Goal: Task Accomplishment & Management: Complete application form

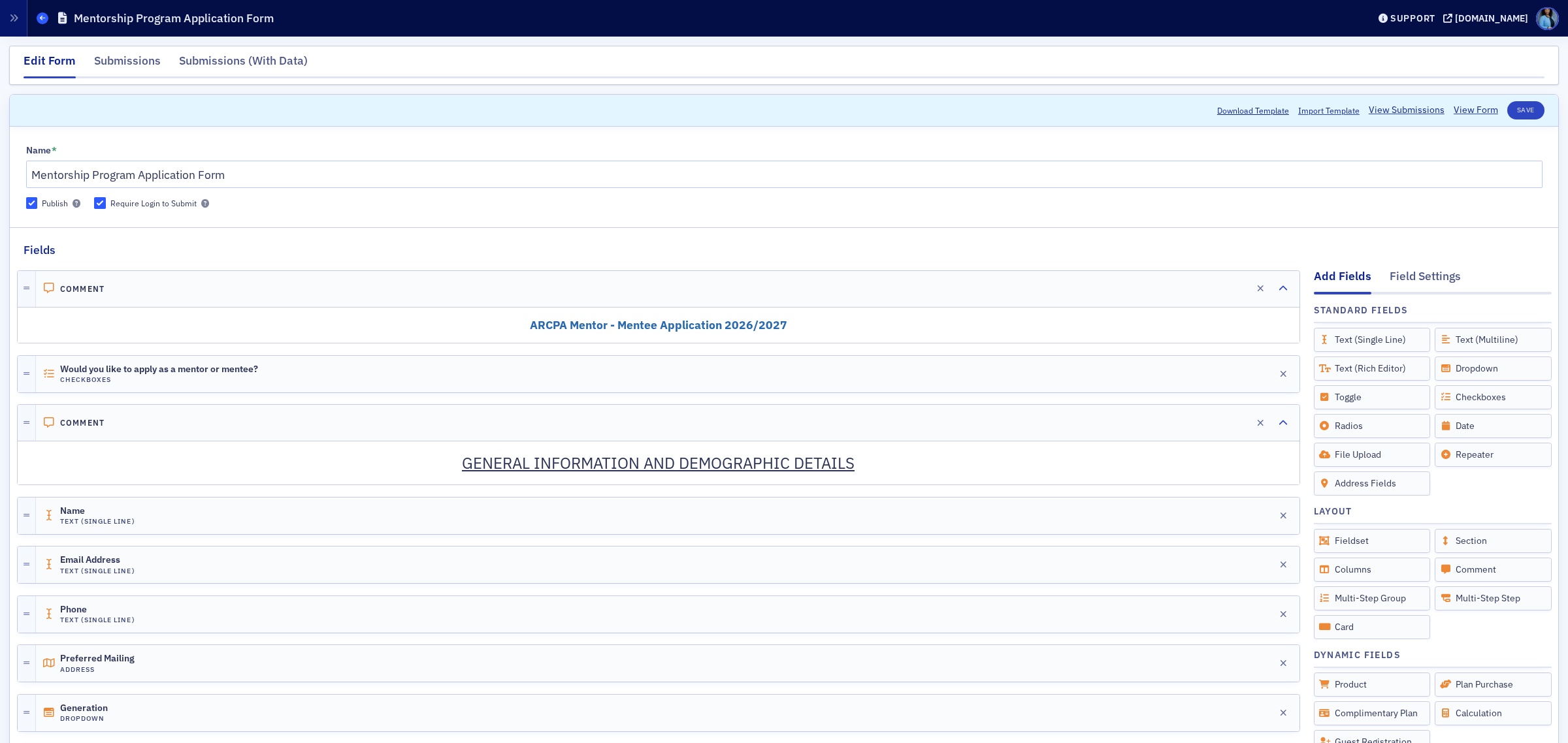
click at [43, 15] on icon at bounding box center [42, 18] width 5 height 6
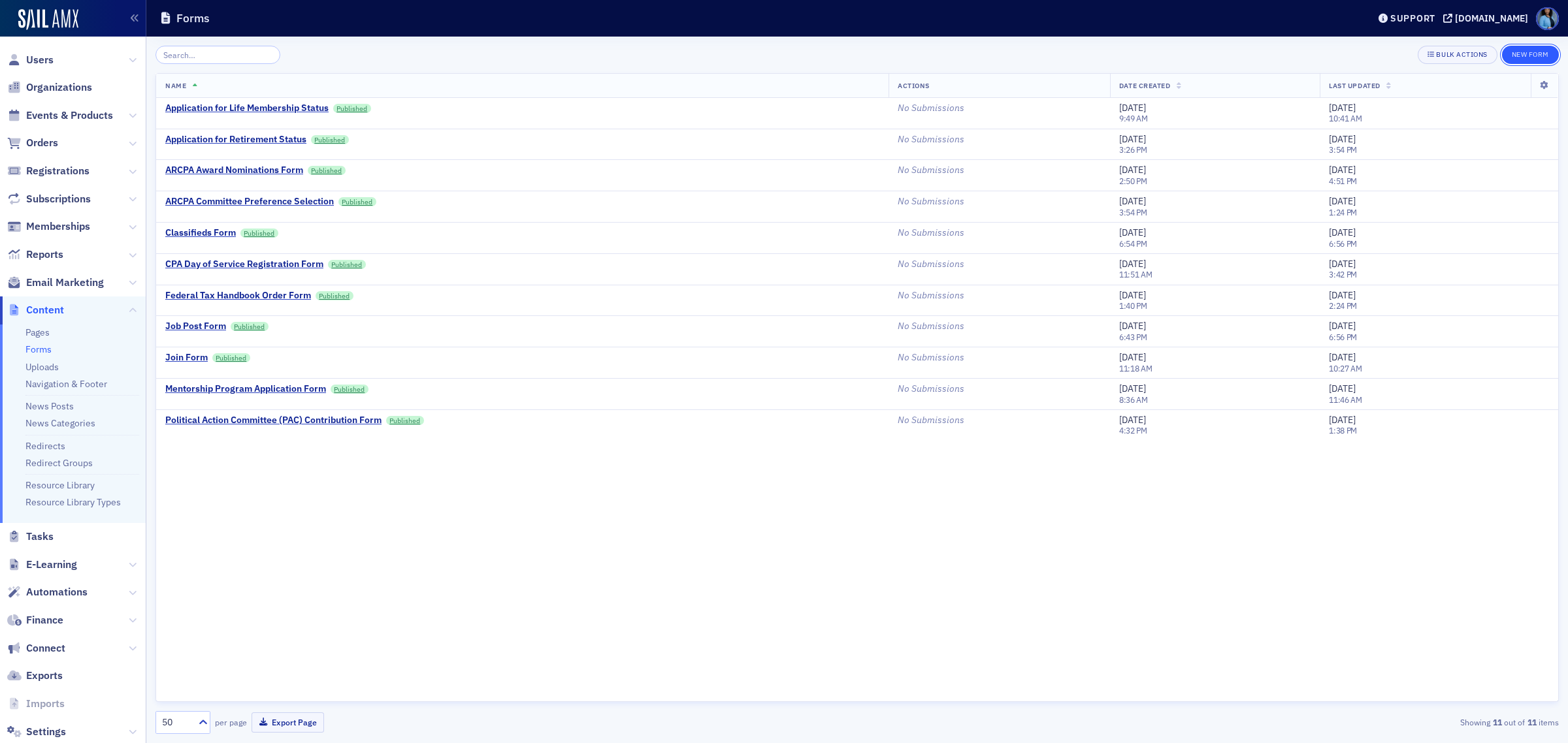
click at [1534, 51] on button "New Form" at bounding box center [1531, 54] width 57 height 19
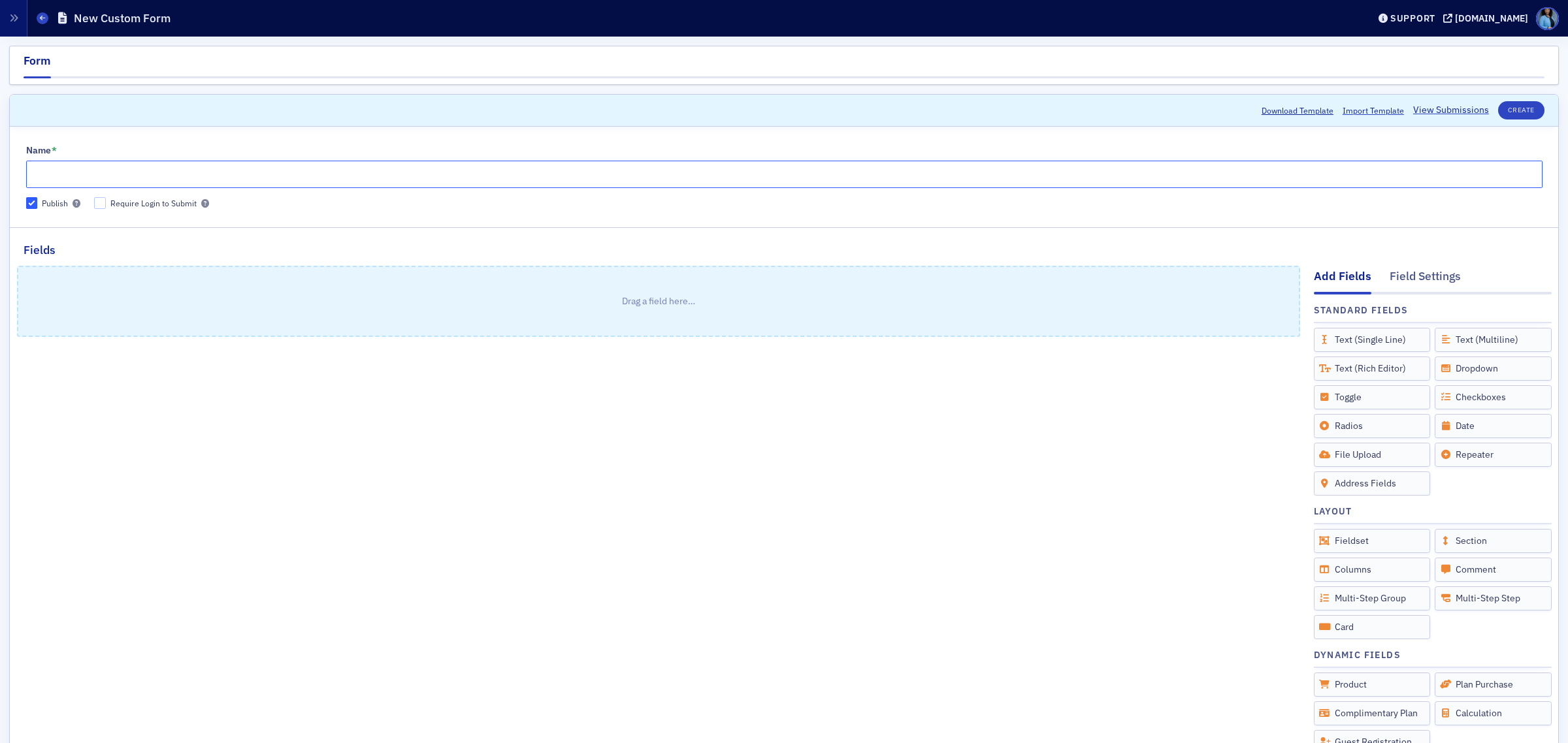
click at [144, 177] on input "Name *" at bounding box center [784, 174] width 1517 height 28
paste input "ARCPA Membership Resignation Request Form"
type input "ARCPA Membership Resignation Request Form"
click at [104, 202] on input "Require Login to Submit" at bounding box center [100, 203] width 12 height 12
checkbox input "true"
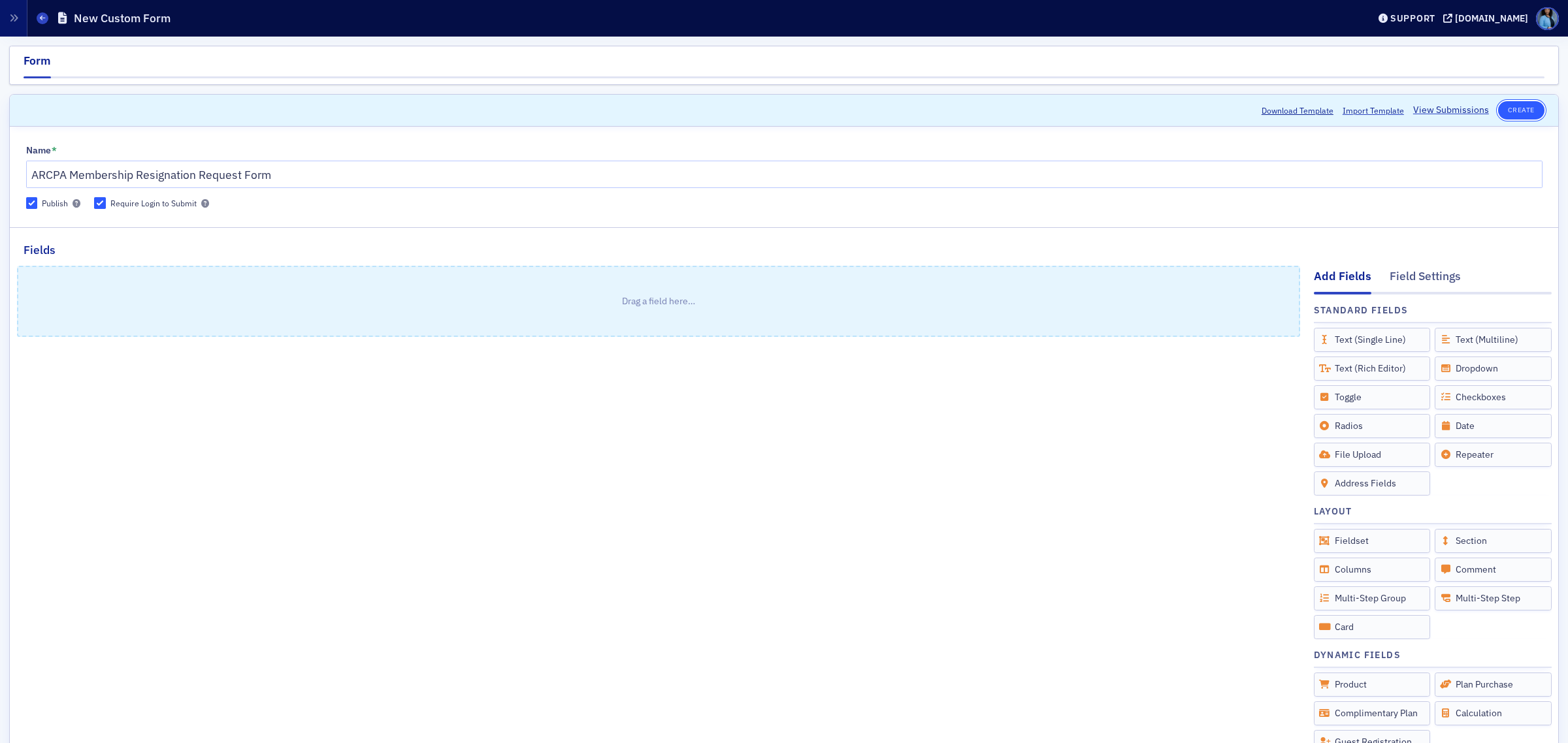
click at [1517, 106] on button "Create" at bounding box center [1521, 110] width 46 height 19
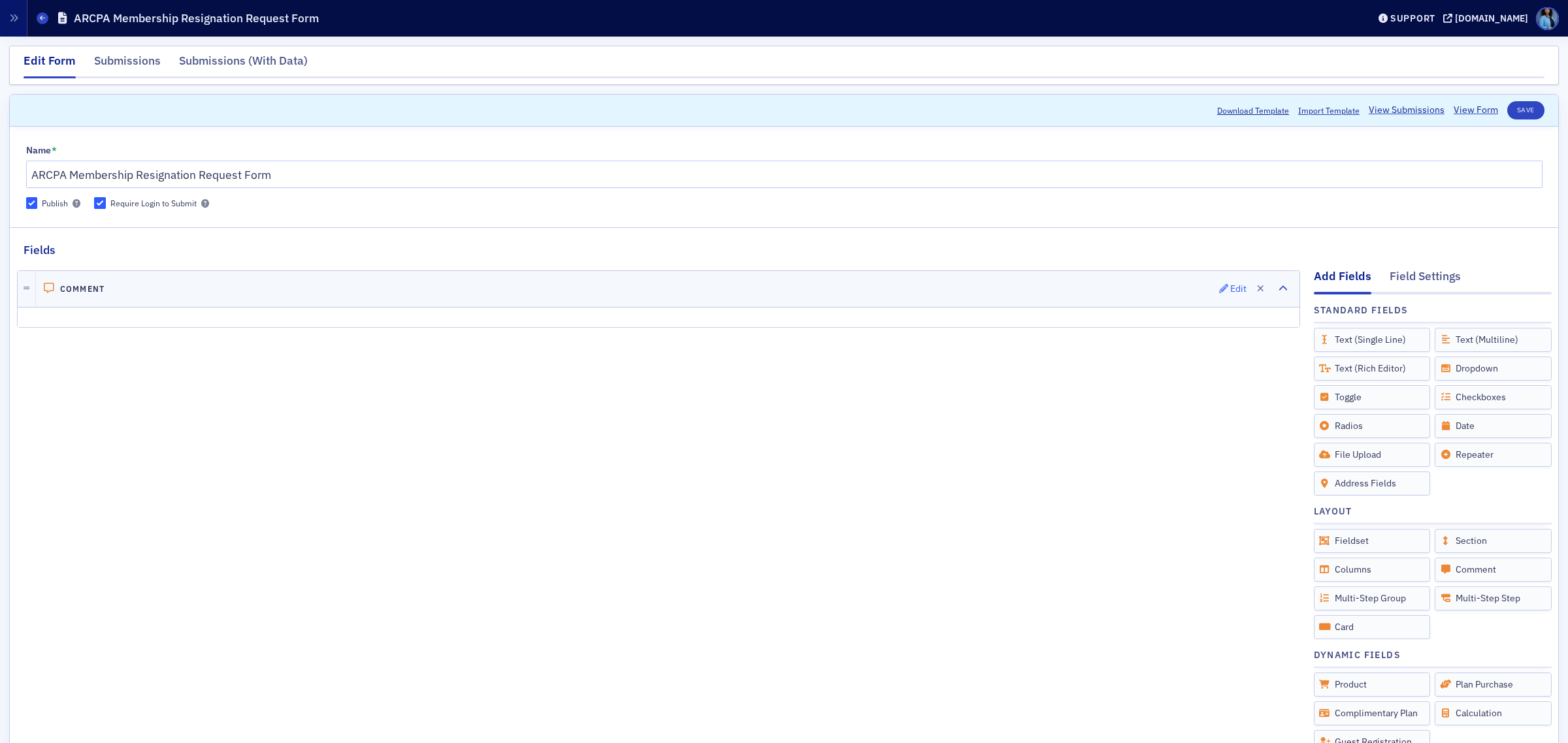
click at [1230, 291] on div "Edit" at bounding box center [1238, 289] width 16 height 7
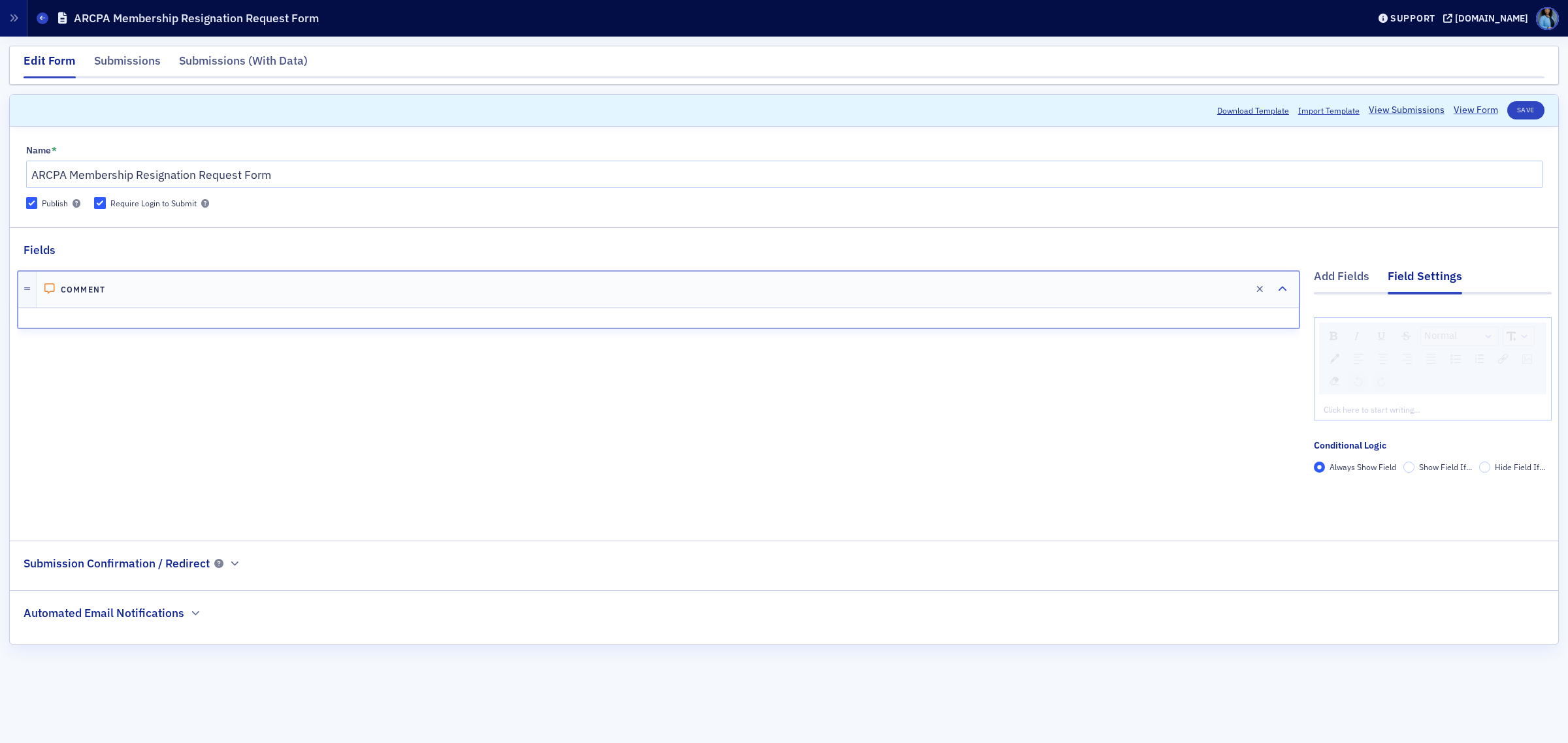
click at [1351, 409] on div "rdw-editor" at bounding box center [1433, 410] width 217 height 12
drag, startPoint x: 1488, startPoint y: 410, endPoint x: 1316, endPoint y: 410, distance: 172.0
click at [1316, 410] on div "ARCPA Membership Resignation Request" at bounding box center [1433, 409] width 237 height 21
click at [1383, 361] on img "rdw-textalign-control" at bounding box center [1383, 358] width 10 height 10
click at [1491, 337] on div "rdw-dropdown" at bounding box center [1488, 336] width 10 height 13
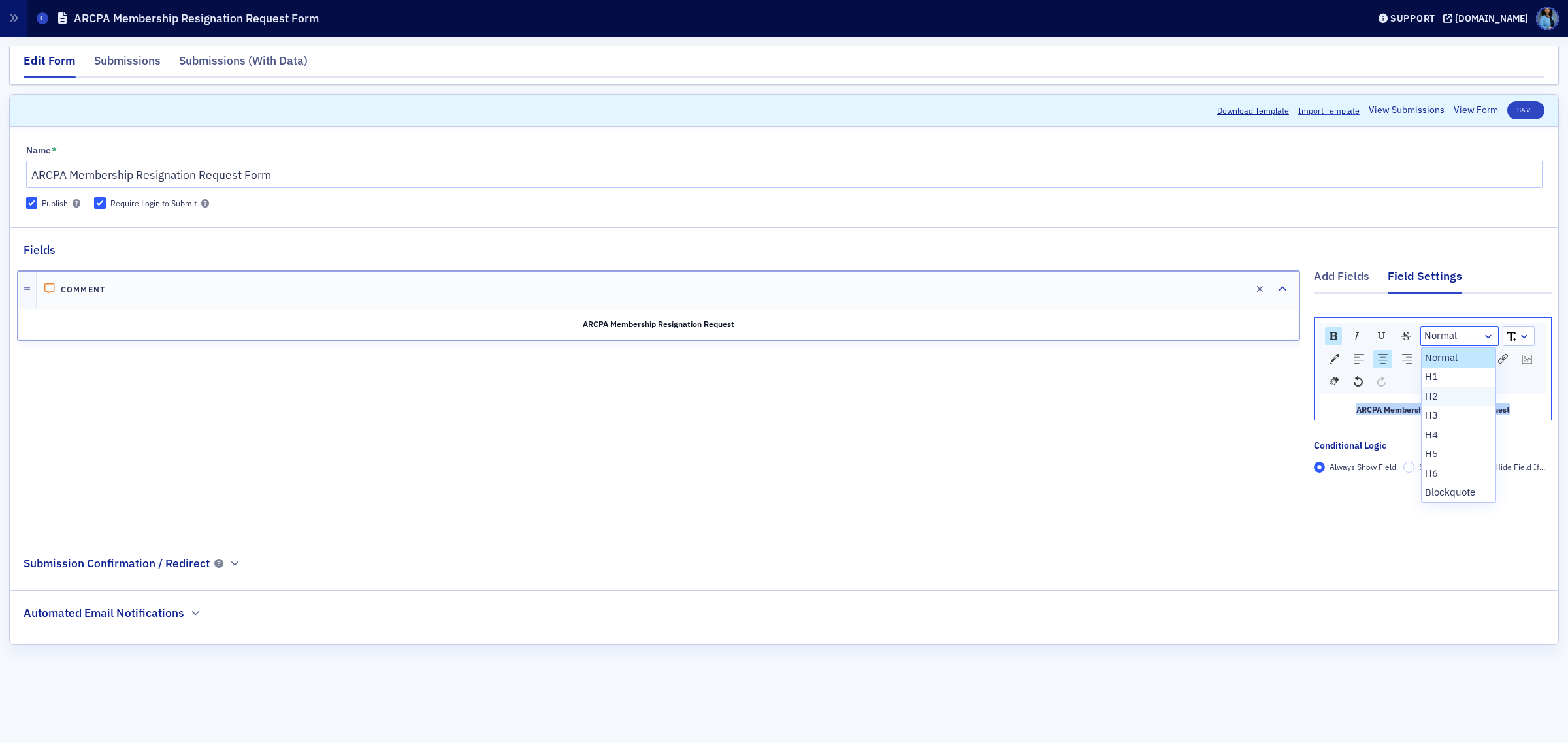
click at [1439, 393] on li "H2" at bounding box center [1459, 396] width 74 height 19
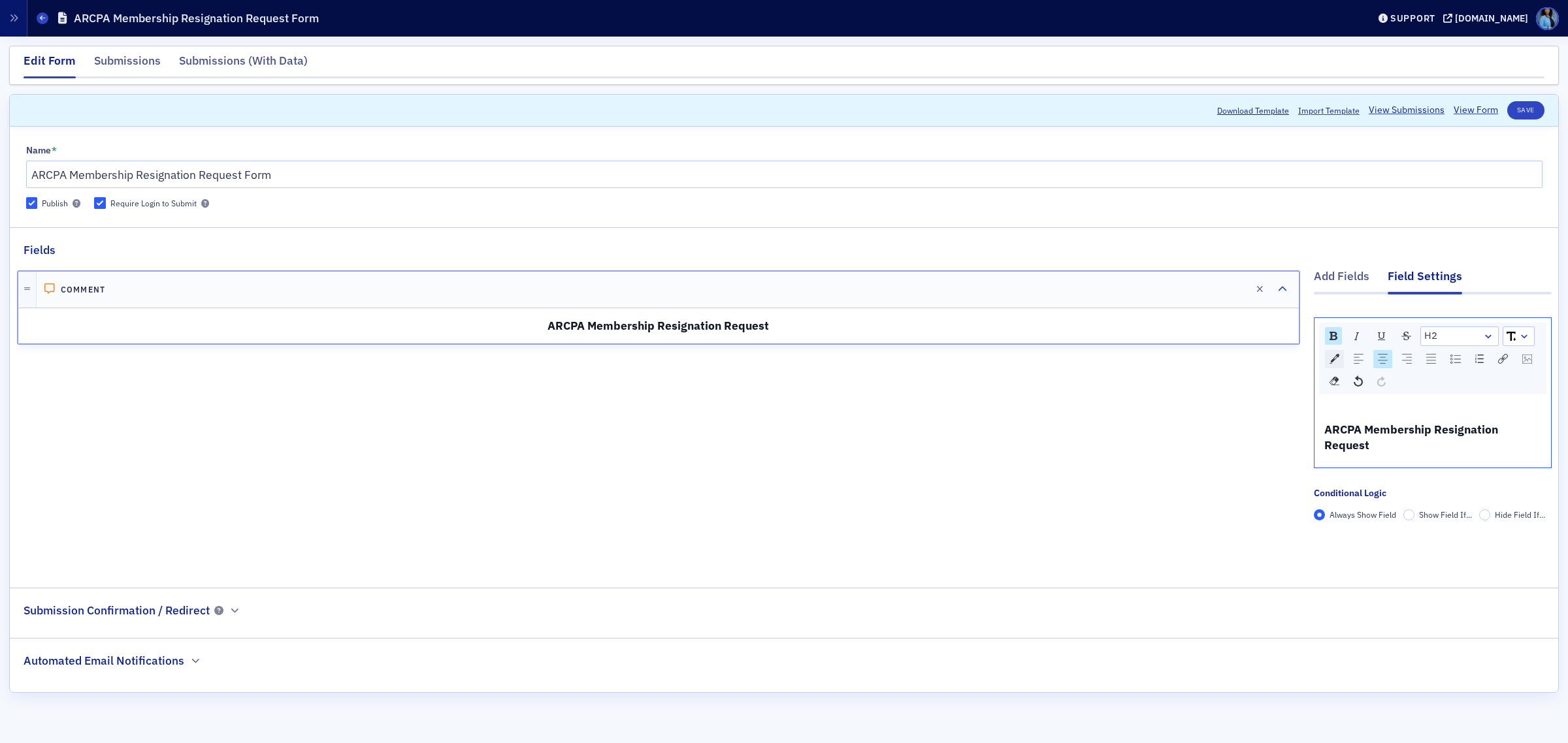
click at [1335, 367] on div "rdw-color-picker" at bounding box center [1334, 359] width 19 height 19
click at [1412, 447] on span "rdw-color-picker" at bounding box center [1418, 439] width 14 height 14
click at [1530, 341] on link "rdw-dropdown" at bounding box center [1518, 336] width 31 height 19
click at [1230, 388] on div "Comment Edit ARCPA Membership Resignation Request" at bounding box center [659, 414] width 1283 height 311
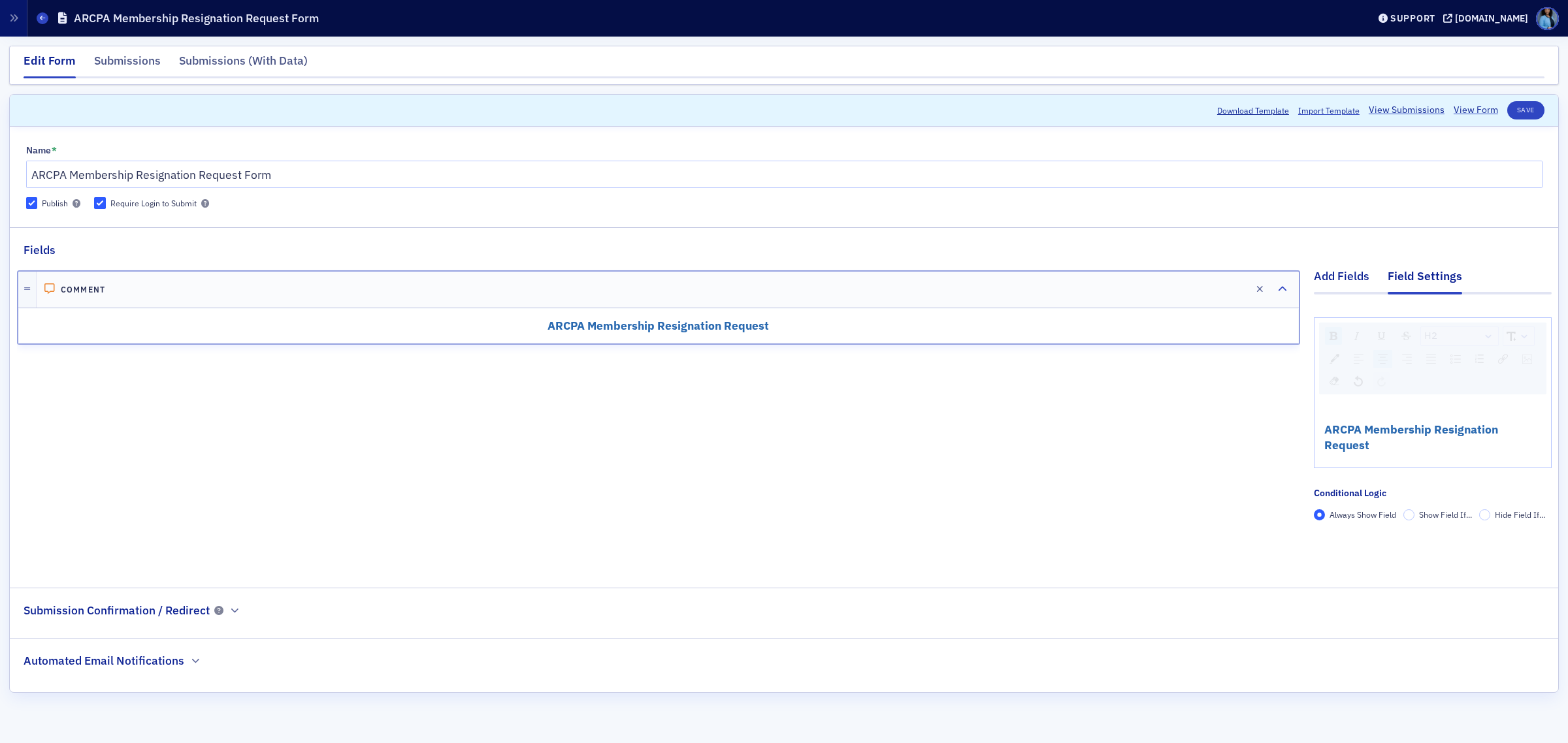
click at [1344, 278] on div "Add Fields" at bounding box center [1342, 280] width 56 height 24
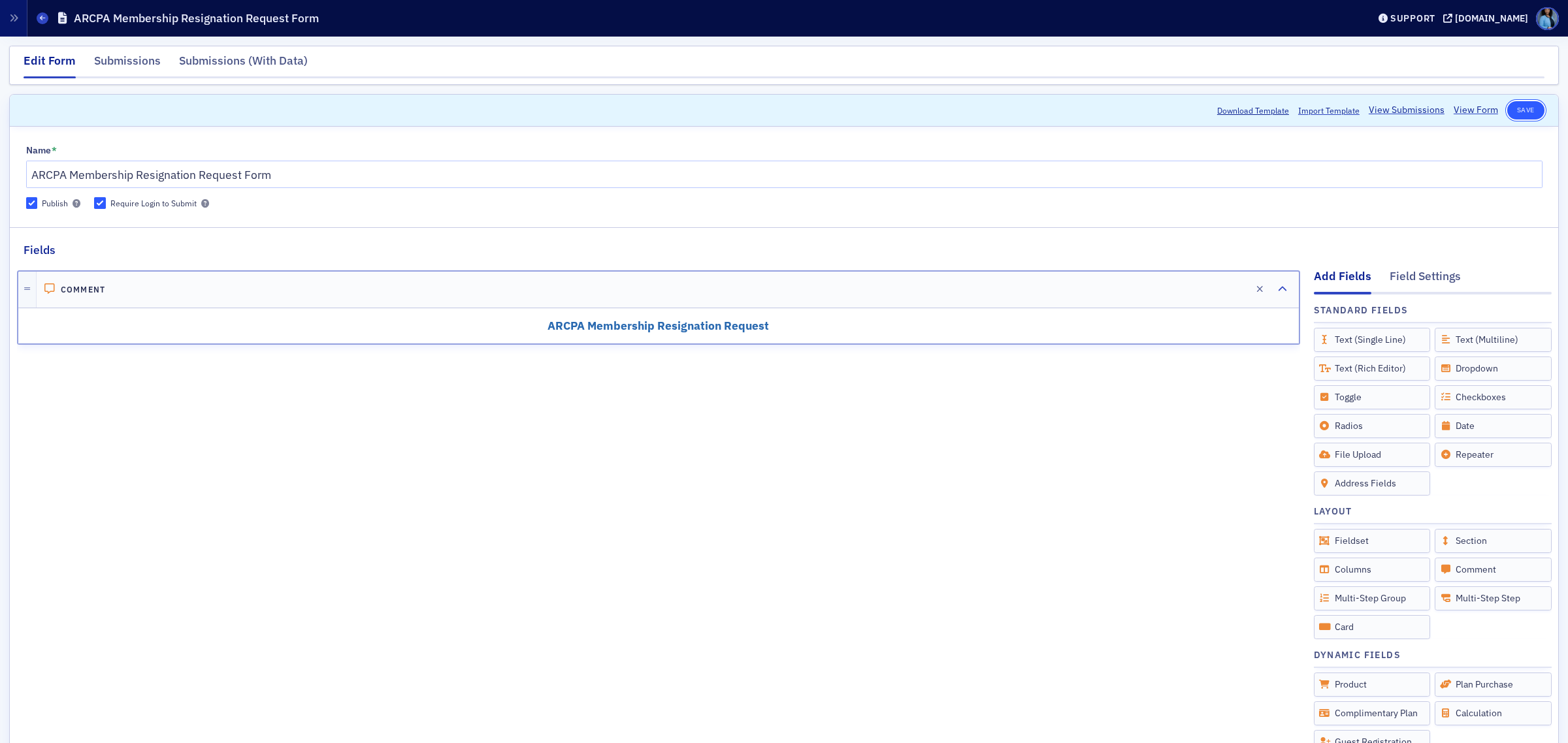
click at [1514, 109] on button "Save" at bounding box center [1526, 110] width 37 height 19
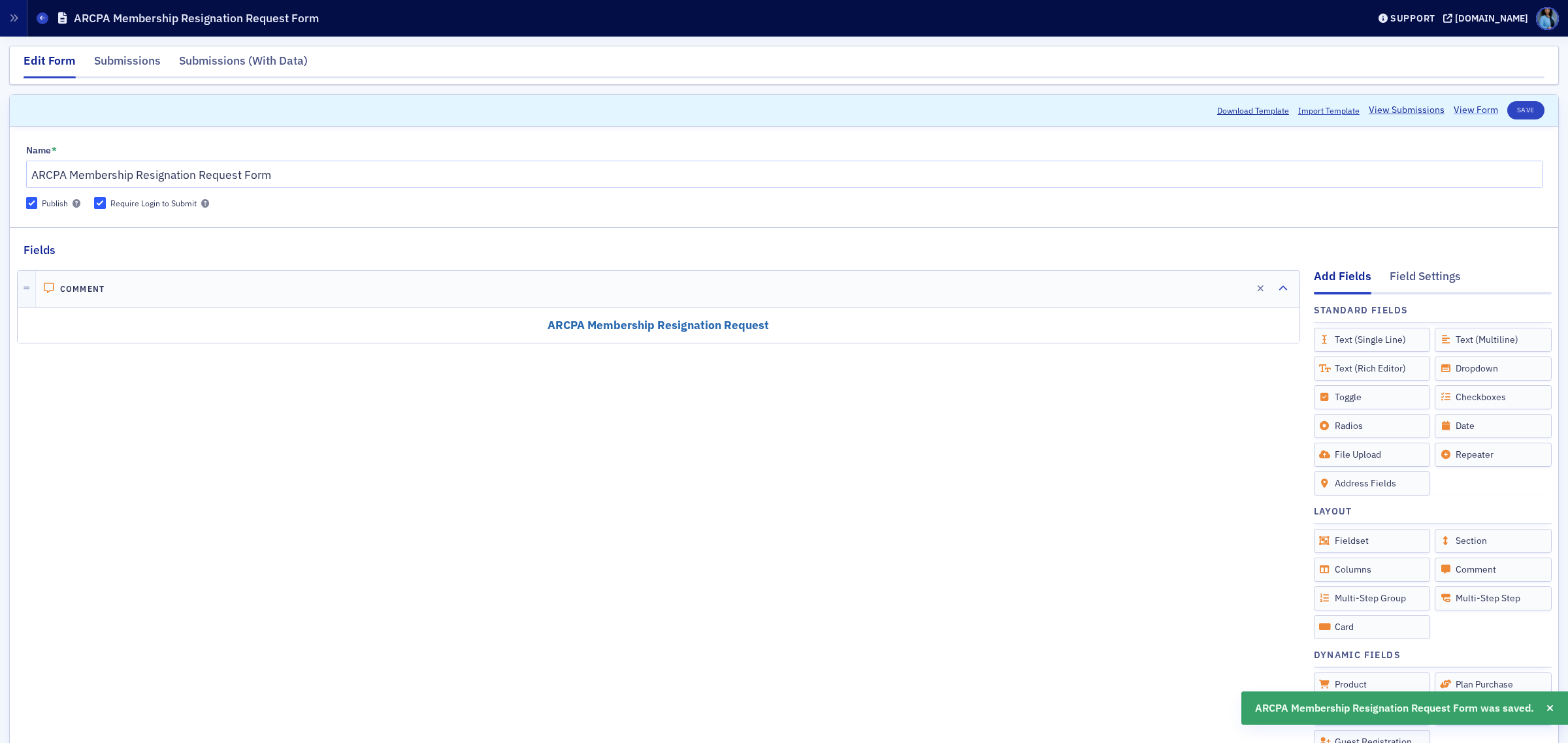
click at [1465, 113] on link "View Form" at bounding box center [1476, 110] width 45 height 13
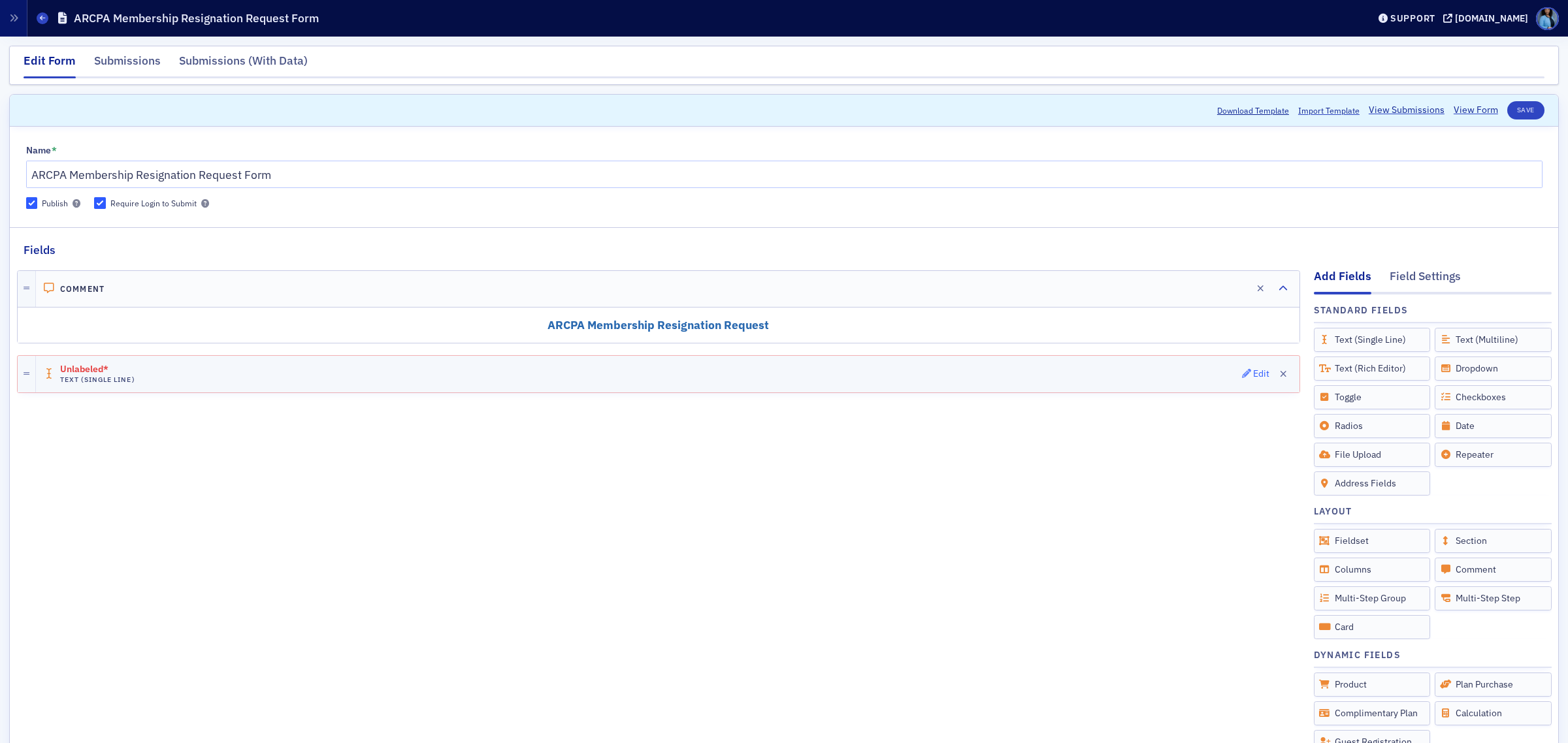
click at [1242, 370] on icon "button" at bounding box center [1247, 373] width 9 height 9
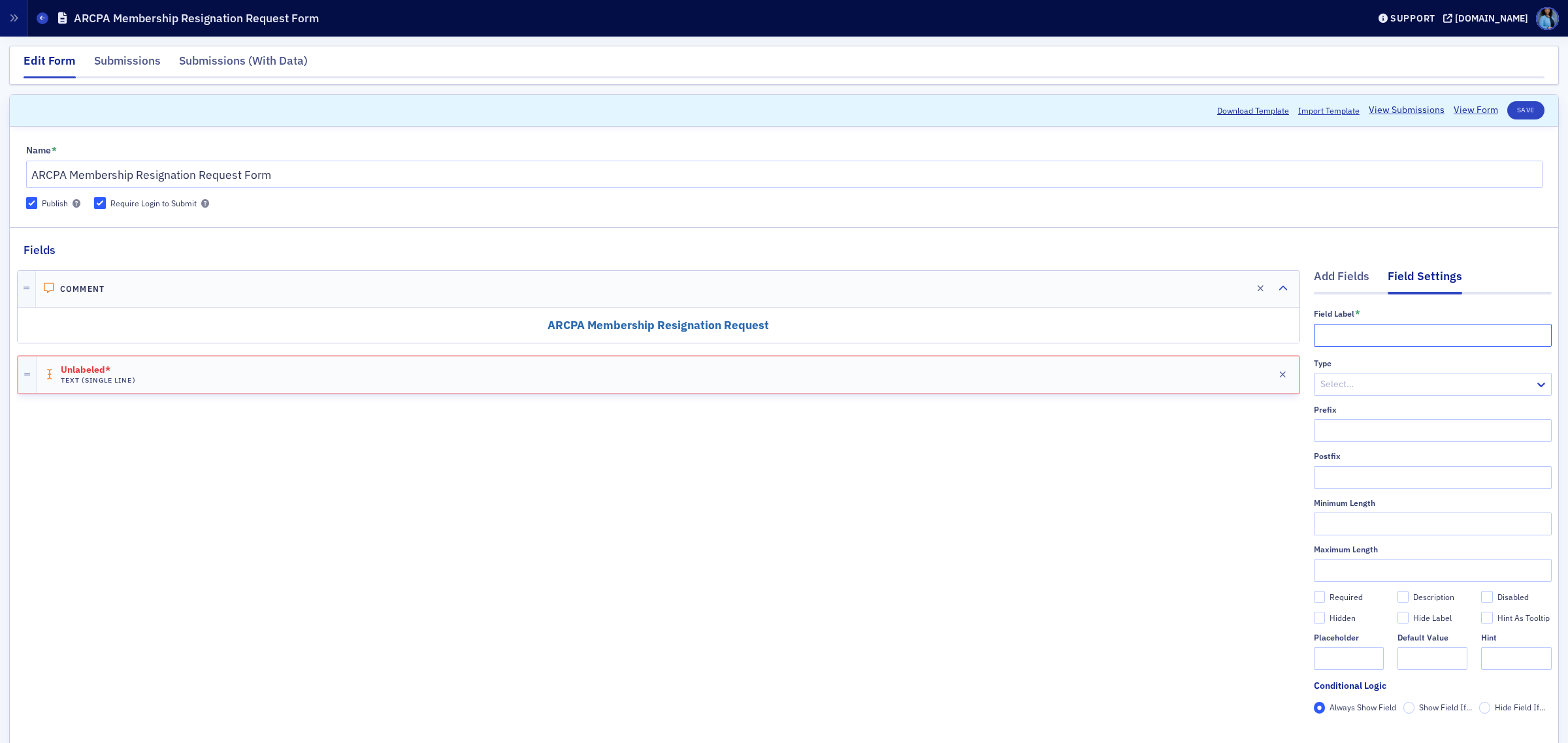
click at [1387, 338] on input "text" at bounding box center [1433, 335] width 238 height 23
paste input "Name"
type input "Name"
click at [1382, 379] on div at bounding box center [1427, 385] width 214 height 16
click at [1265, 423] on div "Comment Edit ARCPA Membership Resignation Request Name Text (Single Line) Edit" at bounding box center [659, 511] width 1283 height 504
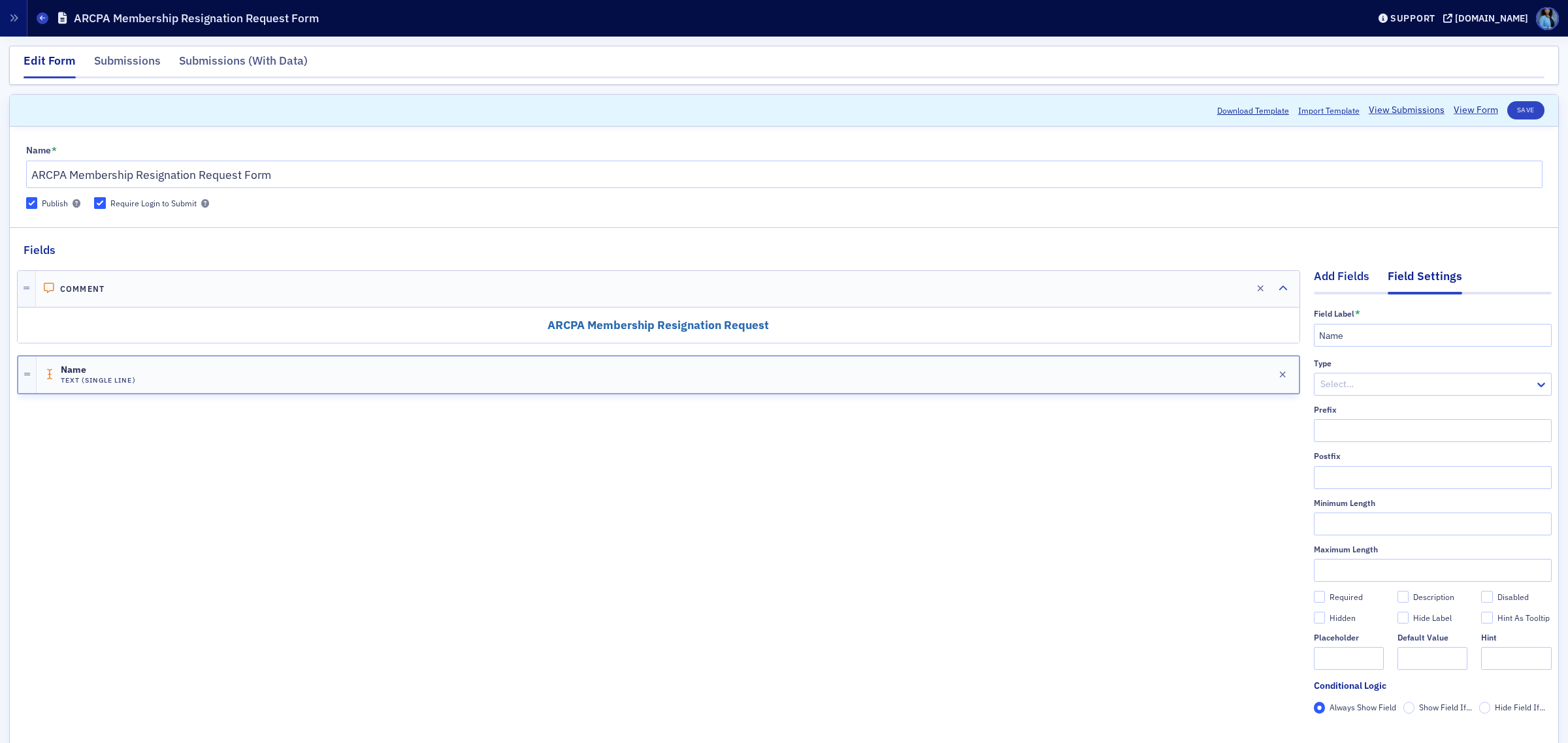
click at [1331, 278] on div "Add Fields" at bounding box center [1342, 280] width 56 height 24
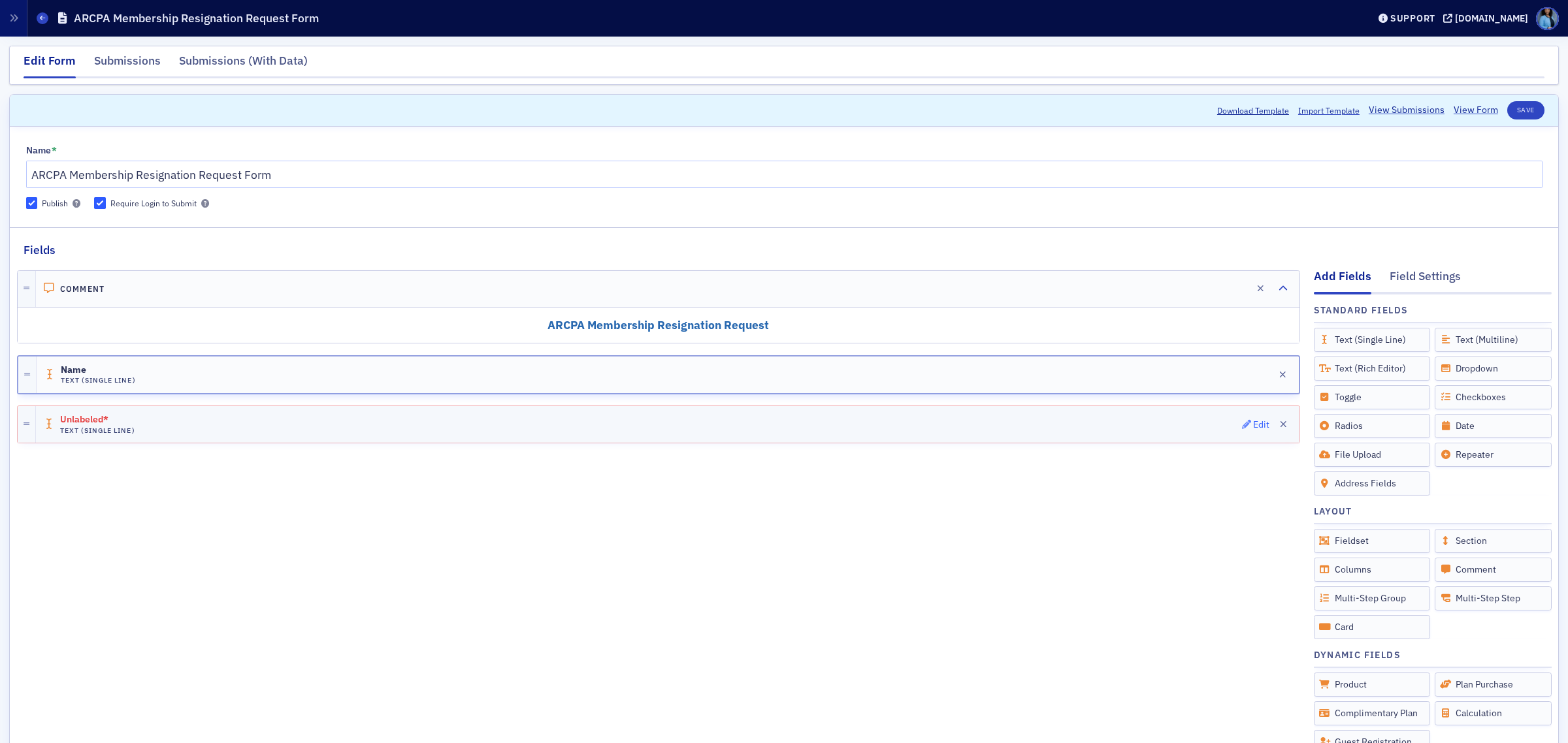
click at [1242, 431] on button "Edit" at bounding box center [1256, 424] width 28 height 19
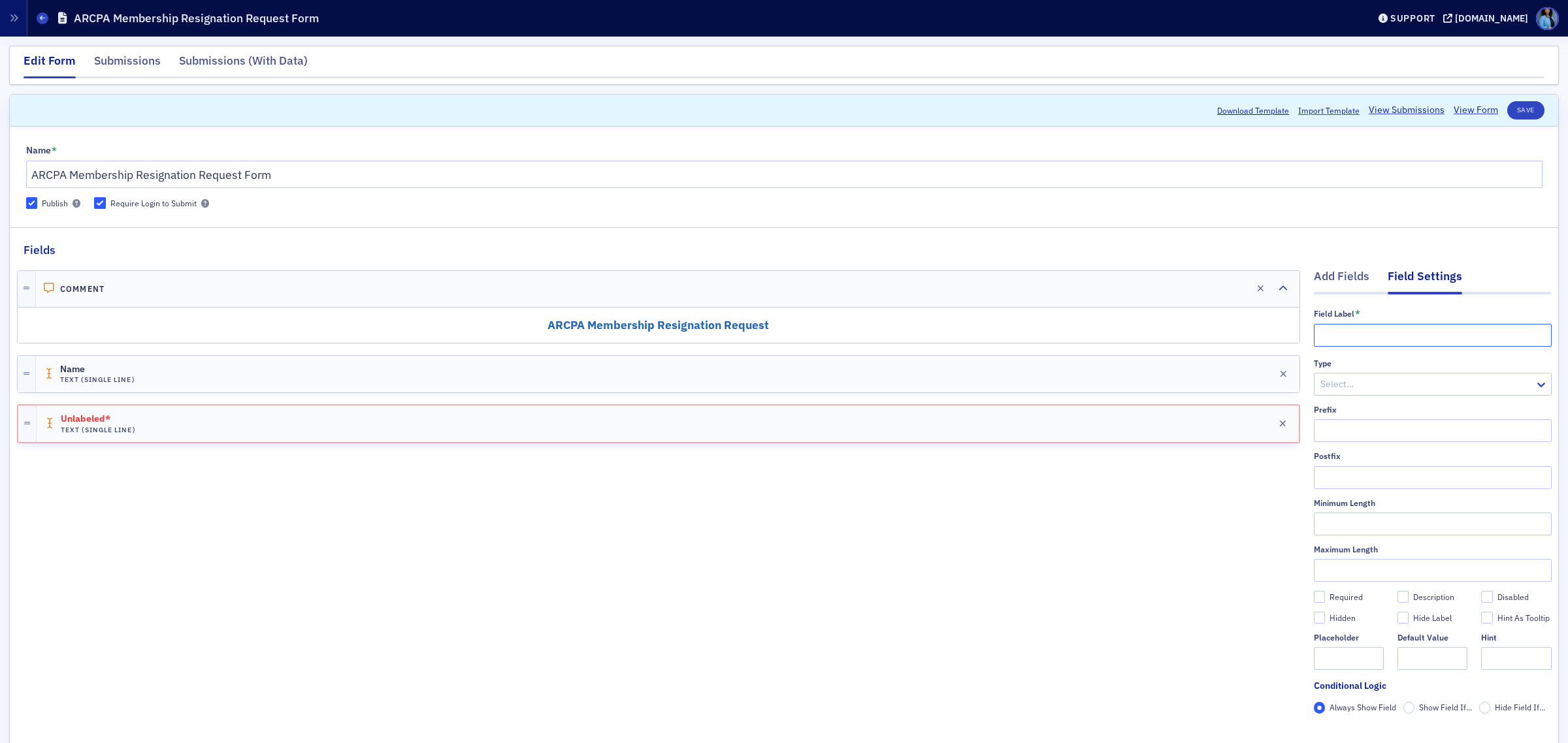
click at [1360, 341] on input "text" at bounding box center [1433, 335] width 238 height 23
type input "e"
type input "Email"
click at [1351, 388] on div at bounding box center [1427, 385] width 214 height 16
click at [1351, 414] on div "Email" at bounding box center [1420, 414] width 221 height 13
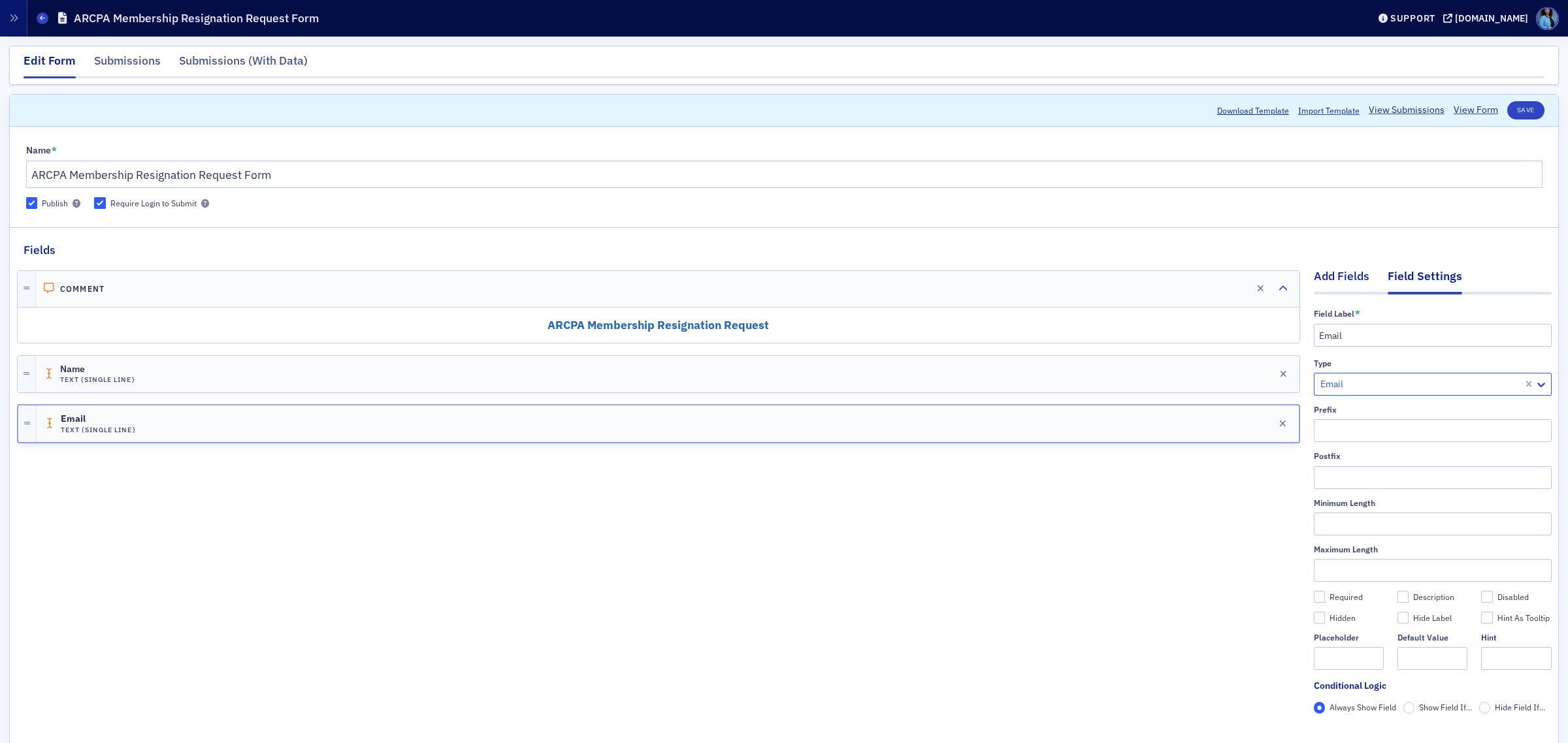
click at [1337, 284] on div "Add Fields" at bounding box center [1342, 280] width 56 height 24
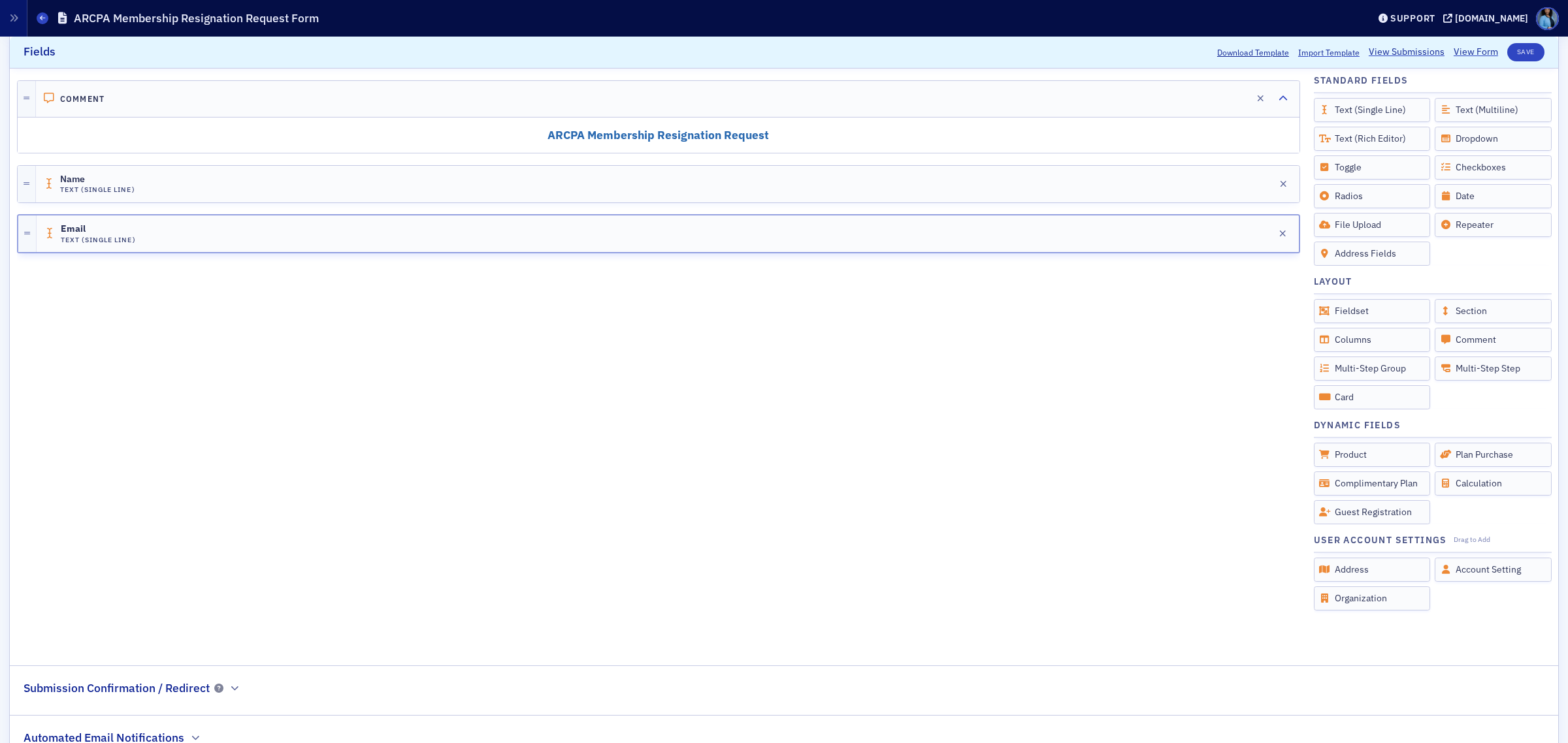
scroll to position [245, 0]
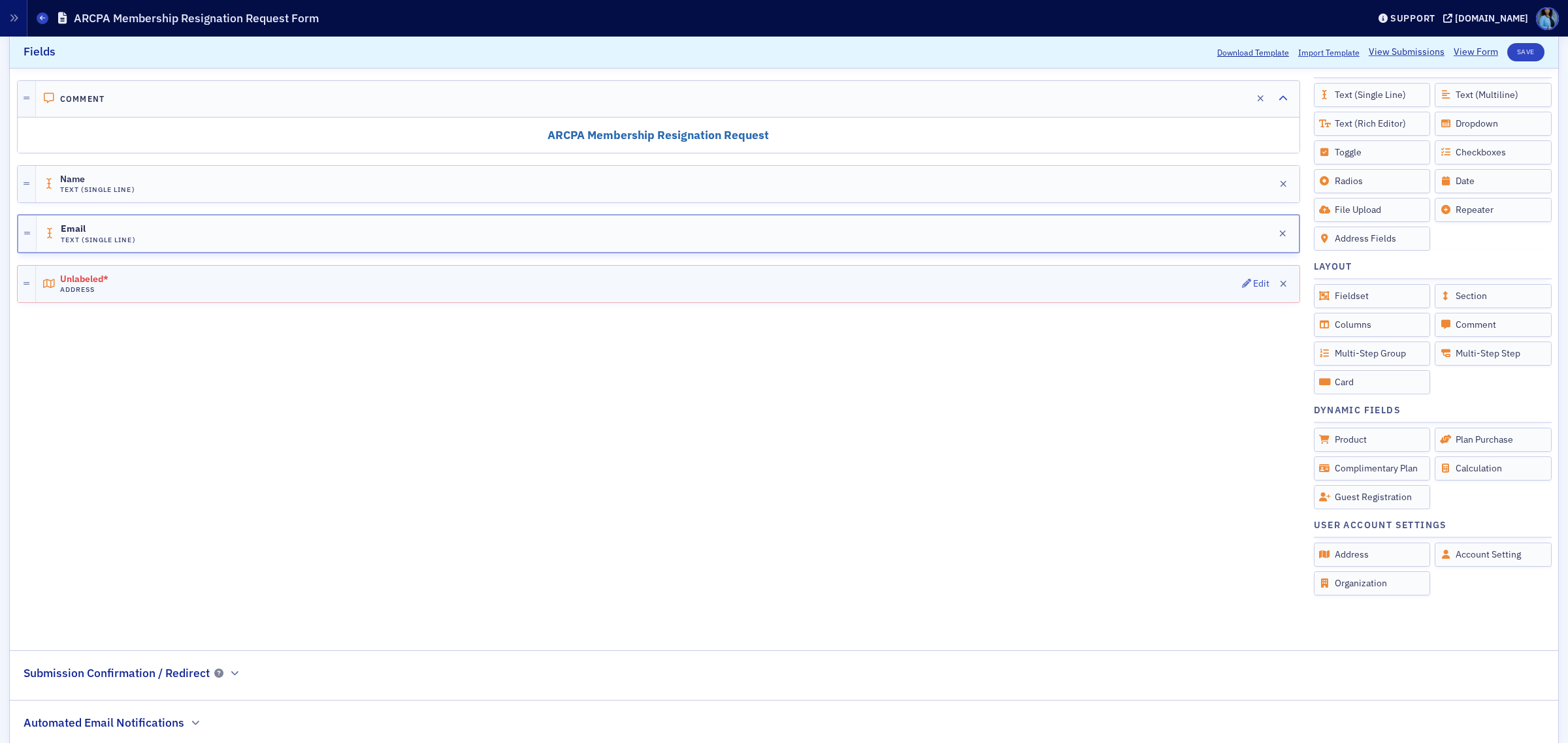
click at [1226, 287] on div "Unlabeled* Address Edit" at bounding box center [668, 283] width 1264 height 36
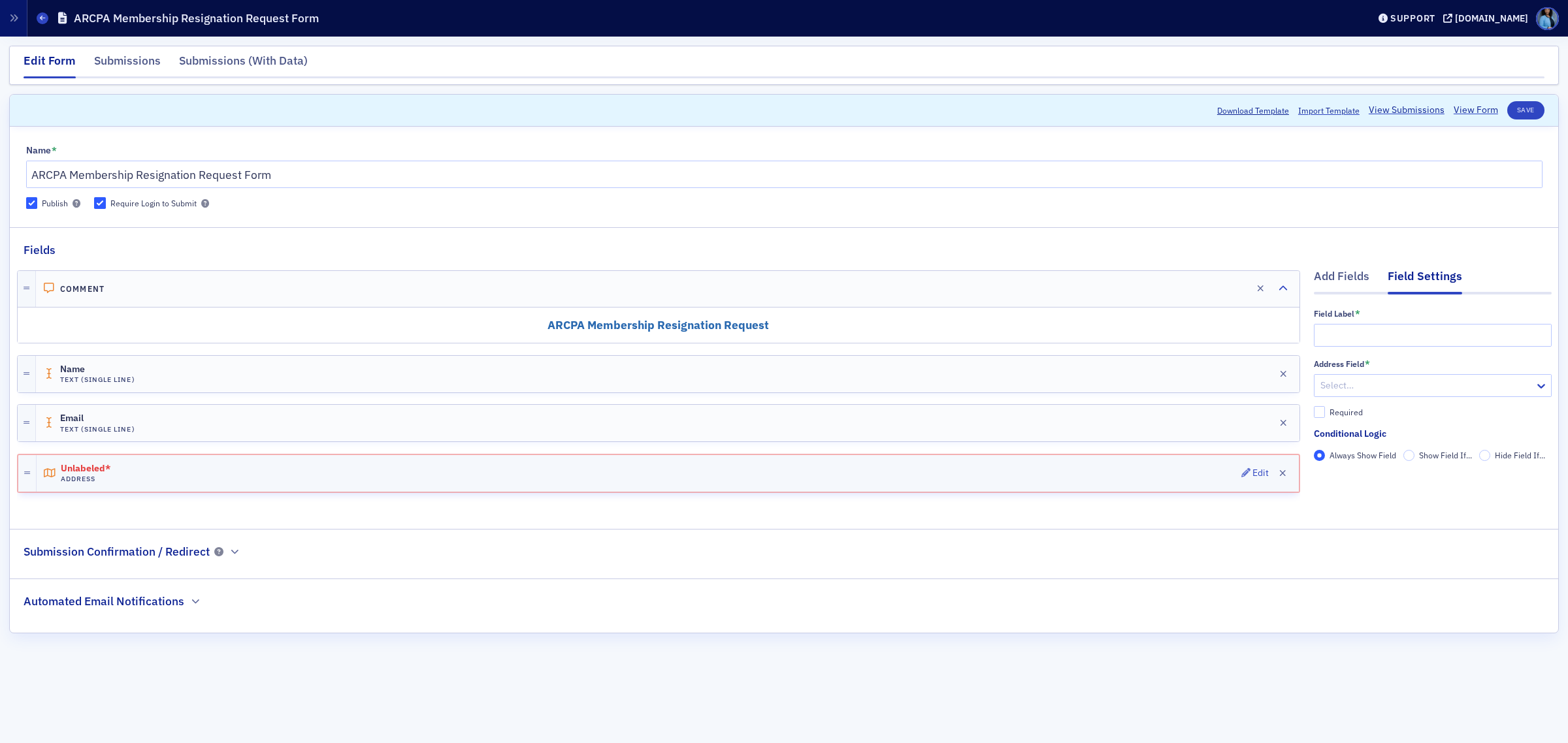
scroll to position [0, 0]
click at [1376, 333] on input "text" at bounding box center [1433, 335] width 238 height 23
paste input "Preferred Mailing"
type input "Preferred Mailing"
click at [1398, 382] on div at bounding box center [1427, 386] width 214 height 16
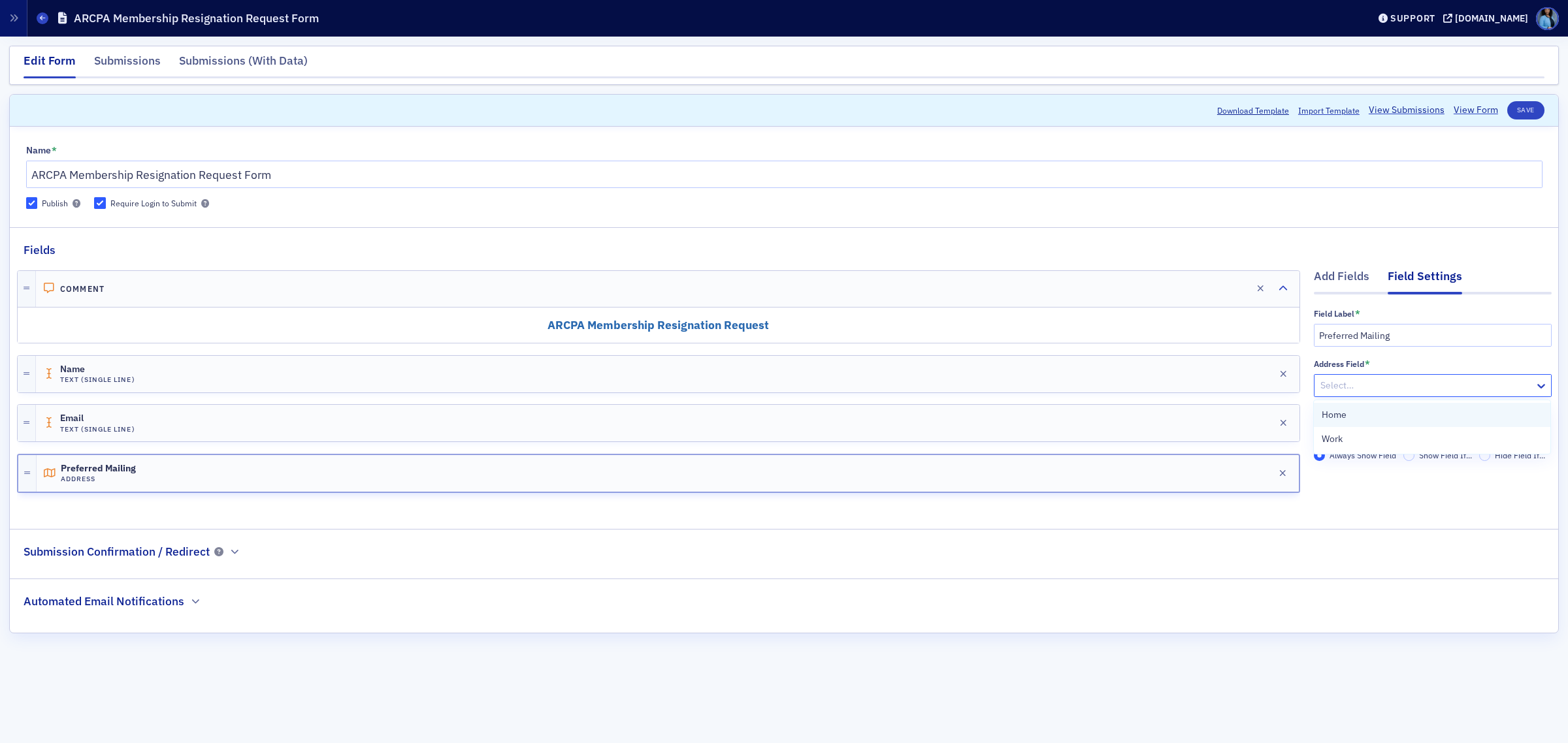
click at [1363, 412] on div "Home" at bounding box center [1432, 415] width 221 height 13
click at [1318, 413] on input "Required" at bounding box center [1320, 412] width 12 height 12
checkbox input "true"
click at [1216, 422] on div "Email Text (Single Line) Edit" at bounding box center [668, 422] width 1264 height 36
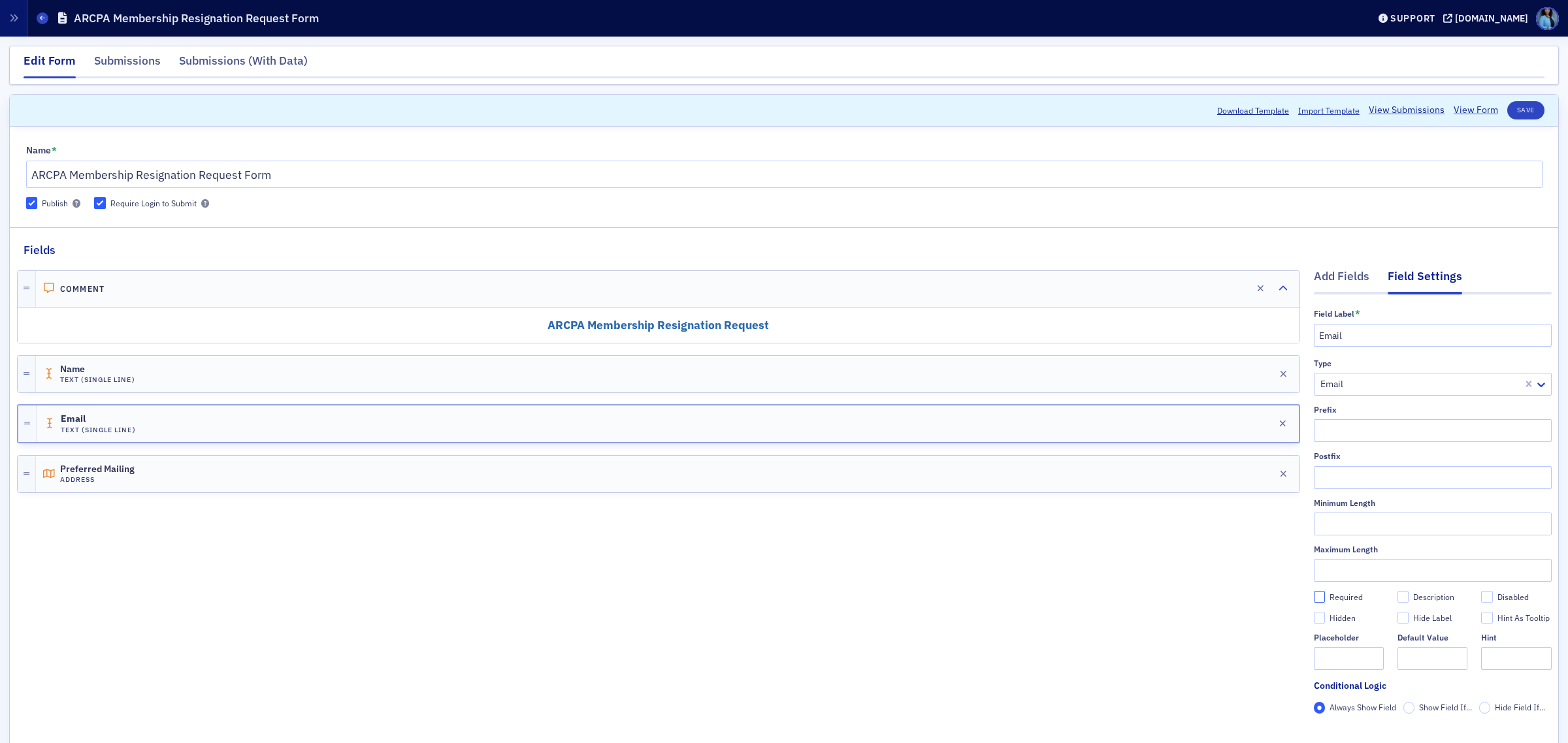
click at [1314, 592] on input "Required" at bounding box center [1320, 597] width 12 height 12
checkbox input "true"
type input "required"
click at [1210, 371] on div "Name Text (Single Line) Edit" at bounding box center [668, 374] width 1264 height 36
click at [1314, 596] on input "Required" at bounding box center [1320, 597] width 12 height 12
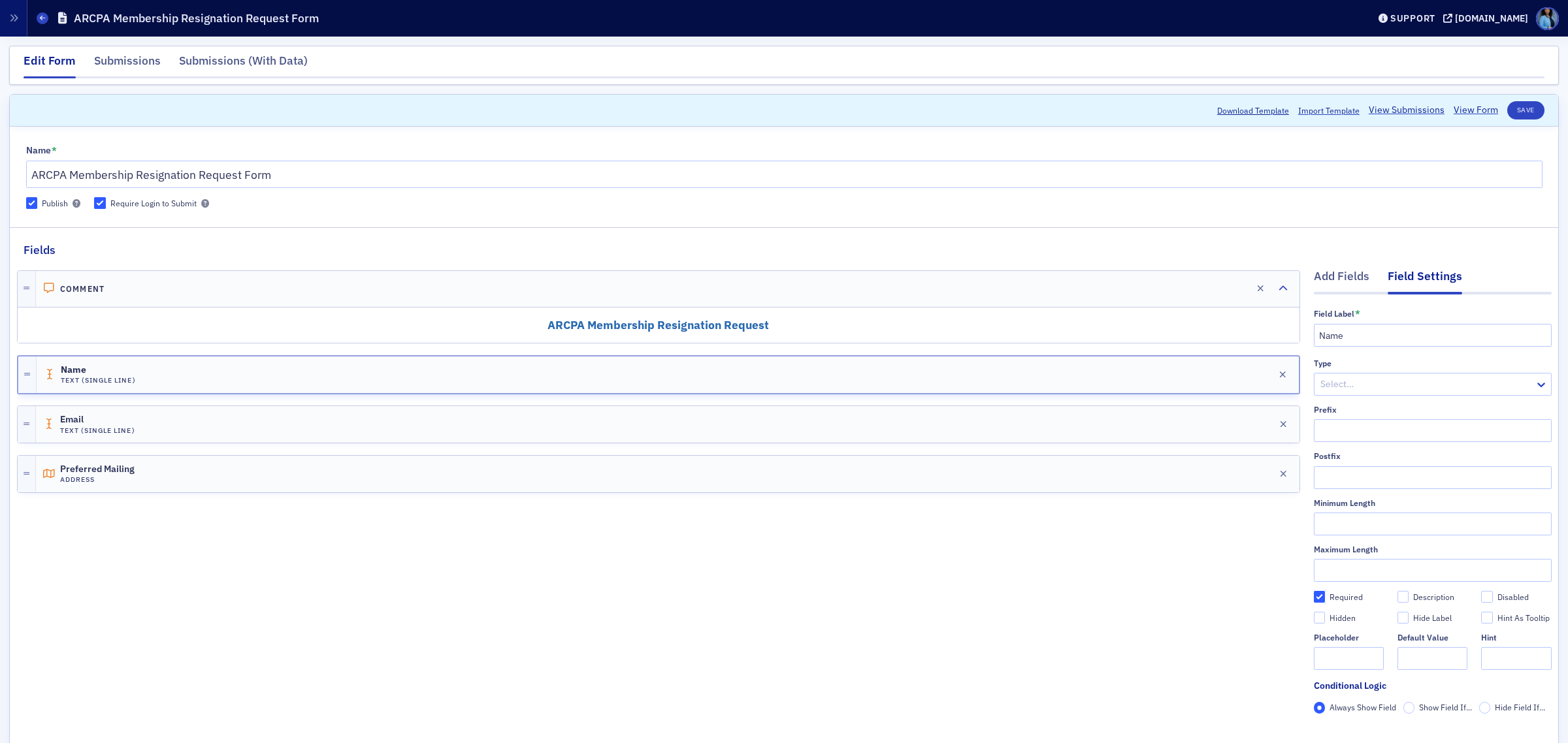
checkbox input "true"
type input "required"
click at [1112, 535] on div "Comment Edit ARCPA Membership Resignation Request Name Text (Single Line) Edit …" at bounding box center [659, 511] width 1283 height 504
click at [1337, 278] on div "Add Fields" at bounding box center [1342, 280] width 56 height 24
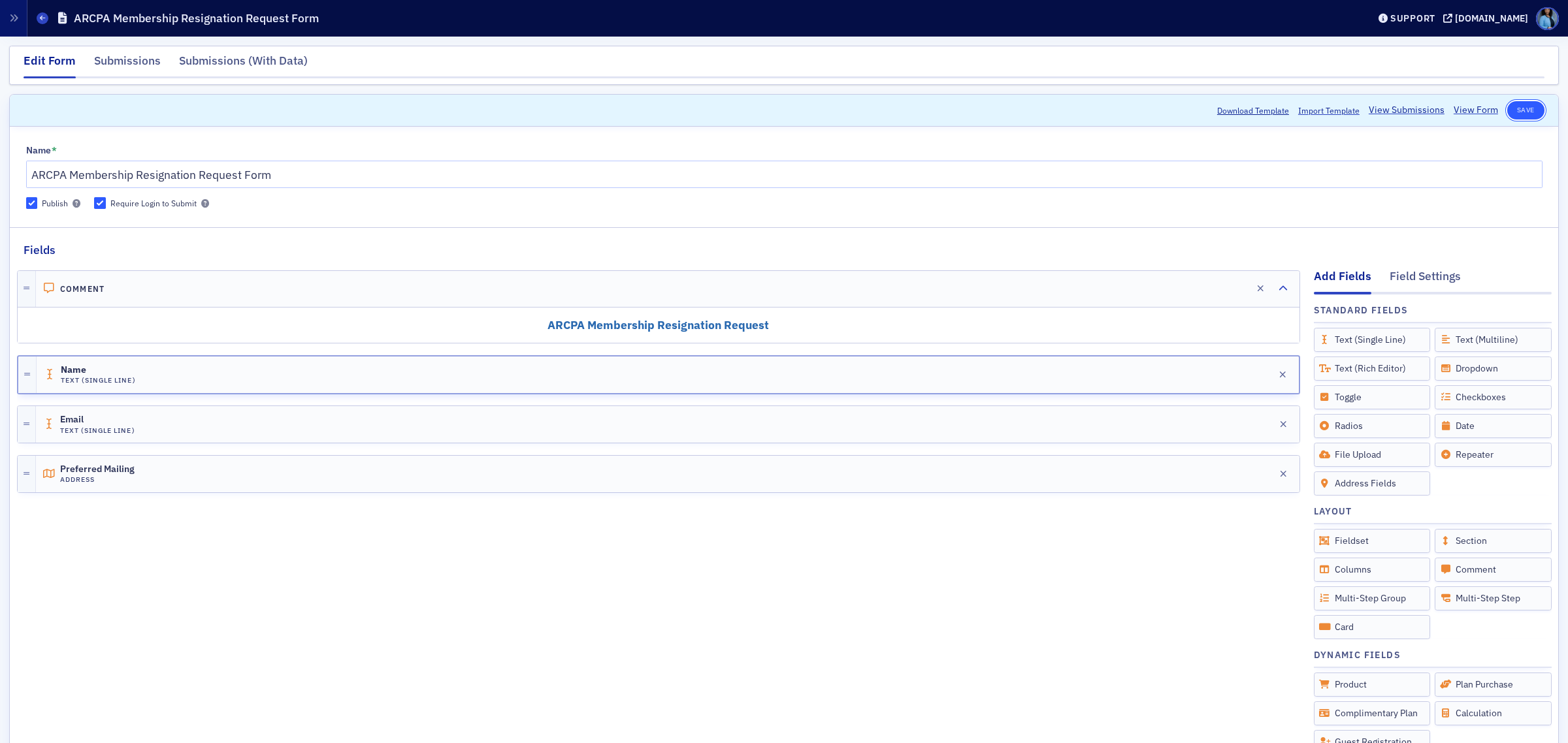
click at [1528, 110] on button "Save" at bounding box center [1526, 110] width 37 height 19
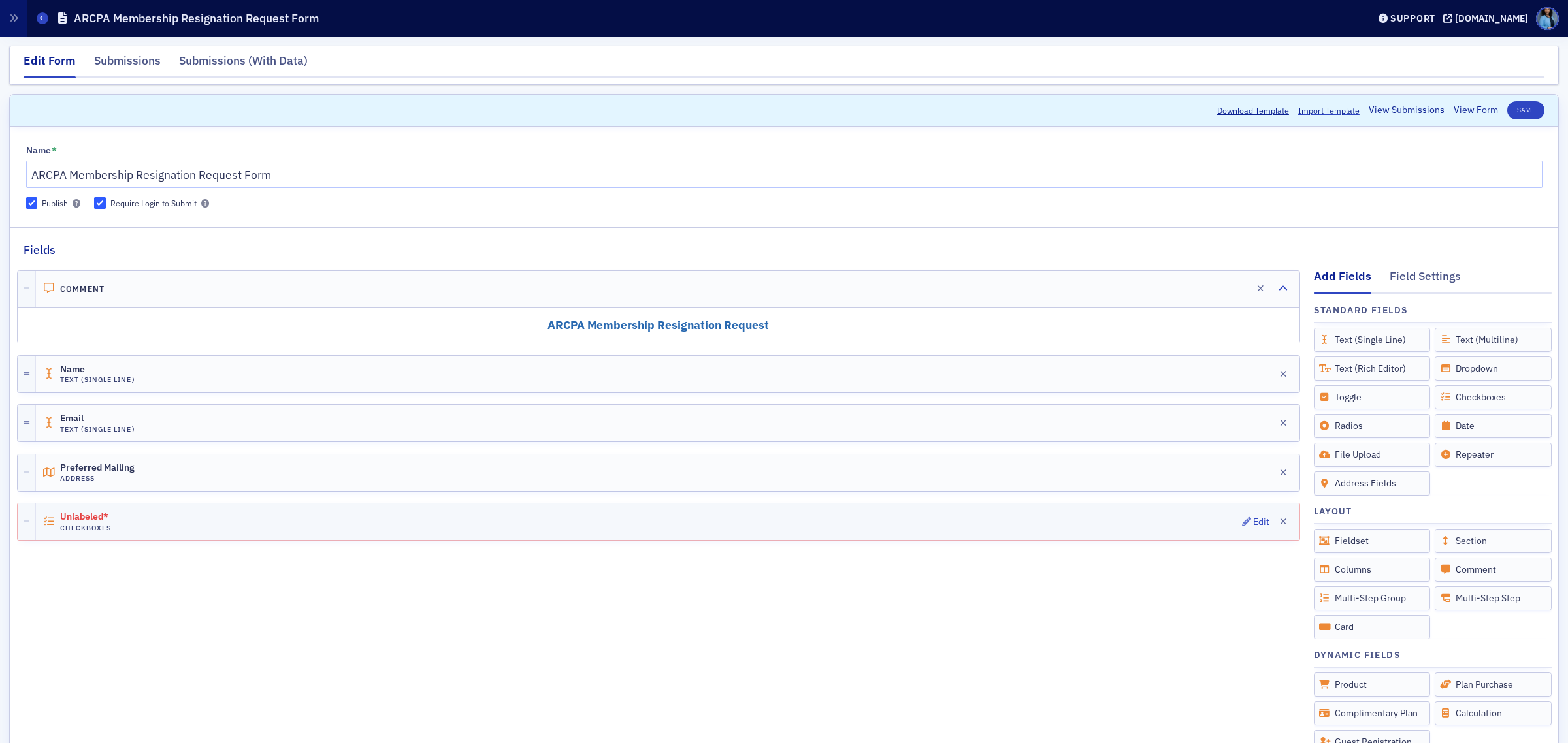
drag, startPoint x: 1230, startPoint y: 523, endPoint x: 1253, endPoint y: 509, distance: 26.9
click at [1242, 521] on icon "button" at bounding box center [1247, 521] width 9 height 9
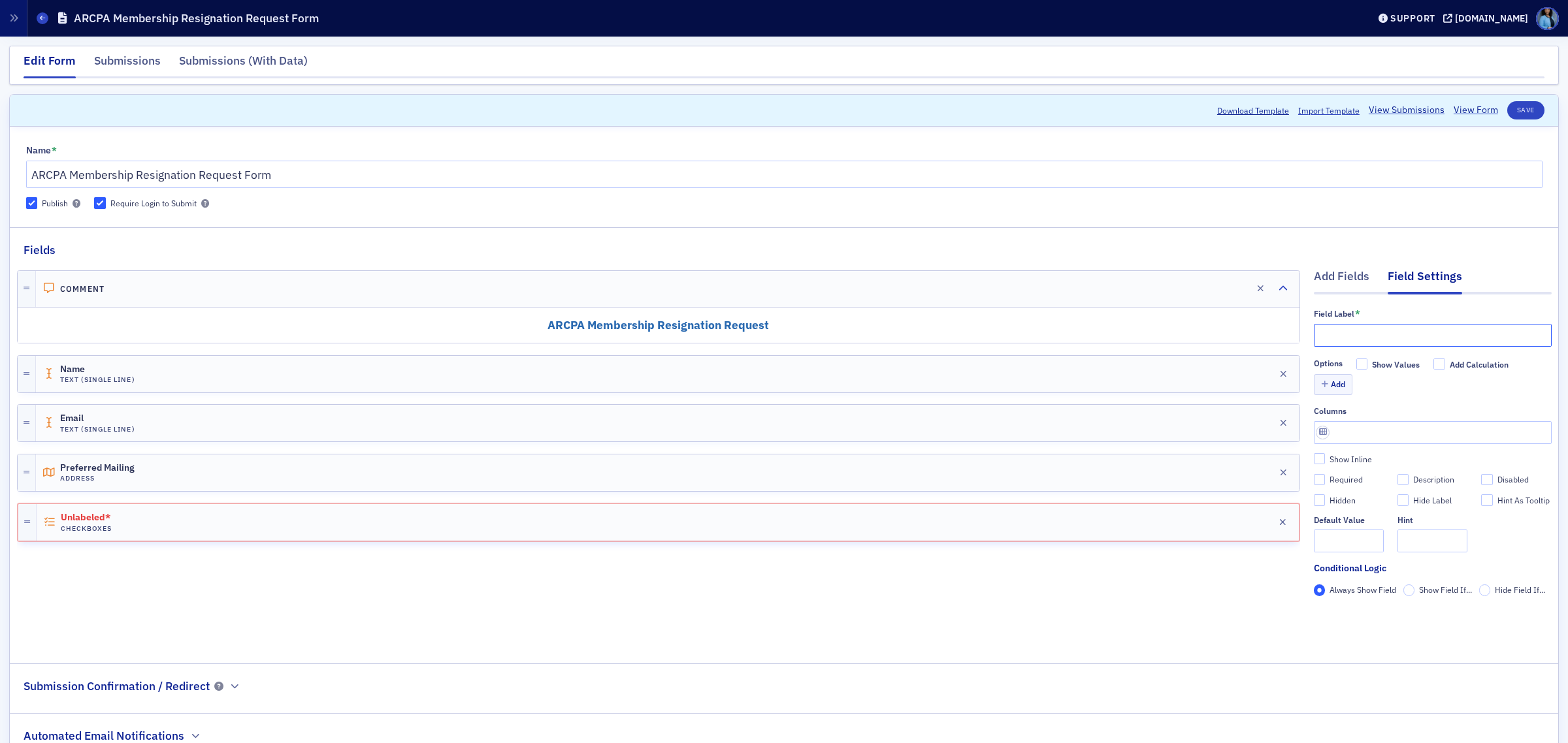
click at [1345, 341] on input "text" at bounding box center [1433, 335] width 238 height 23
paste input "Reason for resignation"
type input "Reason for resignation"
click at [1415, 544] on input "text" at bounding box center [1433, 541] width 70 height 23
type input "c"
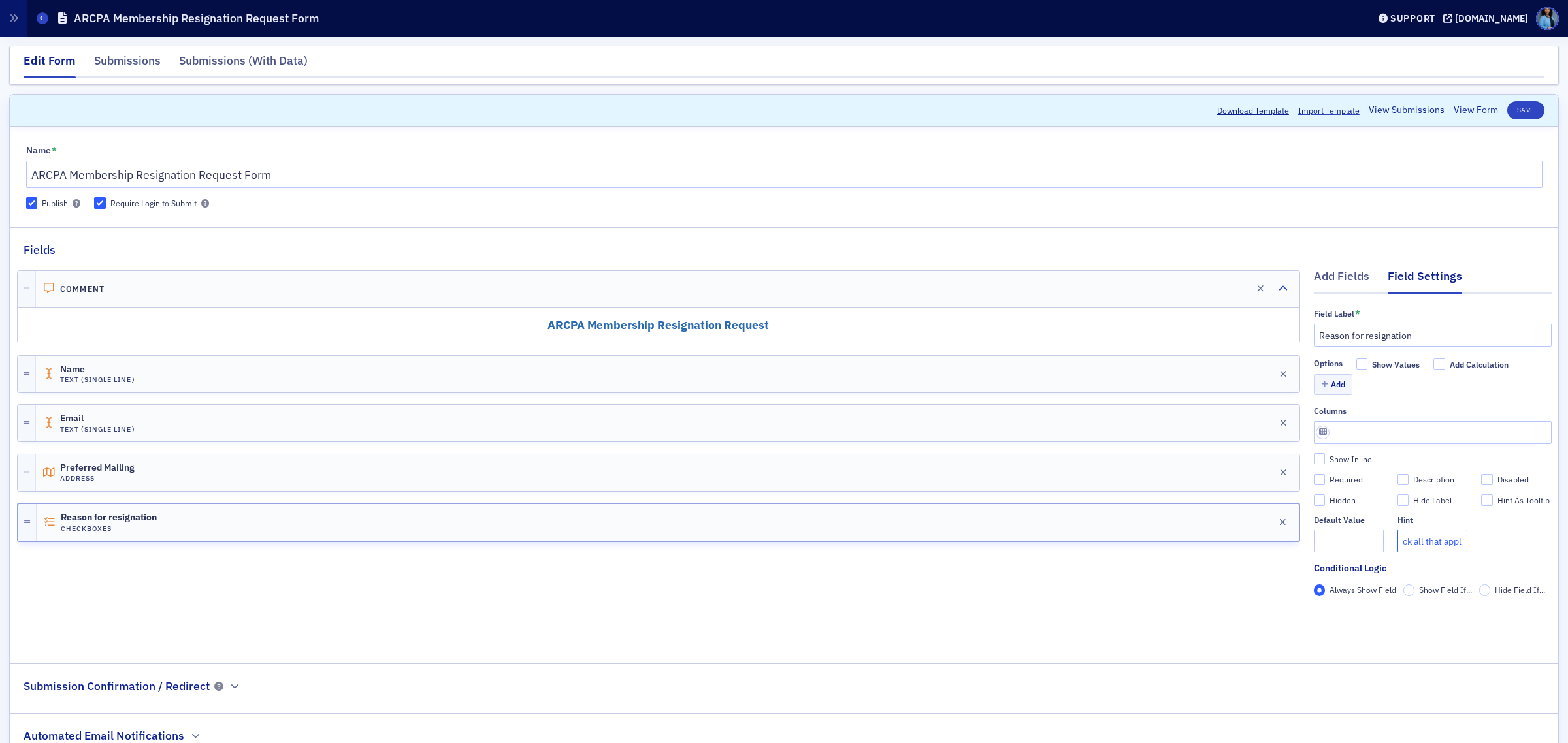
scroll to position [0, 21]
type input "Check all that apply"
click at [1318, 387] on button "Add" at bounding box center [1334, 384] width 39 height 20
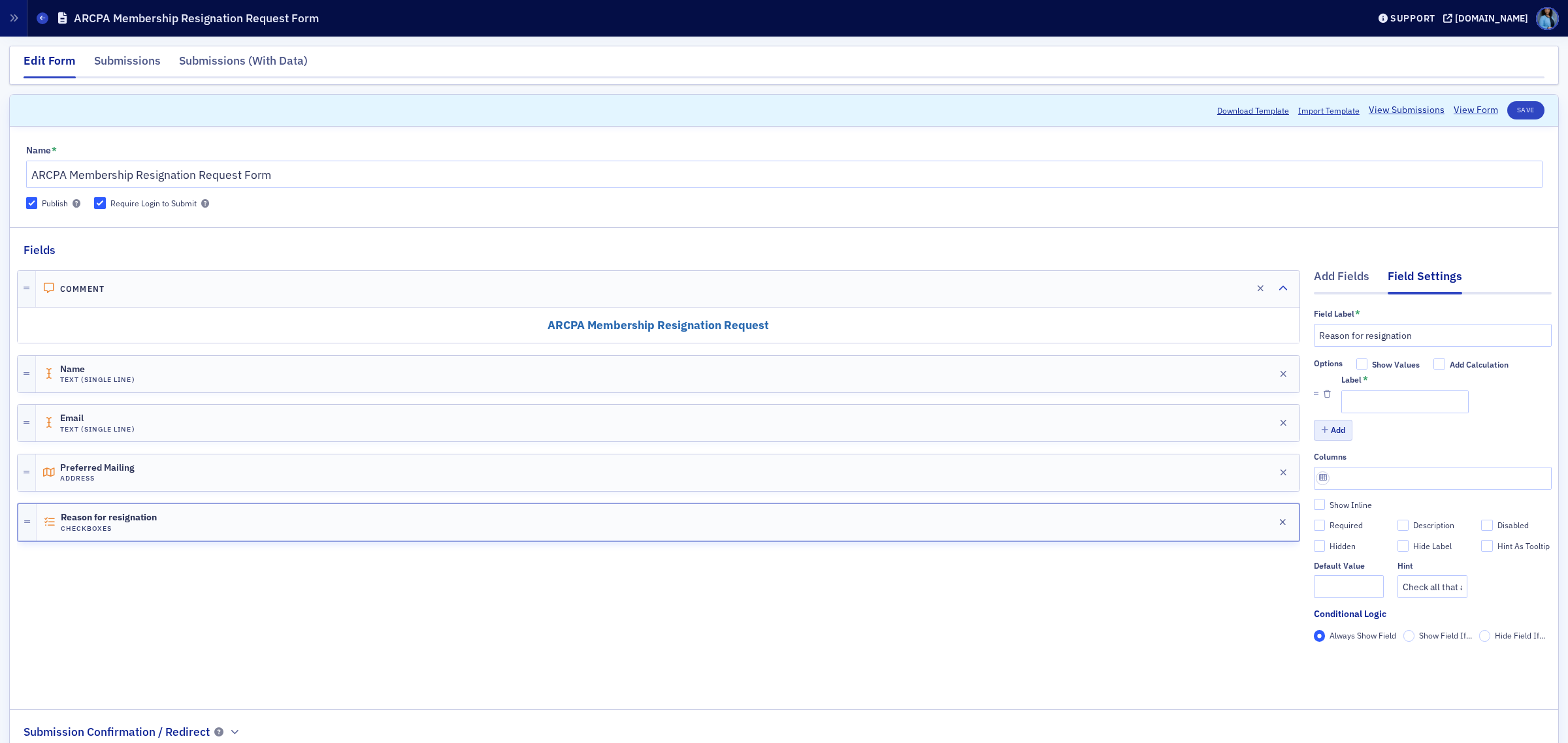
click at [1324, 387] on button "button" at bounding box center [1328, 393] width 7 height 39
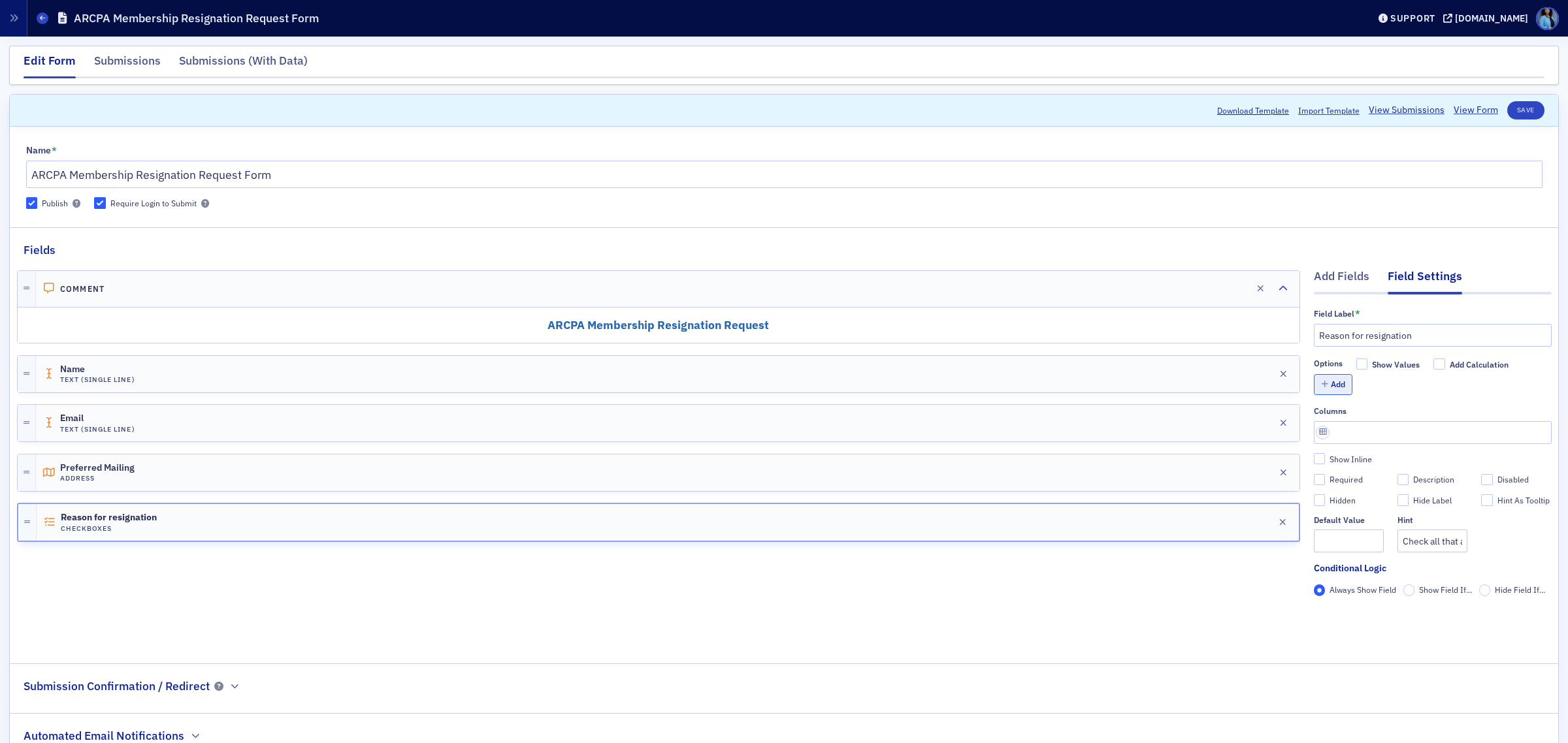
click at [1321, 380] on button "Add" at bounding box center [1334, 384] width 39 height 20
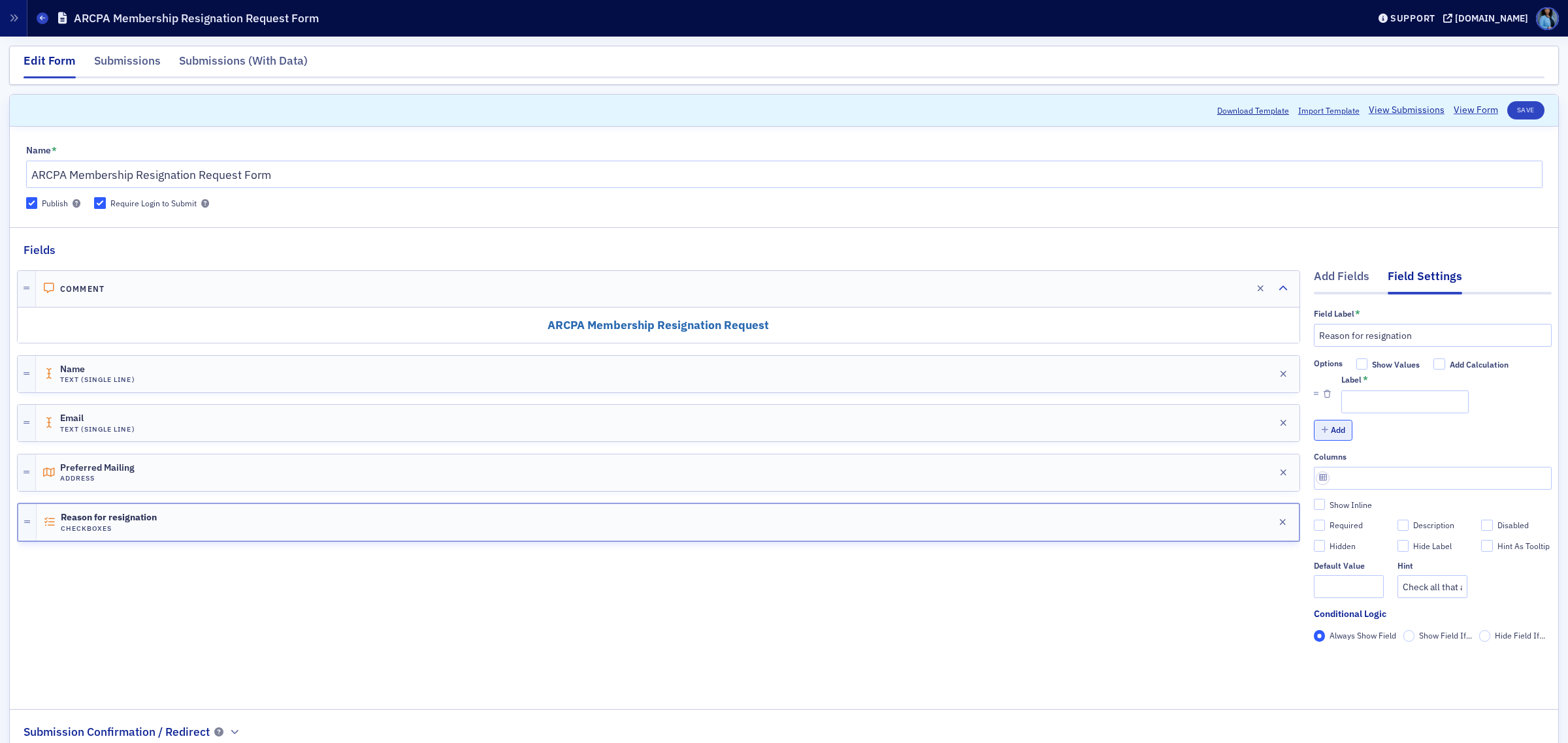
click at [1317, 439] on button "Add" at bounding box center [1334, 430] width 39 height 20
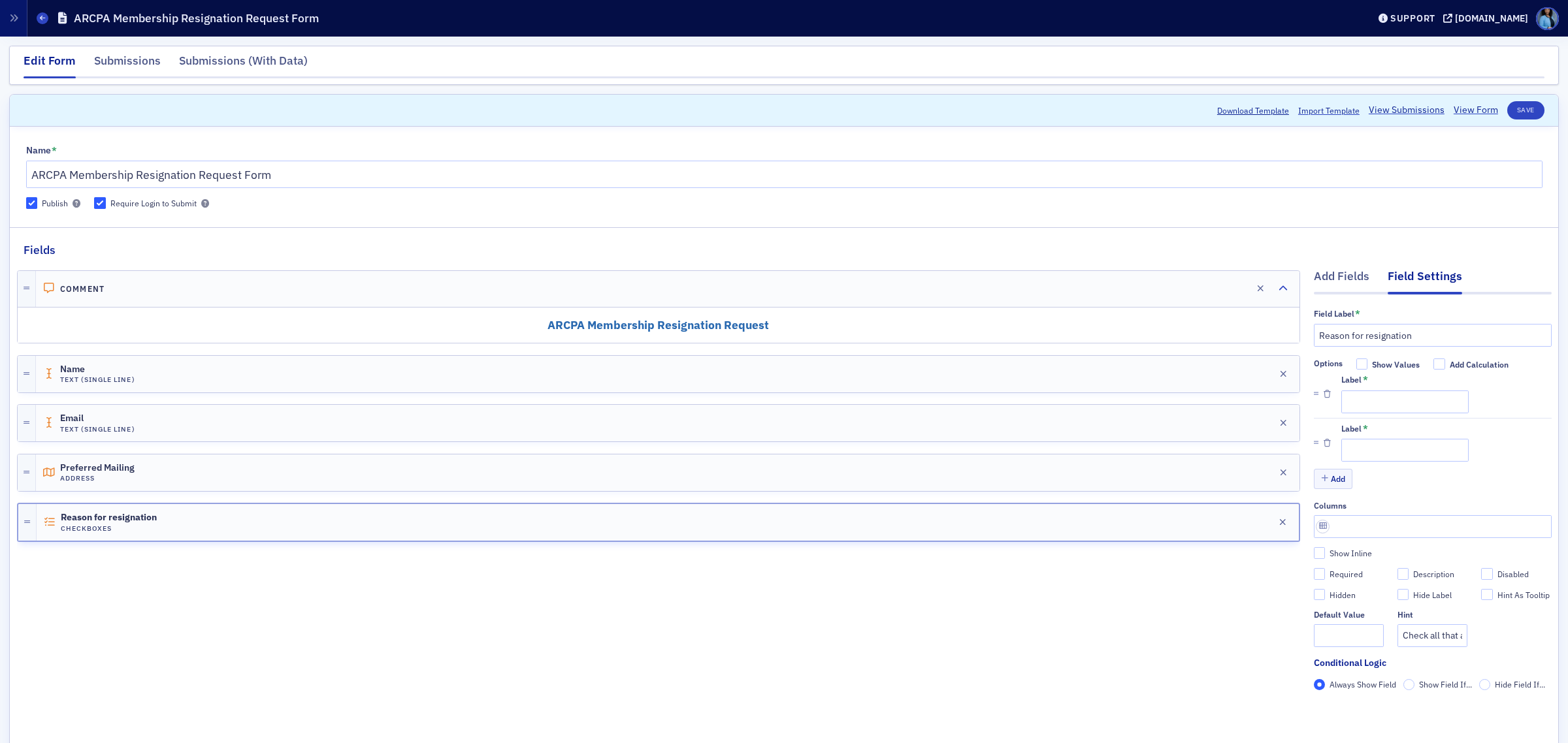
click at [1331, 492] on div "Add" at bounding box center [1433, 480] width 238 height 23
click at [1412, 413] on input "Label *" at bounding box center [1405, 402] width 127 height 23
paste input "• Retired"
click at [1347, 402] on input "• Retired" at bounding box center [1405, 402] width 127 height 23
type input "Retired"
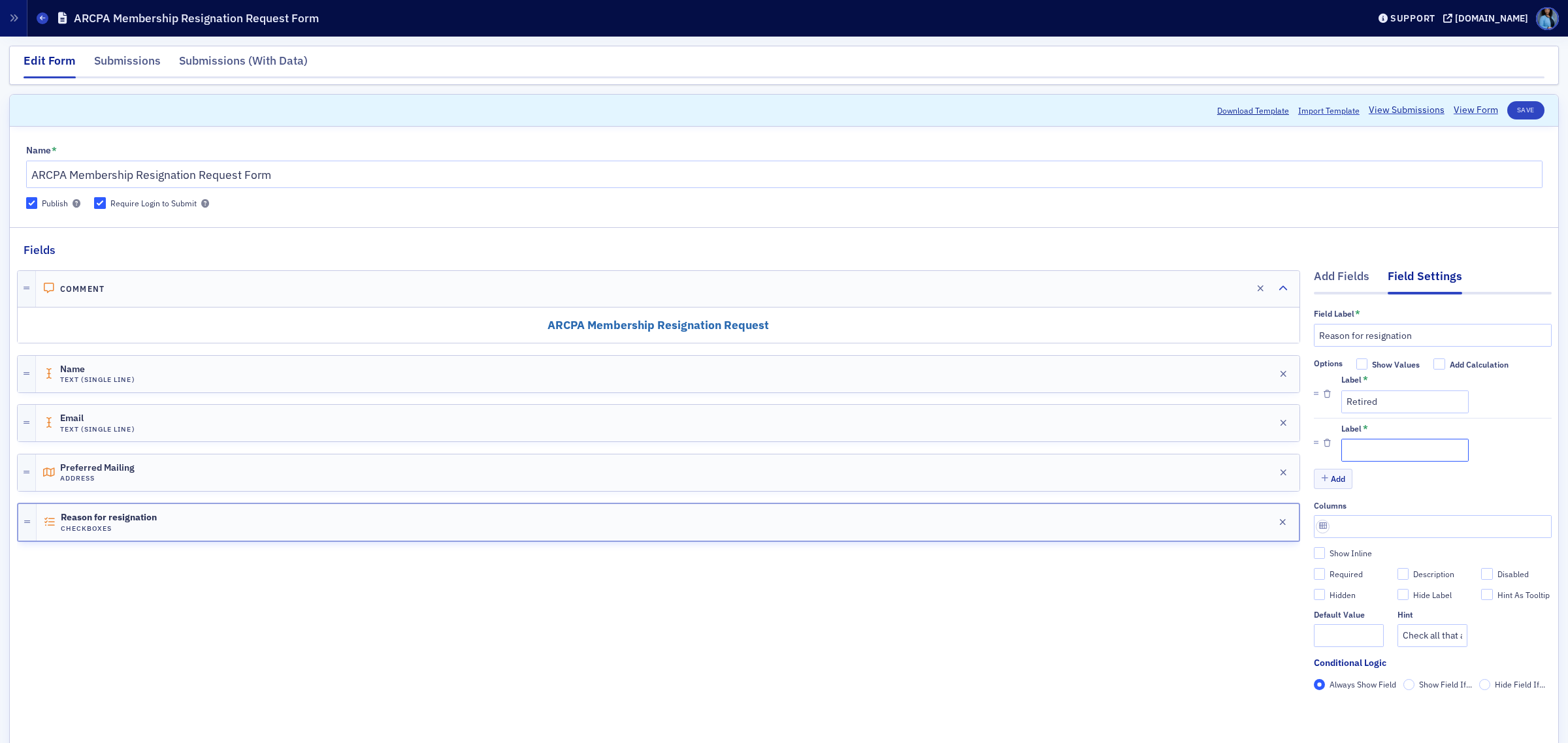
click at [1369, 454] on input "Label *" at bounding box center [1405, 450] width 127 height 23
paste input "Moved out of the country"
type input "Moved out of the country"
click at [1334, 478] on button "Add" at bounding box center [1334, 478] width 39 height 20
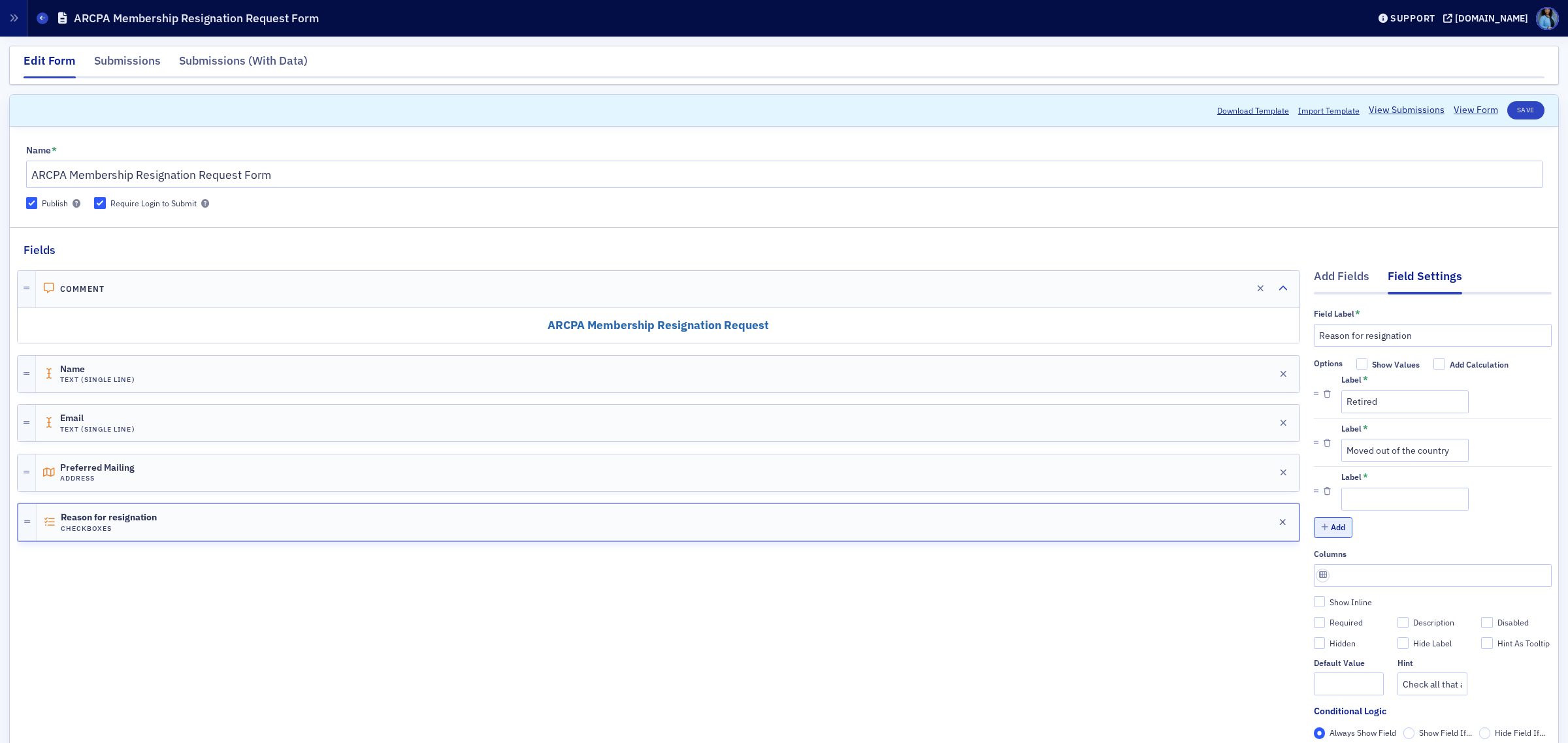
click at [1321, 527] on button "Add" at bounding box center [1334, 527] width 39 height 20
click at [1387, 501] on input "Label *" at bounding box center [1405, 499] width 127 height 23
paste input "Moved out of the state"
type input "Moved out of the state"
click at [1363, 542] on input "Label *" at bounding box center [1405, 547] width 127 height 23
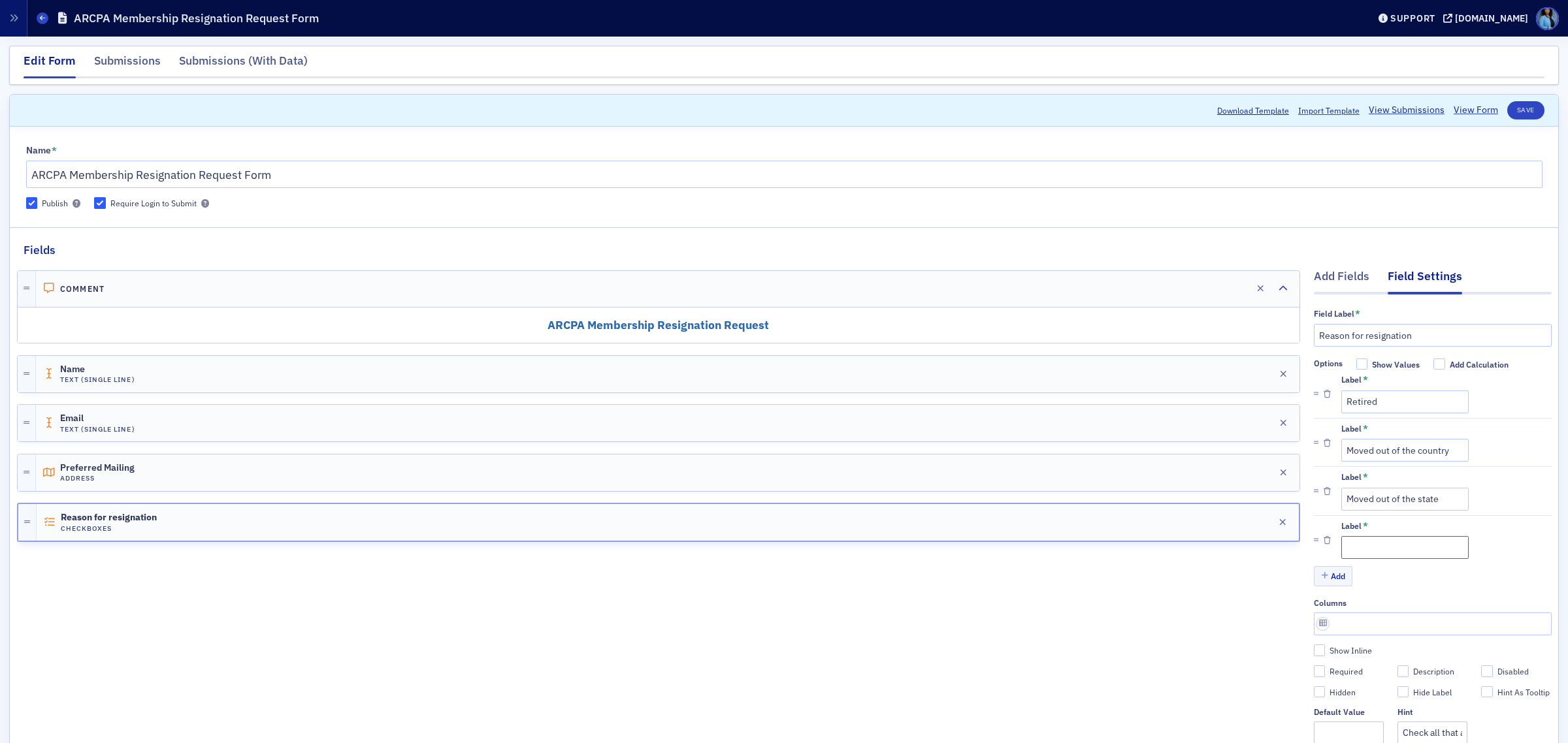
paste input "No longer in profession"
type input "No longer in profession"
click at [1327, 579] on button "Add" at bounding box center [1334, 576] width 39 height 20
click at [1328, 629] on button "Add" at bounding box center [1334, 624] width 39 height 20
click at [1377, 597] on input "Label *" at bounding box center [1405, 596] width 127 height 23
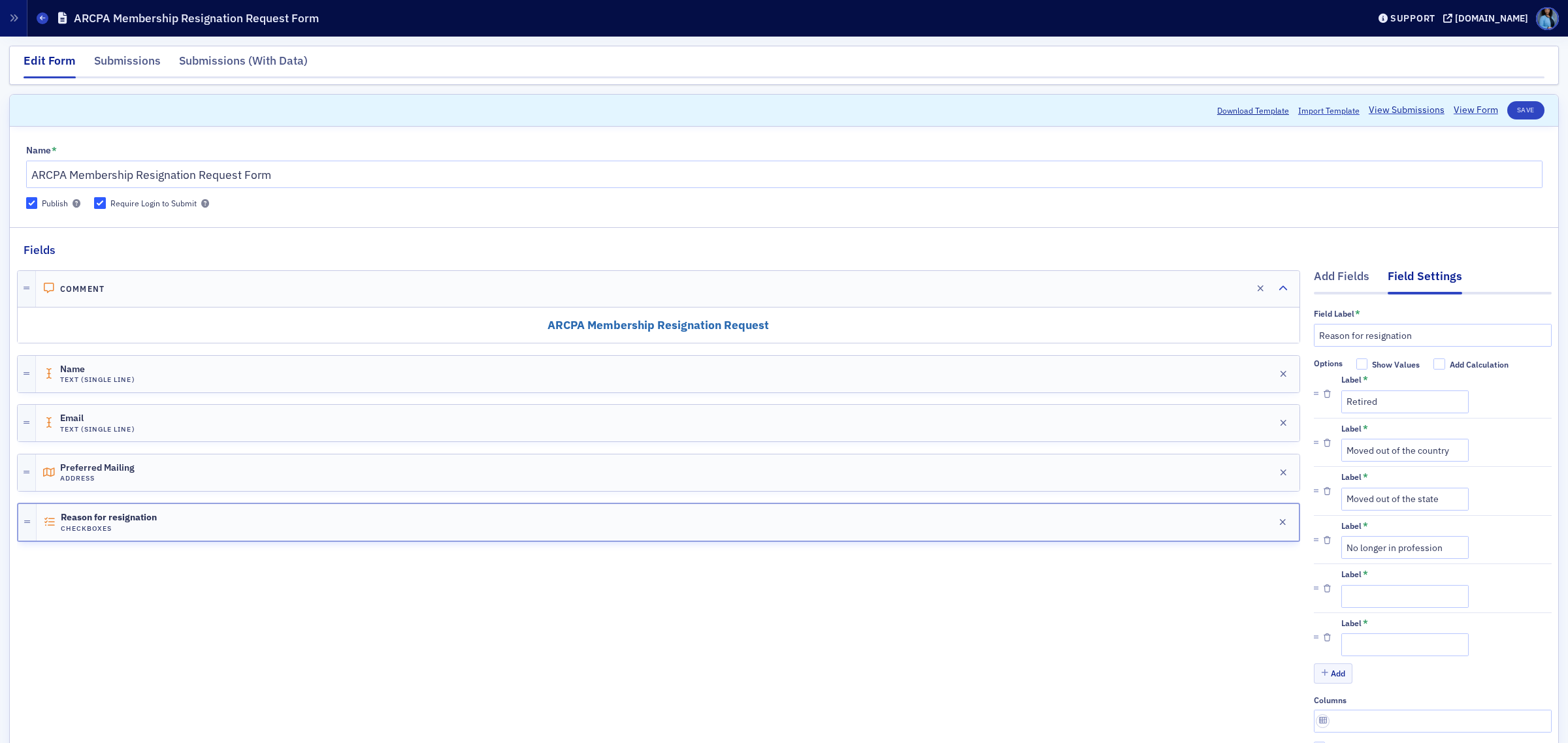
click at [1190, 579] on div "Comment Edit ARCPA Membership Resignation Request Name Text (Single Line) Edit …" at bounding box center [659, 596] width 1283 height 675
click at [1324, 589] on icon "button" at bounding box center [1328, 589] width 7 height 8
click at [1514, 112] on button "Save" at bounding box center [1526, 110] width 37 height 19
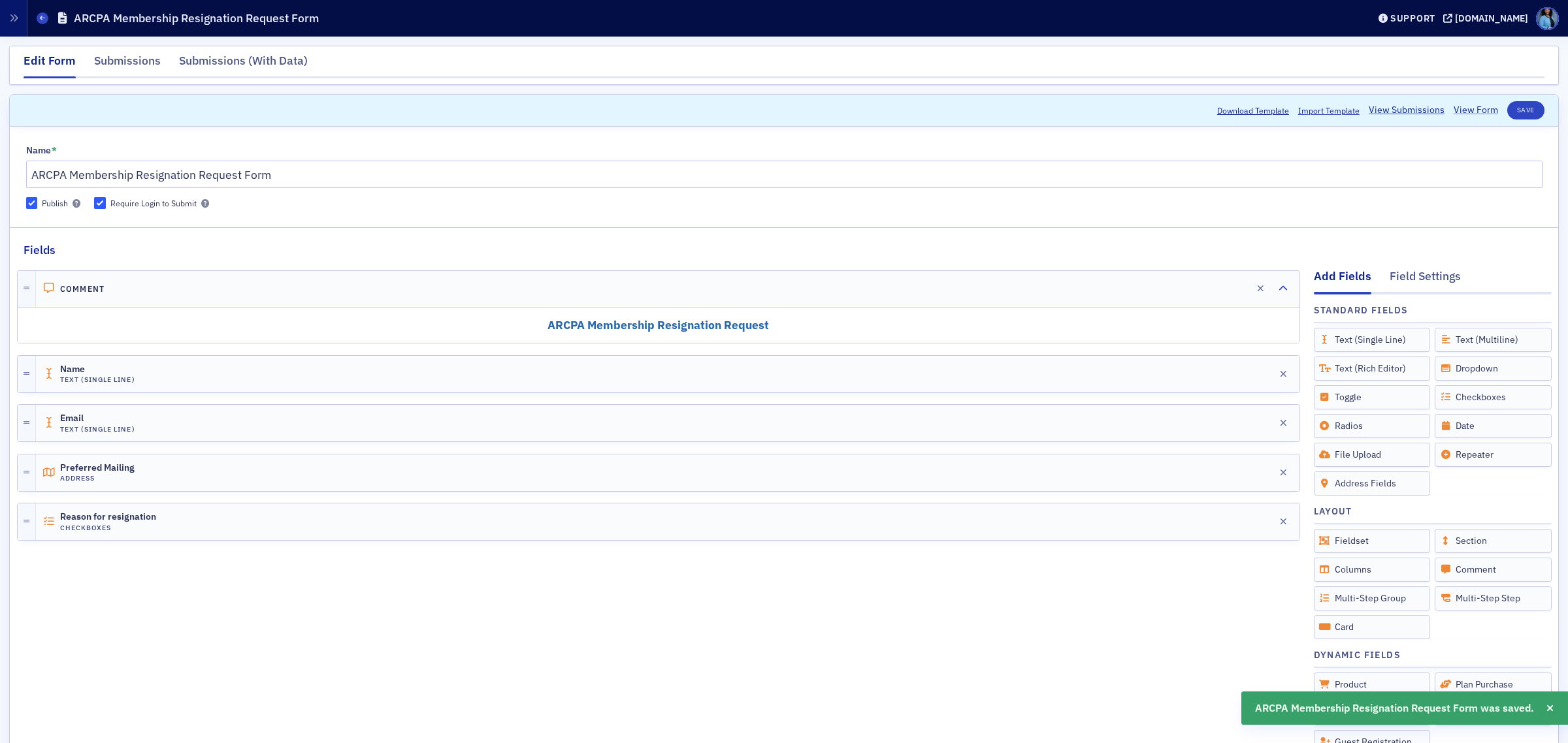
click at [1468, 115] on link "View Form" at bounding box center [1476, 110] width 45 height 13
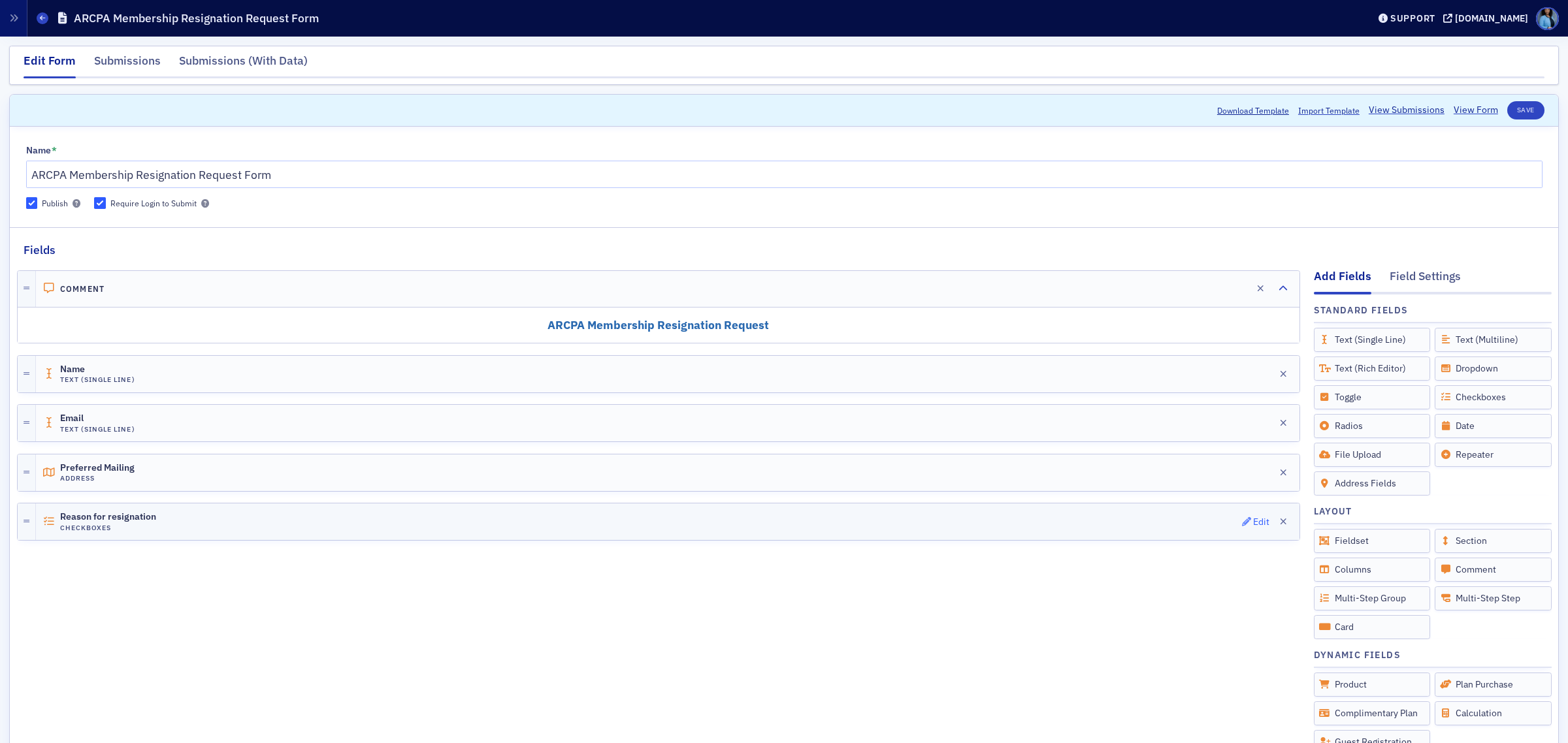
click at [1253, 521] on div "Edit" at bounding box center [1261, 522] width 16 height 7
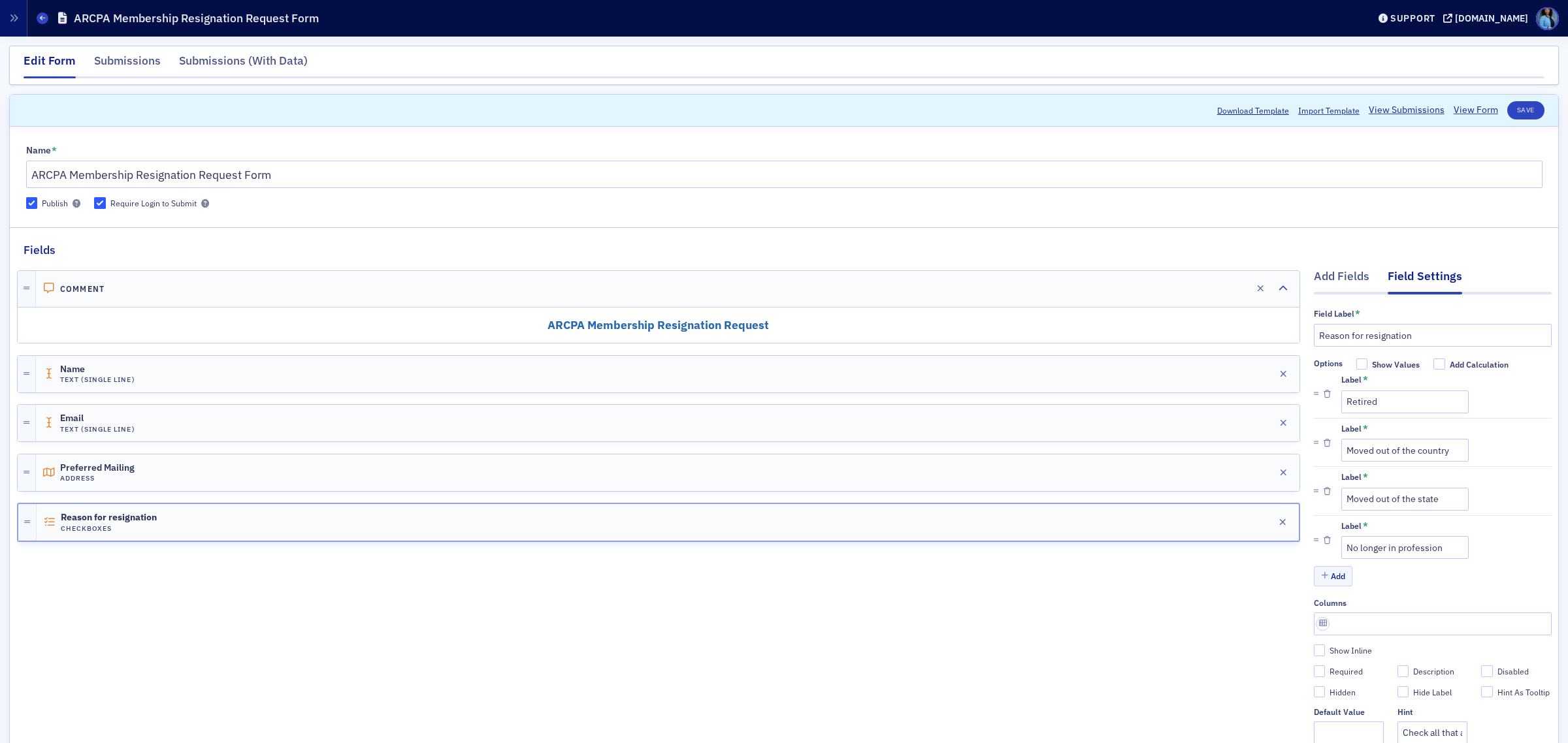
scroll to position [82, 0]
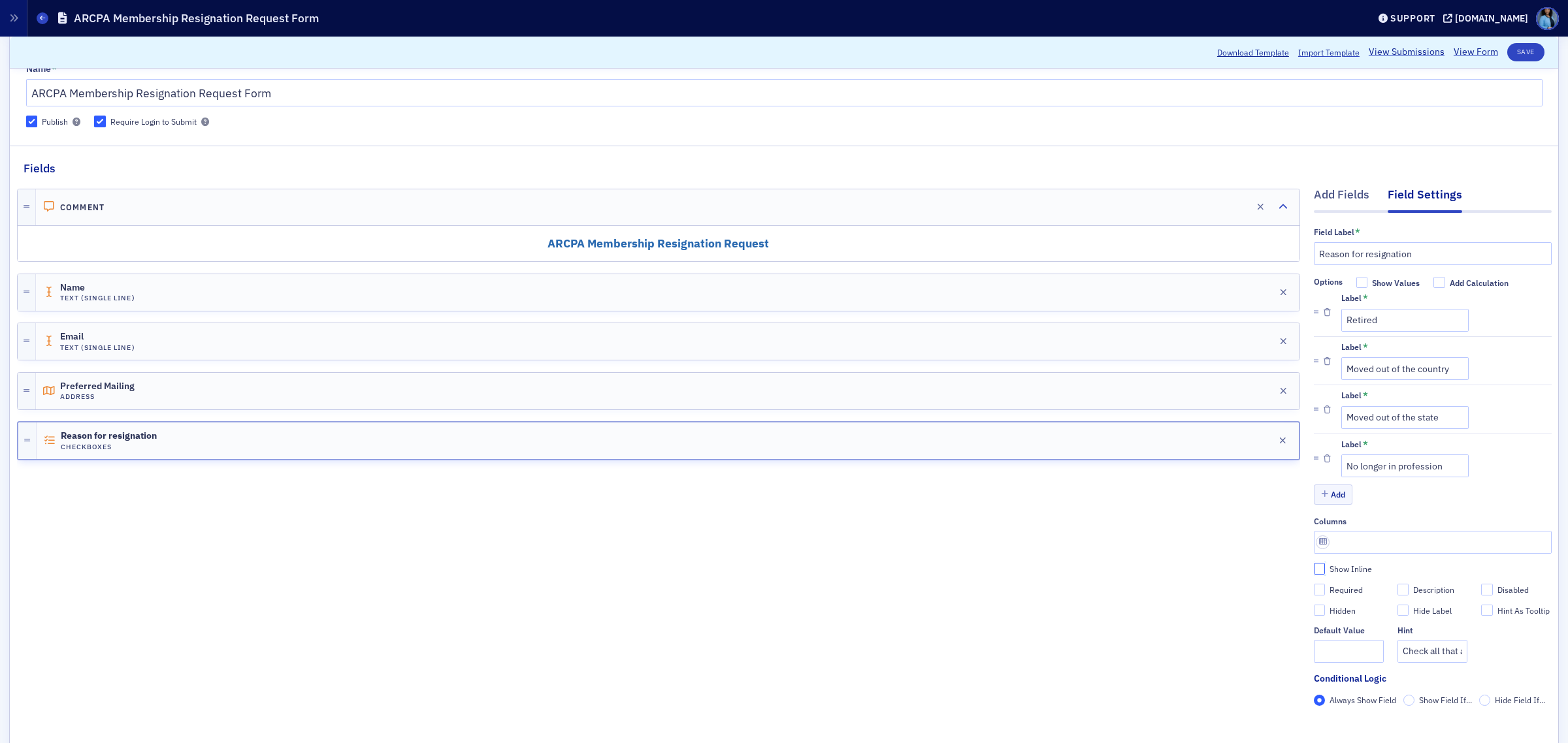
click at [1314, 570] on input "Show Inline" at bounding box center [1320, 569] width 12 height 12
checkbox input "true"
click at [1508, 54] on button "Save" at bounding box center [1526, 52] width 37 height 19
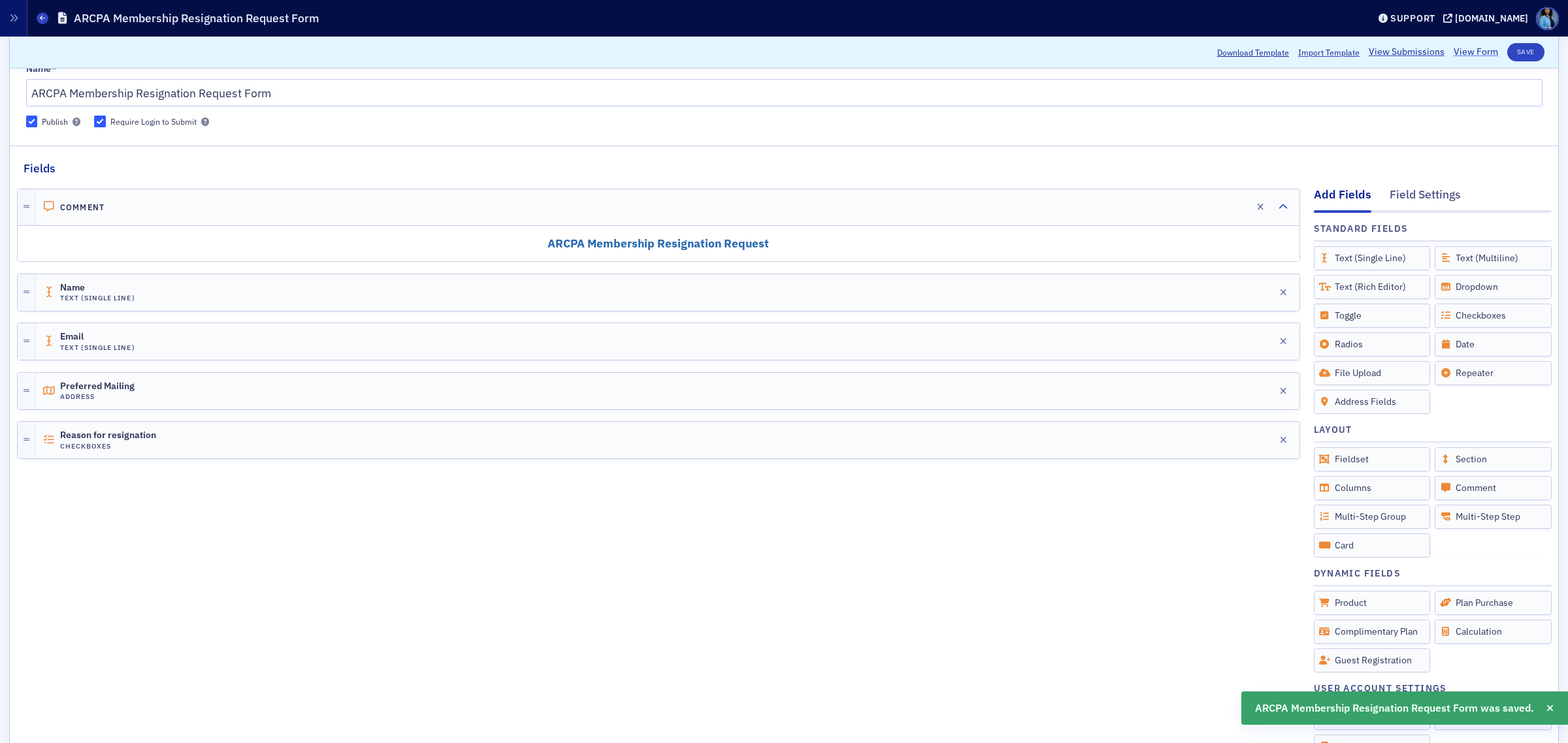
click at [1462, 48] on link "View Form" at bounding box center [1476, 52] width 45 height 13
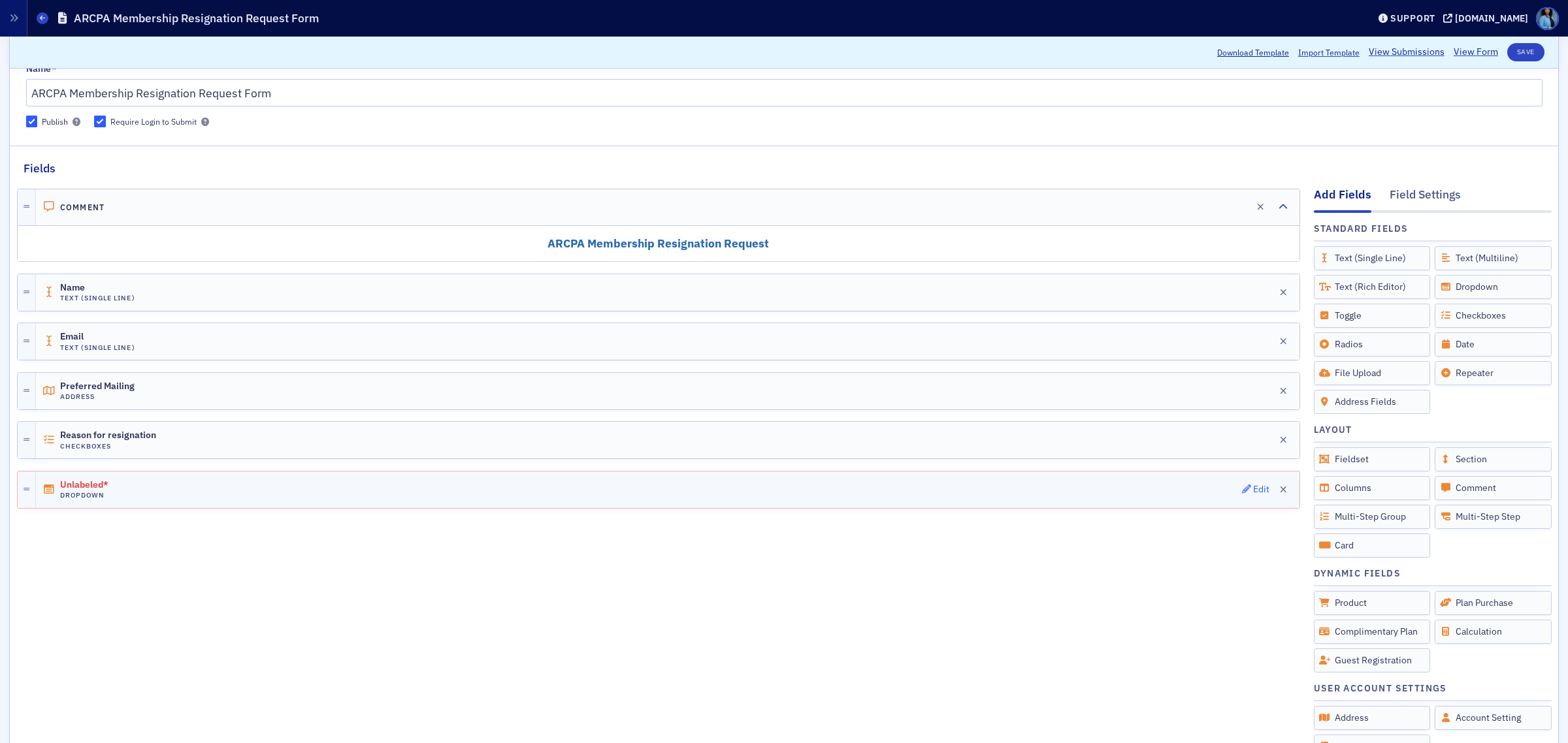
click at [1253, 493] on div "Edit" at bounding box center [1261, 489] width 16 height 7
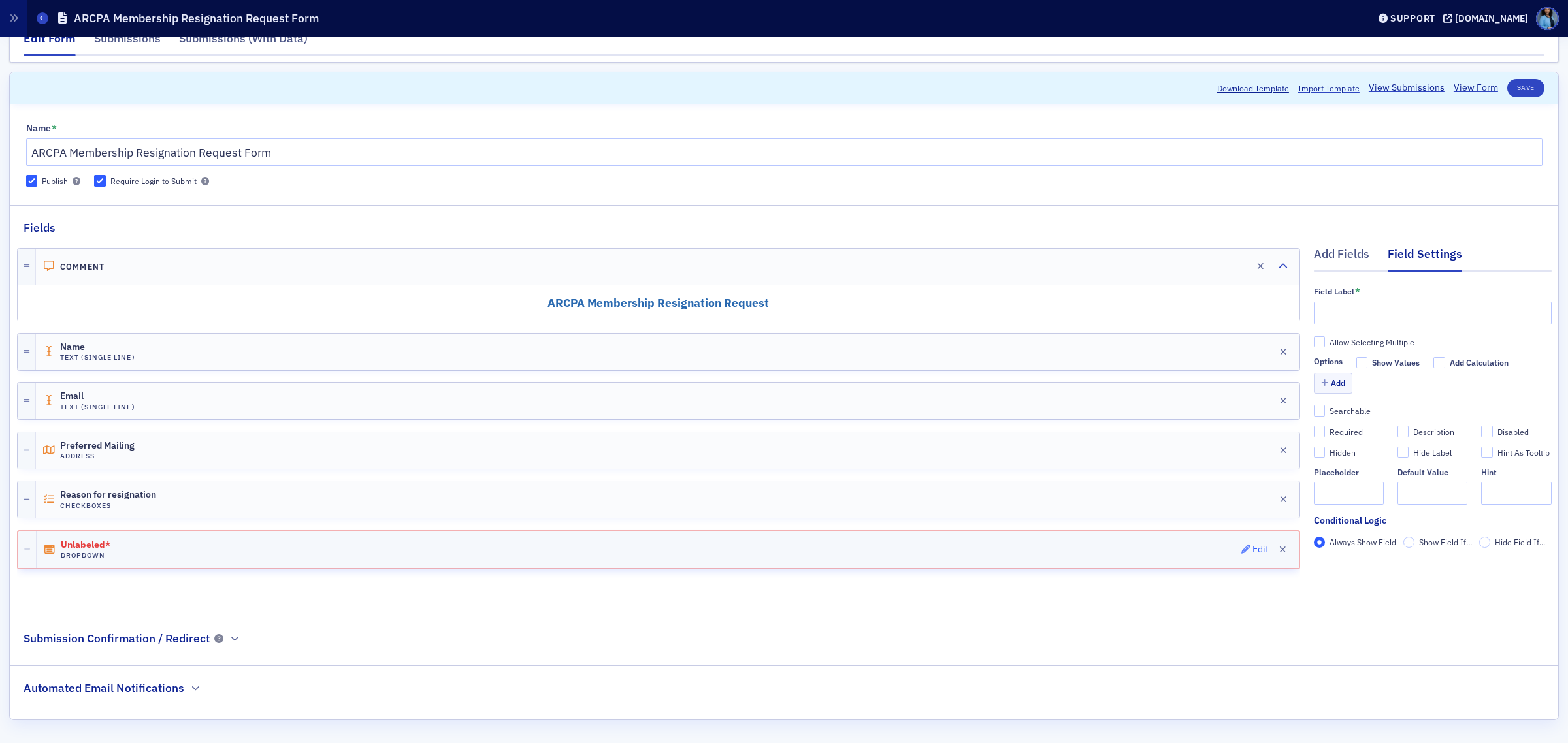
scroll to position [24, 0]
click at [1279, 553] on icon "button" at bounding box center [1283, 550] width 7 height 9
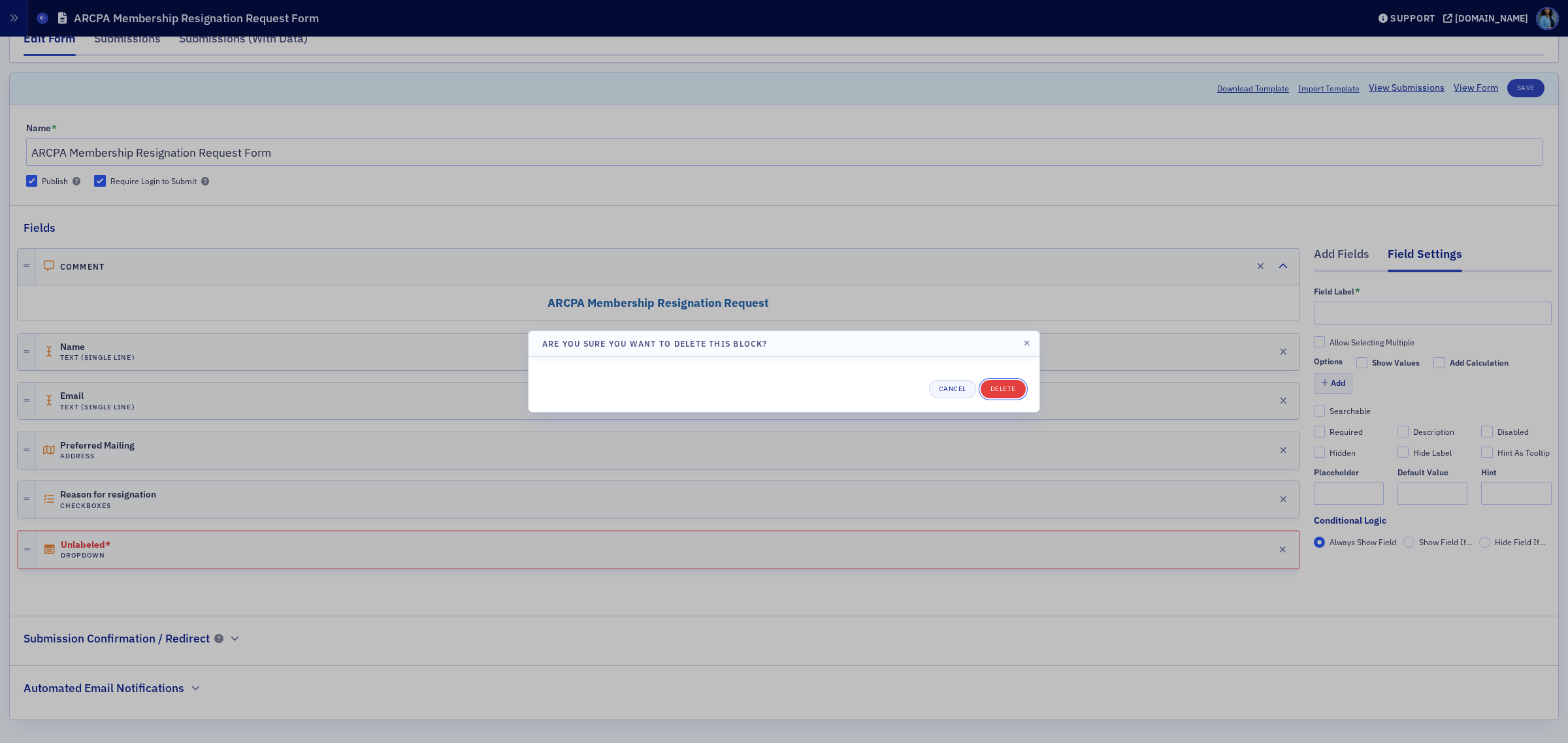
click at [998, 393] on button "Delete" at bounding box center [1003, 389] width 45 height 19
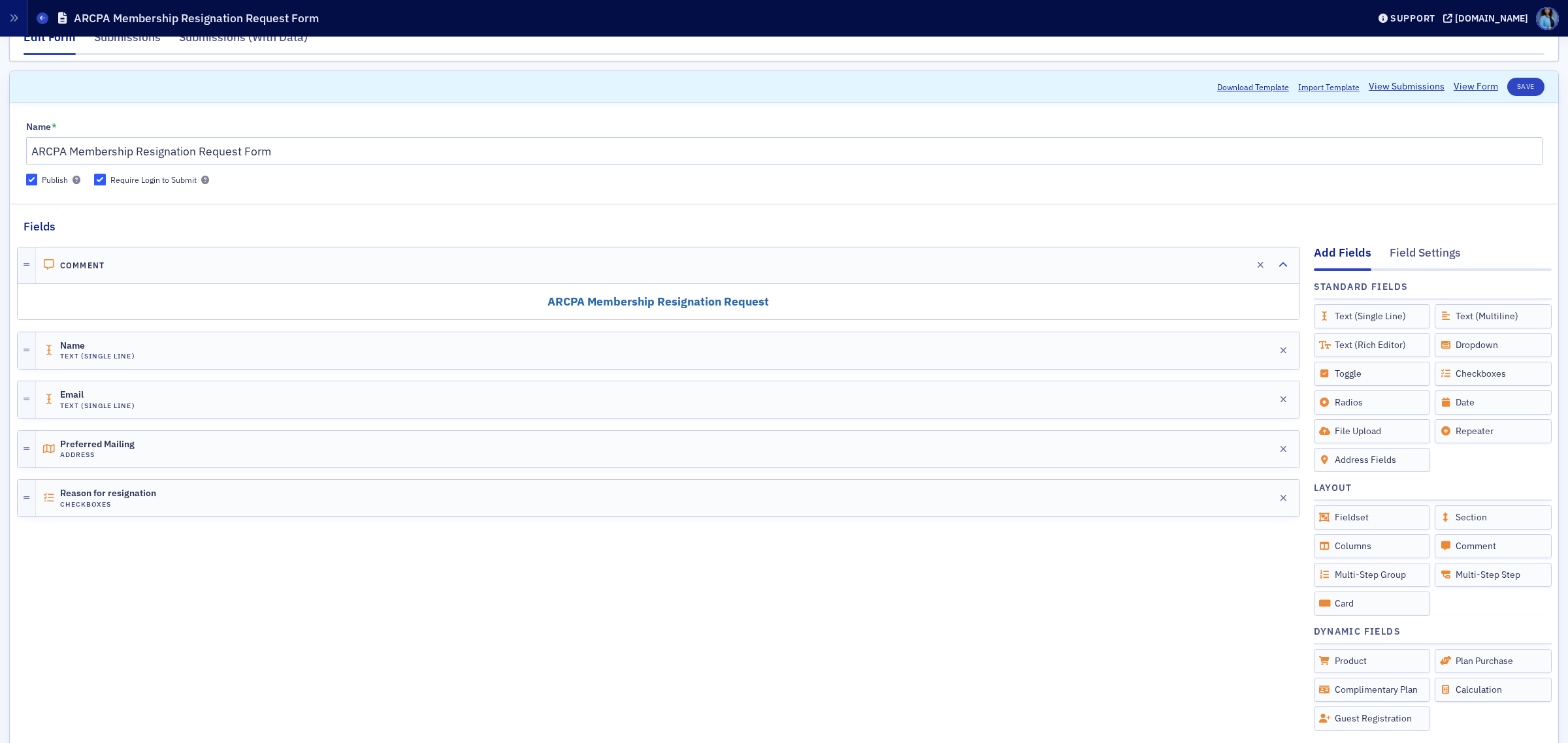
scroll to position [0, 0]
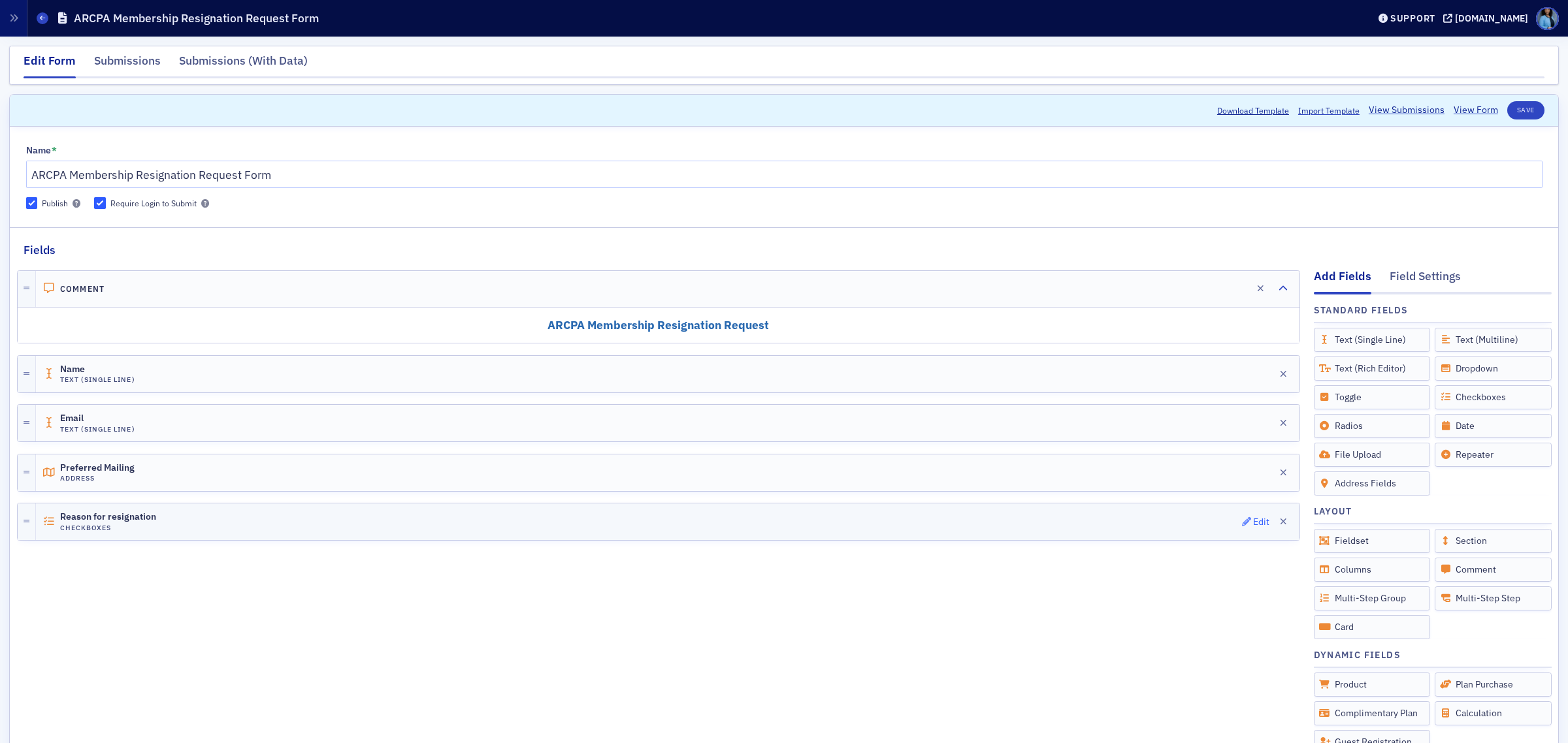
click at [1242, 527] on icon "button" at bounding box center [1247, 521] width 9 height 9
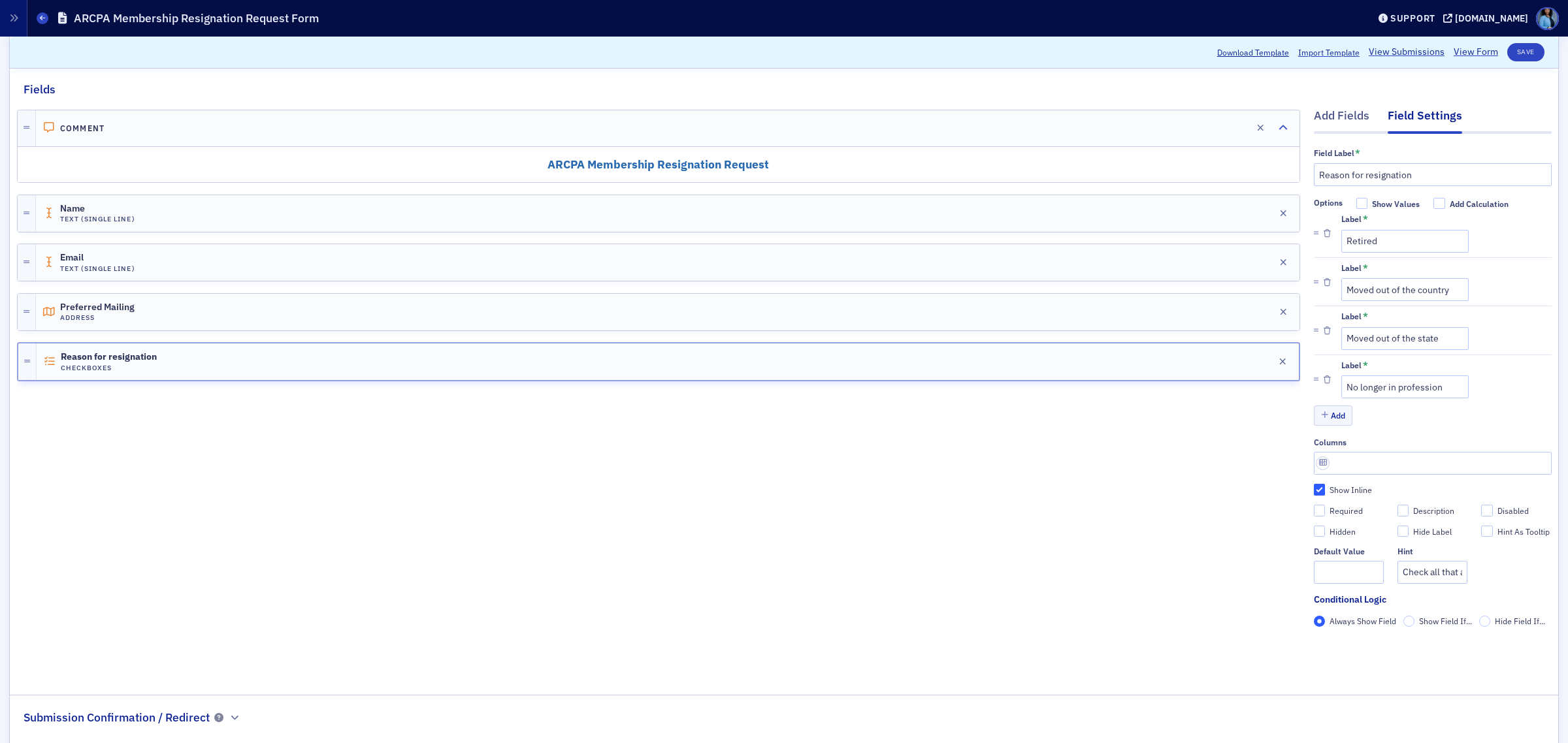
scroll to position [164, 0]
click at [1325, 419] on button "Add" at bounding box center [1334, 413] width 39 height 20
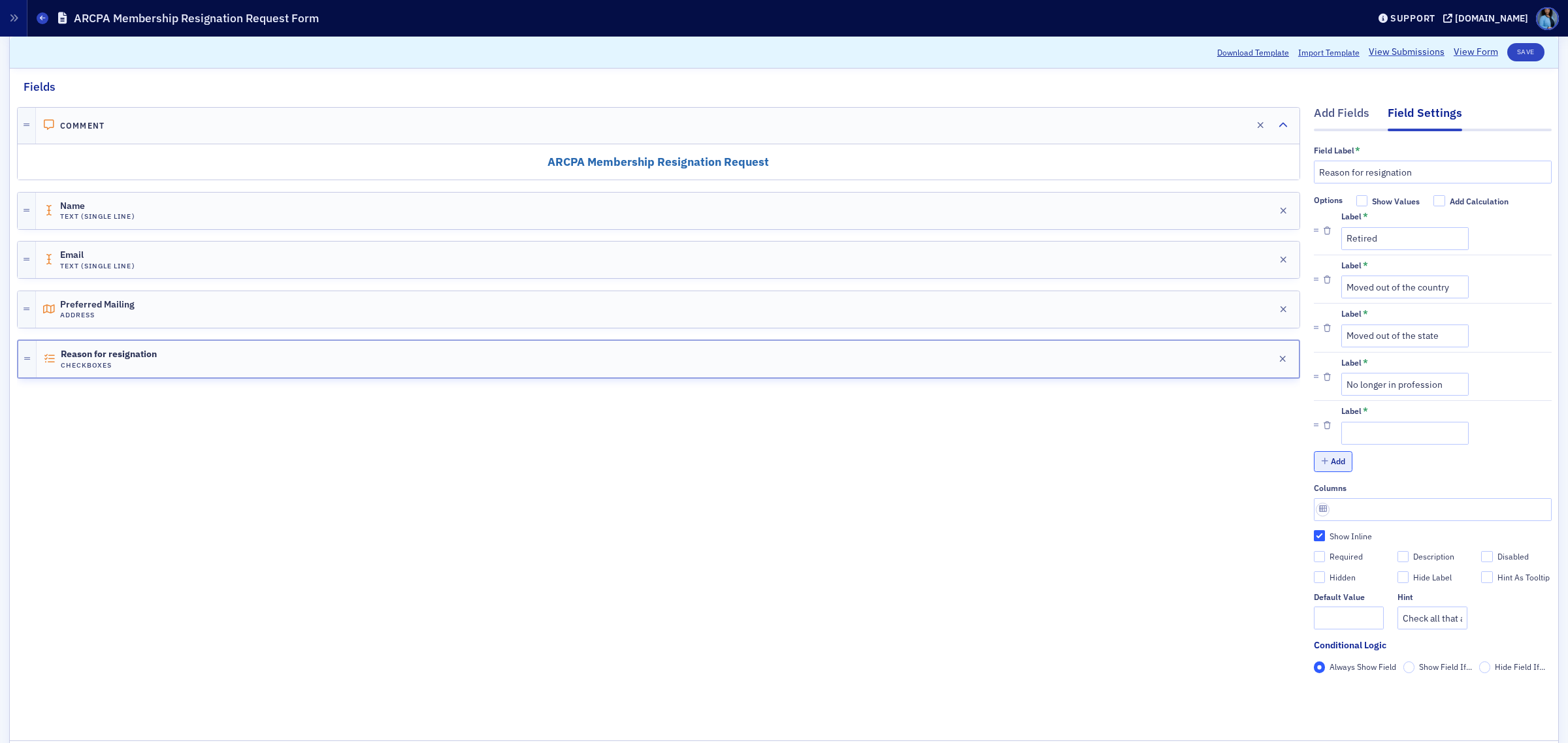
click at [1321, 460] on button "Add" at bounding box center [1334, 461] width 39 height 20
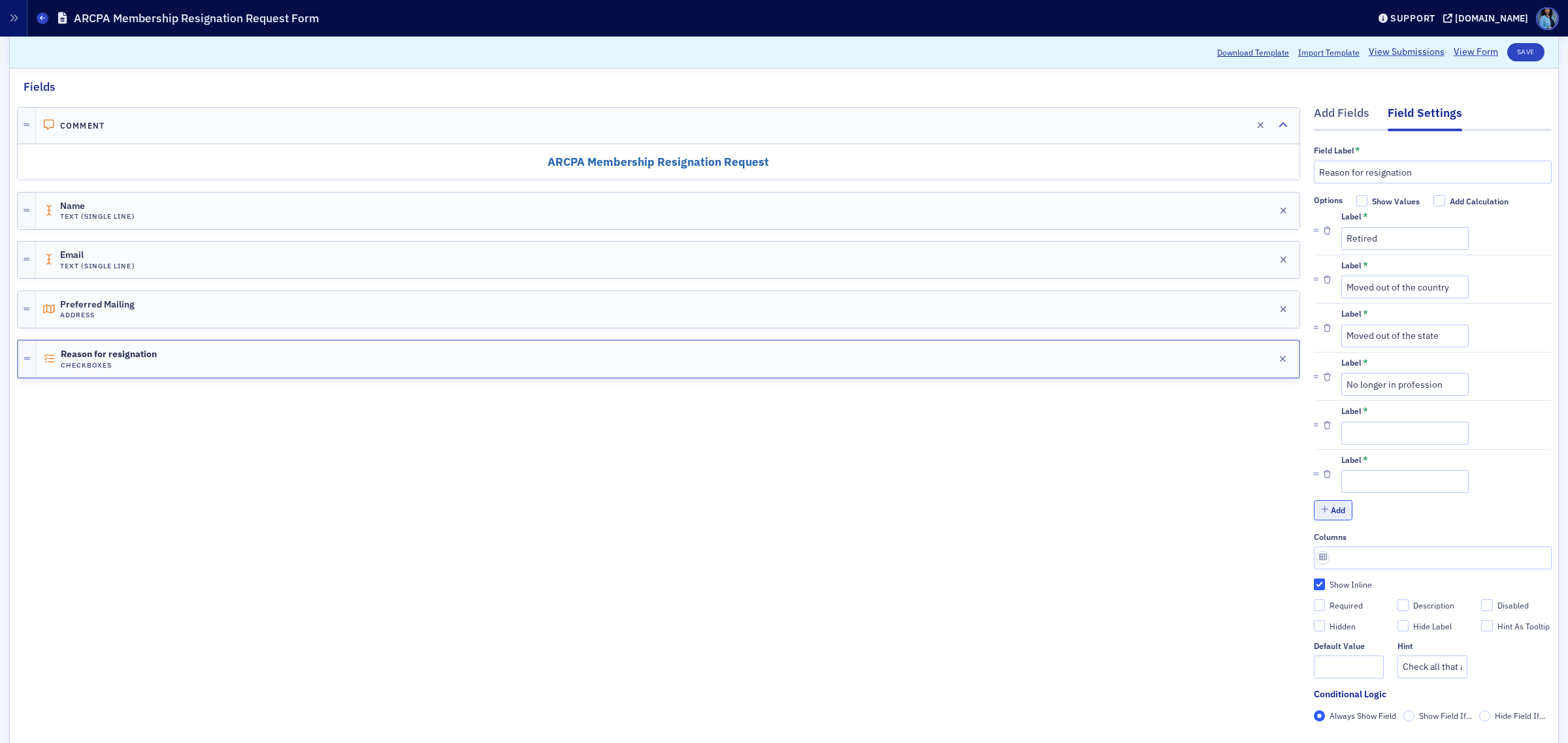
click at [1322, 513] on button "Add" at bounding box center [1334, 510] width 39 height 20
click at [1351, 442] on input "Label *" at bounding box center [1405, 433] width 127 height 23
paste input "Benefits inadequate for needs"
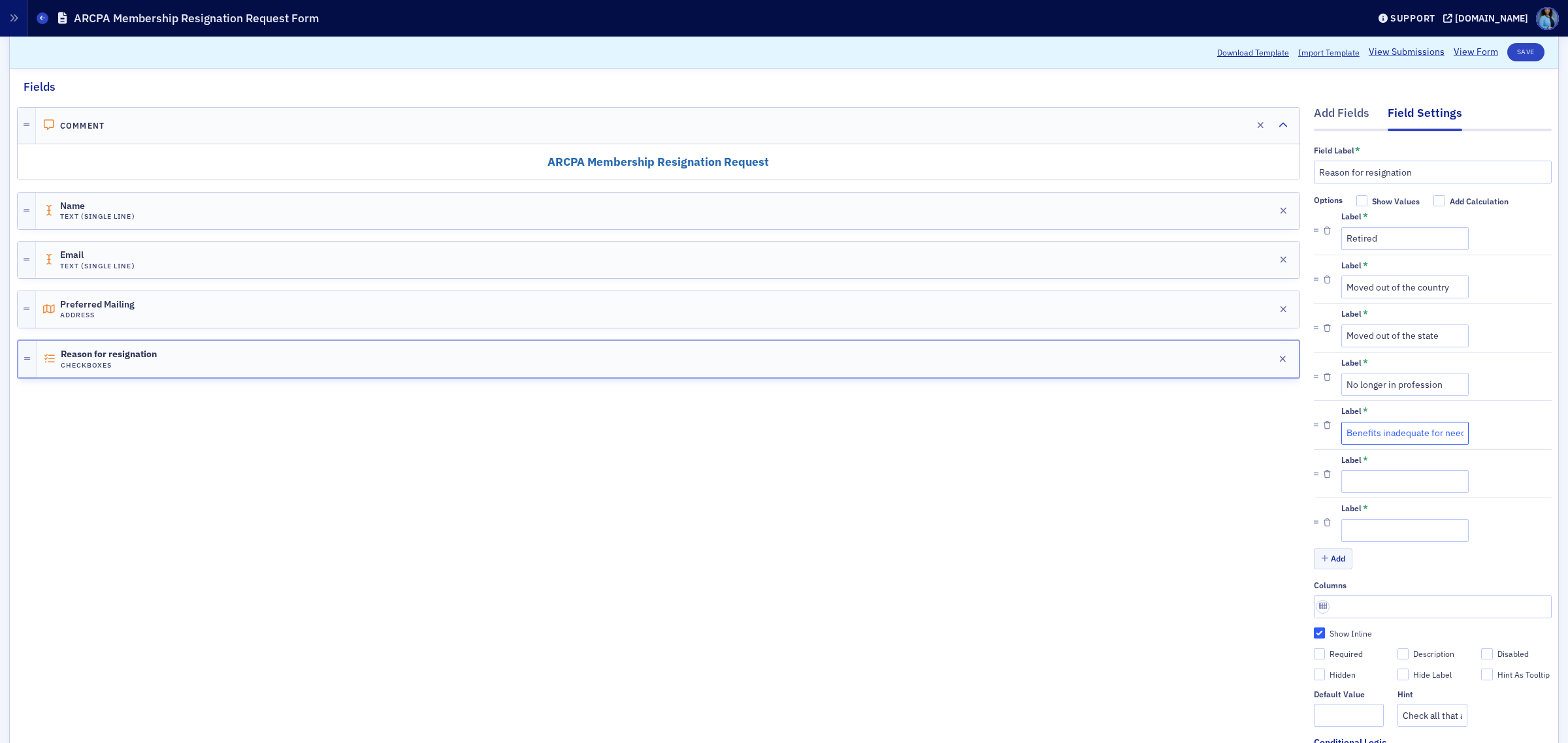
scroll to position [0, 19]
type input "Benefits inadequate for needs"
click at [1398, 483] on input "Label *" at bounding box center [1405, 481] width 127 height 23
paste input "Dues too high"
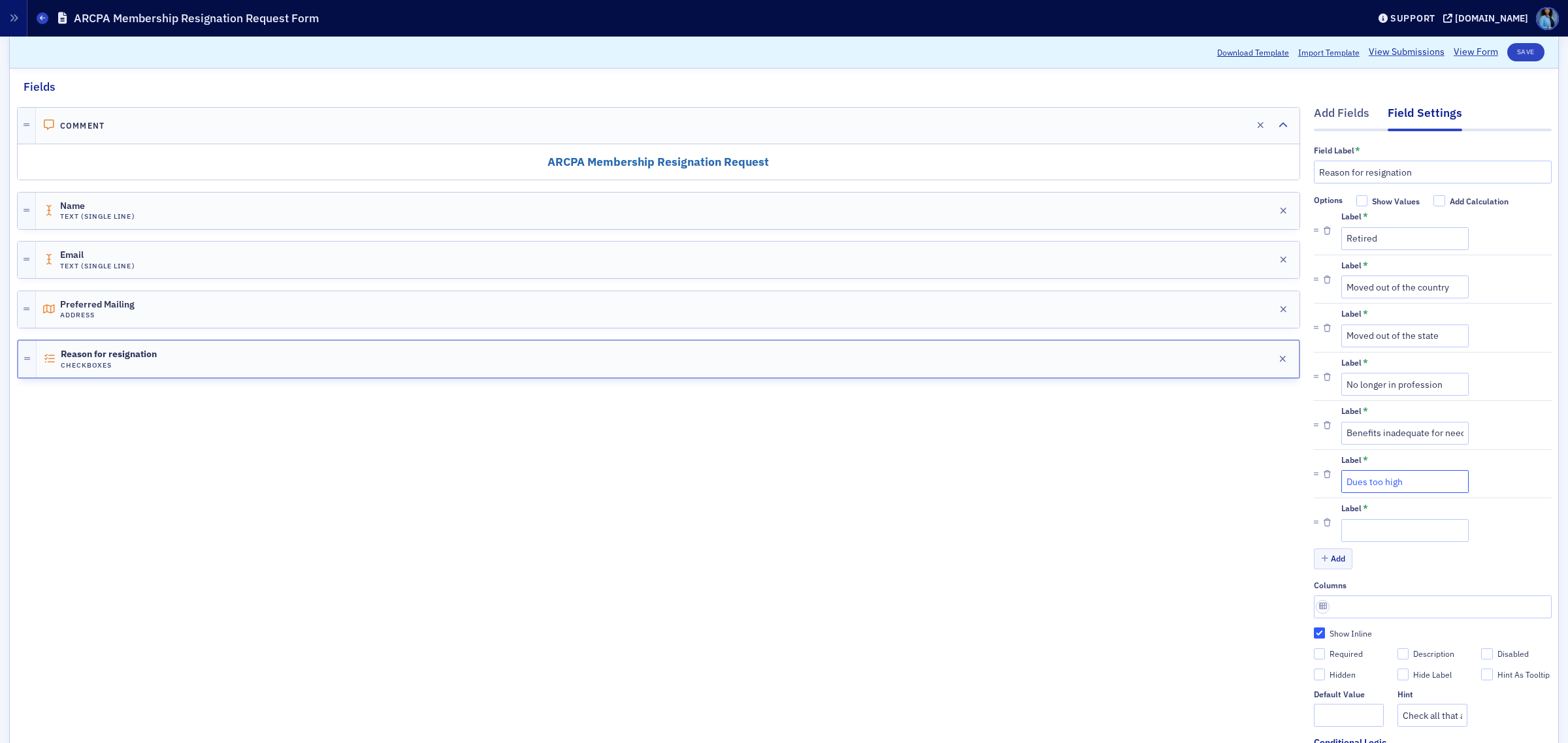
type input "Dues too high"
click at [1348, 529] on input "Label *" at bounding box center [1405, 530] width 127 height 23
paste input "Employer no longer pays dues"
type input "Employer no longer pays dues"
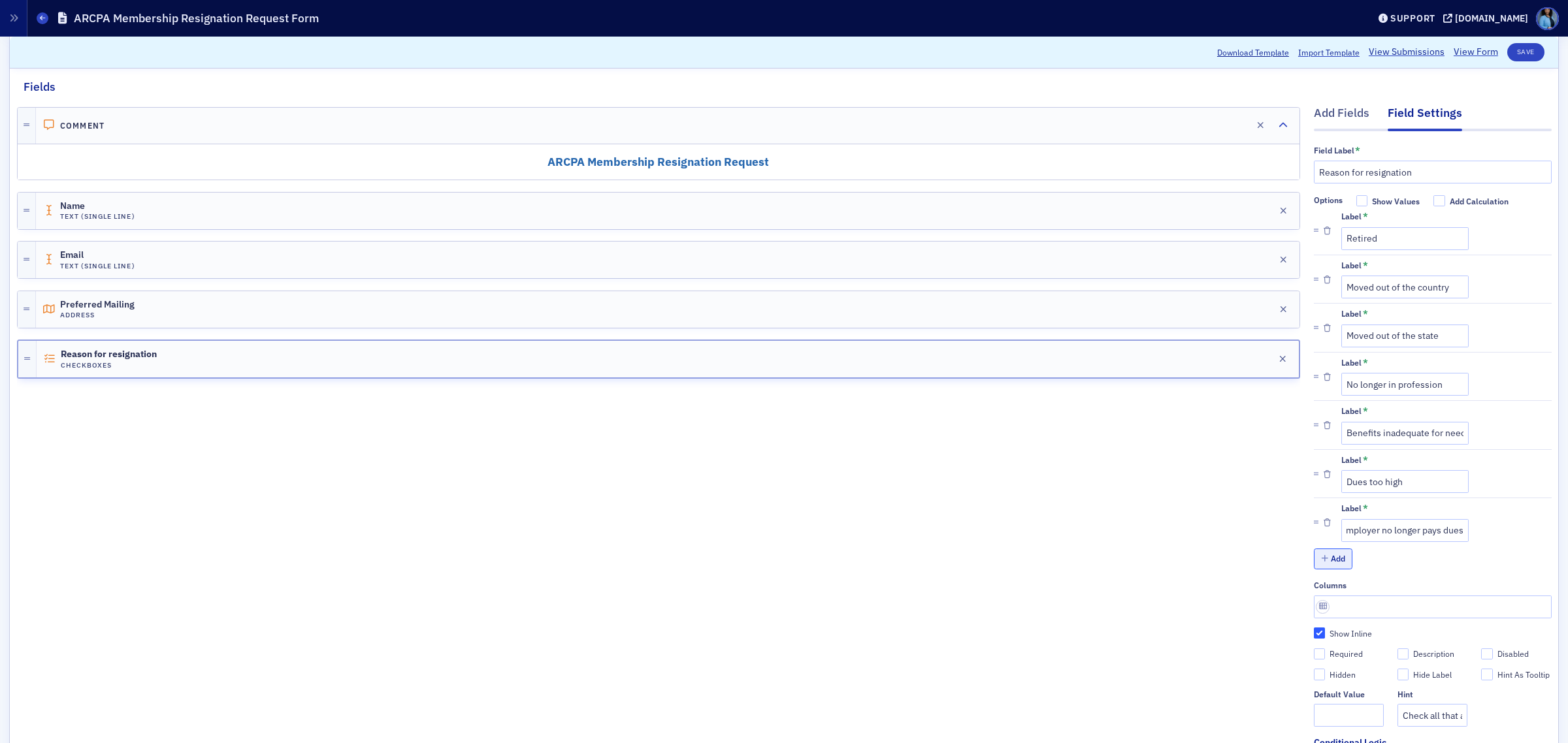
click at [1318, 565] on button "Add" at bounding box center [1334, 559] width 39 height 20
click at [1321, 611] on icon "button" at bounding box center [1325, 607] width 7 height 8
click at [1379, 576] on input "Label *" at bounding box center [1405, 579] width 127 height 23
paste input "Employer provides all required CPE"
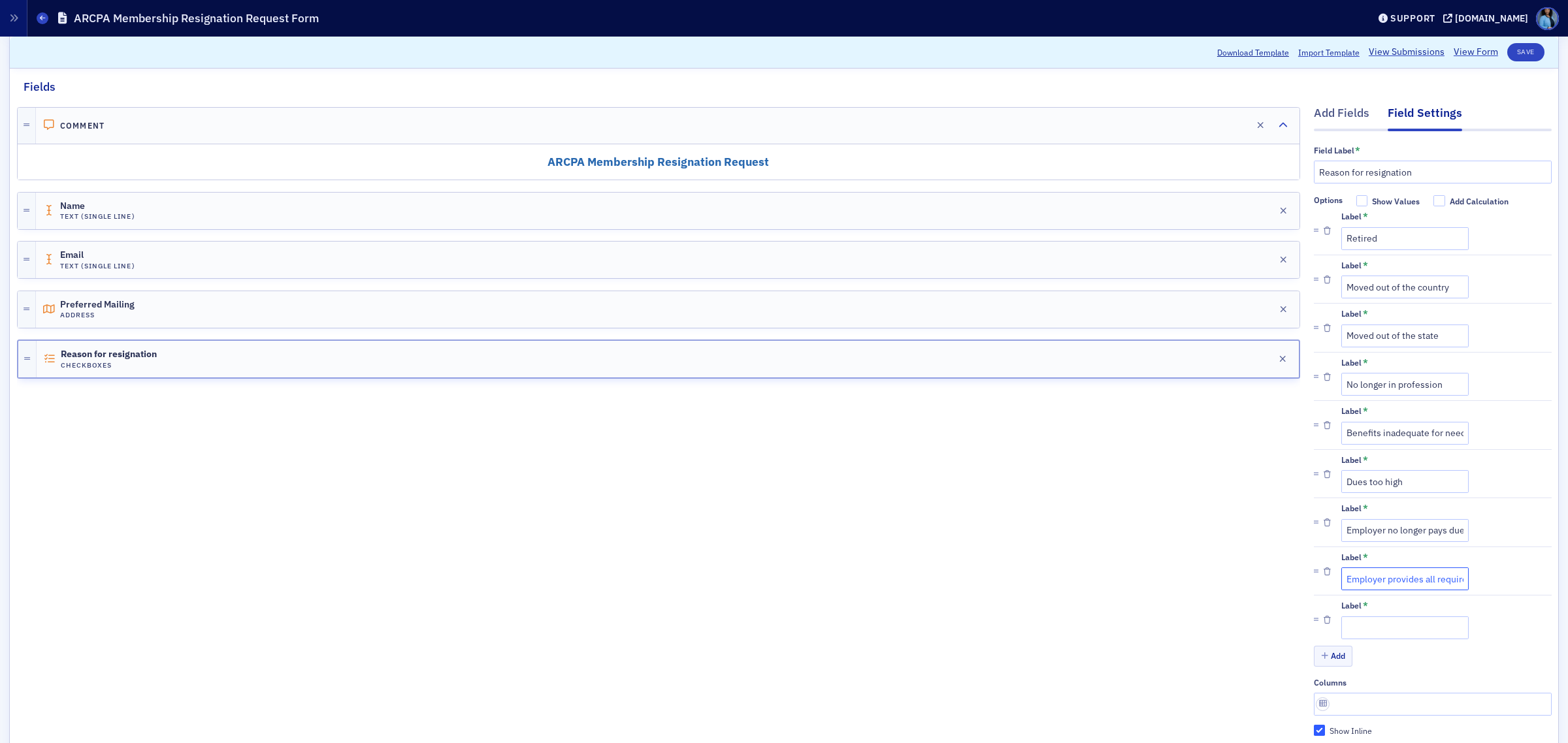
scroll to position [0, 40]
type input "Employer provides all required CPE"
click at [1366, 632] on input "Label *" at bounding box center [1405, 628] width 127 height 23
paste input "Member of AICPA"
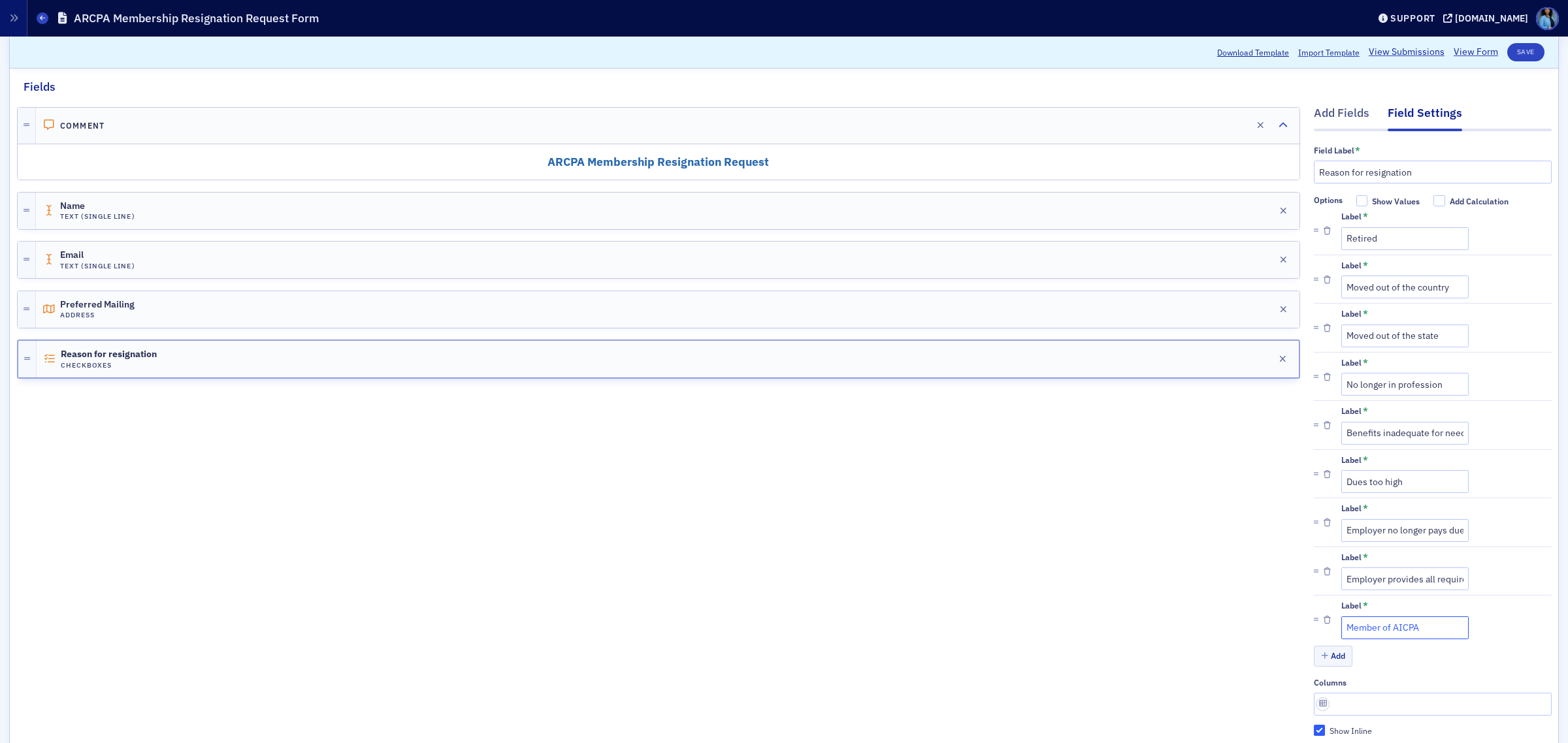
type input "Member of AICPA"
click at [1321, 656] on icon "button" at bounding box center [1325, 656] width 7 height 8
click at [1323, 704] on button "Add" at bounding box center [1334, 704] width 39 height 20
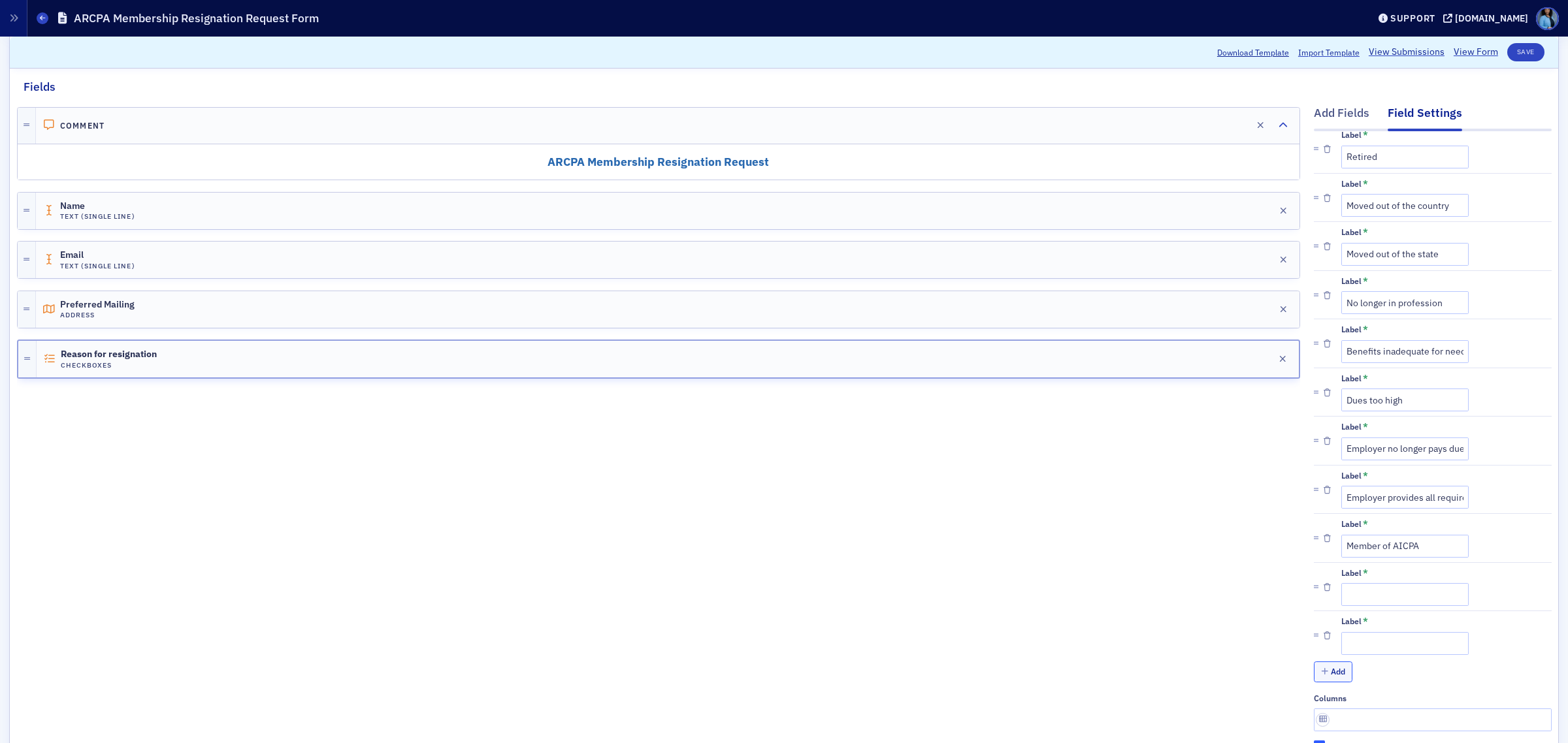
scroll to position [164, 0]
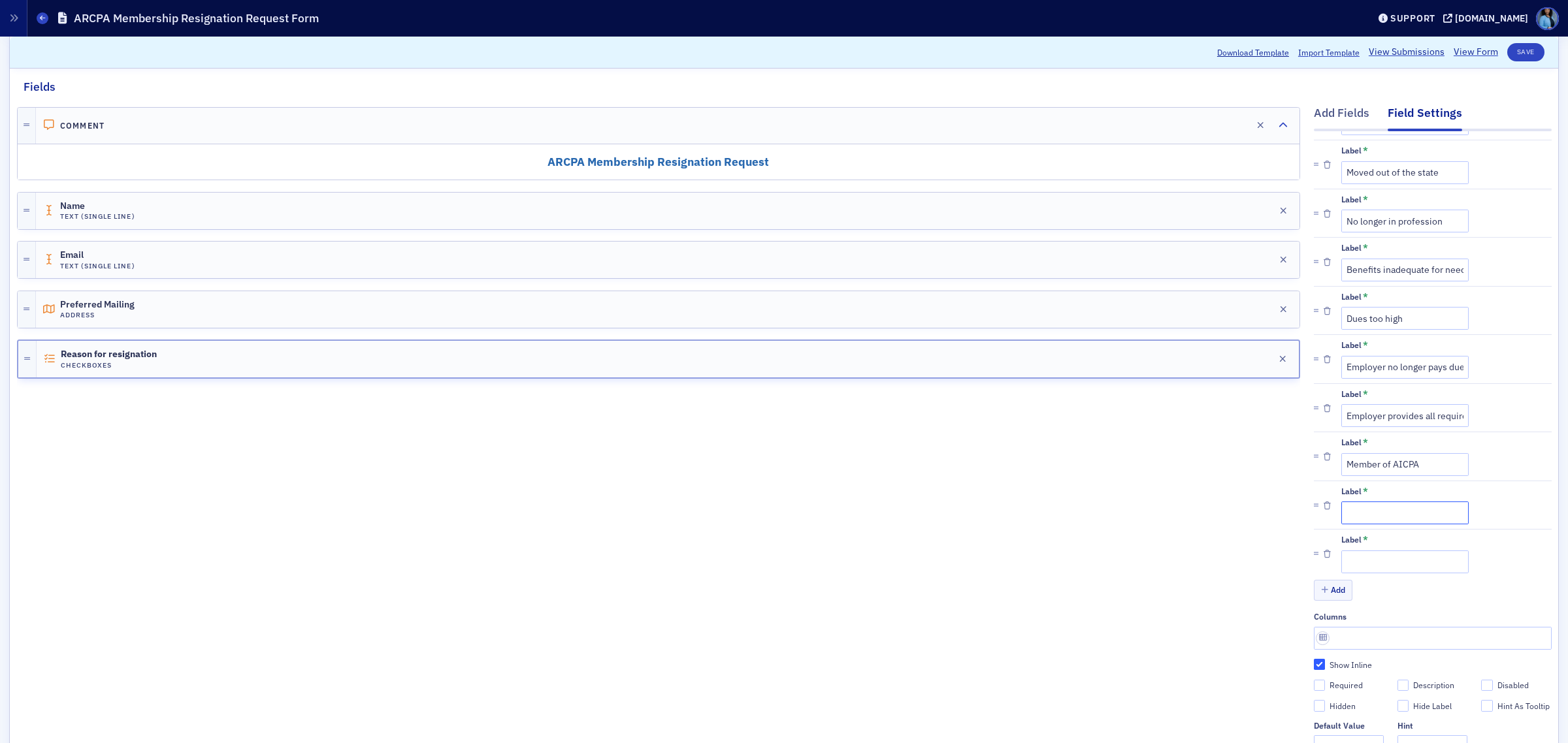
click at [1375, 514] on input "Label *" at bounding box center [1405, 512] width 127 height 23
paste input "Member of another state society"
type input "Member of another state society"
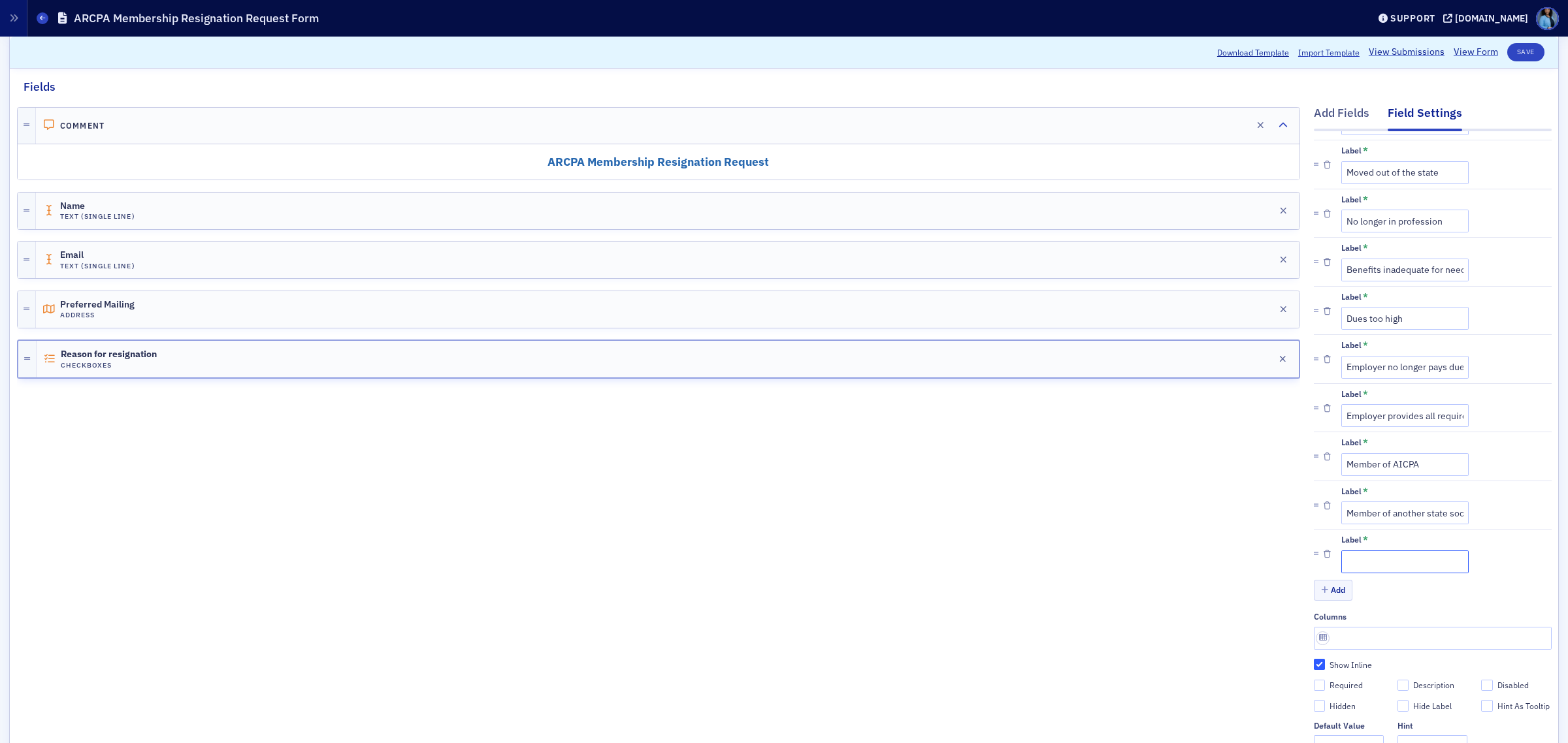
click at [1348, 562] on input "Label *" at bounding box center [1405, 562] width 127 height 23
paste input "No time to participate"
type input "No time to participate"
click at [1333, 588] on button "Add" at bounding box center [1334, 590] width 39 height 20
click at [1324, 643] on button "Add" at bounding box center [1334, 639] width 39 height 20
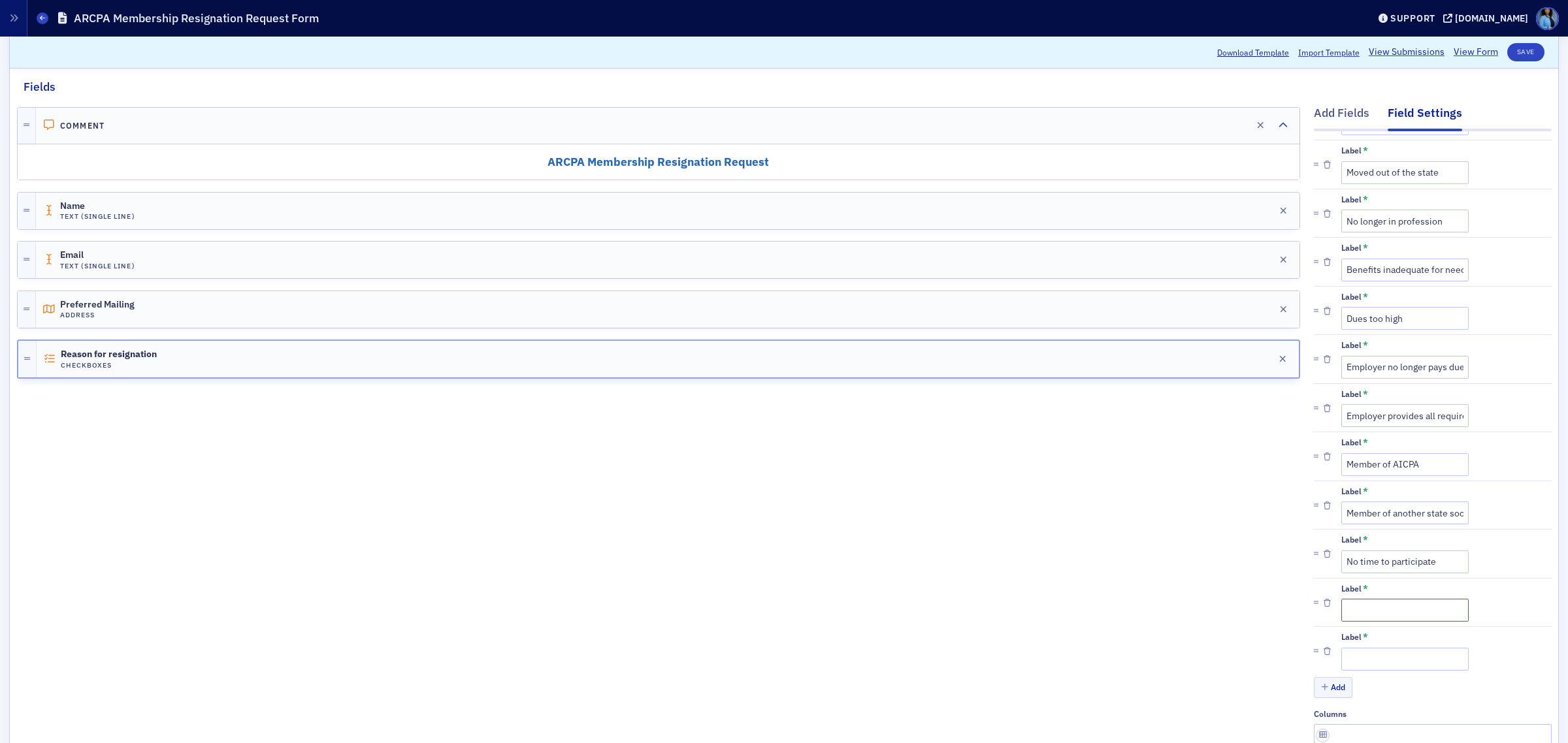
click at [1366, 618] on input "Label *" at bounding box center [1405, 610] width 127 height 23
paste input "Resigning due to health reasons"
type input "Resigning due to health reasons"
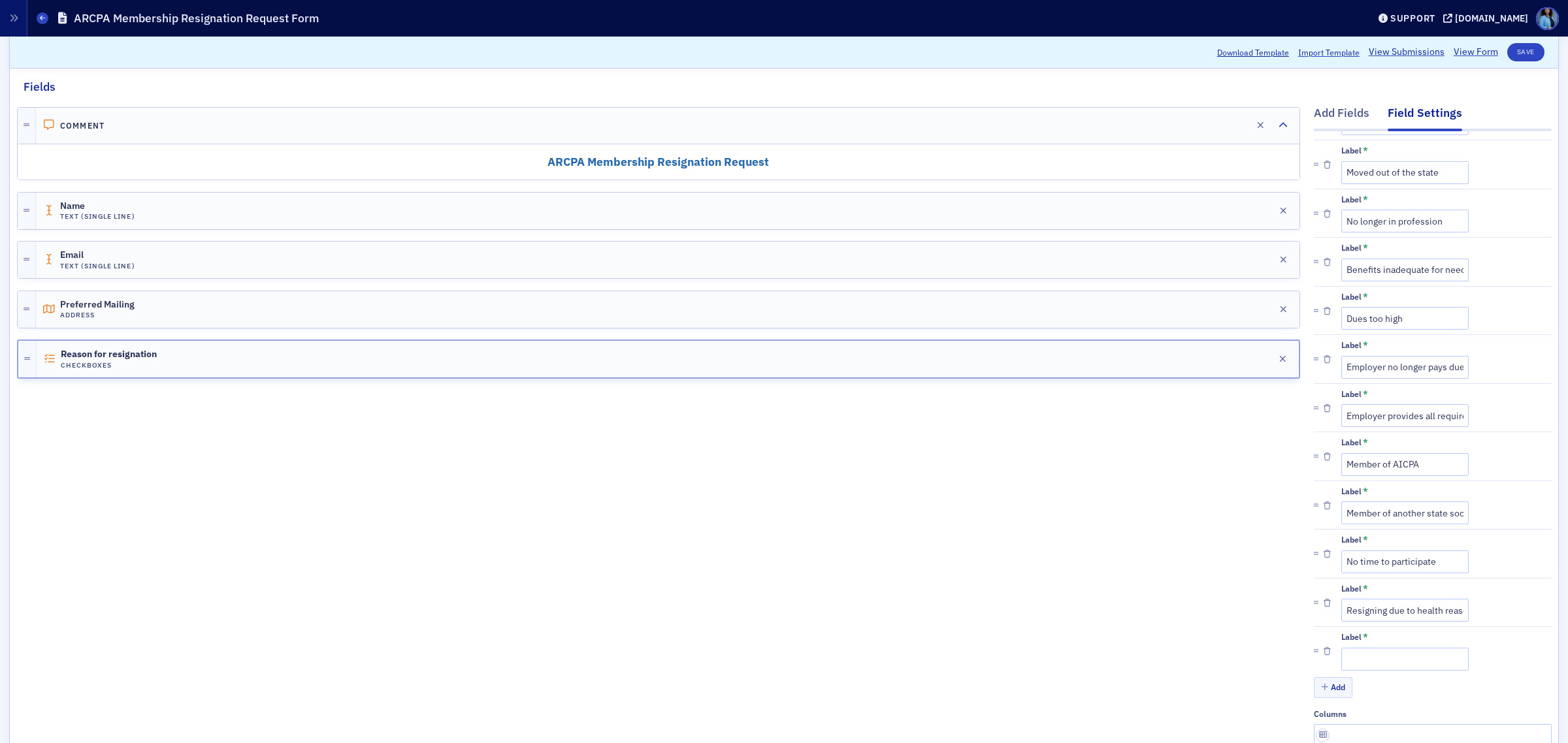
click at [1324, 656] on icon "button" at bounding box center [1328, 652] width 7 height 8
click at [1523, 56] on button "Save" at bounding box center [1526, 52] width 37 height 19
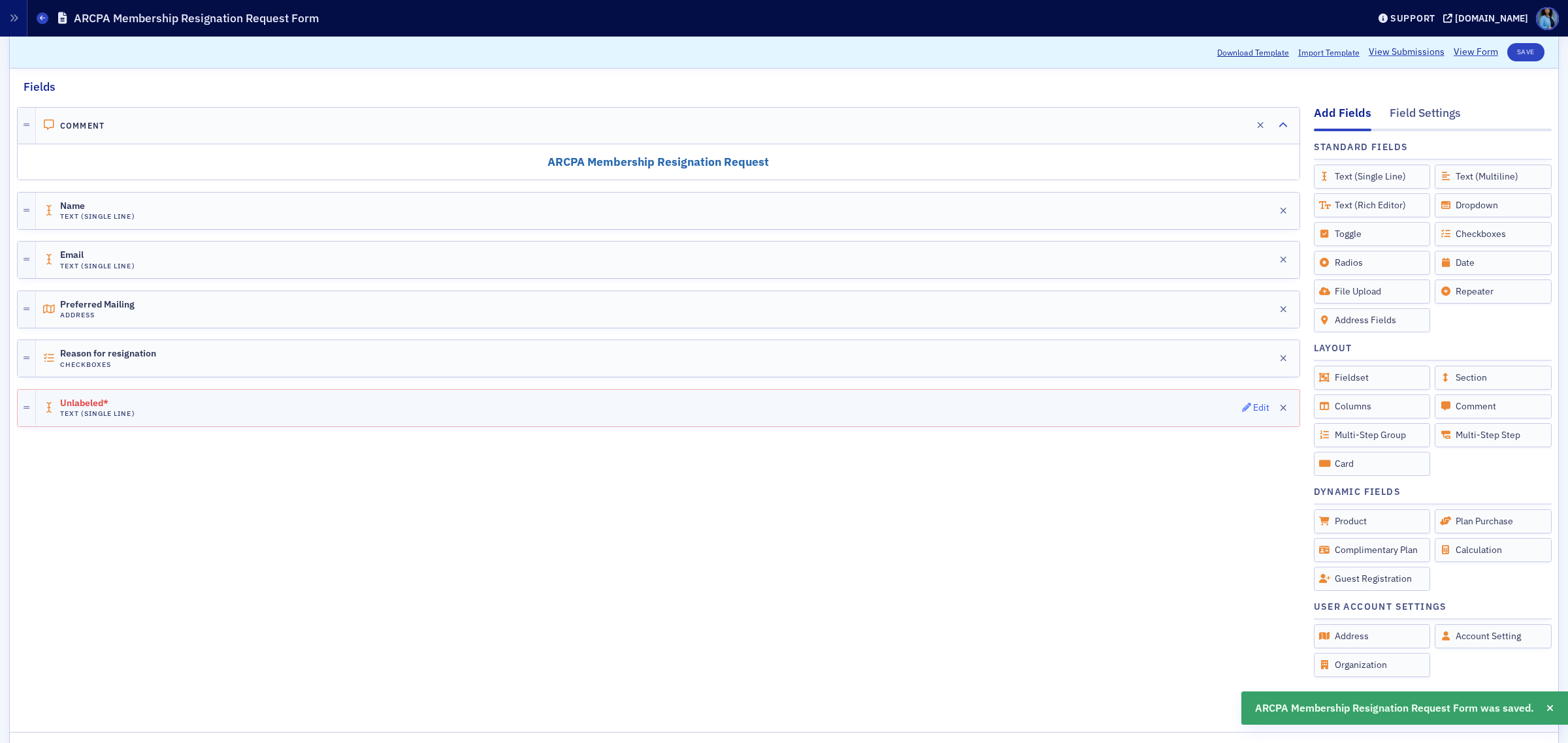
click at [1242, 408] on icon "button" at bounding box center [1247, 408] width 9 height 9
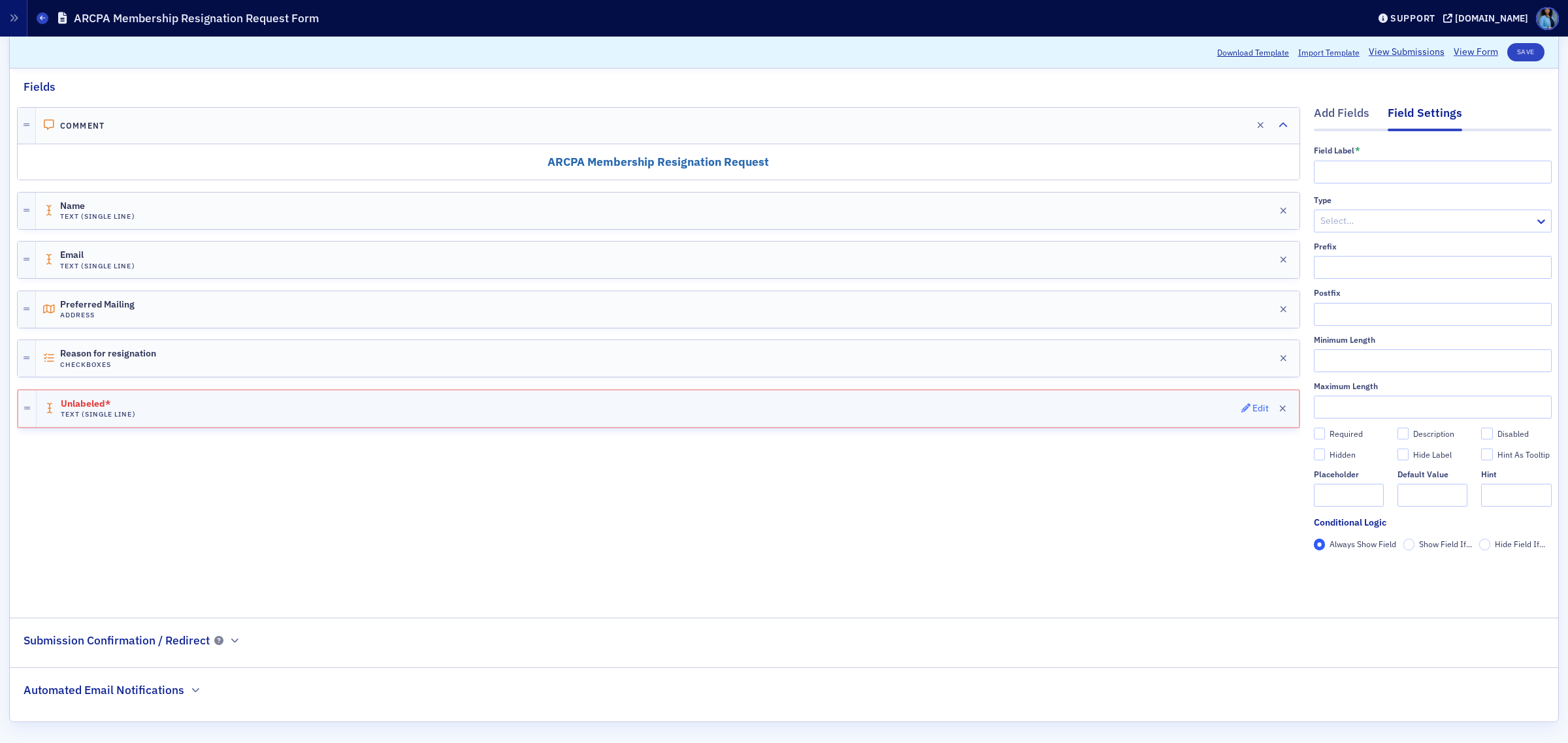
click at [1241, 408] on icon "button" at bounding box center [1246, 408] width 9 height 9
click at [1361, 173] on input "text" at bounding box center [1433, 172] width 238 height 23
paste input "Other reason"
type input "Other reason"
click at [1360, 222] on div at bounding box center [1427, 221] width 214 height 16
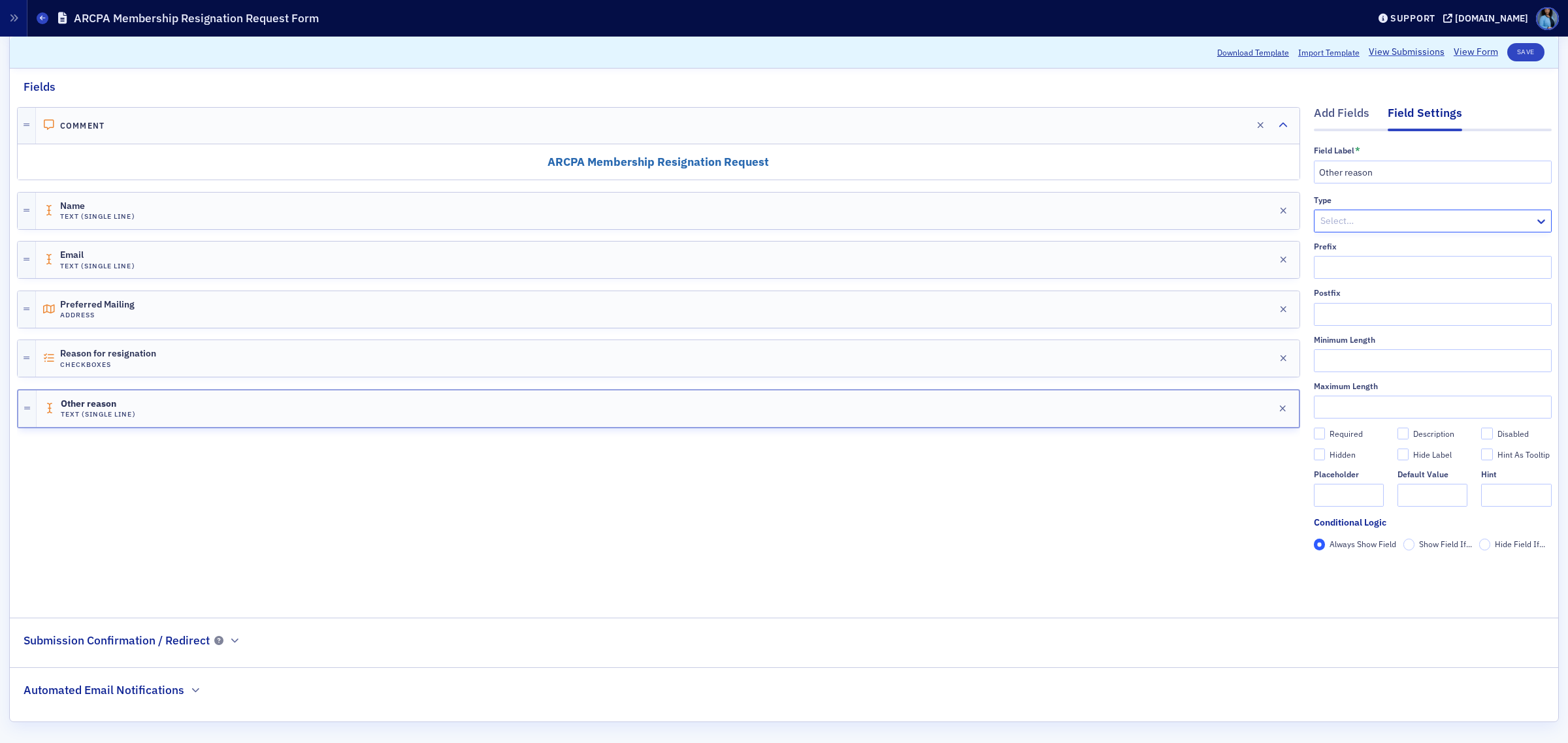
click at [1360, 223] on div at bounding box center [1427, 221] width 214 height 16
click at [1517, 59] on button "Save" at bounding box center [1526, 52] width 37 height 19
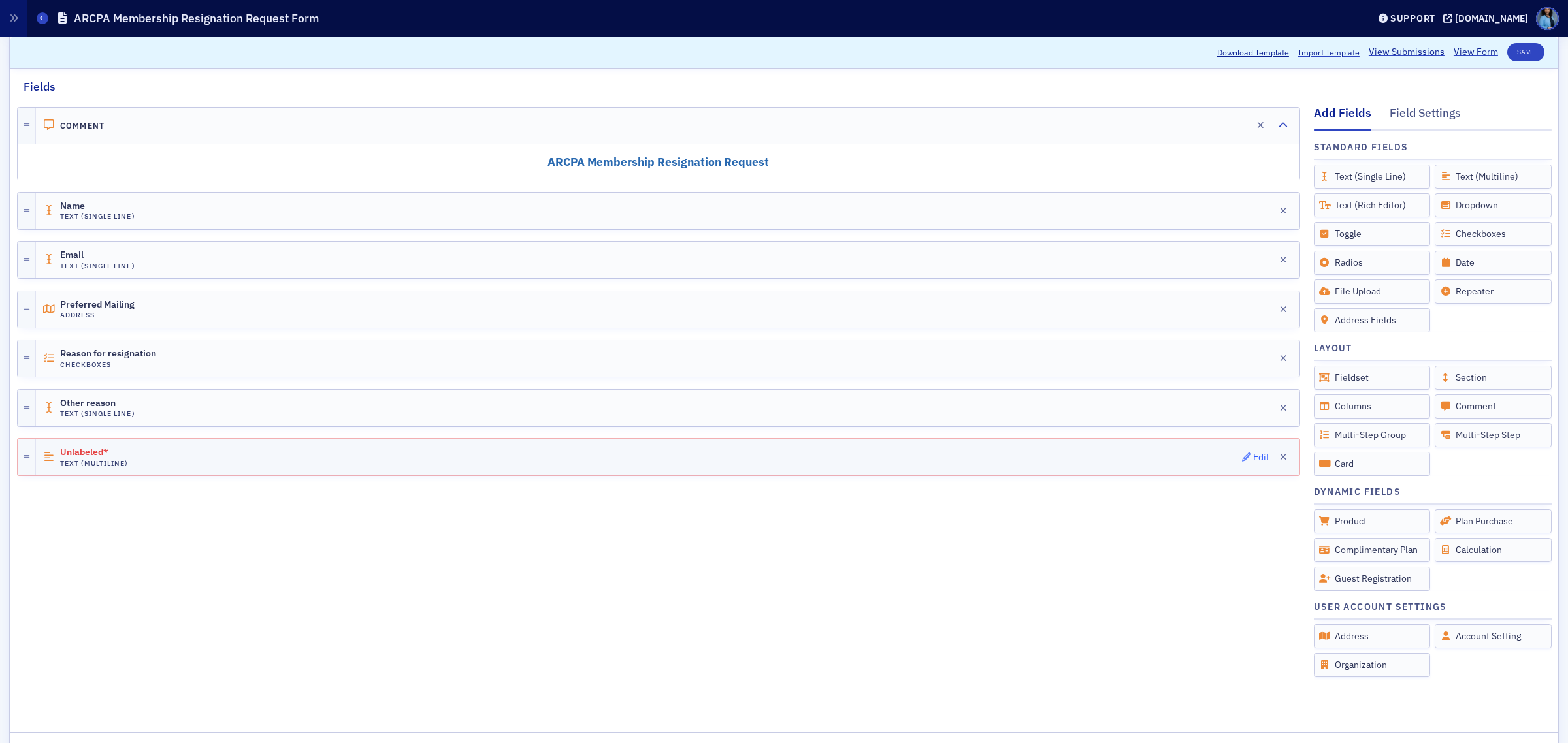
click at [1242, 460] on icon "button" at bounding box center [1247, 457] width 9 height 9
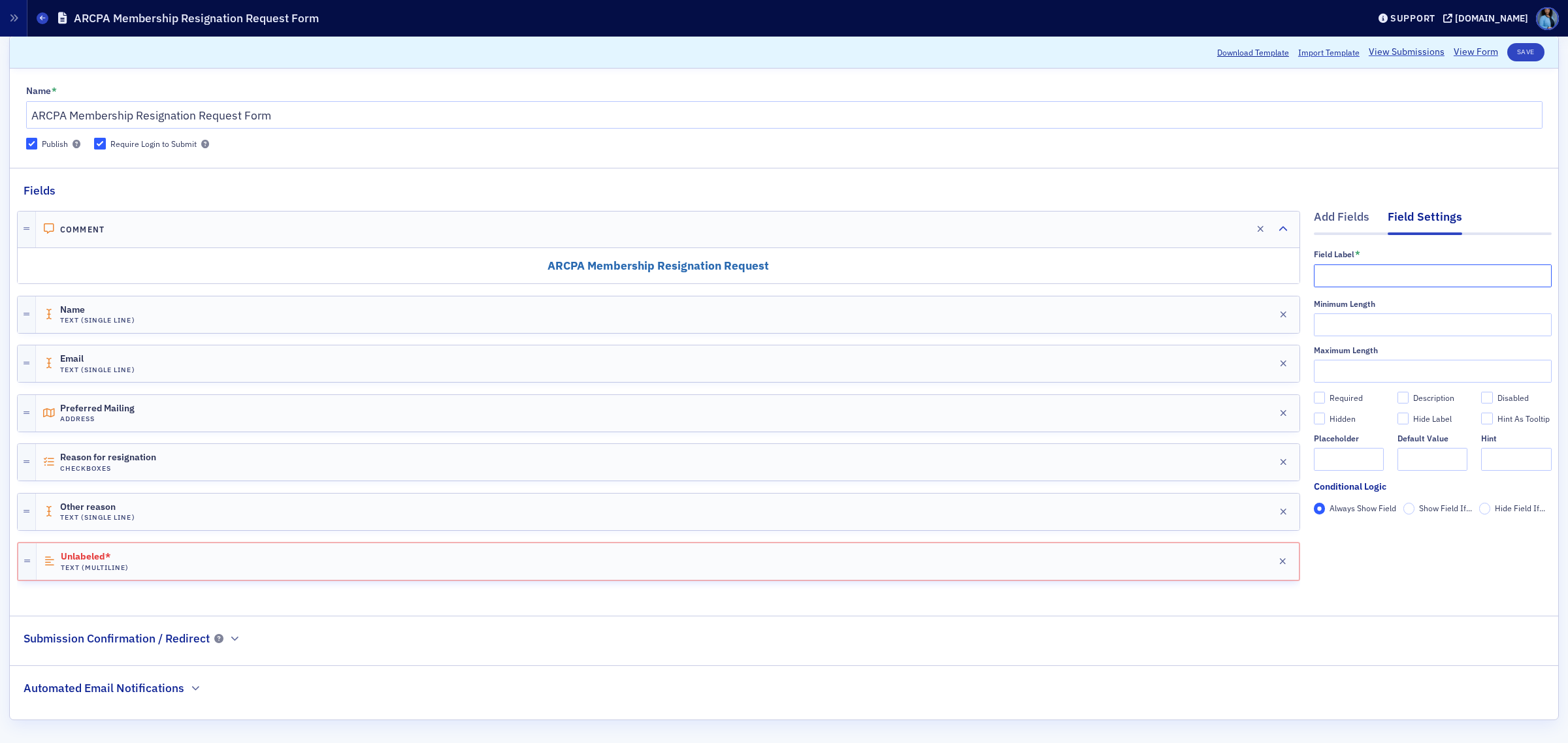
click at [1360, 279] on input "text" at bounding box center [1433, 276] width 238 height 23
paste input "What would have made your membership more beneficial?"
type input "What would have made your membership more beneficial?"
click at [1314, 400] on input "Required" at bounding box center [1320, 398] width 12 height 12
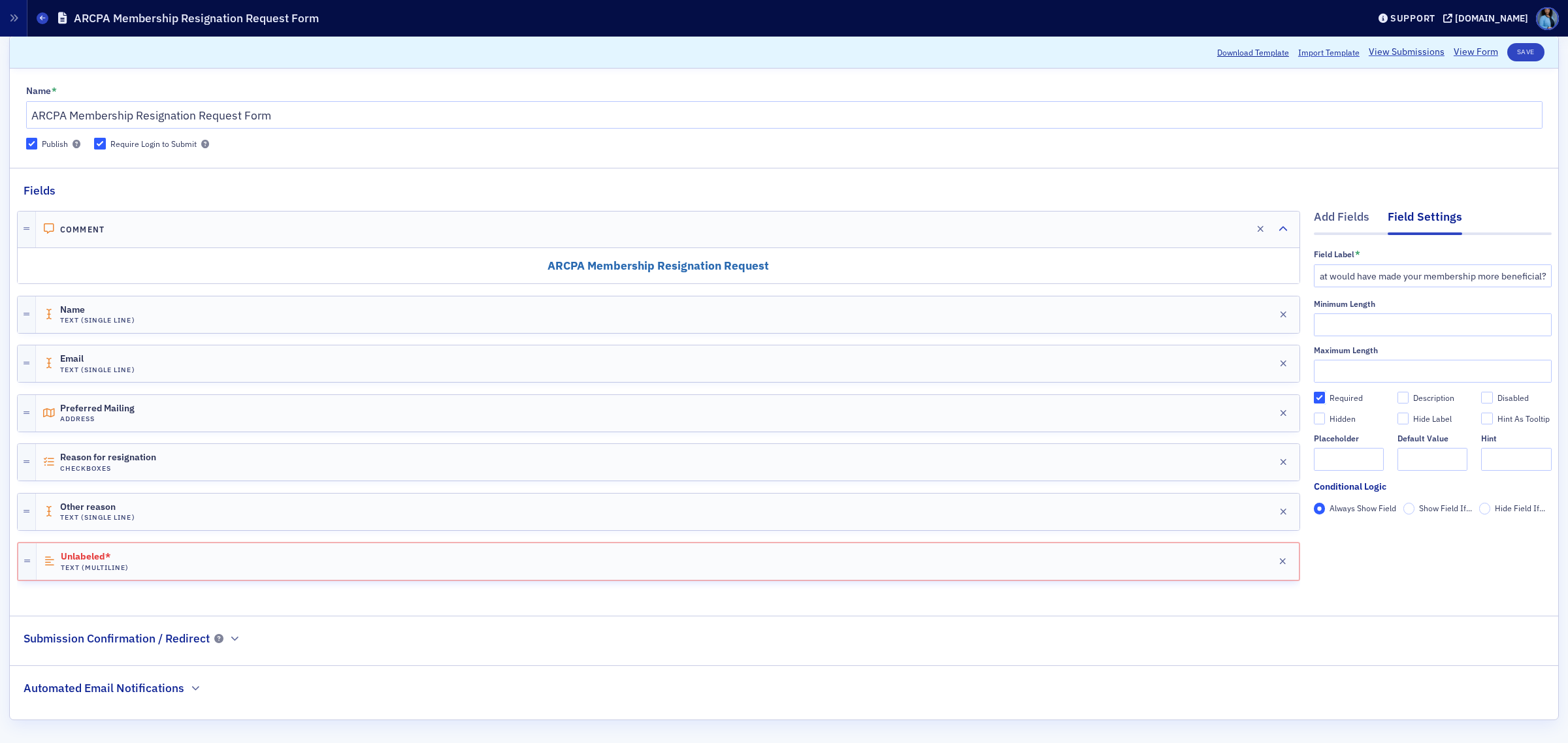
checkbox input "true"
type input "required"
click at [1031, 469] on div "Reason for resignation Checkboxes Edit" at bounding box center [668, 462] width 1264 height 36
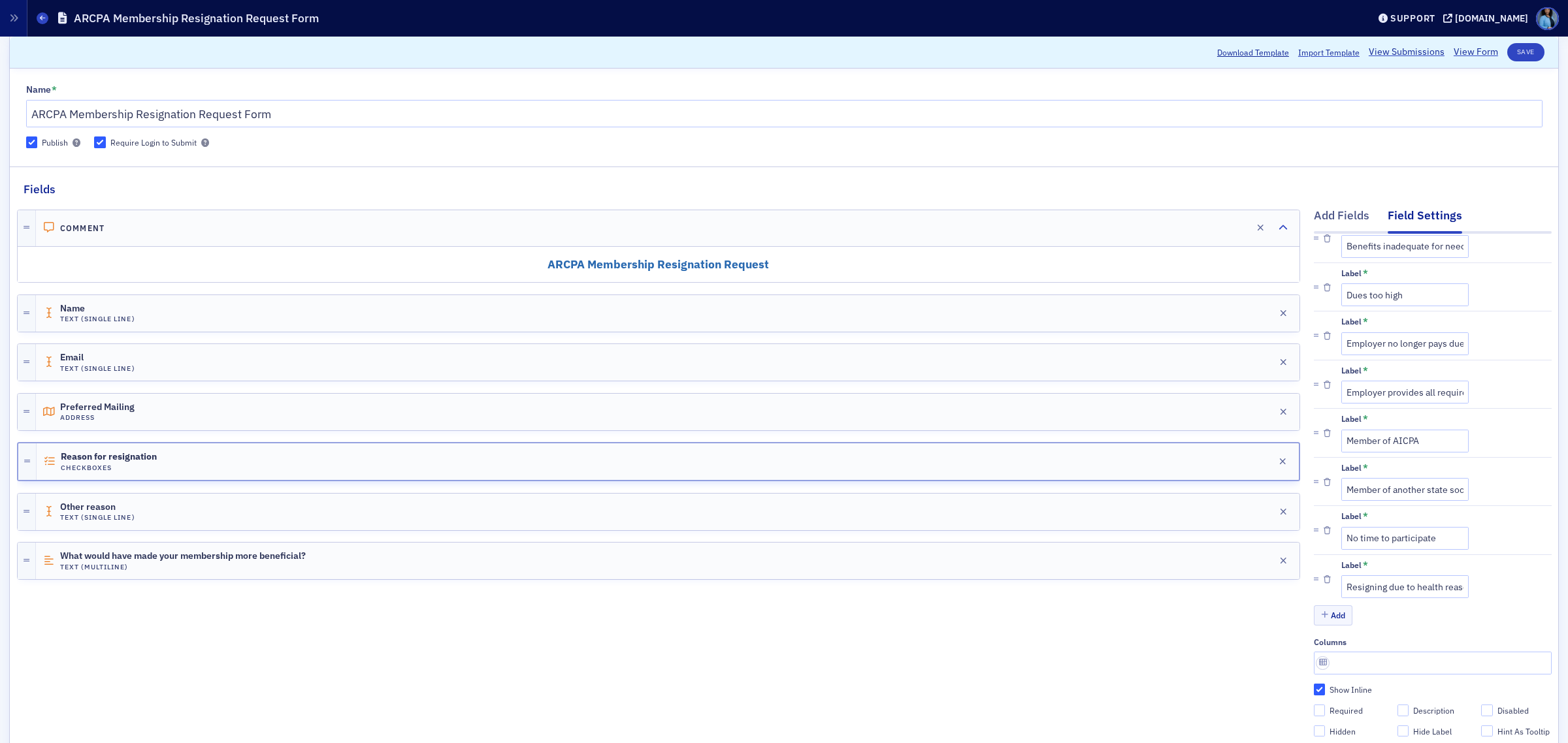
scroll to position [318, 0]
click at [1314, 704] on input "Required" at bounding box center [1320, 710] width 12 height 12
checkbox input "true"
click at [1314, 684] on input "Show Inline" at bounding box center [1320, 689] width 12 height 12
checkbox input "false"
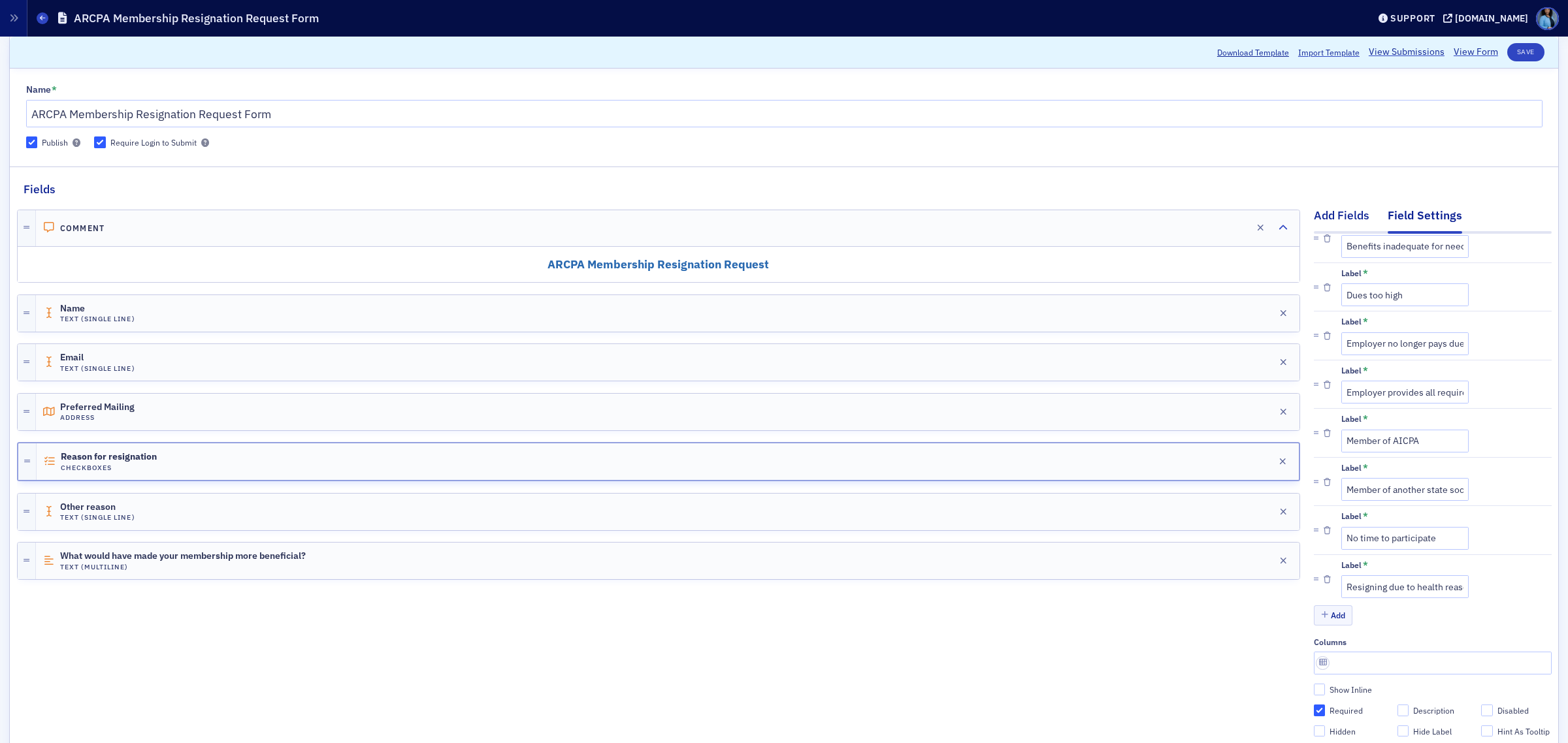
click at [1337, 228] on div "Add Fields" at bounding box center [1342, 219] width 56 height 24
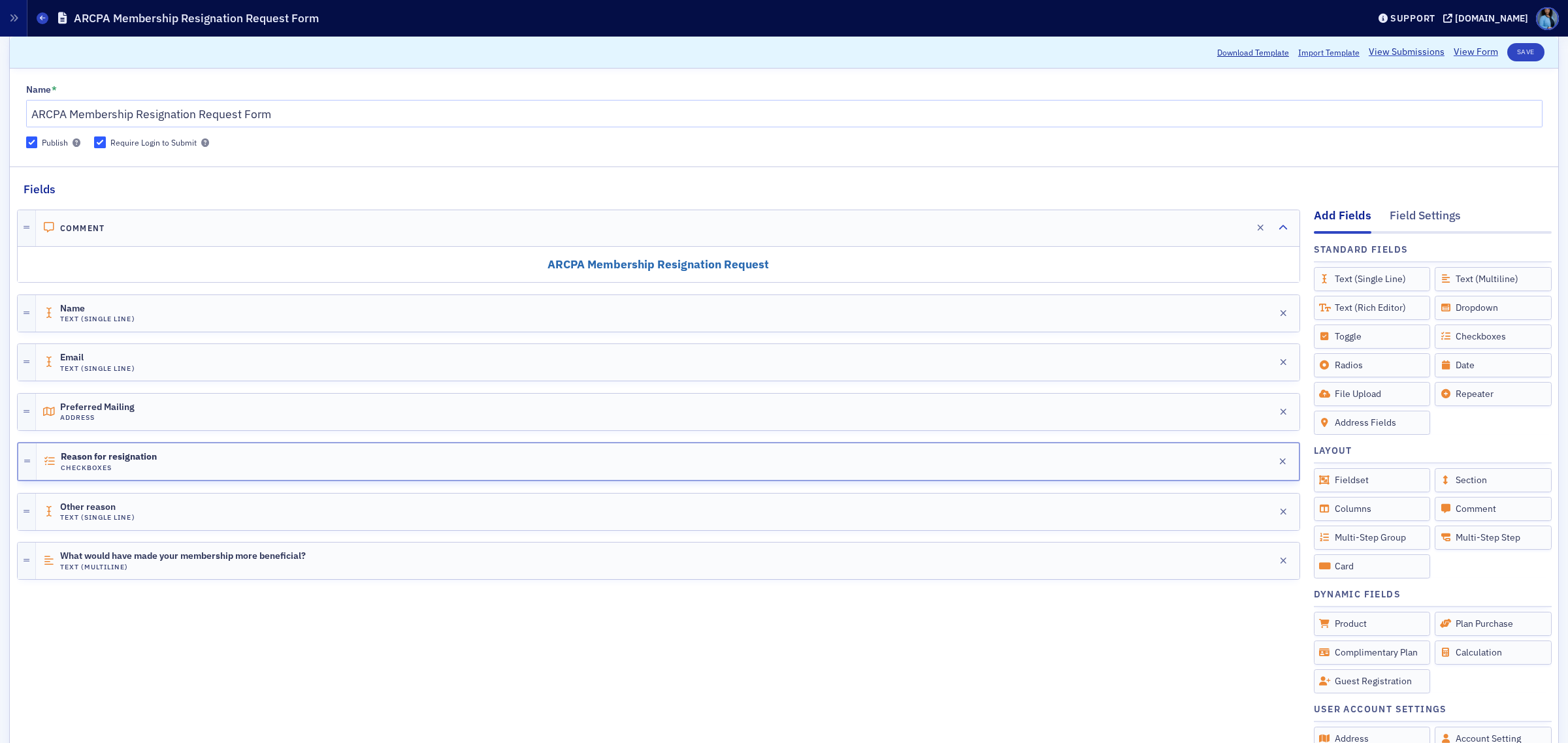
scroll to position [0, 0]
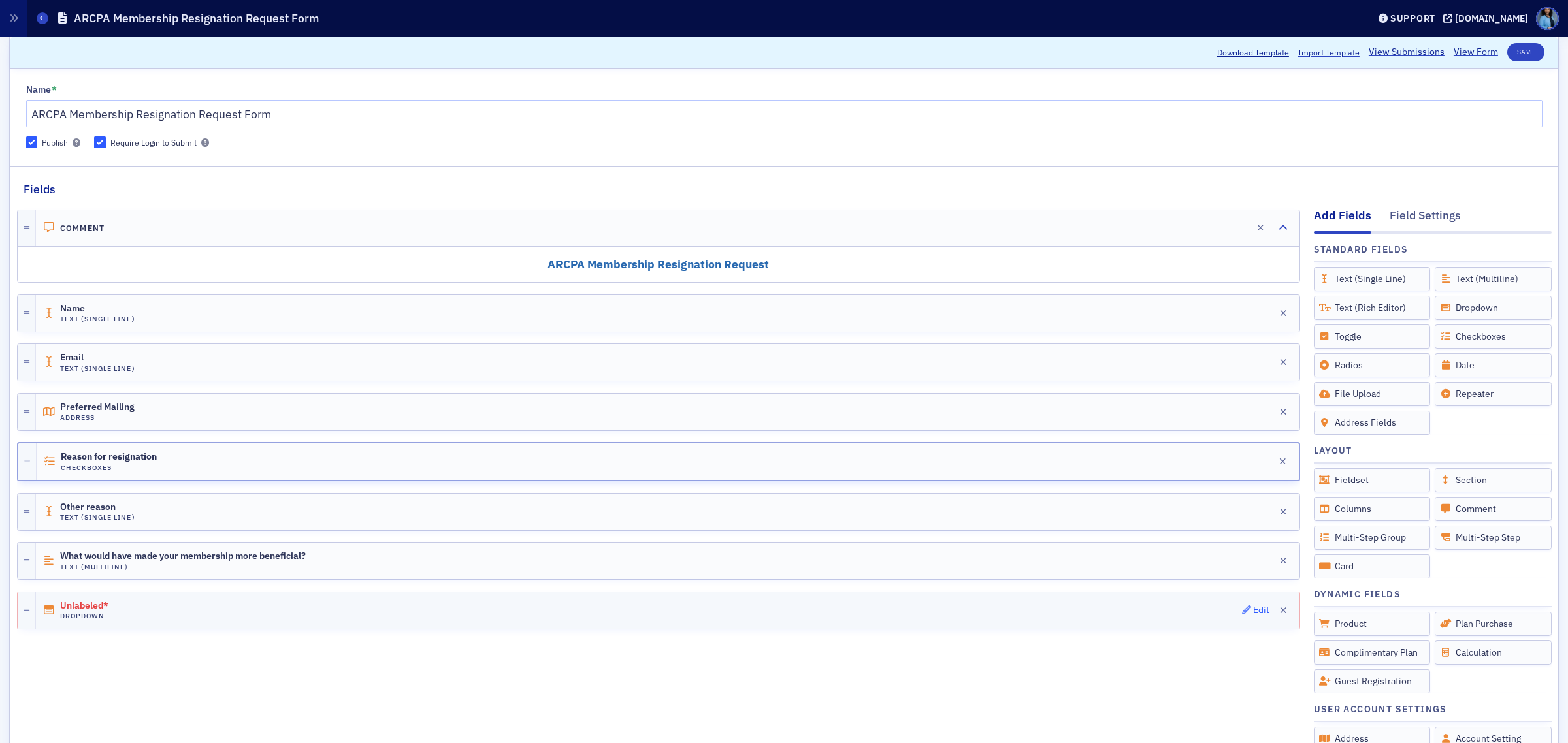
click at [1242, 614] on span "Edit" at bounding box center [1256, 610] width 28 height 9
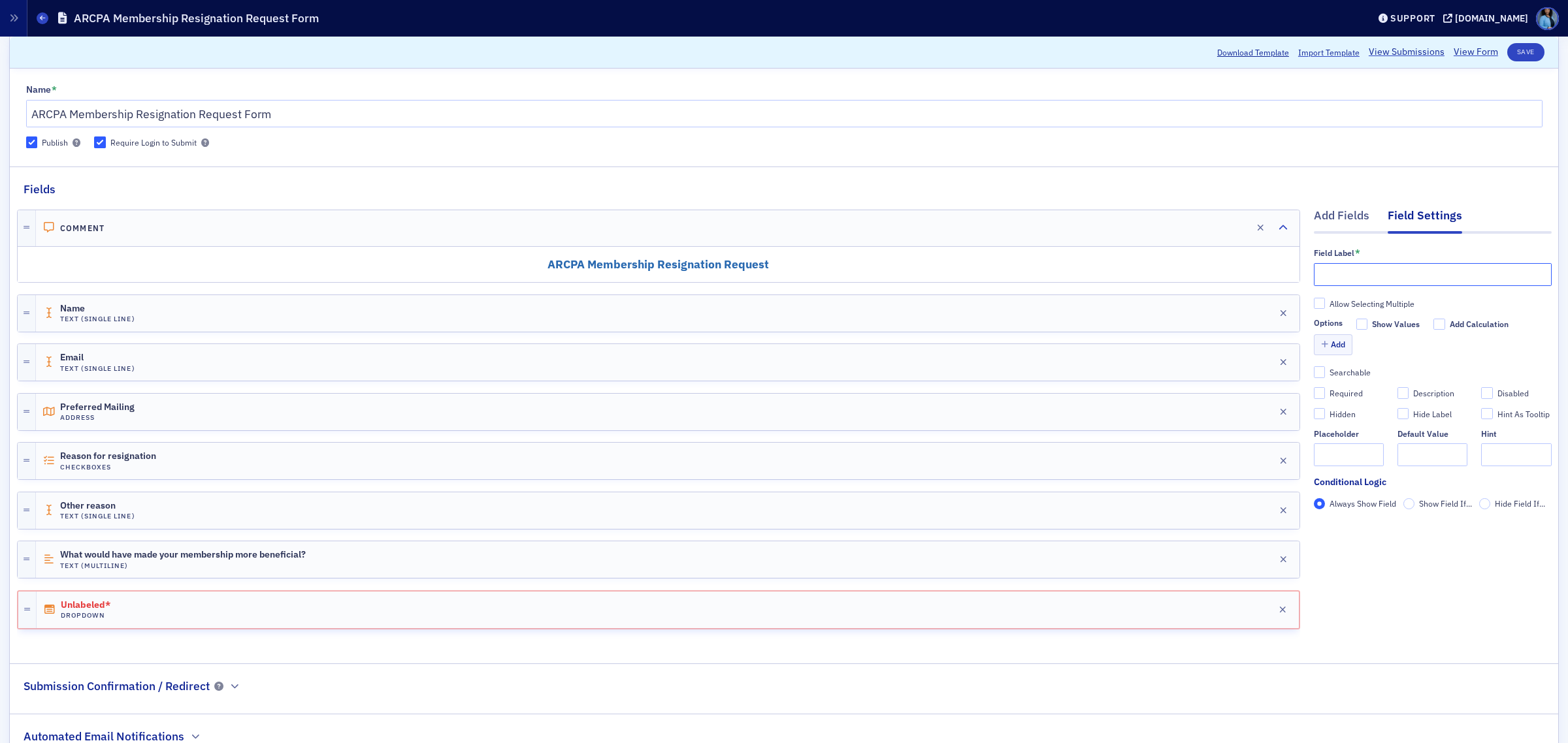
click at [1380, 270] on input "text" at bounding box center [1433, 274] width 238 height 23
paste input "What was the primary reason you joined ARCPA?"
type input "What was the primary reason you joined ARCPA?"
click at [1314, 302] on input "Allow Selecting Multiple" at bounding box center [1320, 303] width 12 height 12
checkbox input "true"
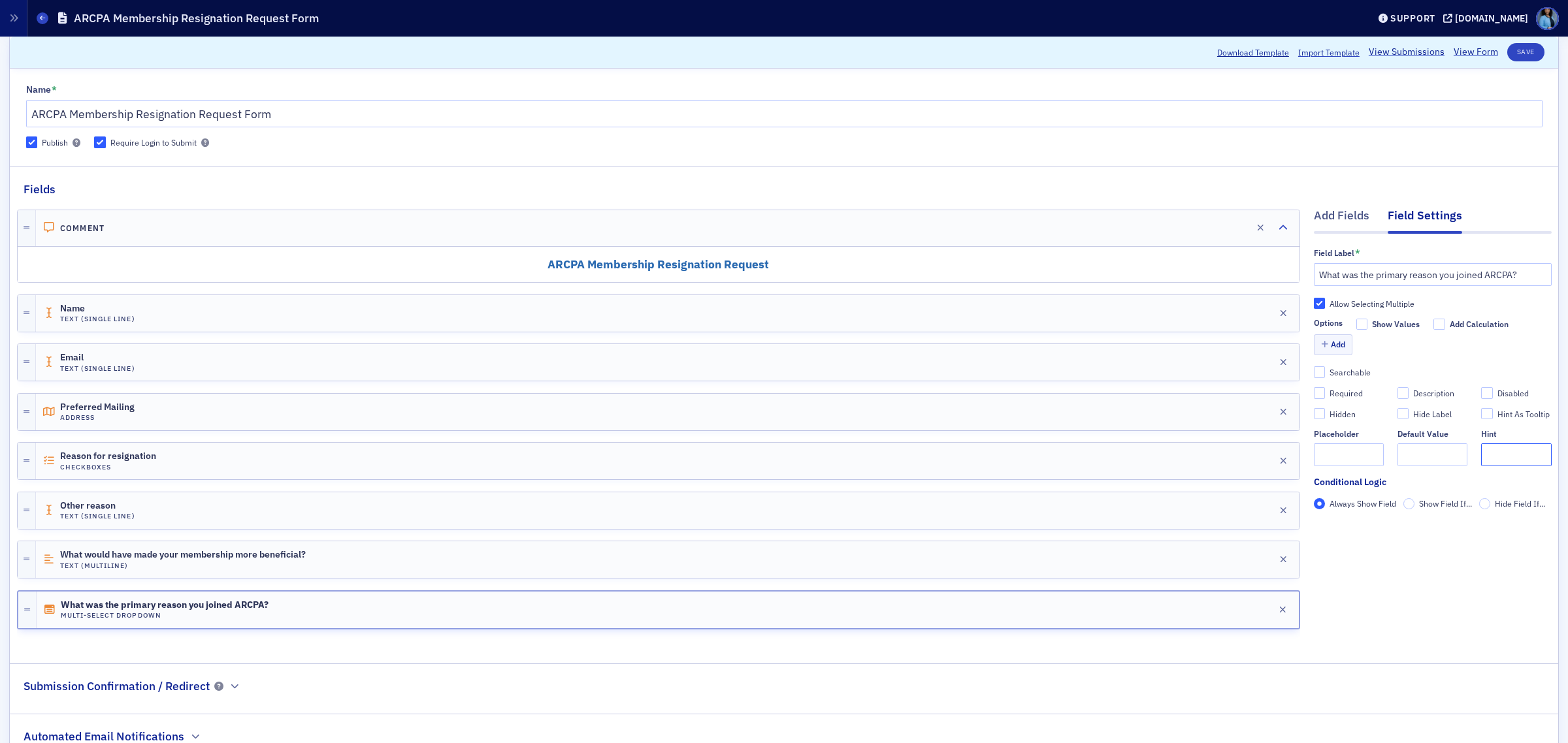
click at [1487, 446] on input "text" at bounding box center [1517, 454] width 70 height 23
type input "Check all that apply"
click at [1331, 347] on button "Add" at bounding box center [1334, 344] width 39 height 20
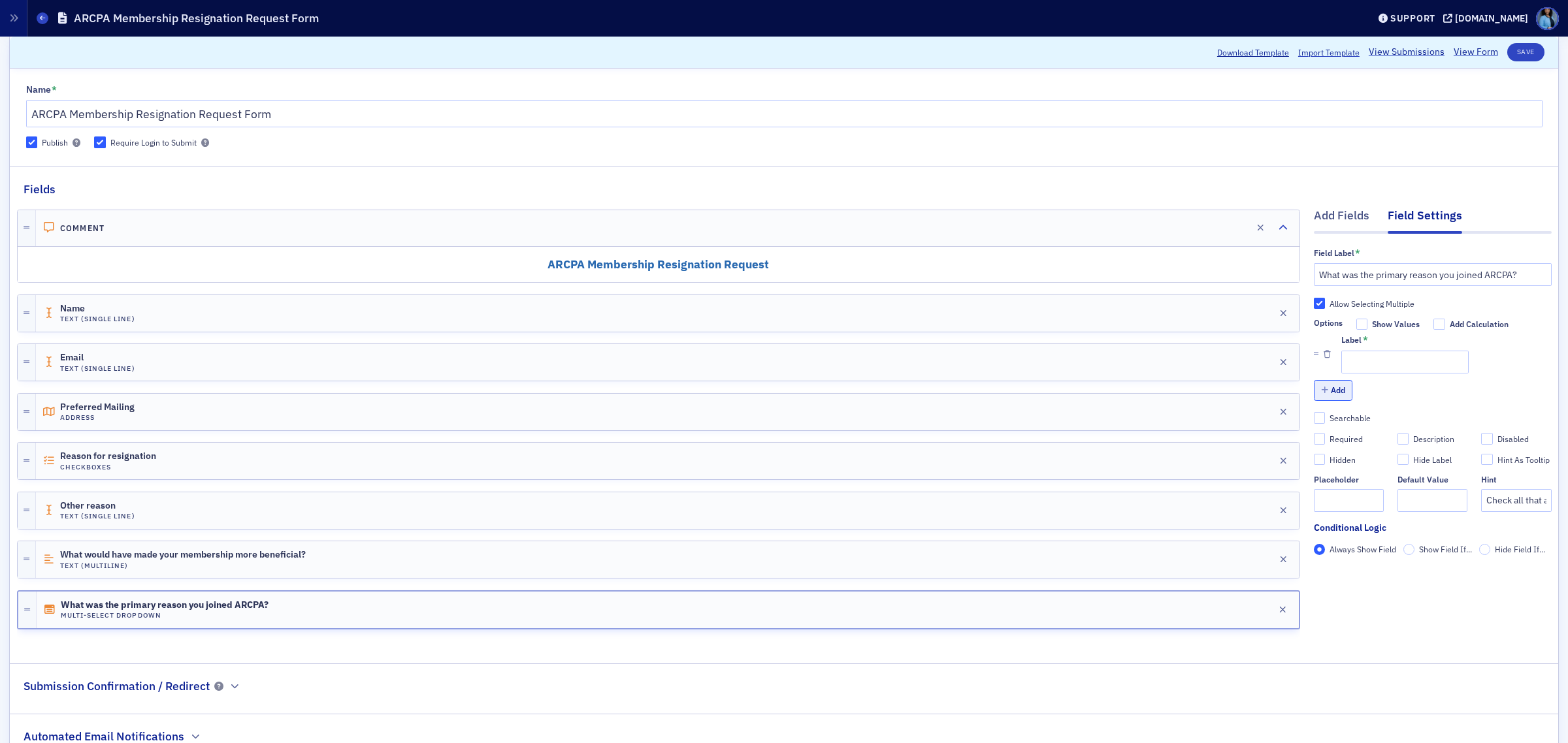
click at [1324, 393] on button "Add" at bounding box center [1334, 390] width 39 height 20
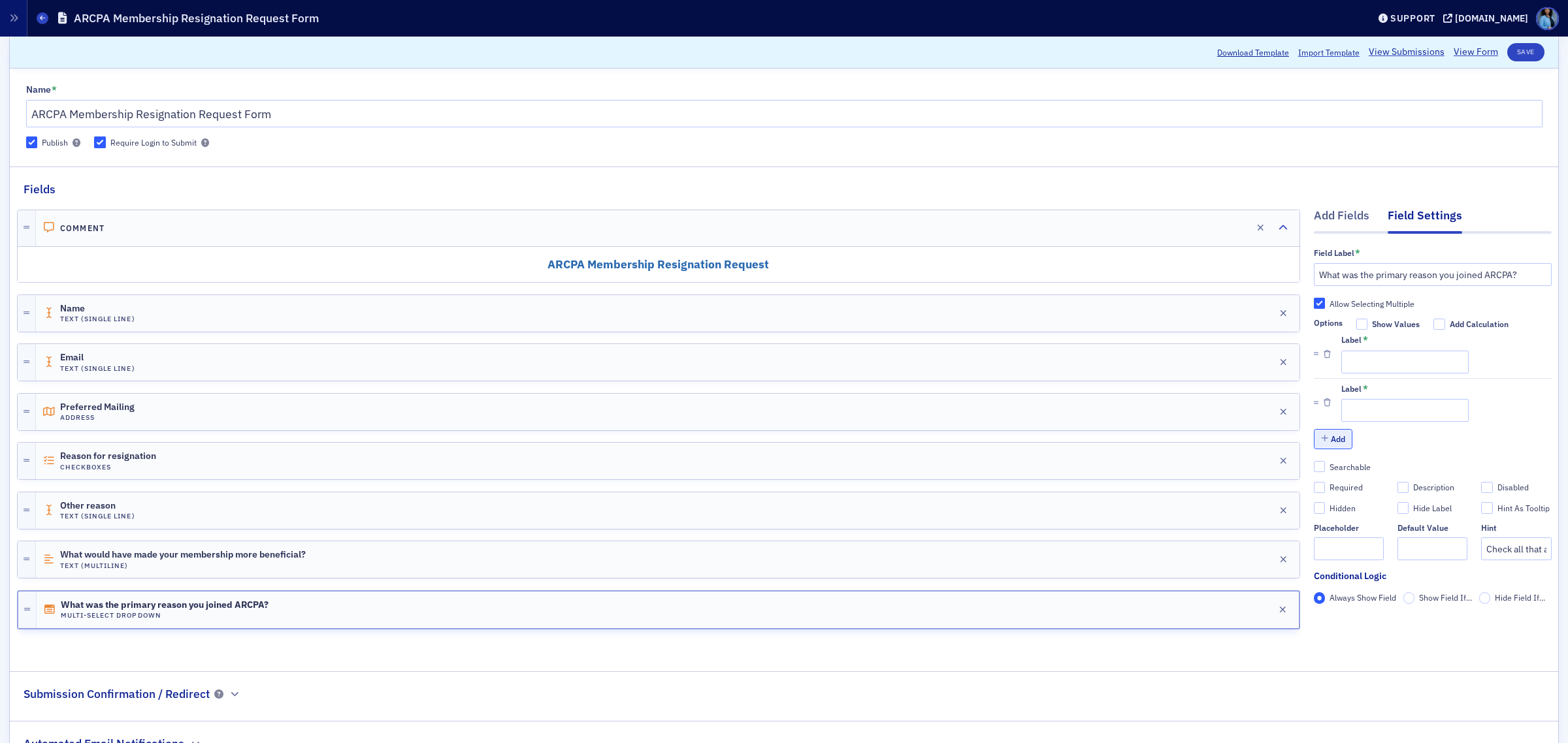
click at [1331, 435] on button "Add" at bounding box center [1334, 439] width 39 height 20
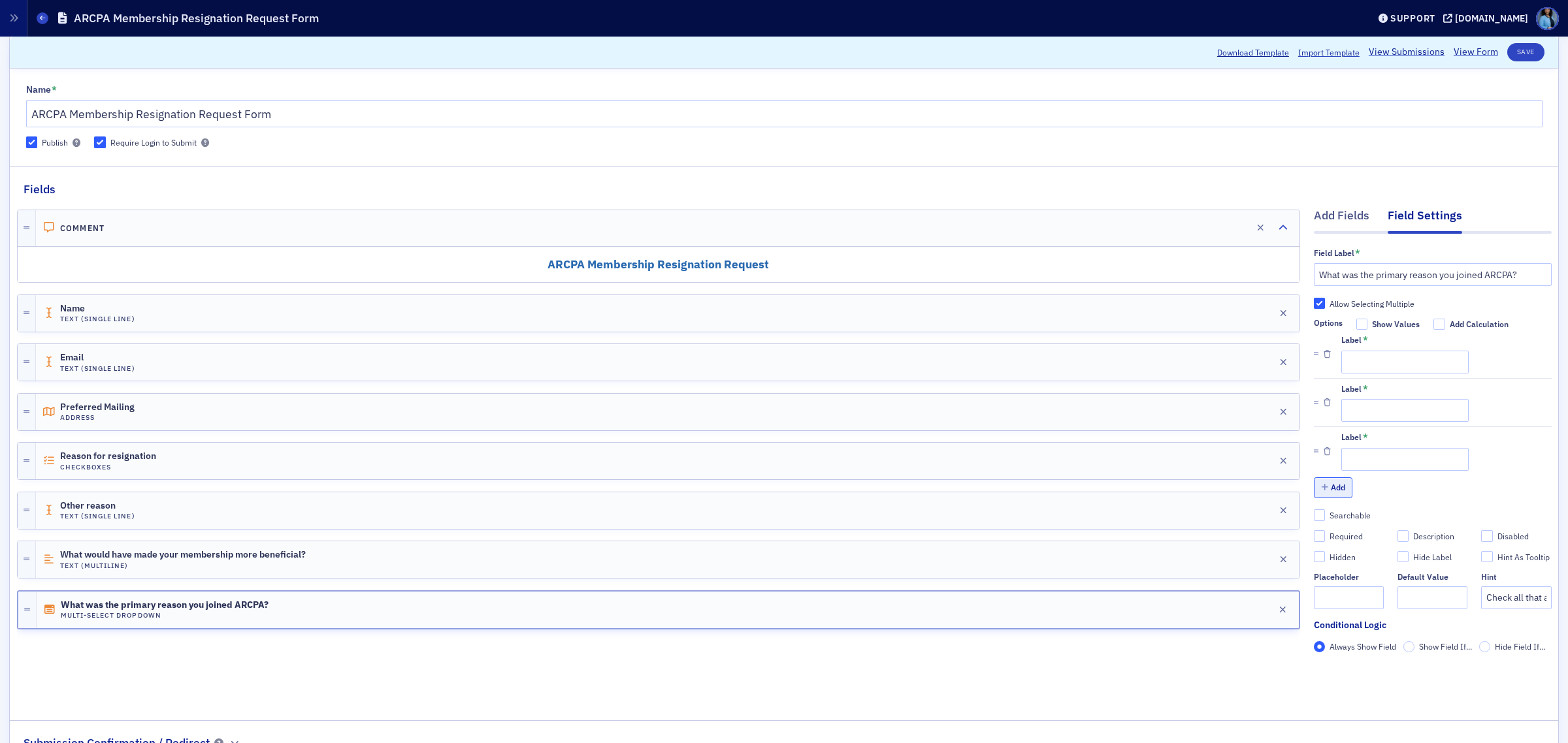
click at [1327, 495] on button "Add" at bounding box center [1334, 487] width 39 height 20
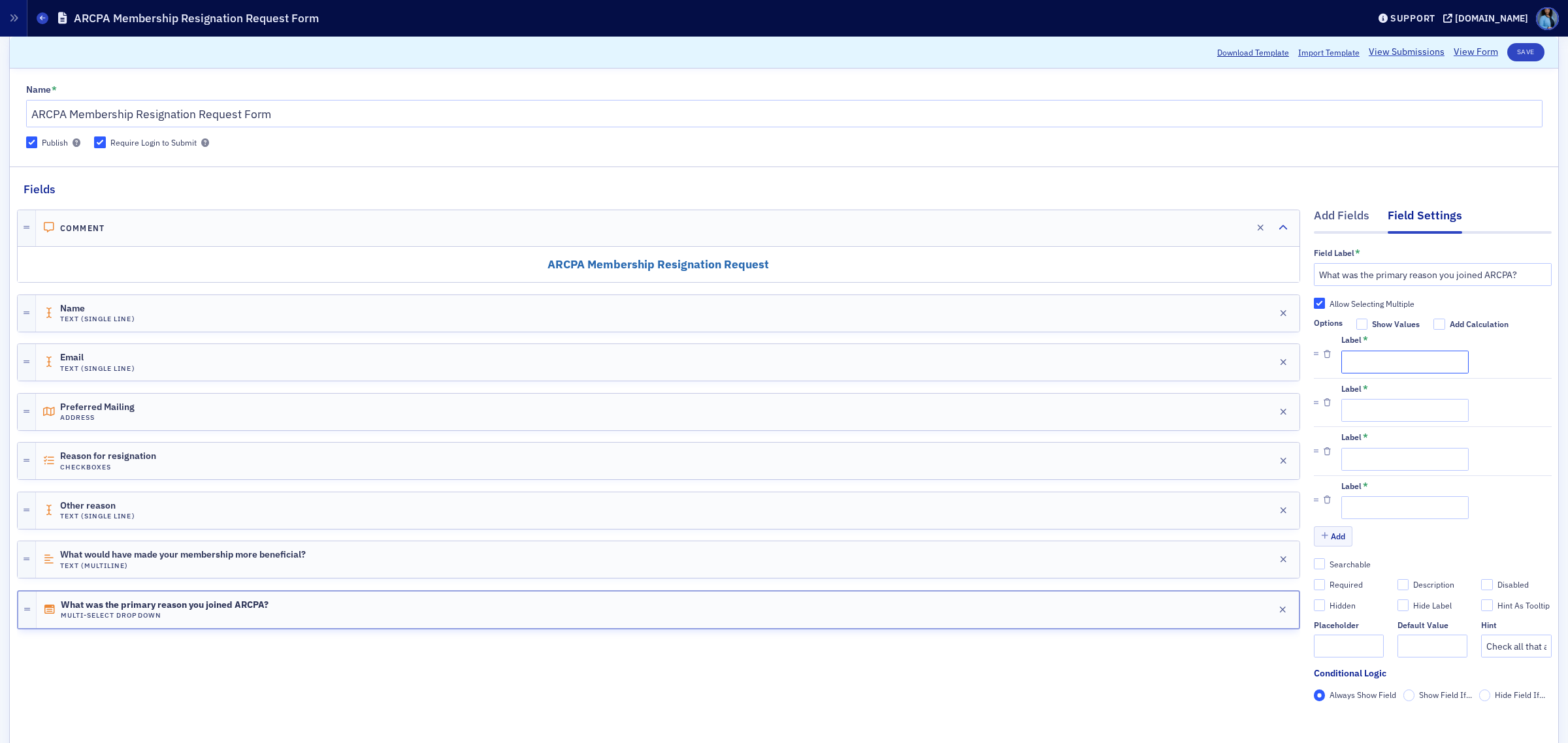
click at [1407, 361] on input "Label *" at bounding box center [1405, 362] width 127 height 23
paste input "Professional responsibility"
type input "Professional responsibility"
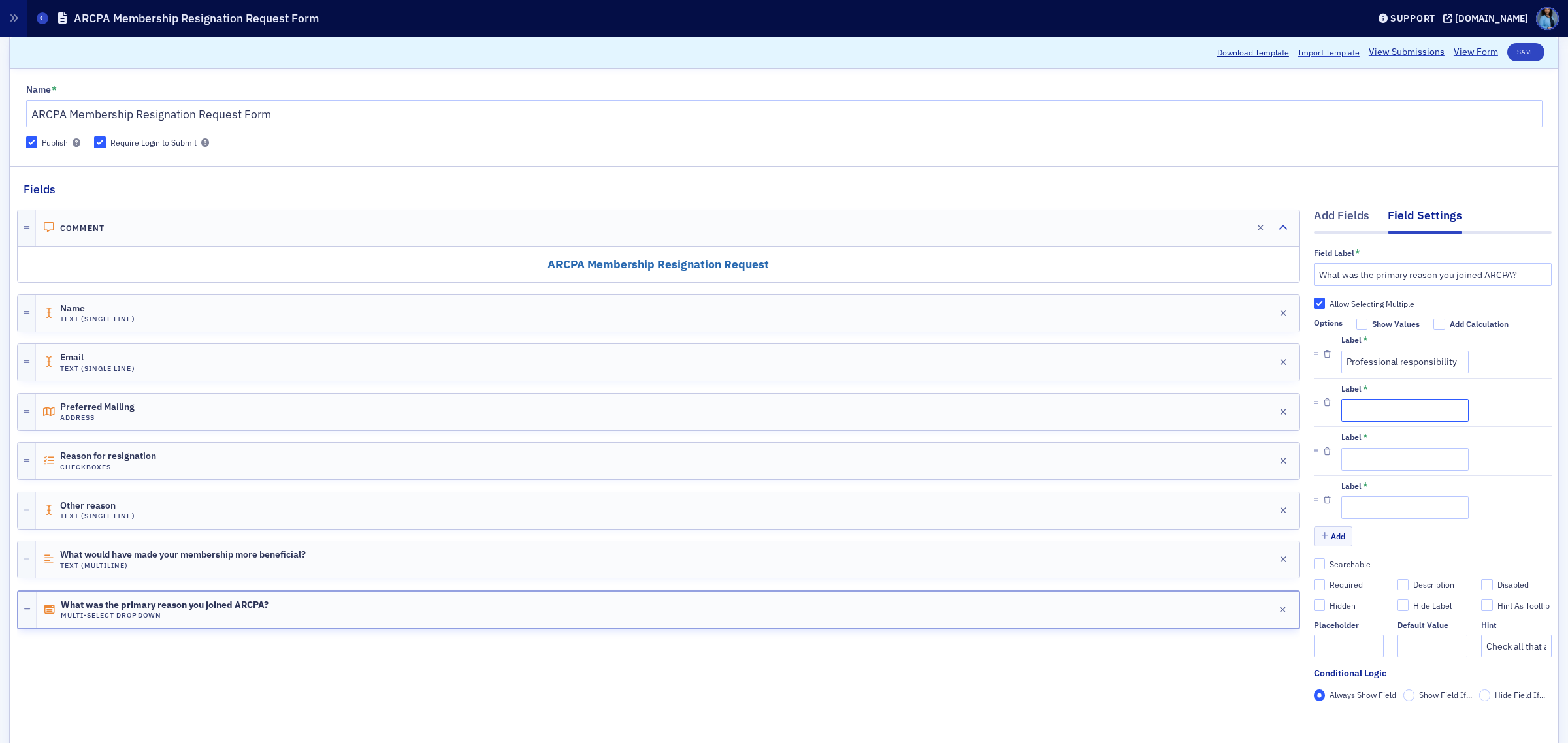
click at [1356, 415] on input "Label *" at bounding box center [1405, 410] width 127 height 23
paste input "Expected/paid by employer"
type input "Expected/paid by employer"
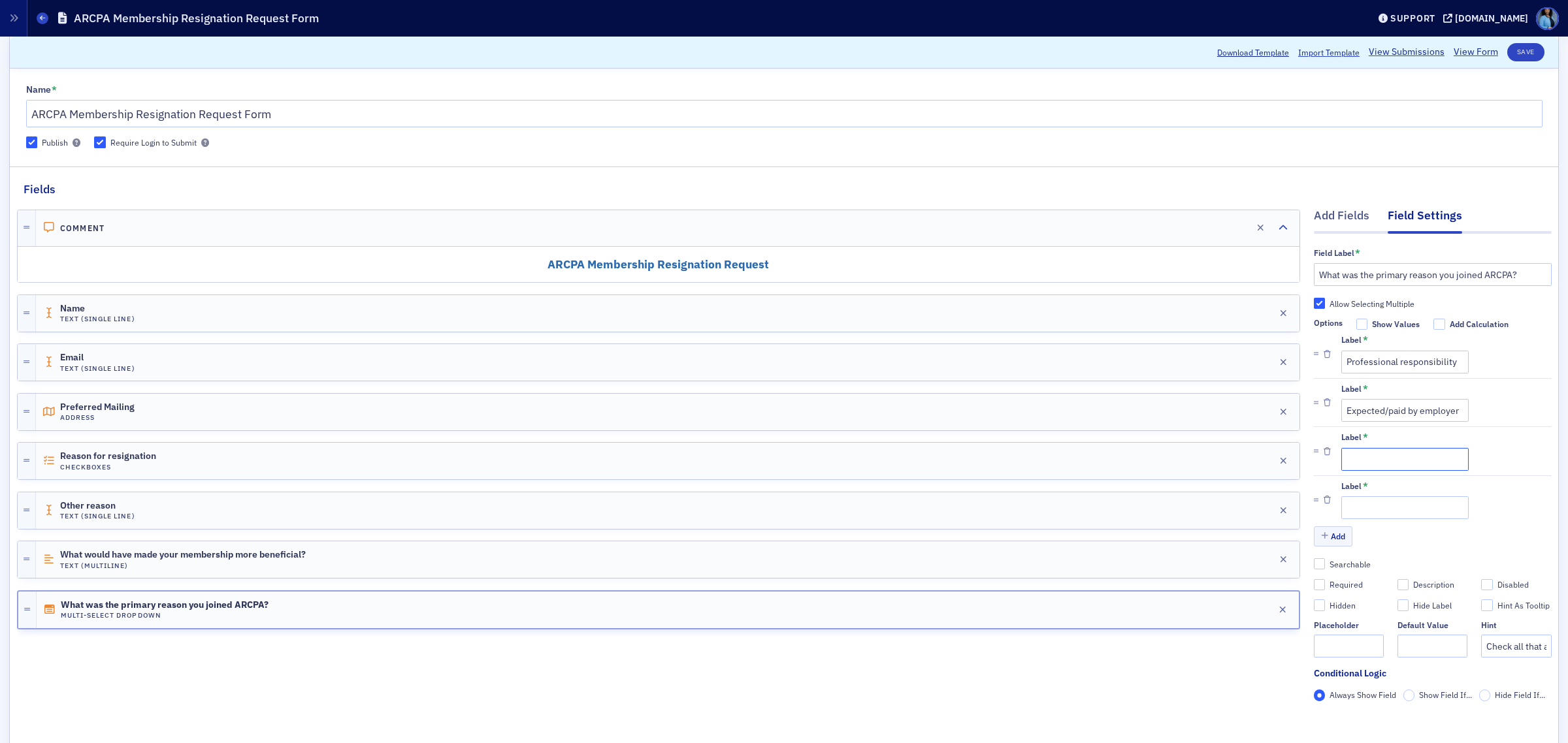
drag, startPoint x: 1349, startPoint y: 462, endPoint x: 1351, endPoint y: 469, distance: 7.3
click at [1350, 462] on input "Label *" at bounding box center [1405, 459] width 127 height 23
paste input "CPE & professional development"
type input "CPE & professional development"
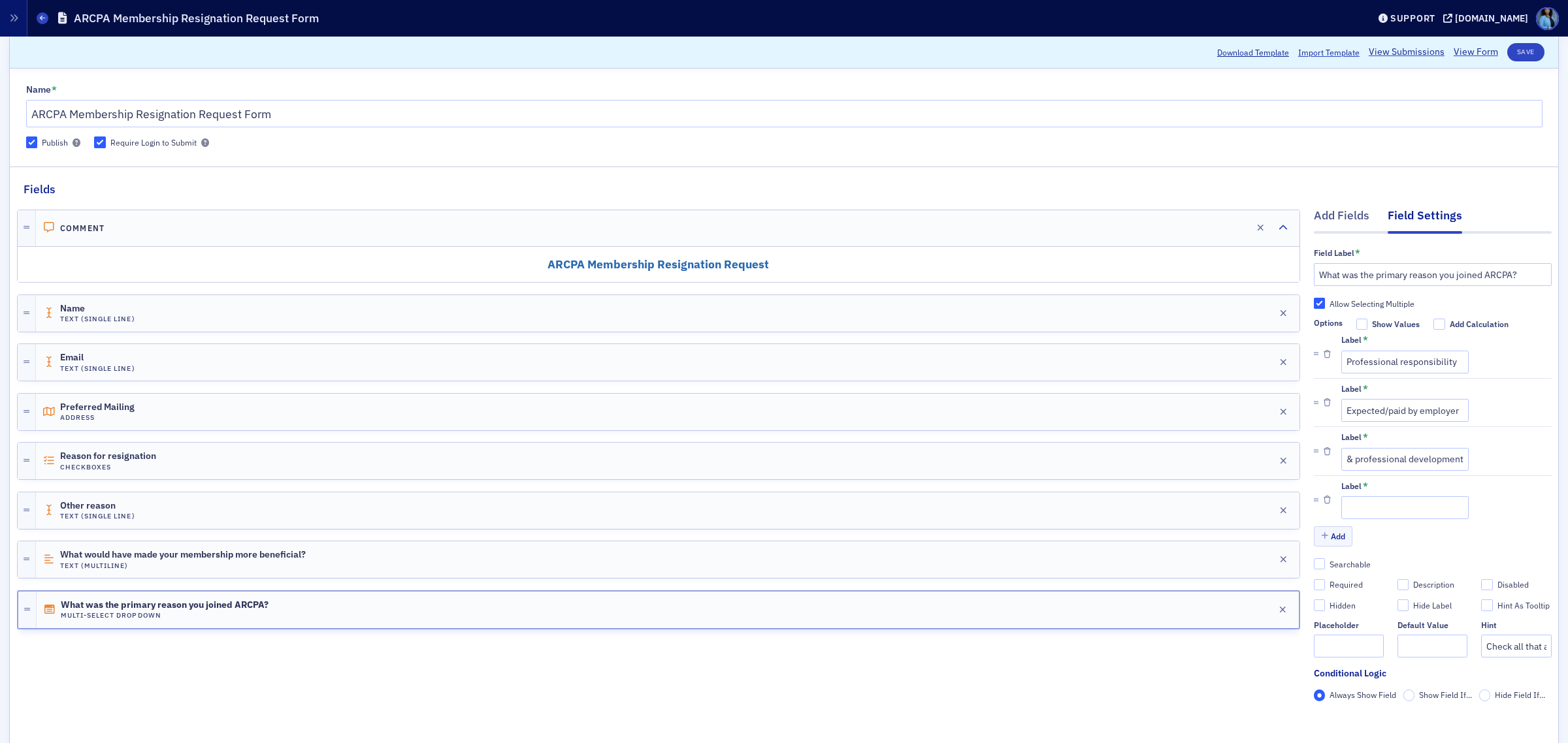
scroll to position [0, 0]
click at [1380, 504] on input "Label *" at bounding box center [1405, 507] width 127 height 23
paste input "Information about the profession"
type input "Information about the profession"
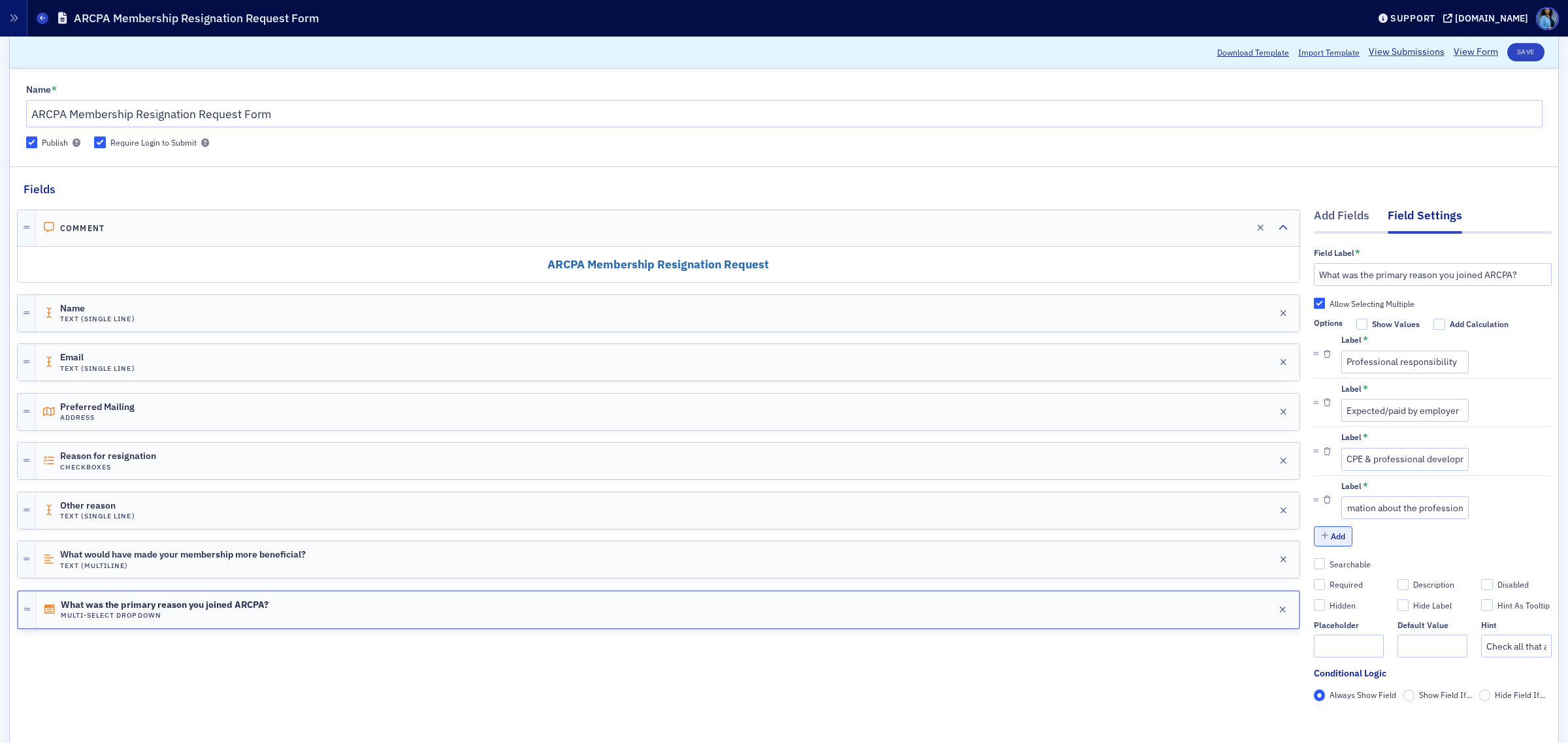
scroll to position [0, 0]
click at [1328, 544] on button "Add" at bounding box center [1334, 536] width 39 height 20
click at [1383, 555] on input "Label *" at bounding box center [1405, 556] width 127 height 23
paste input "Business development and networking opportunities"
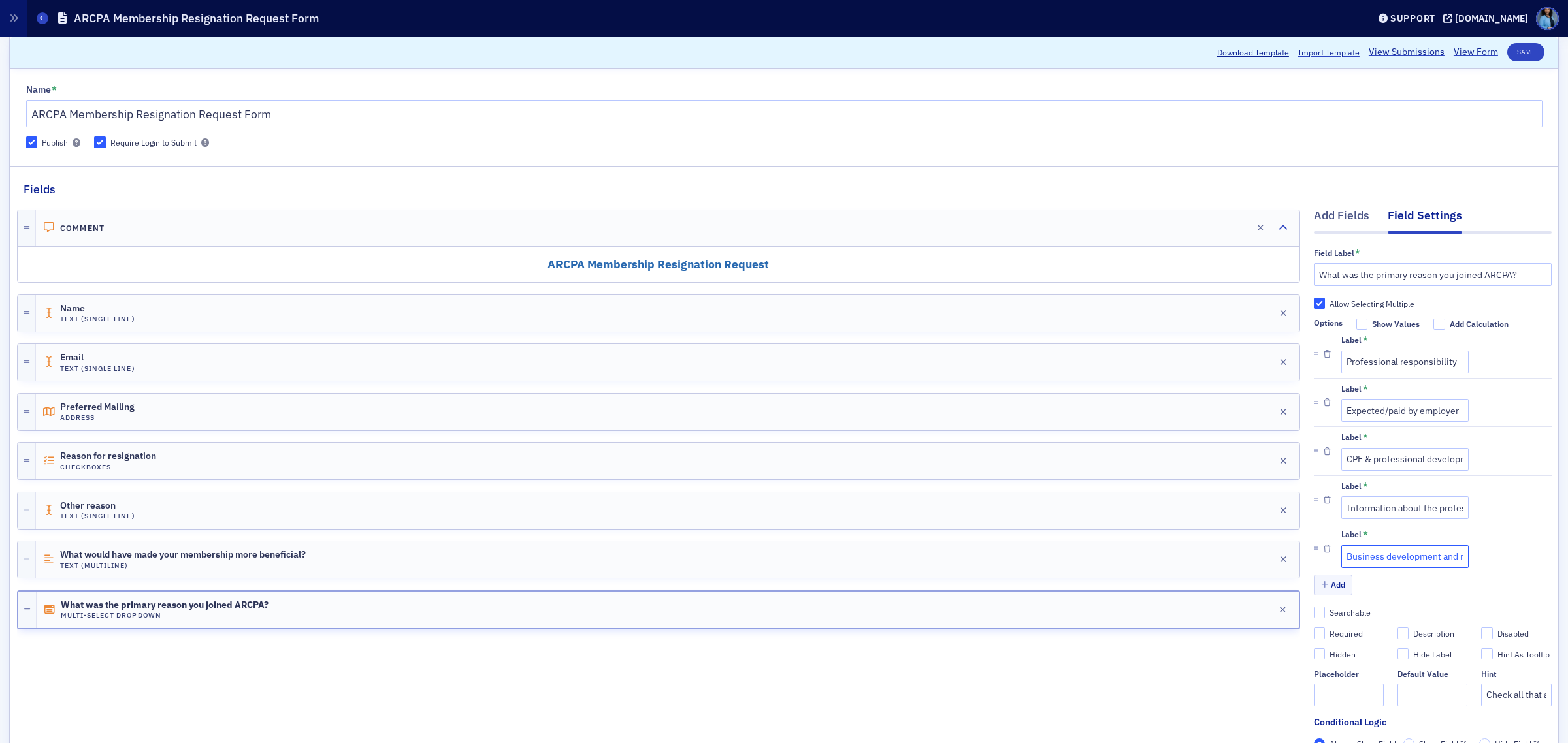
scroll to position [0, 112]
type input "Business development and networking opportunities"
click at [1314, 634] on input "Required" at bounding box center [1320, 634] width 12 height 12
checkbox input "true"
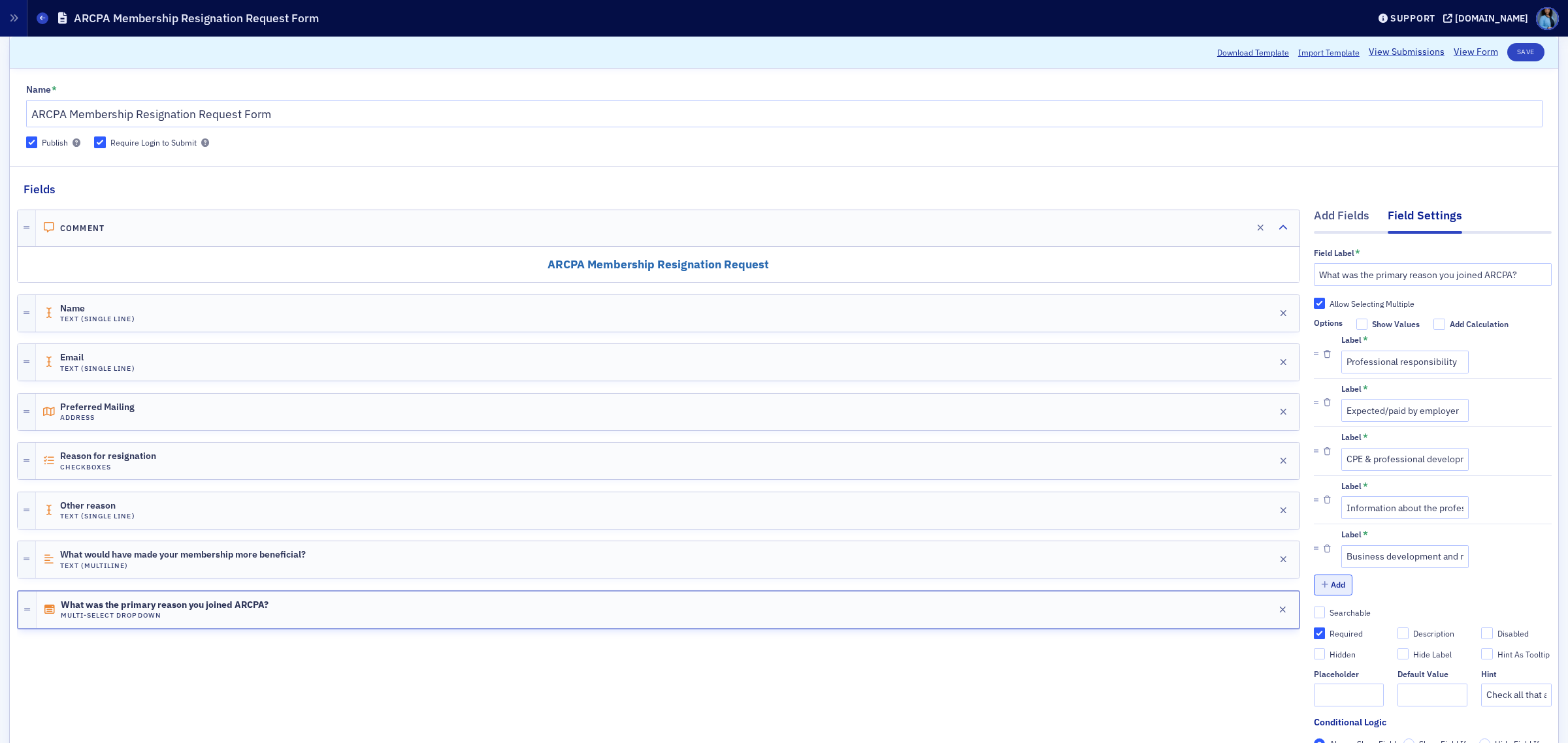
click at [1321, 586] on button "Add" at bounding box center [1334, 585] width 39 height 20
click at [1342, 602] on input "Label *" at bounding box center [1405, 605] width 127 height 23
type input "Other"
click at [1508, 54] on button "Save" at bounding box center [1526, 52] width 37 height 19
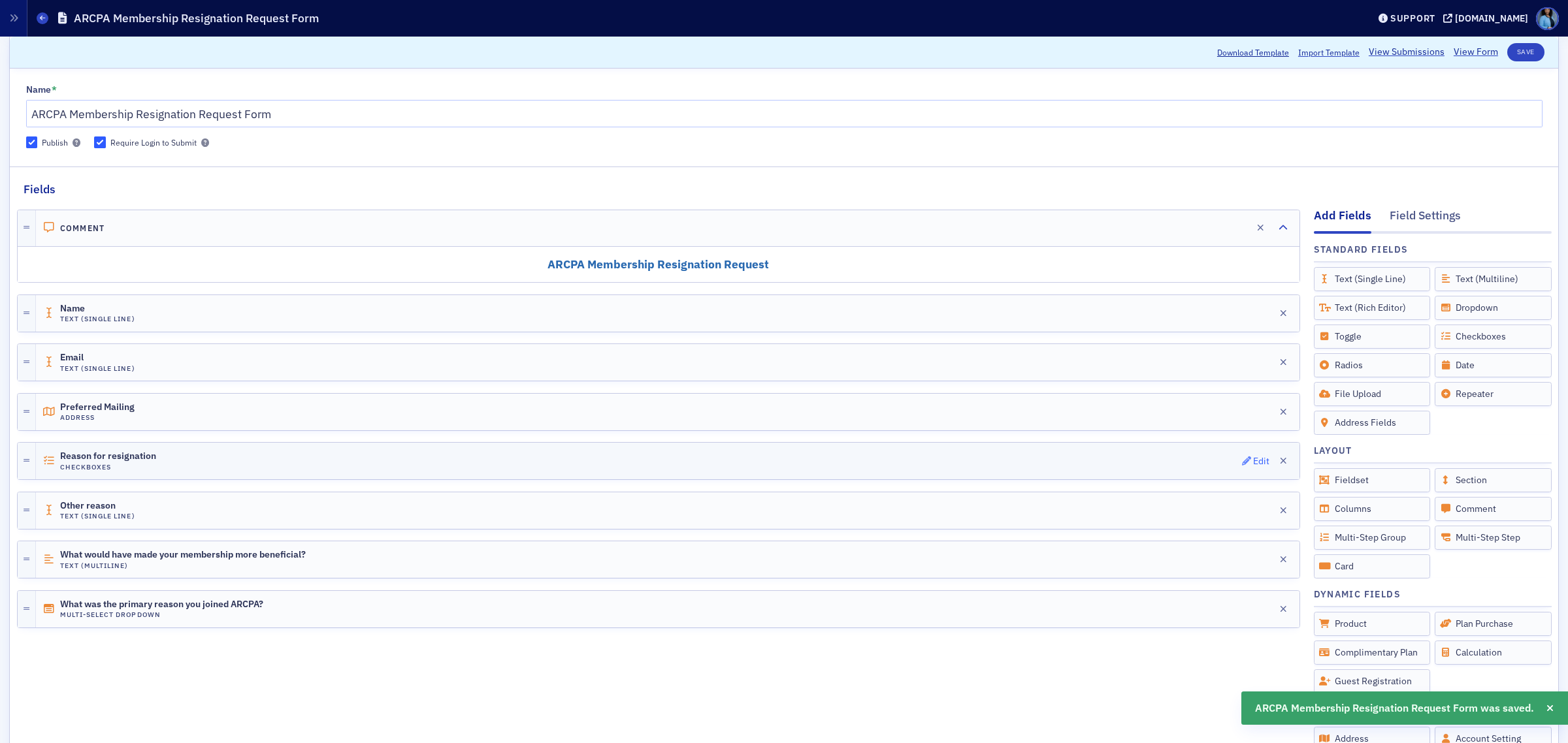
click at [1242, 458] on icon "button" at bounding box center [1247, 461] width 9 height 9
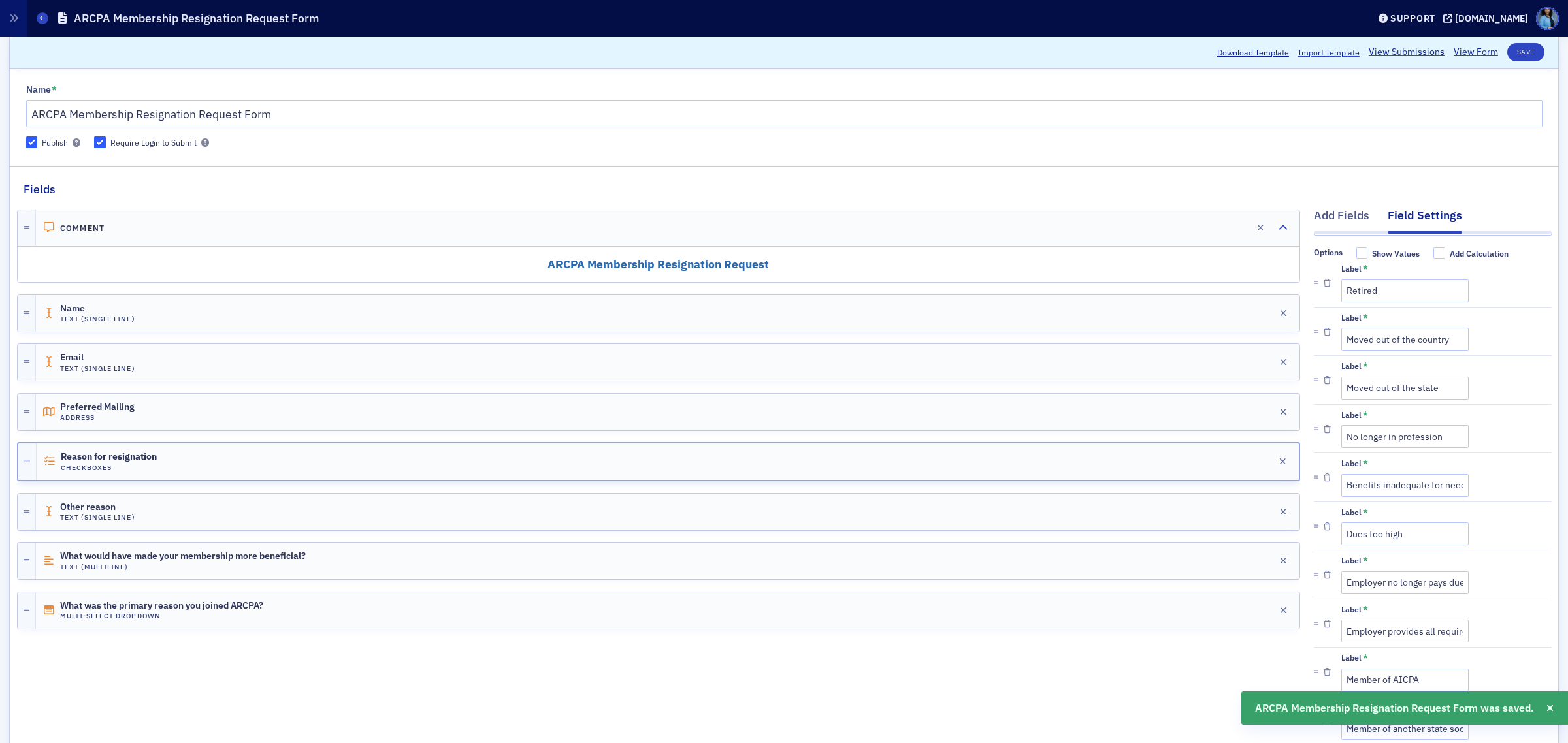
scroll to position [318, 0]
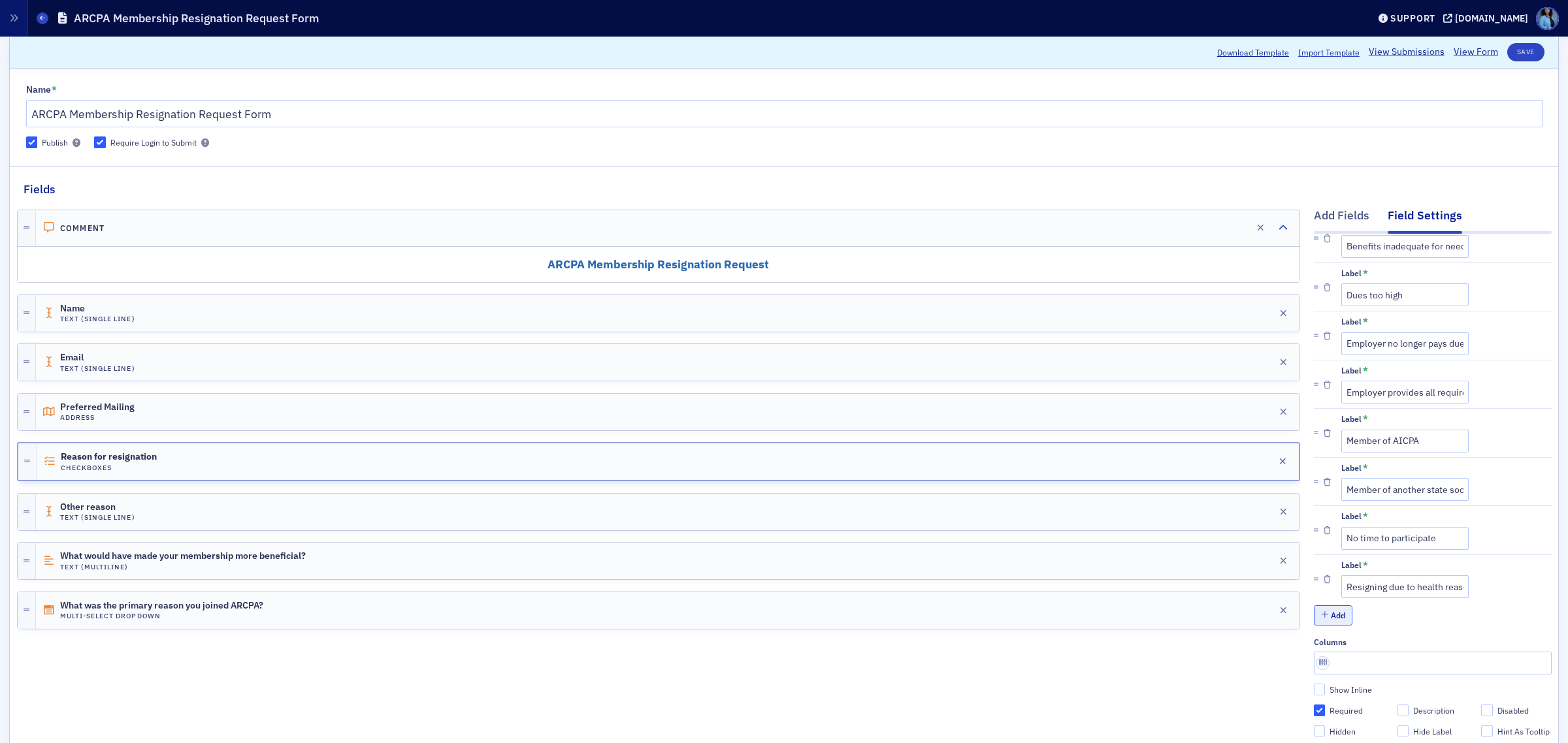
click at [1319, 605] on button "Add" at bounding box center [1334, 615] width 39 height 20
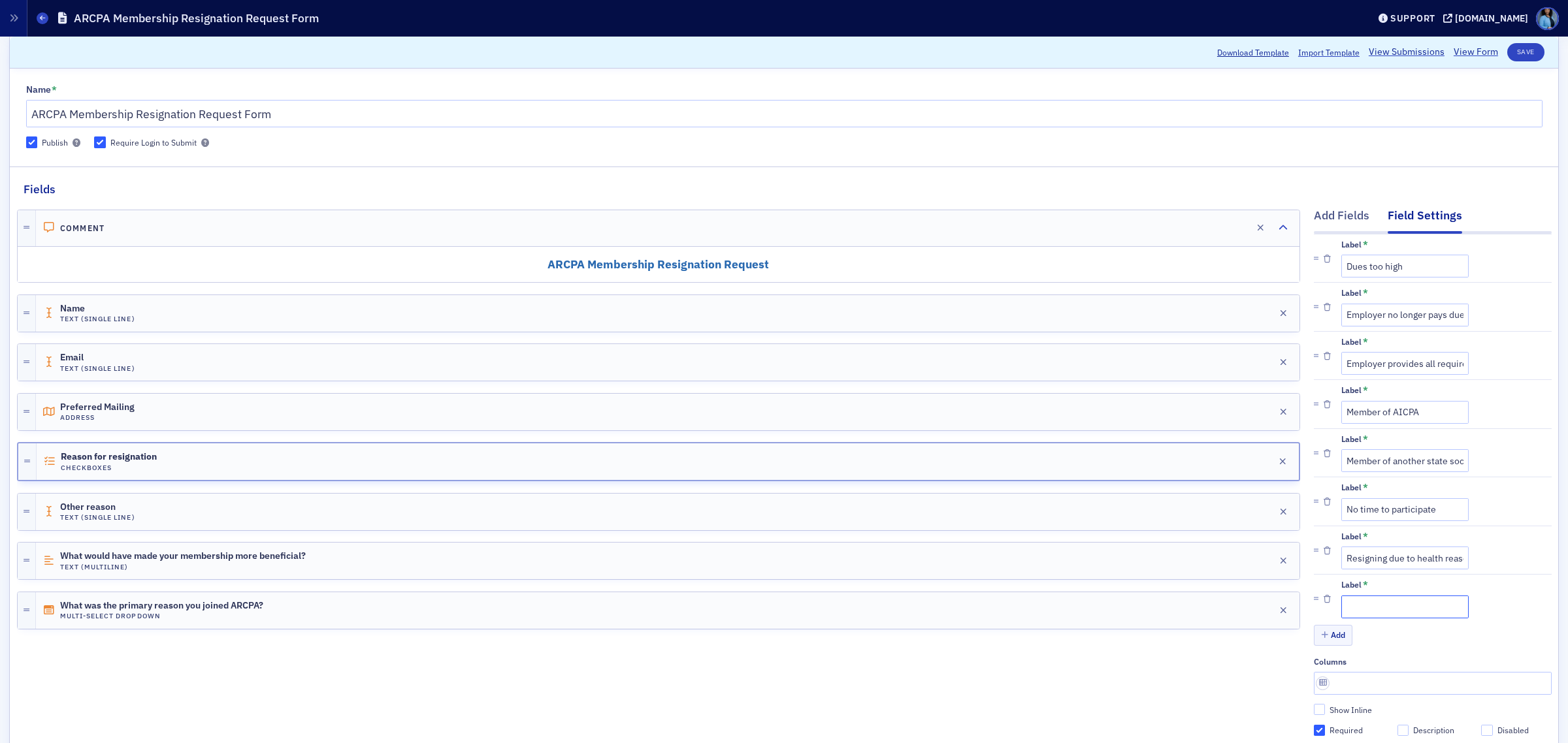
click at [1377, 612] on input "Label *" at bounding box center [1405, 607] width 127 height 23
type input "Other"
click at [1518, 54] on button "Save" at bounding box center [1526, 52] width 37 height 19
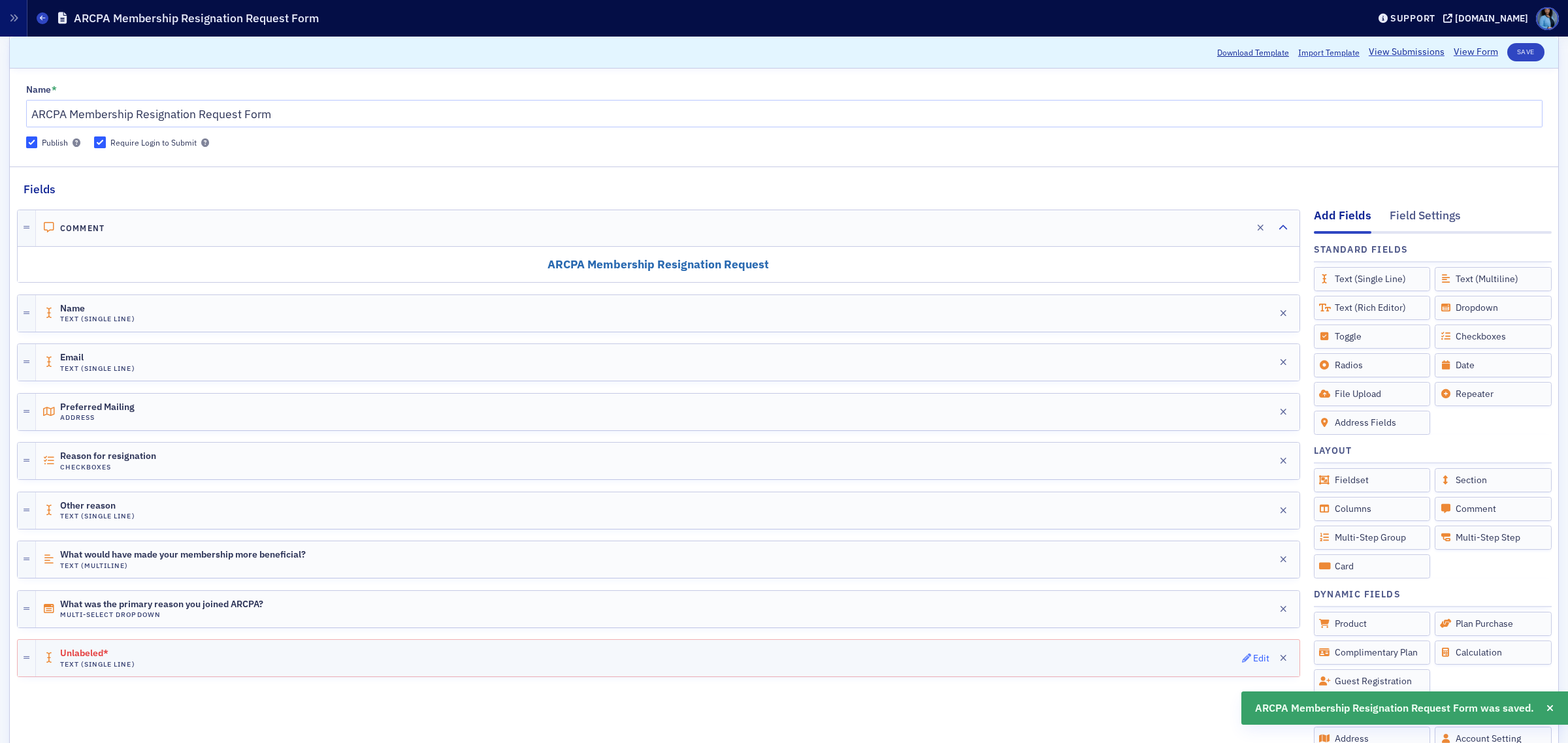
click at [1244, 666] on button "Edit" at bounding box center [1256, 658] width 28 height 19
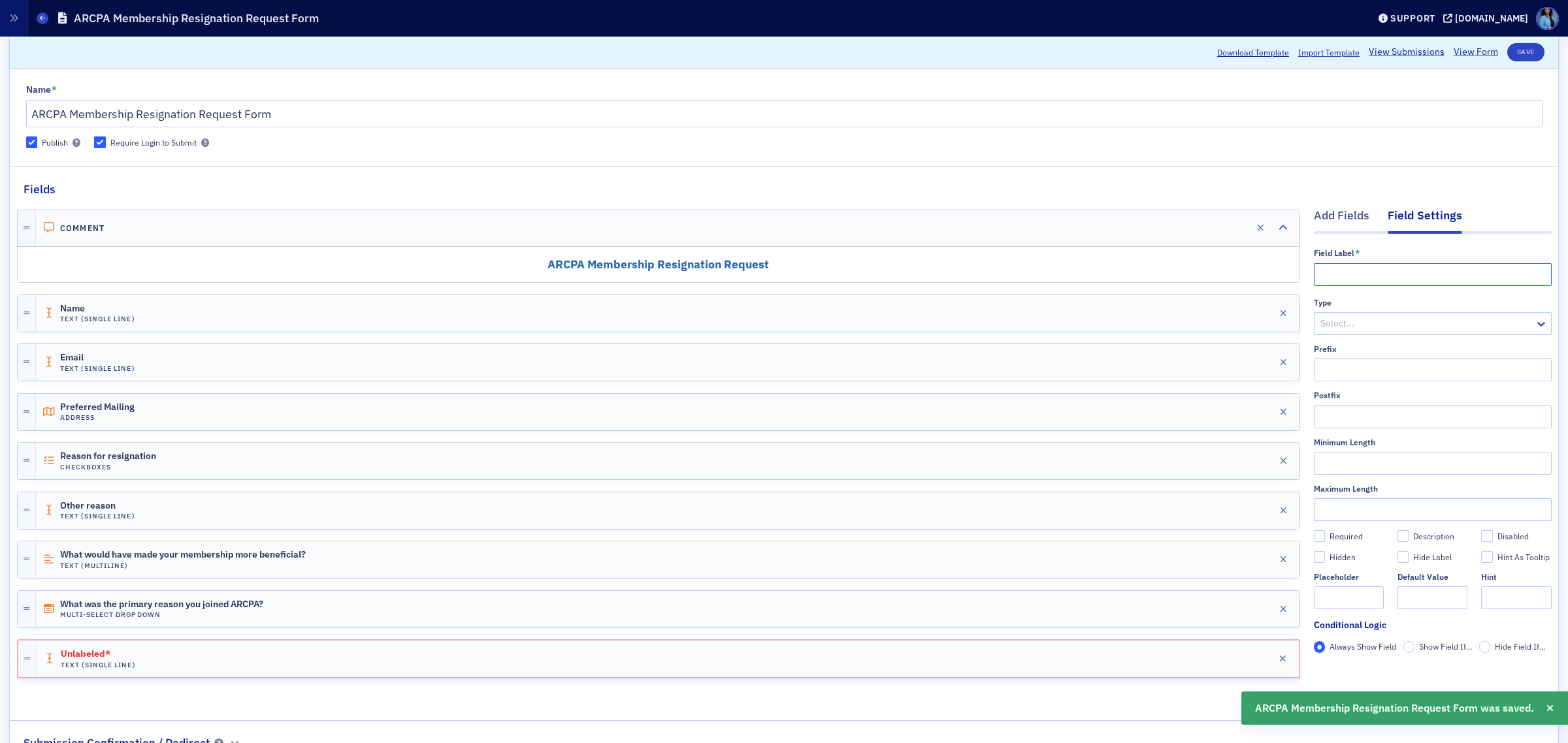
click at [1427, 282] on input "text" at bounding box center [1433, 274] width 238 height 23
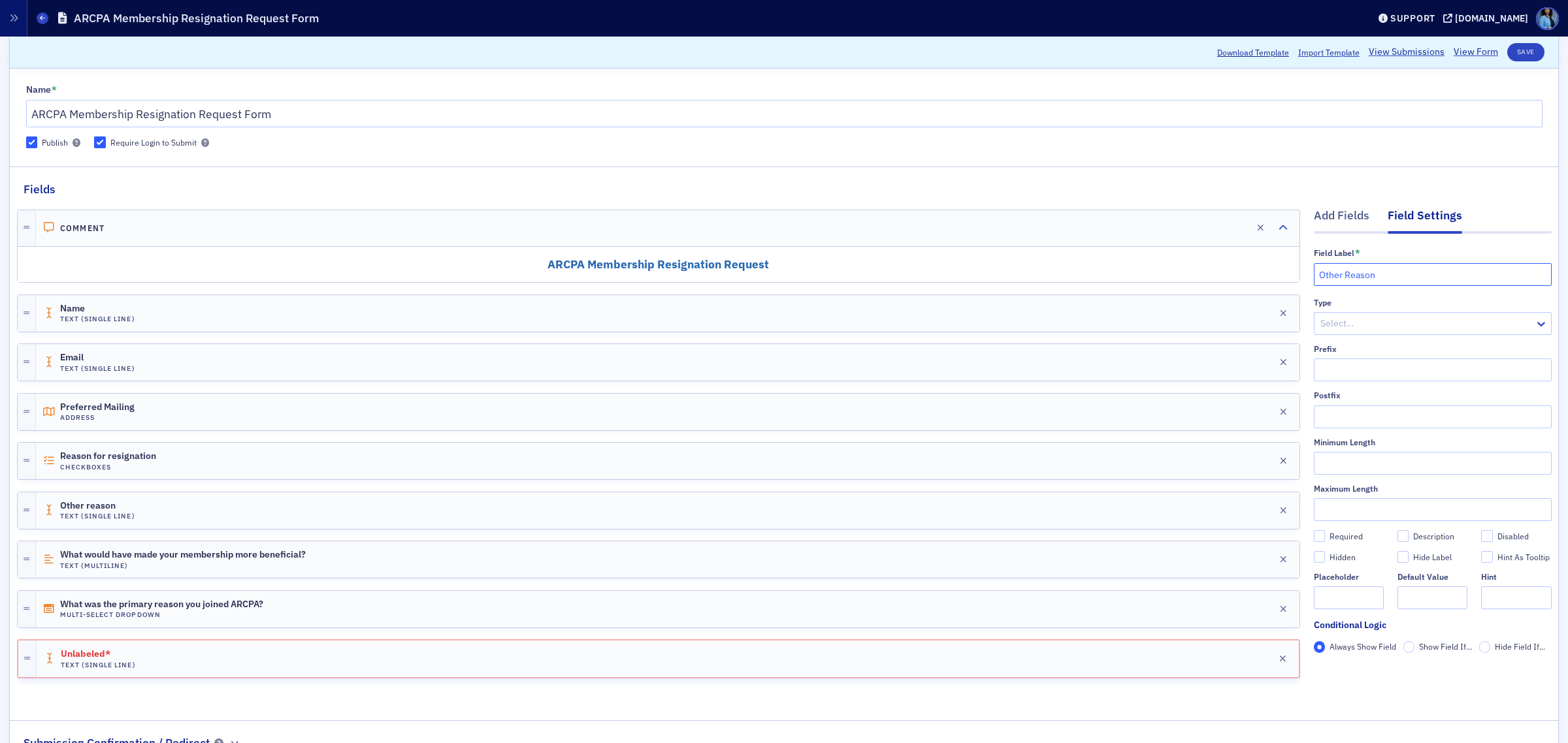
type input "Other Reason"
click at [1482, 602] on input "text" at bounding box center [1517, 597] width 70 height 23
click at [1517, 597] on input "Please" at bounding box center [1517, 597] width 70 height 23
paste input "specify"
drag, startPoint x: 1535, startPoint y: 599, endPoint x: 1473, endPoint y: 597, distance: 62.0
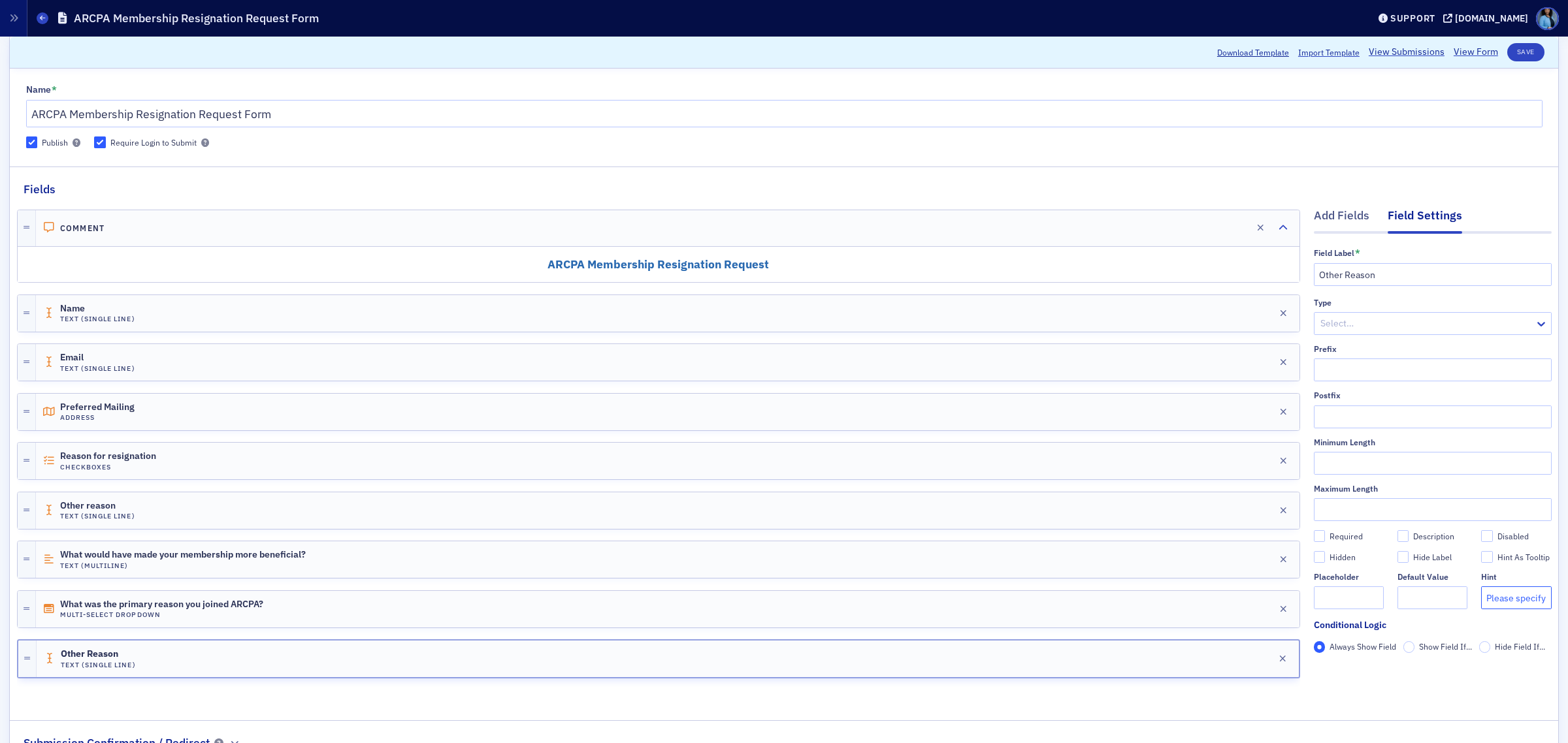
click at [1482, 597] on input "Please specify" at bounding box center [1517, 597] width 70 height 23
type input "Please specify"
click at [1514, 59] on button "Save" at bounding box center [1526, 52] width 37 height 19
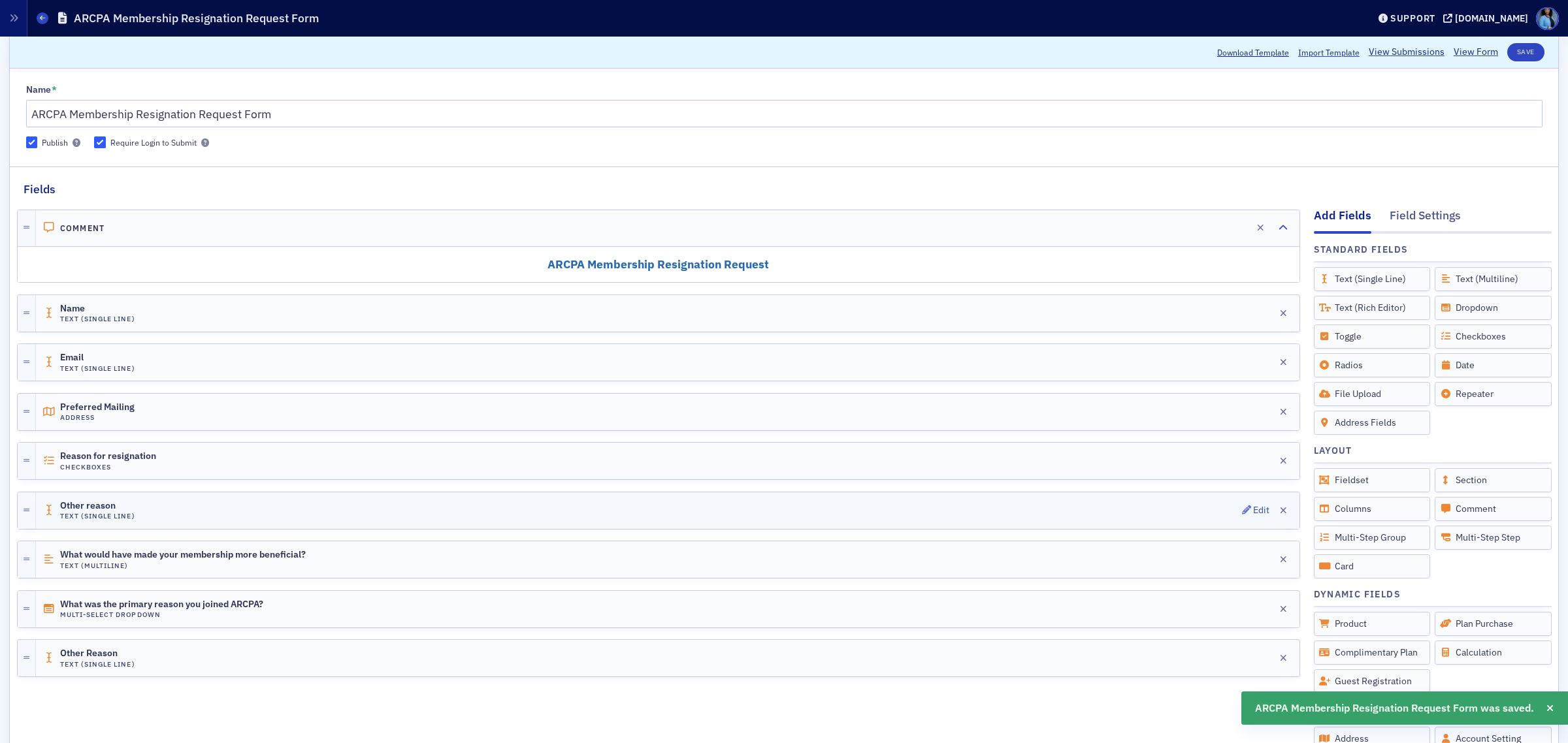
click at [304, 519] on div "Other reason Text (Single Line) Edit" at bounding box center [668, 510] width 1264 height 36
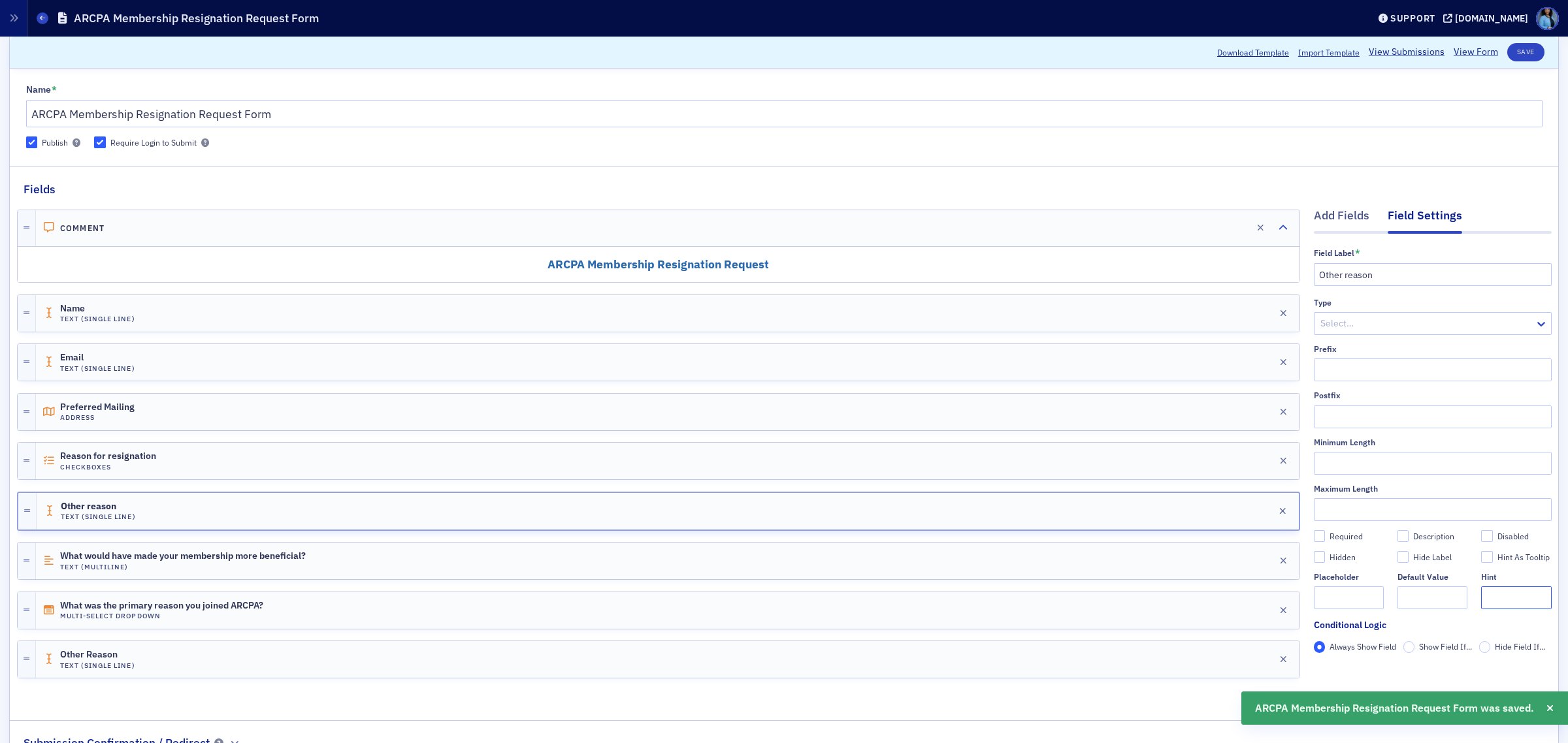
click at [1485, 595] on input "text" at bounding box center [1517, 597] width 70 height 23
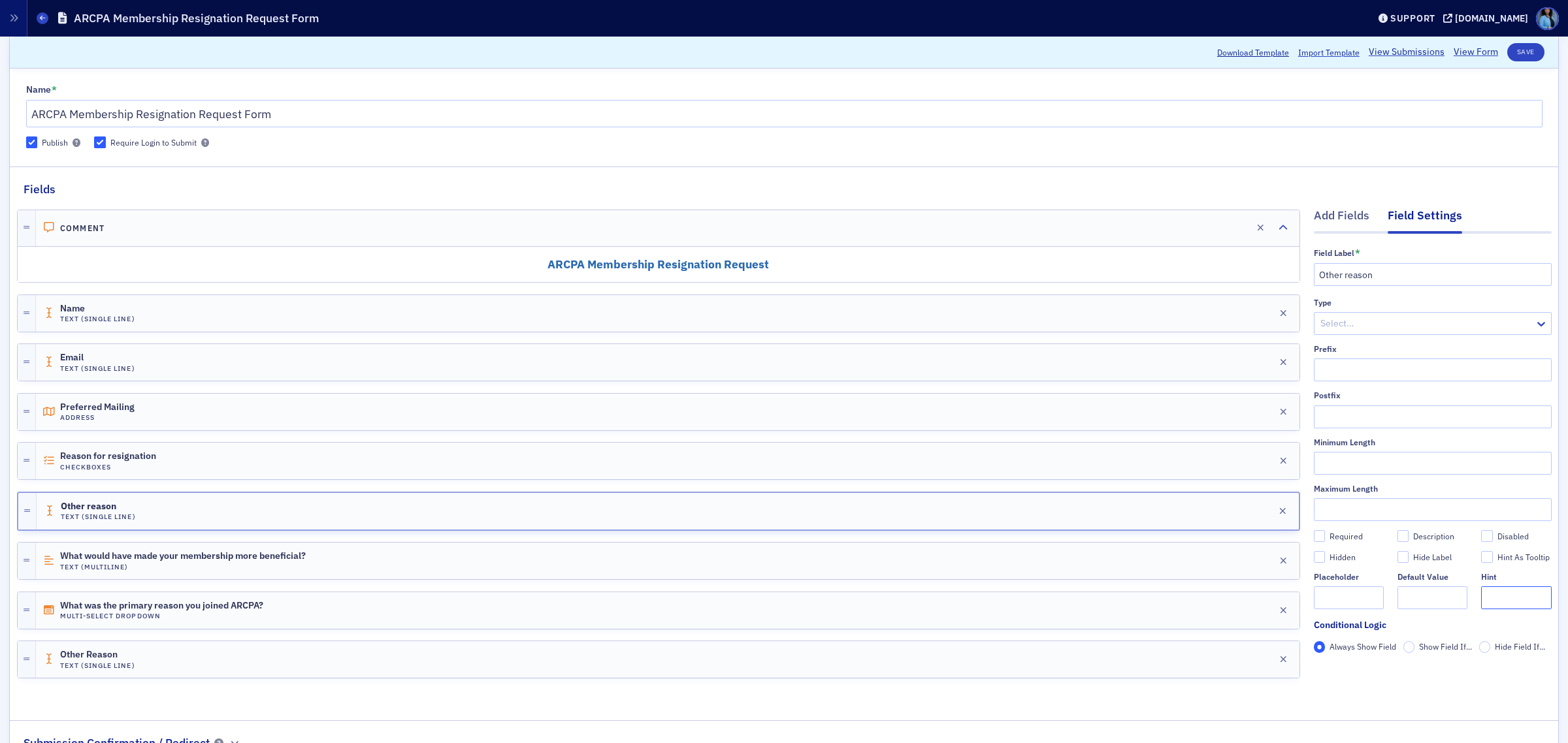
paste input "Please specify"
type input "Please specify"
click at [1338, 277] on input "Other reason" at bounding box center [1433, 274] width 238 height 23
type input "Other Reason"
click at [1525, 54] on button "Save" at bounding box center [1526, 52] width 37 height 19
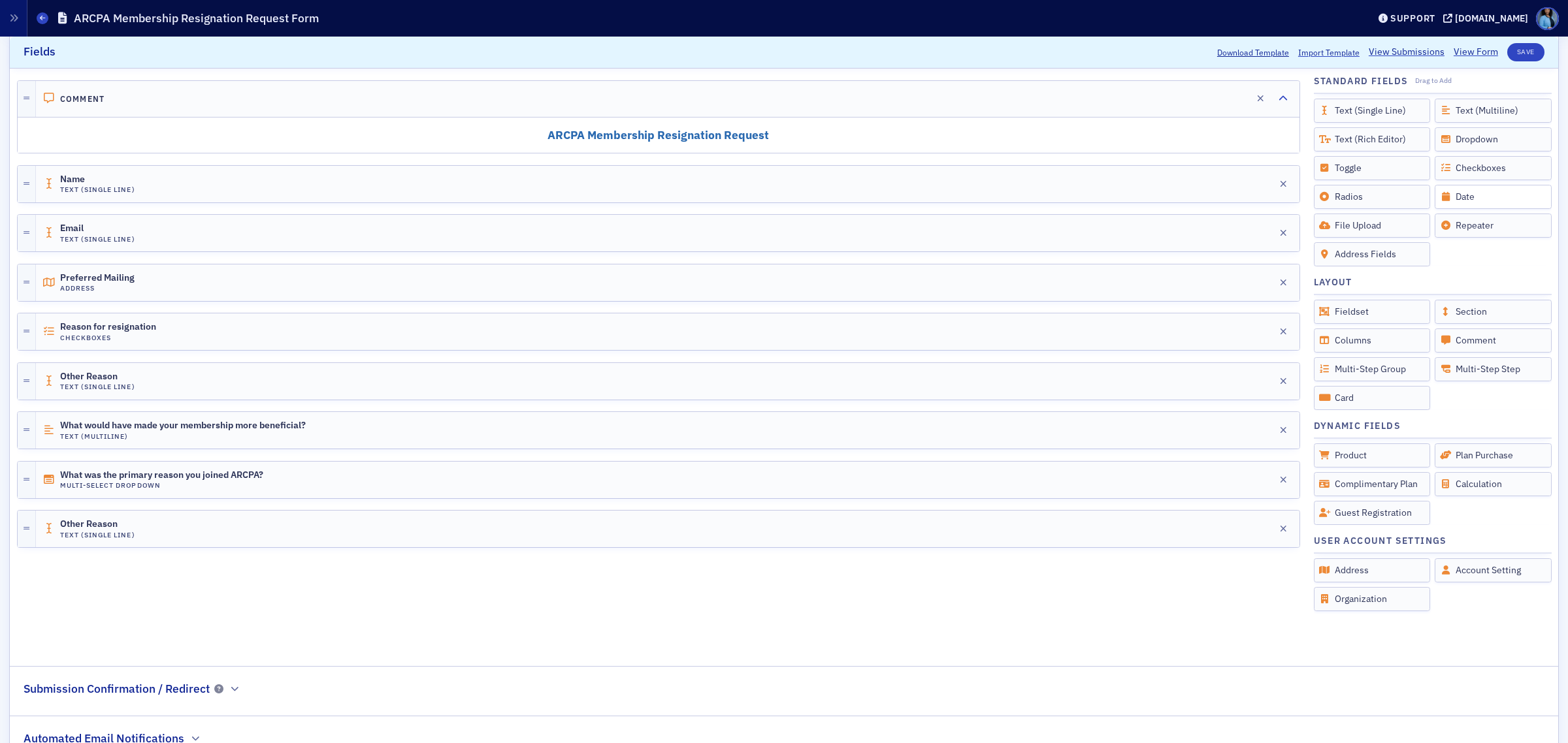
scroll to position [201, 0]
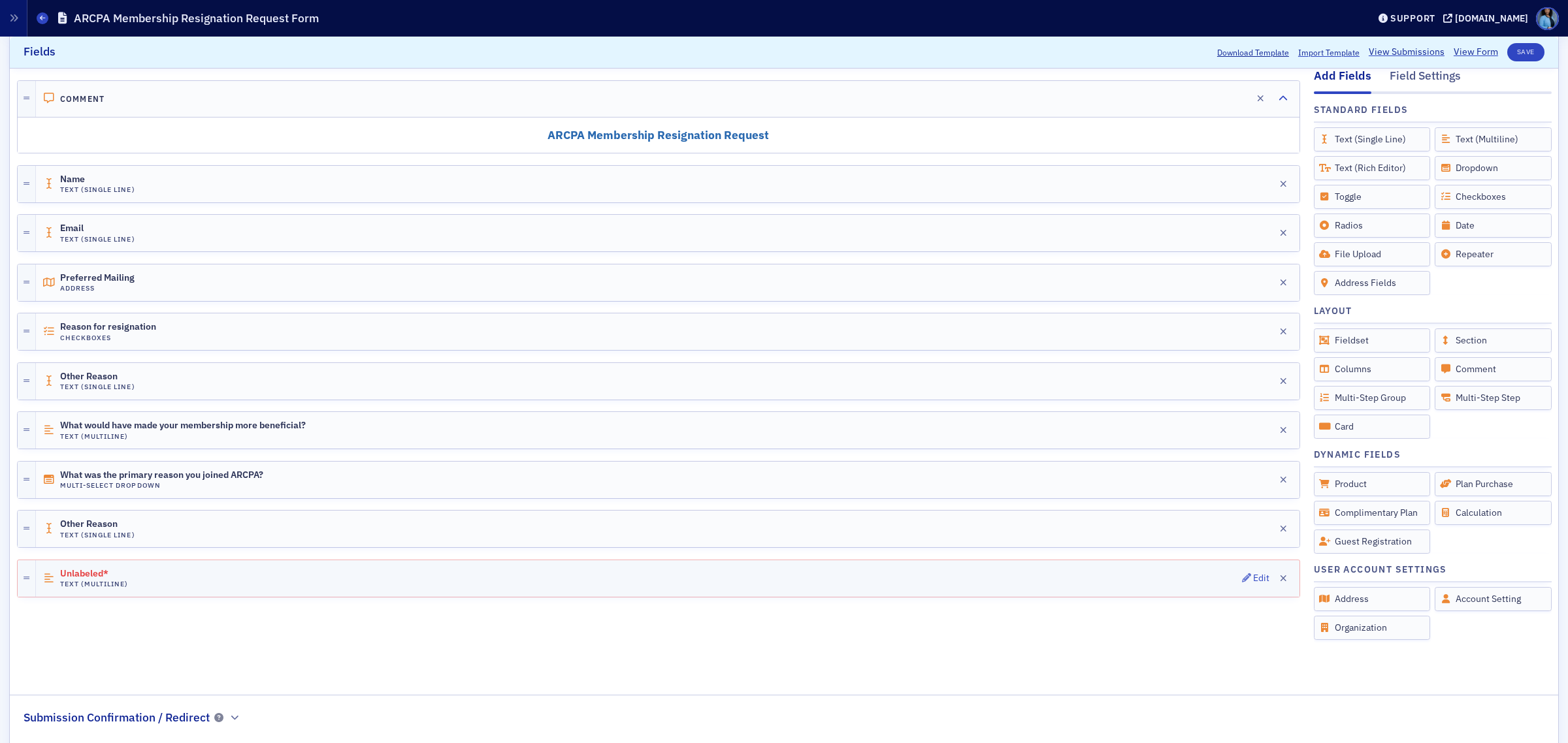
click at [1229, 586] on div "Unlabeled* Text (Multiline) Edit" at bounding box center [668, 578] width 1264 height 36
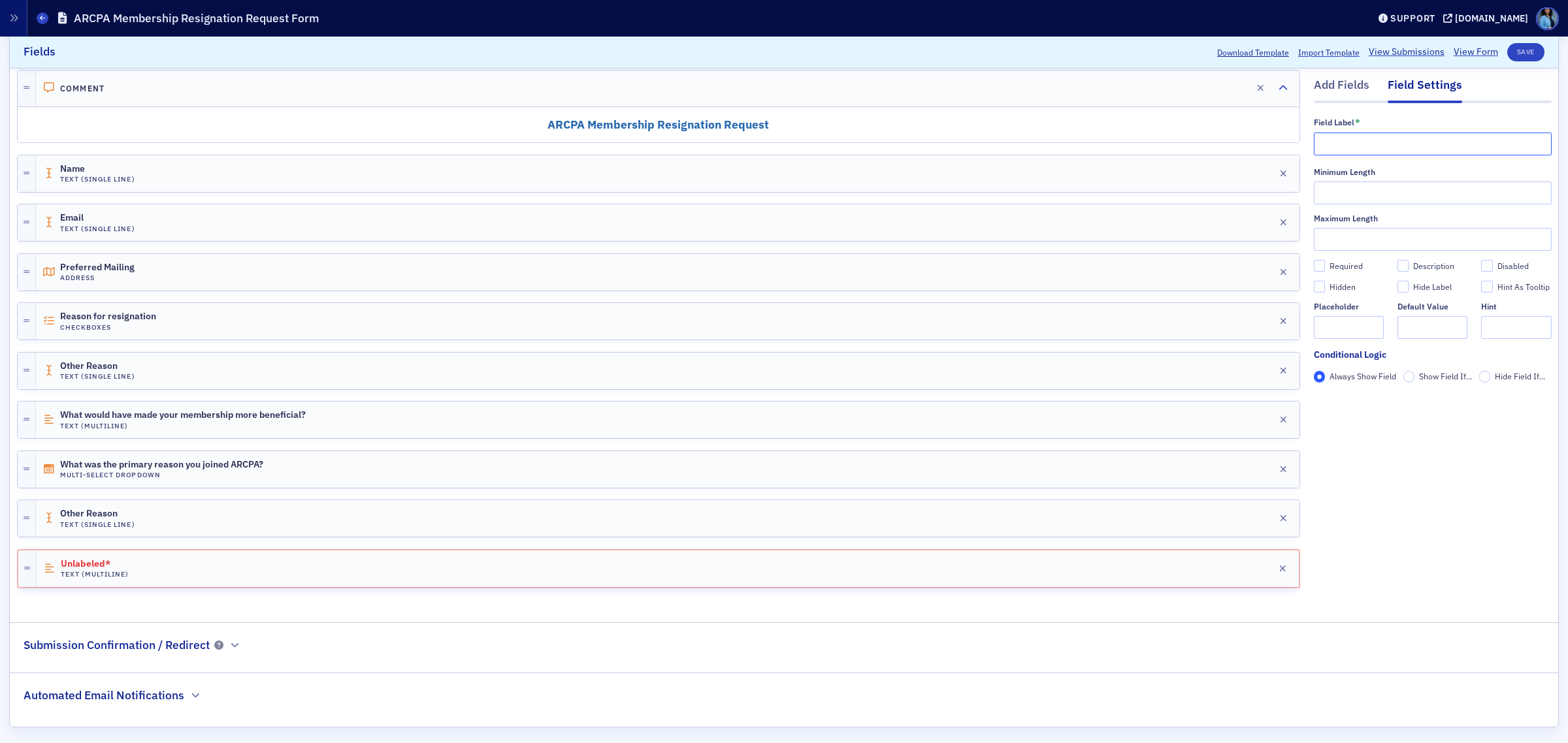
click at [1354, 142] on input "text" at bounding box center [1433, 144] width 238 height 23
paste input "What would encourage you to re-join?"
type input "What would encourage you to re-join?"
click at [1508, 57] on button "Save" at bounding box center [1526, 52] width 37 height 19
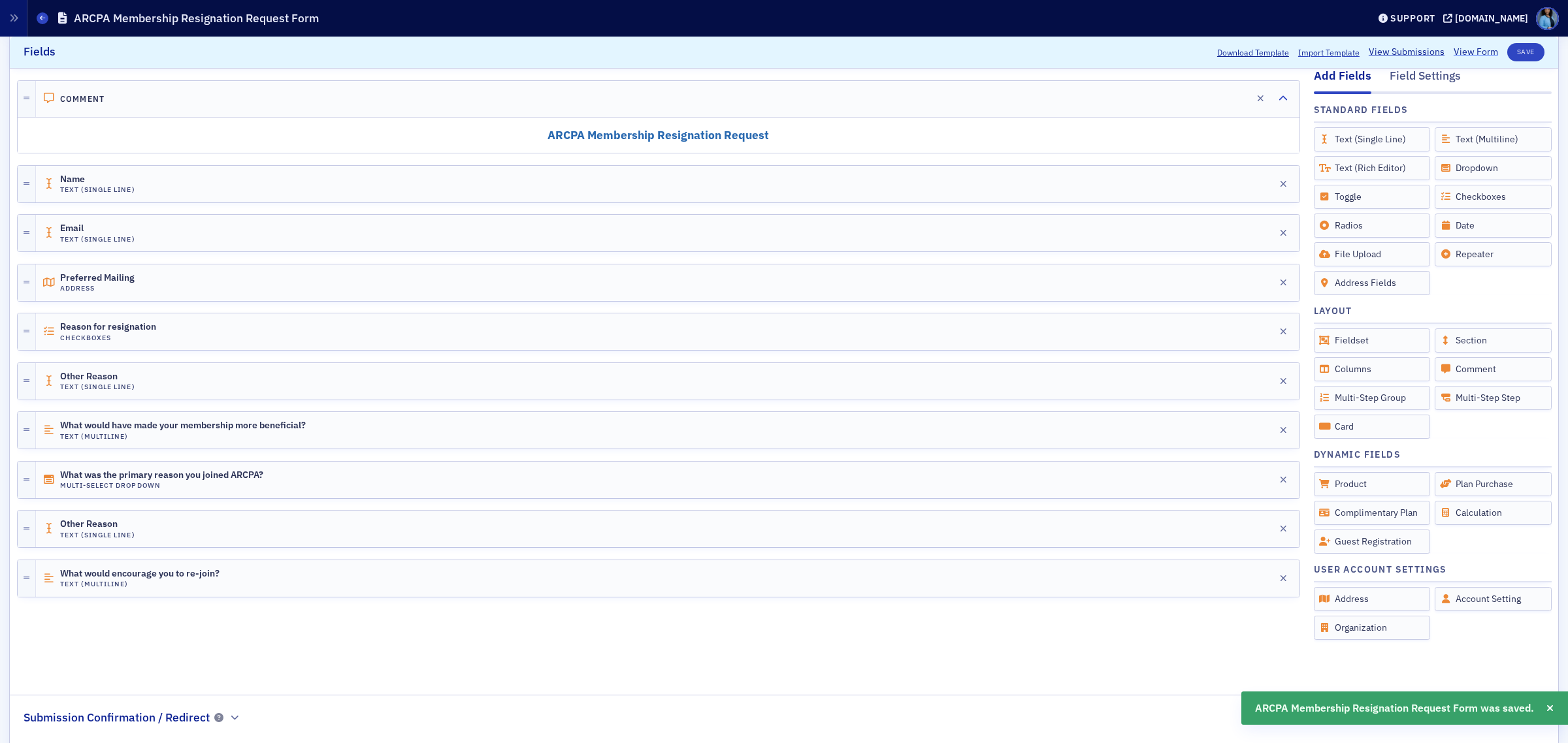
click at [1464, 50] on link "View Form" at bounding box center [1476, 52] width 45 height 13
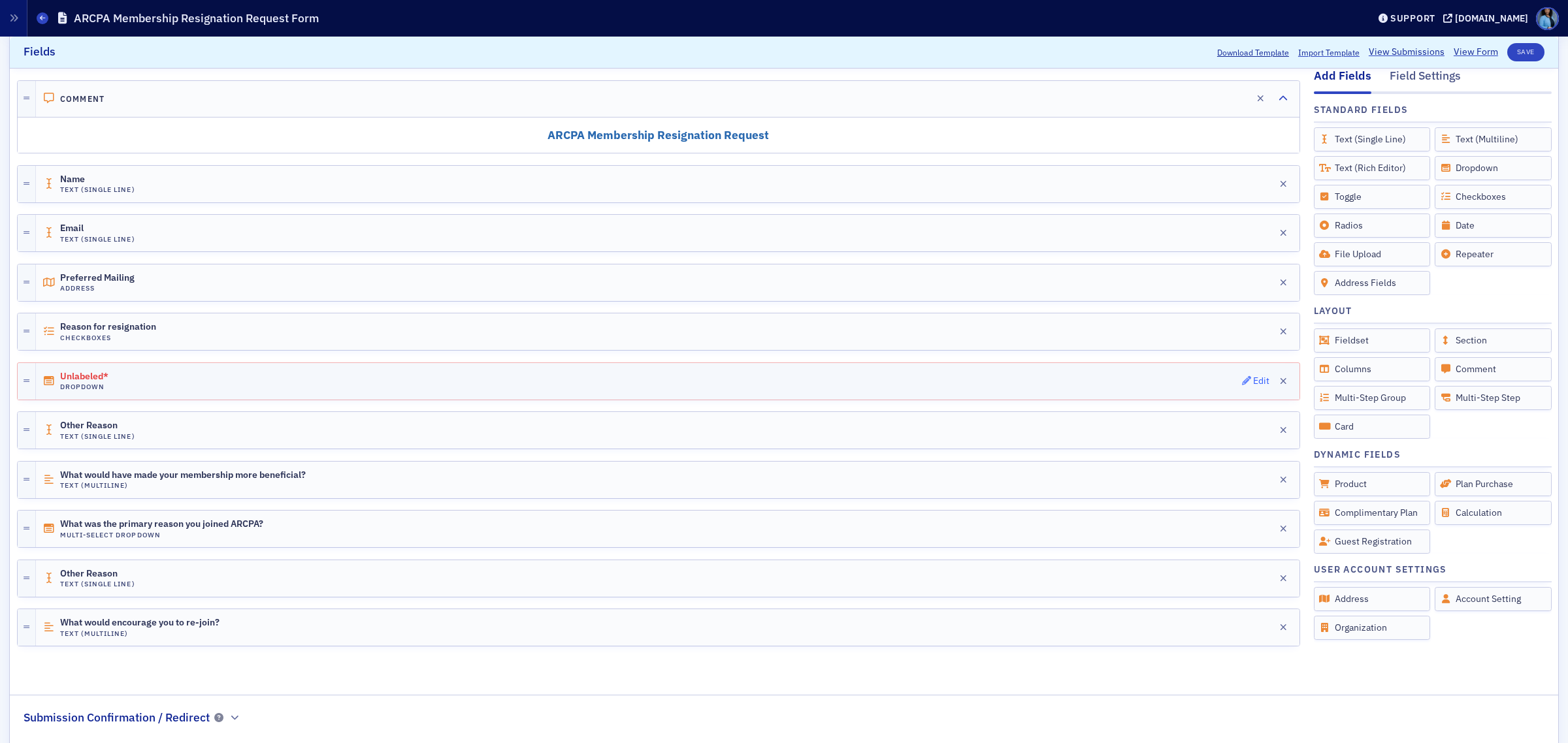
click at [1242, 378] on icon "button" at bounding box center [1247, 381] width 9 height 9
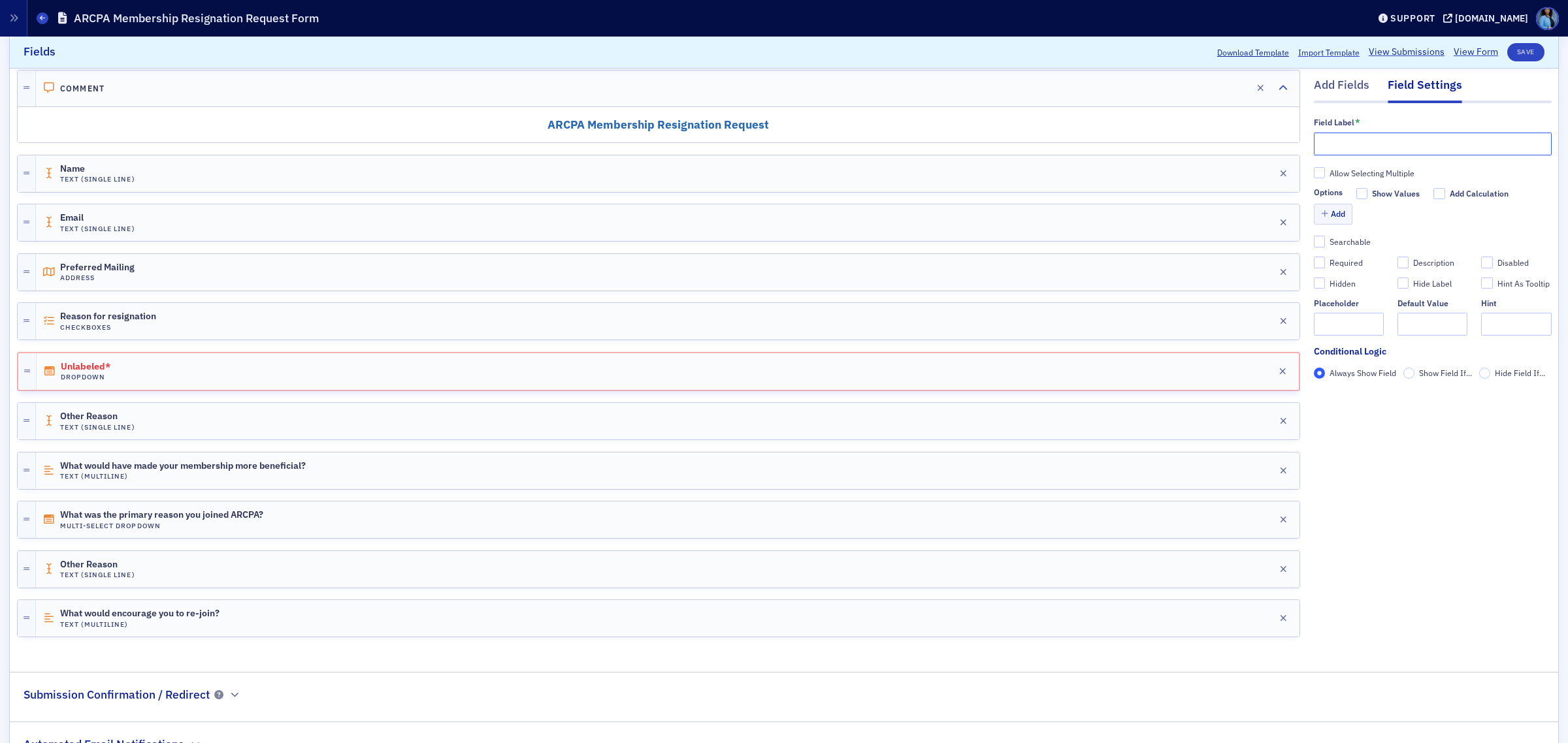
click at [1337, 142] on input "text" at bounding box center [1433, 144] width 238 height 23
paste input "Reason for resignation"
type input "Reason for resignation"
click at [1333, 219] on button "Add" at bounding box center [1334, 214] width 39 height 20
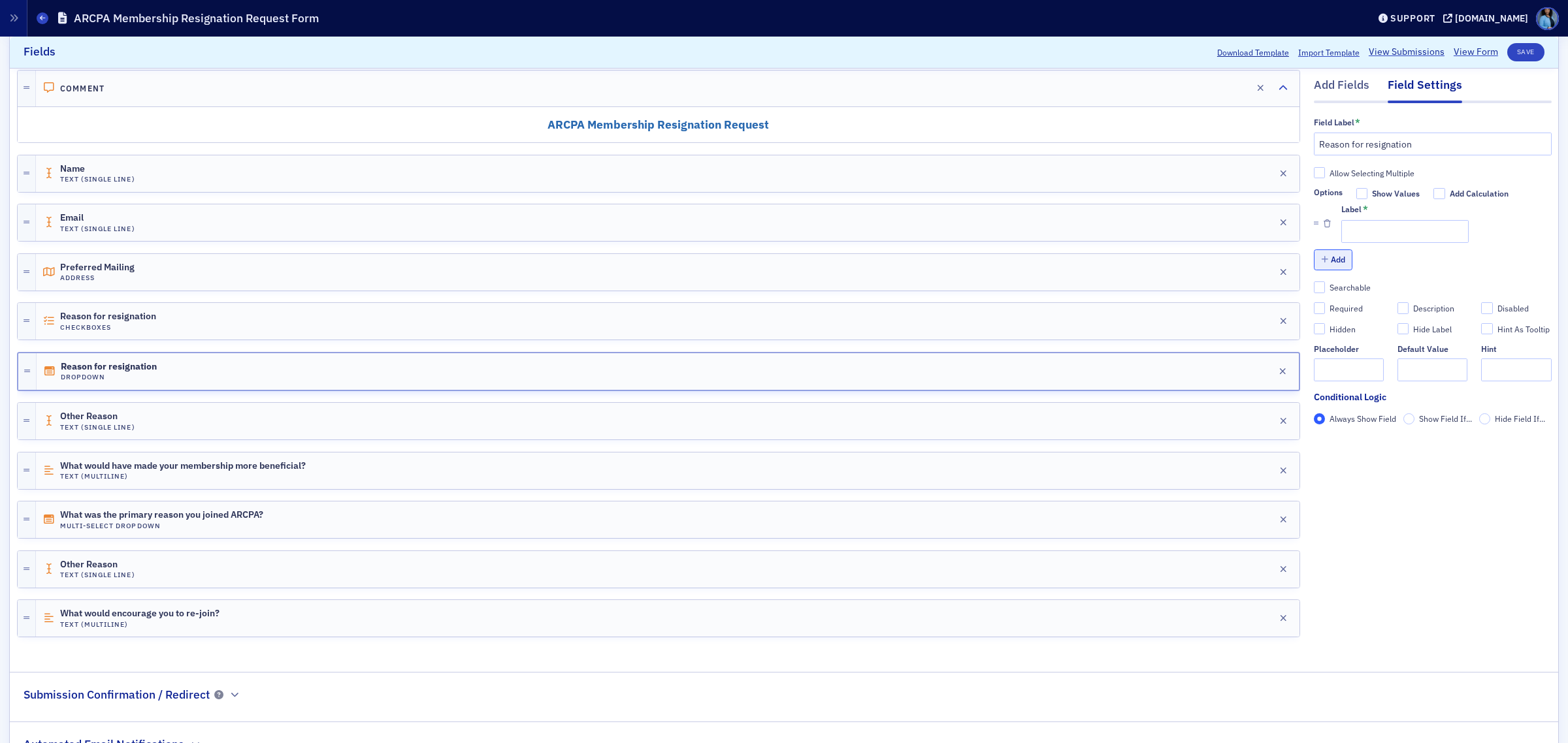
click at [1331, 257] on button "Add" at bounding box center [1334, 260] width 39 height 20
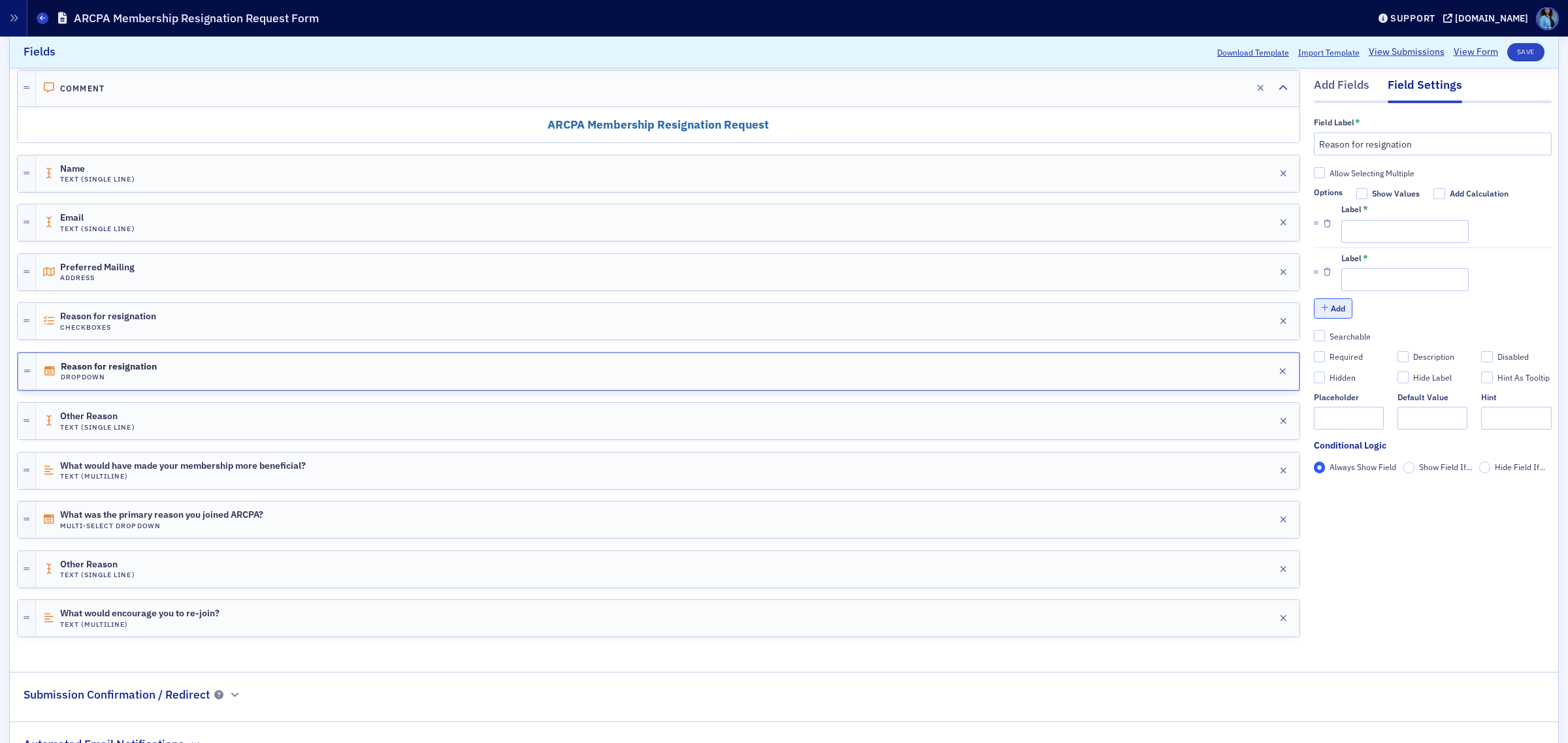
click at [1334, 313] on button "Add" at bounding box center [1334, 308] width 39 height 20
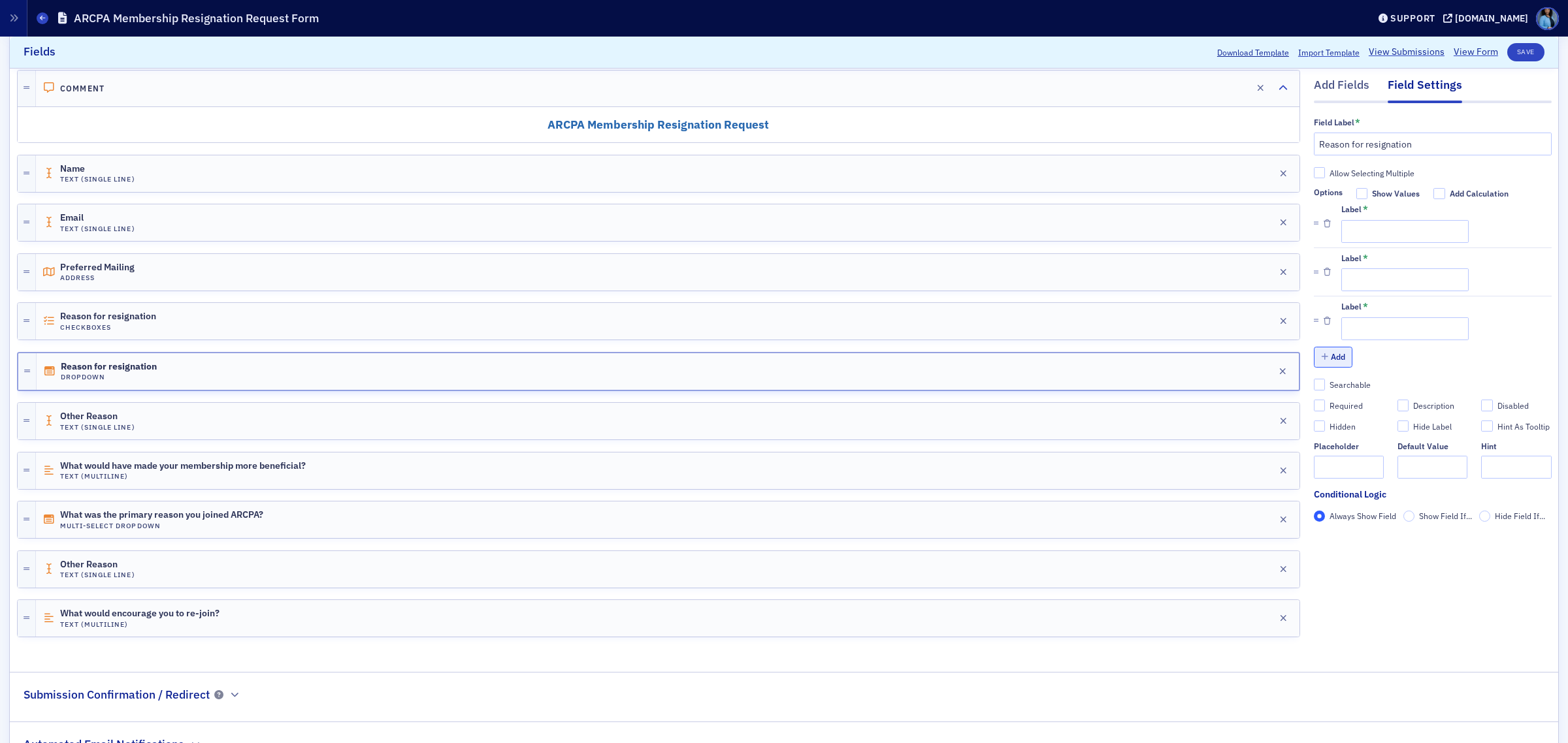
click at [1333, 361] on button "Add" at bounding box center [1334, 357] width 39 height 20
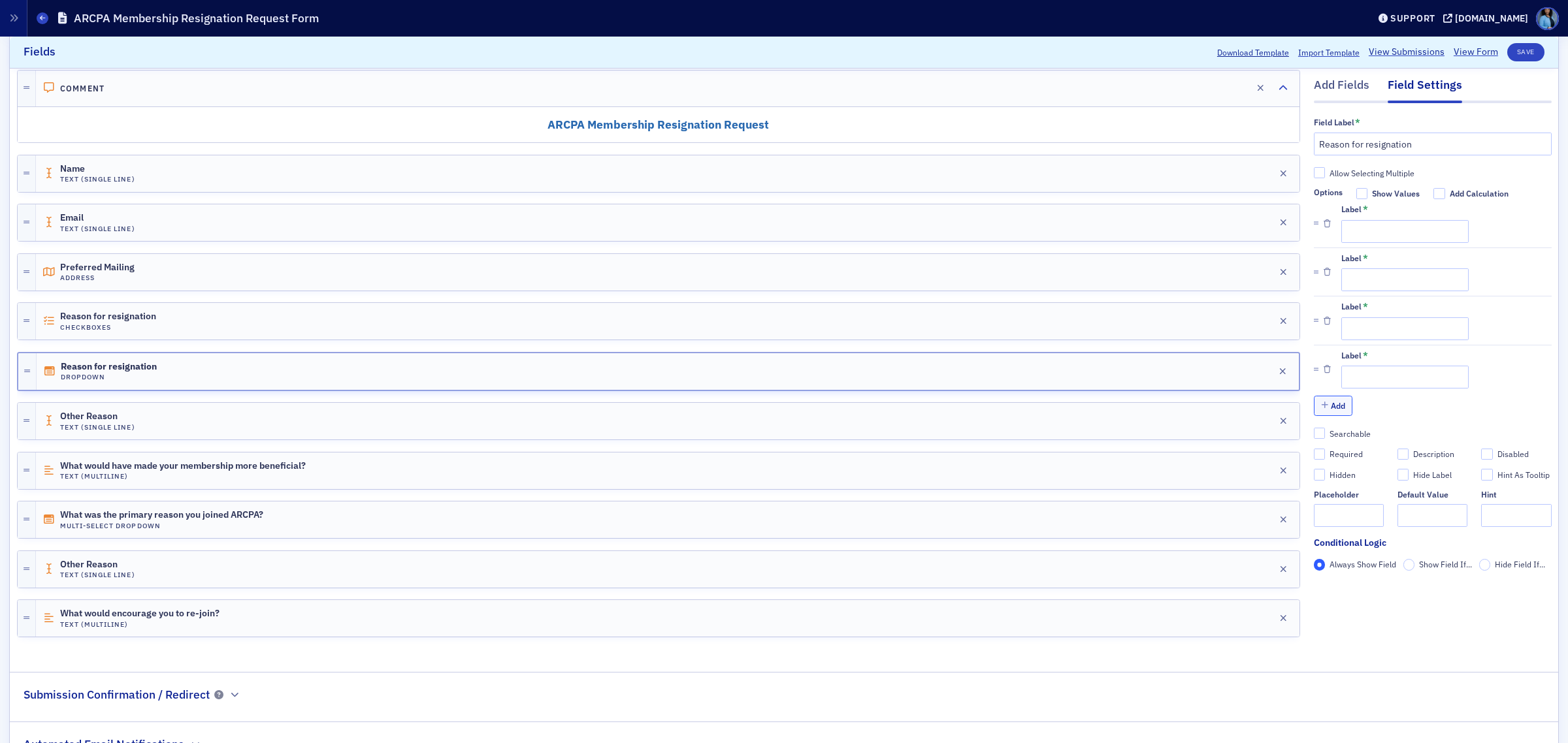
drag, startPoint x: 1327, startPoint y: 403, endPoint x: 1386, endPoint y: 437, distance: 68.1
click at [1327, 405] on button "Add" at bounding box center [1334, 405] width 39 height 20
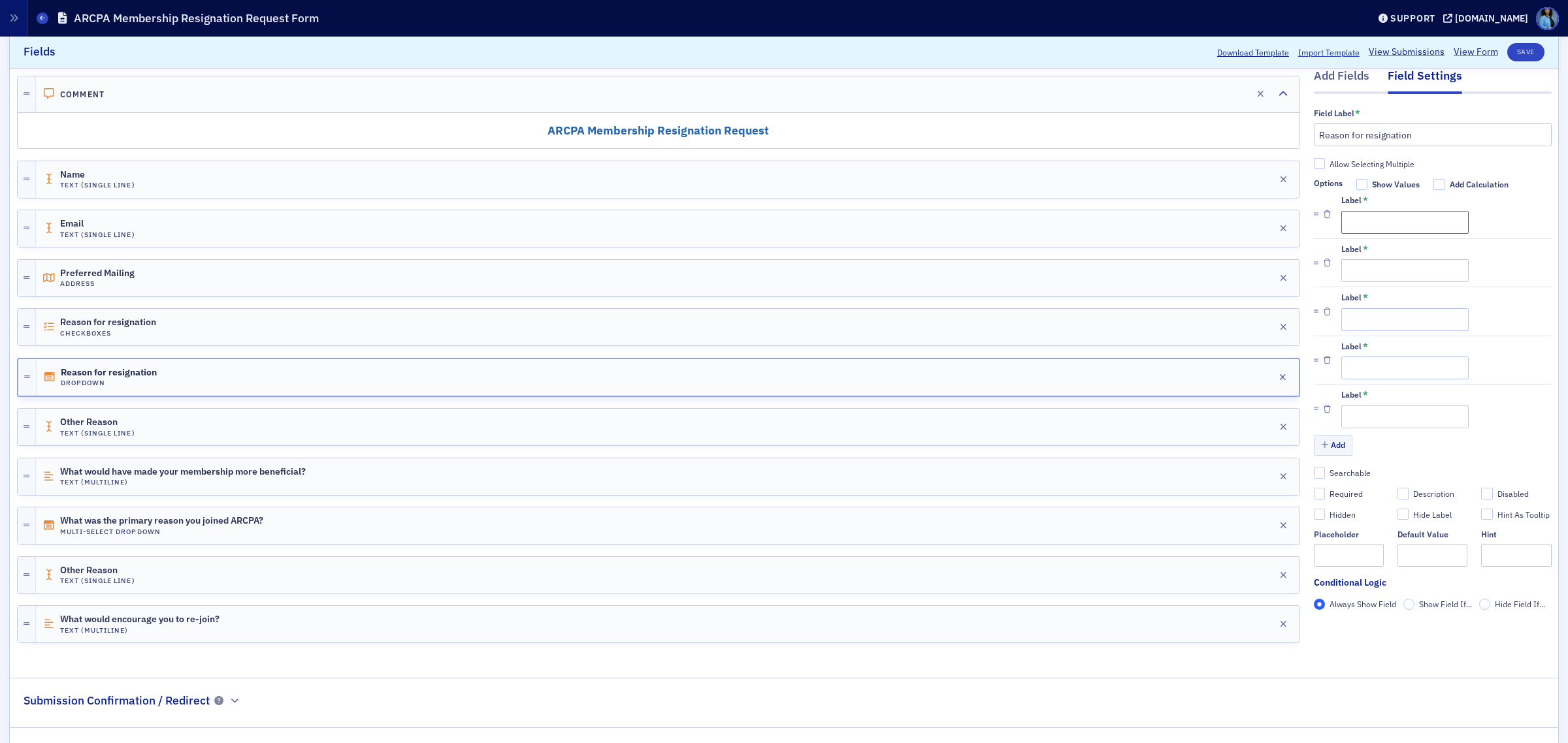
click at [1363, 221] on input "Label *" at bounding box center [1405, 222] width 127 height 23
paste input "Retired"
type input "Retired"
click at [1361, 268] on input "Label *" at bounding box center [1405, 271] width 127 height 23
paste input "Benefits inadequate for needs"
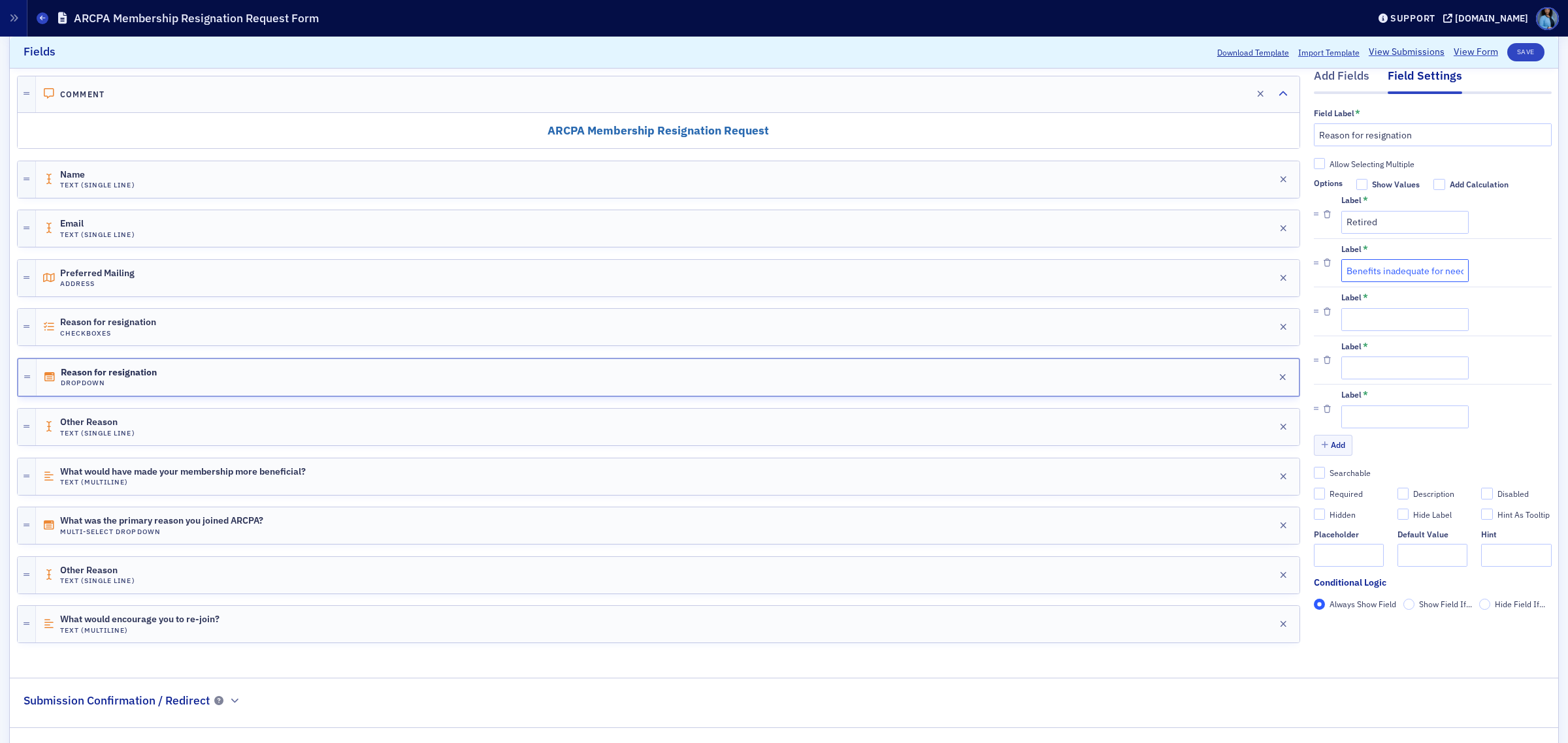
scroll to position [0, 19]
type input "Benefits inadequate for needs"
click at [1377, 322] on input "Label *" at bounding box center [1405, 319] width 127 height 23
paste input "Dues too high"
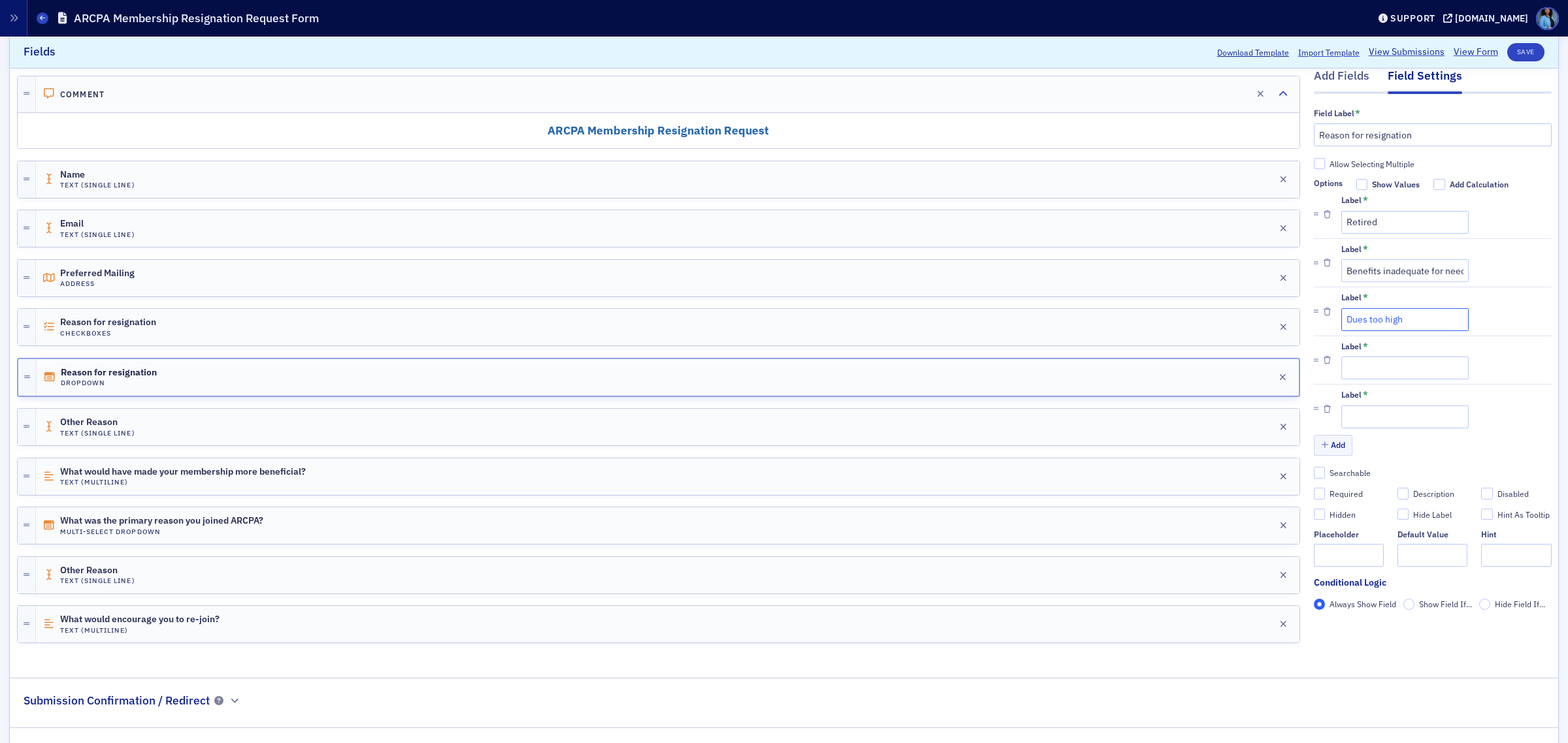
type input "Dues too high"
click at [1423, 370] on input "Label *" at bounding box center [1405, 367] width 127 height 23
paste input "Employer no longer pays dues"
type input "Employer no longer pays dues"
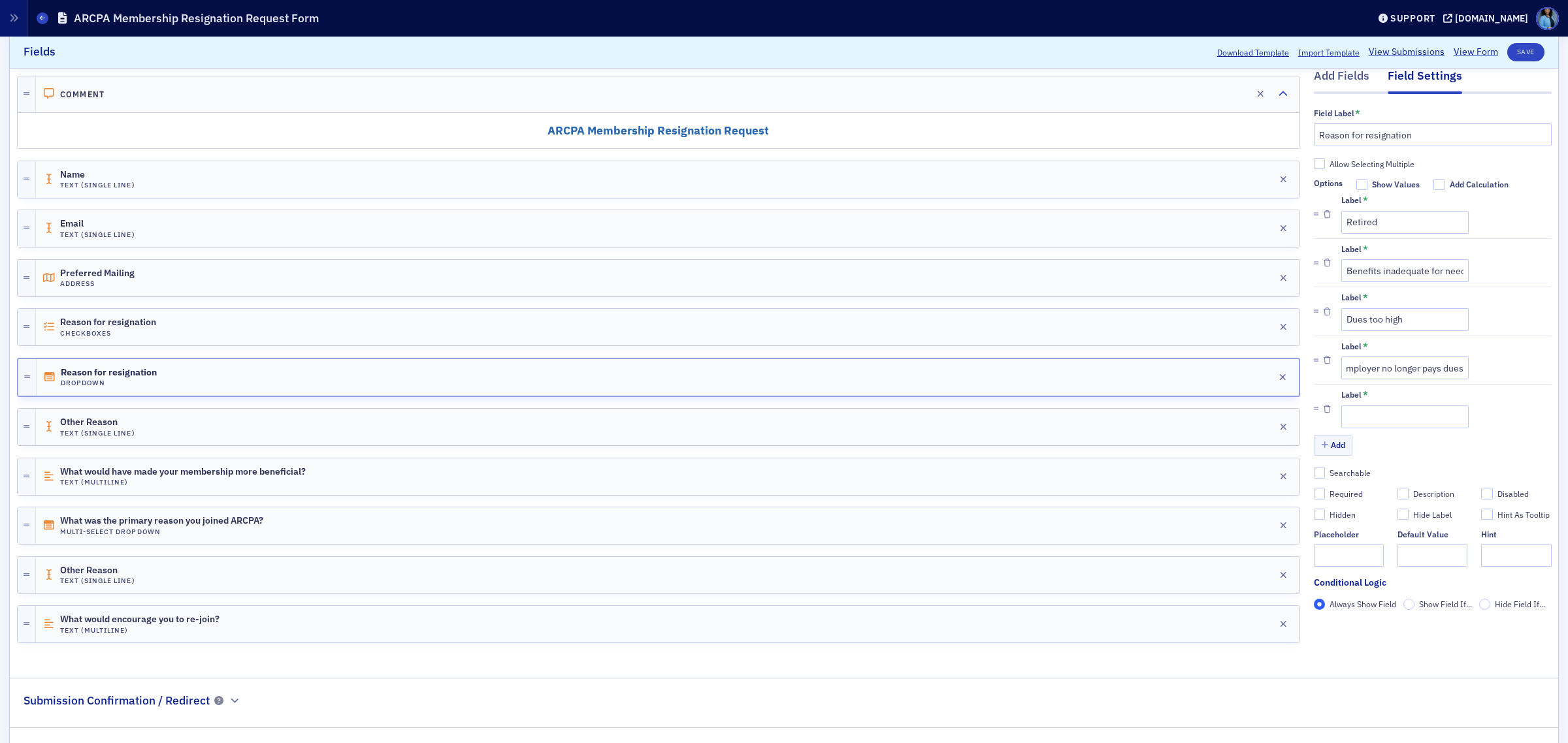
scroll to position [0, 0]
click at [1368, 408] on input "Label *" at bounding box center [1405, 416] width 127 height 23
paste input "Employer provides all required CPE"
type input "Employer provides all required CPE"
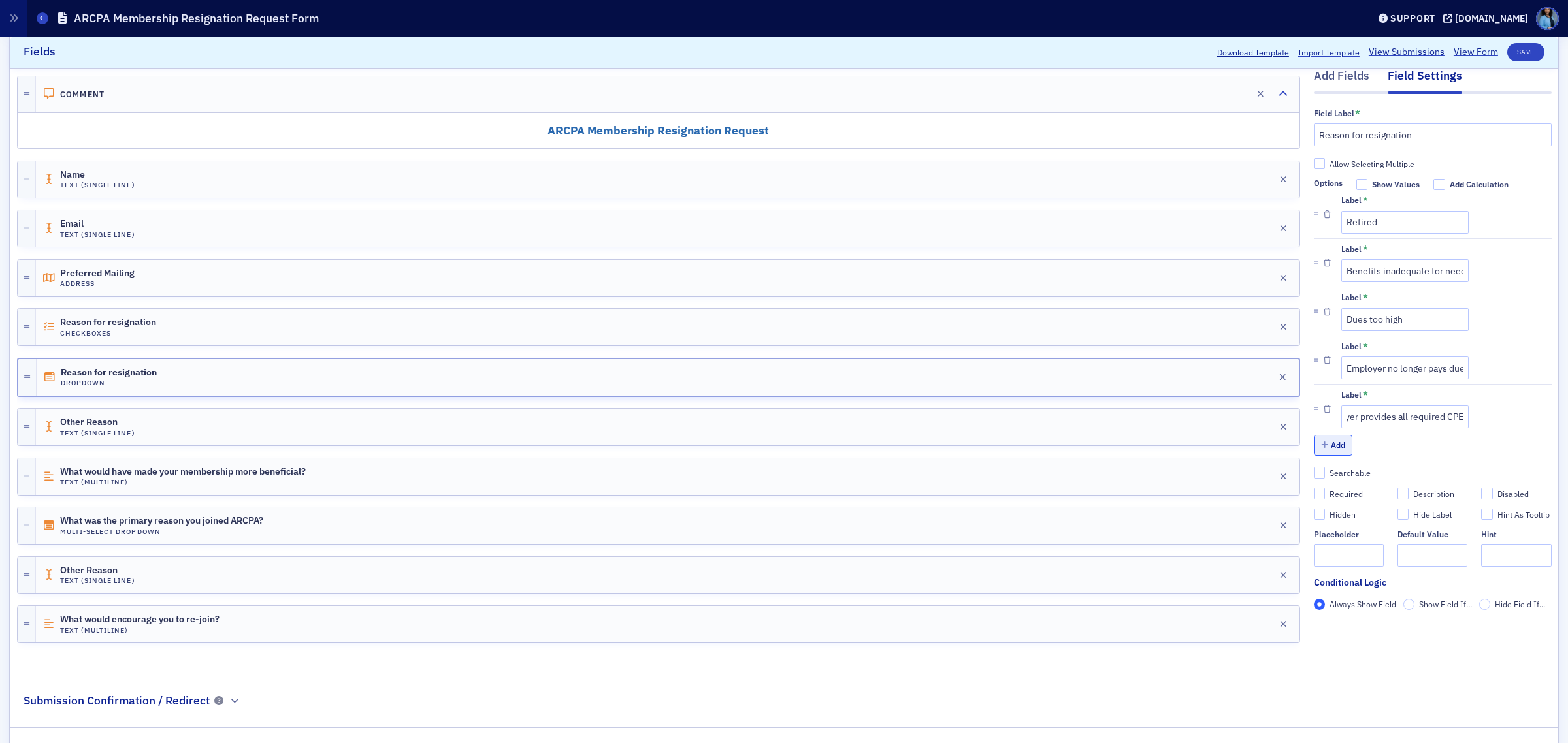
scroll to position [0, 0]
click at [1321, 454] on button "Add" at bounding box center [1334, 445] width 39 height 20
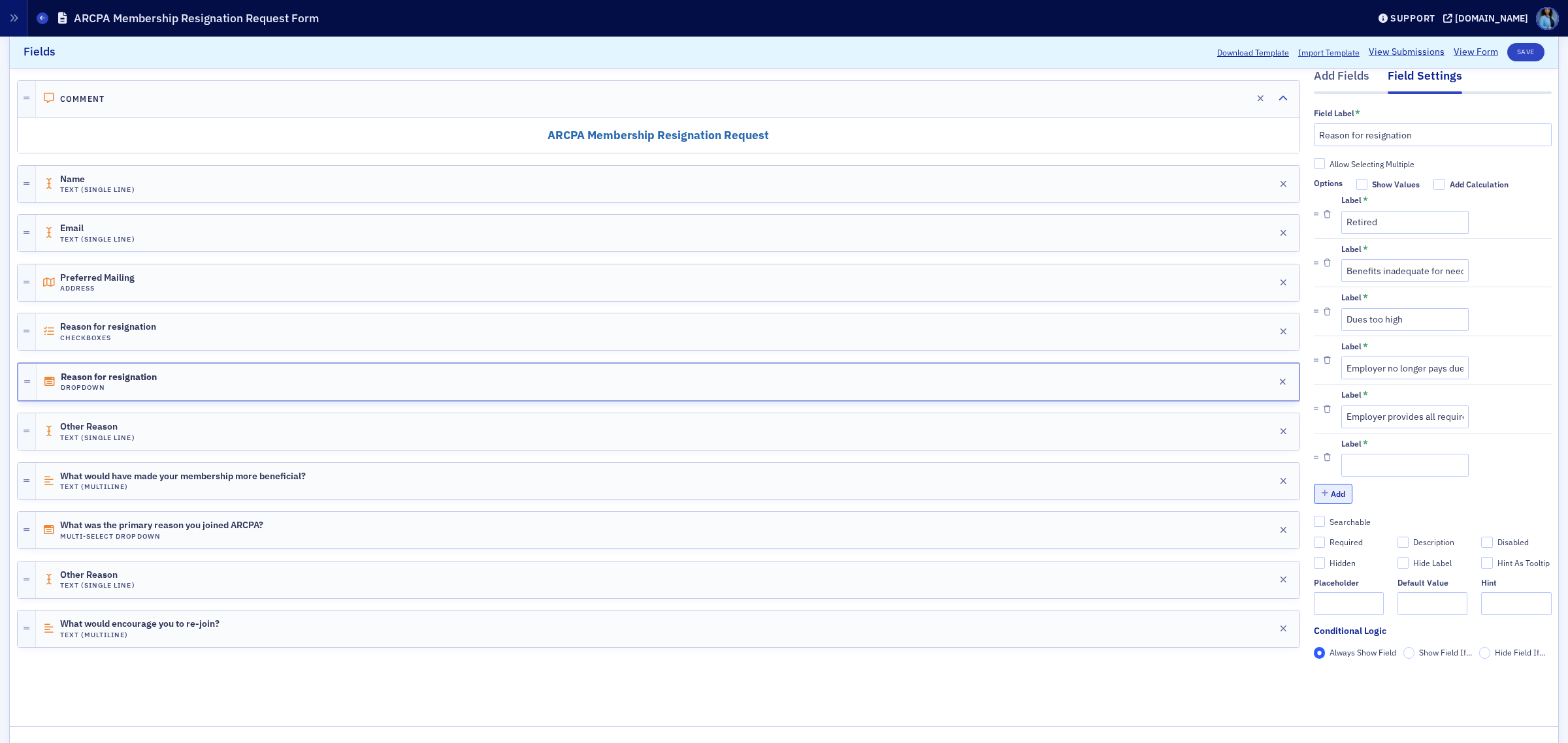
click at [1322, 498] on button "Add" at bounding box center [1334, 494] width 39 height 20
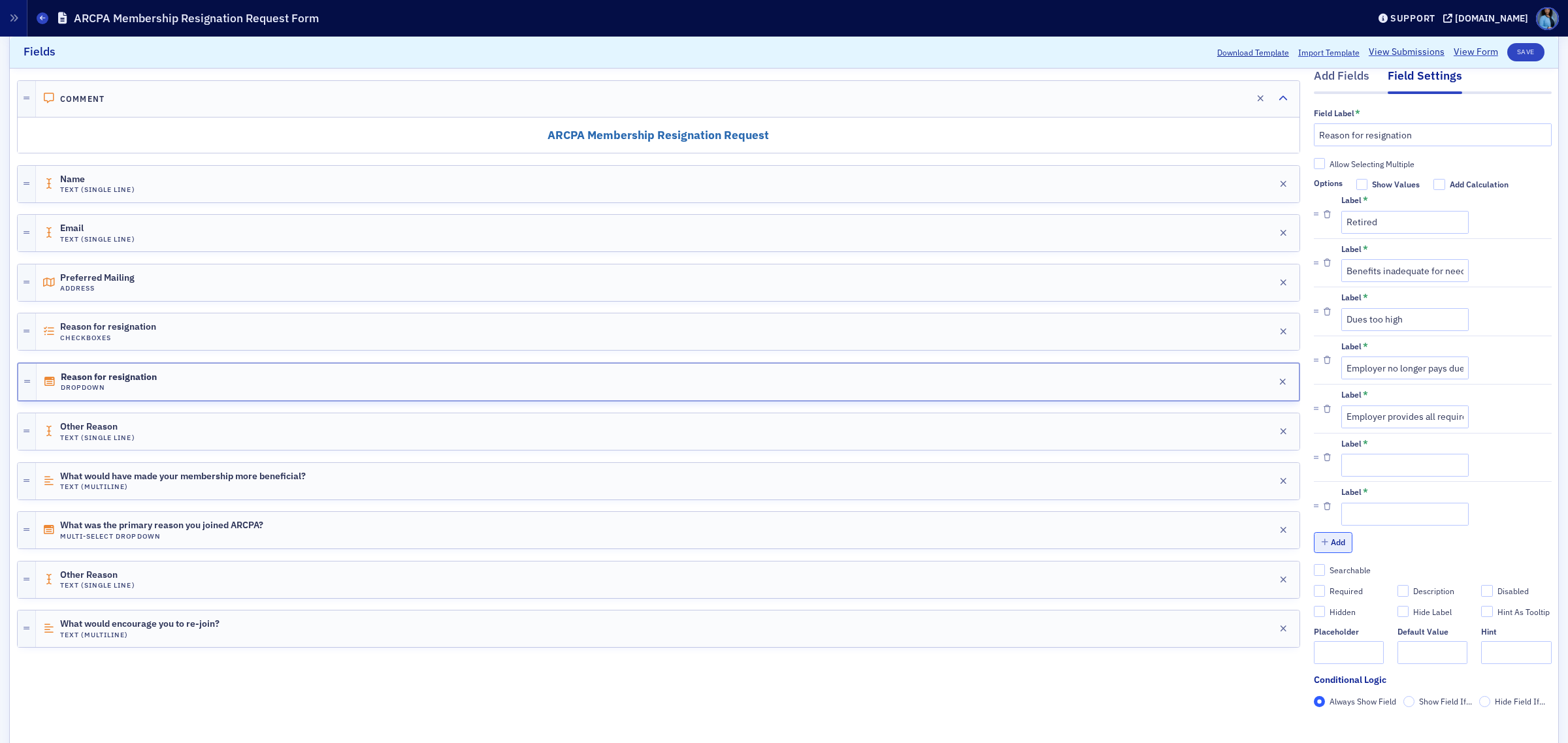
drag, startPoint x: 1326, startPoint y: 550, endPoint x: 1546, endPoint y: 552, distance: 220.0
click at [1327, 550] on button "Add" at bounding box center [1334, 542] width 39 height 20
drag, startPoint x: 1341, startPoint y: 466, endPoint x: 1343, endPoint y: 475, distance: 9.2
click at [1342, 466] on input "Label *" at bounding box center [1405, 465] width 127 height 23
paste input "Member of AICPA"
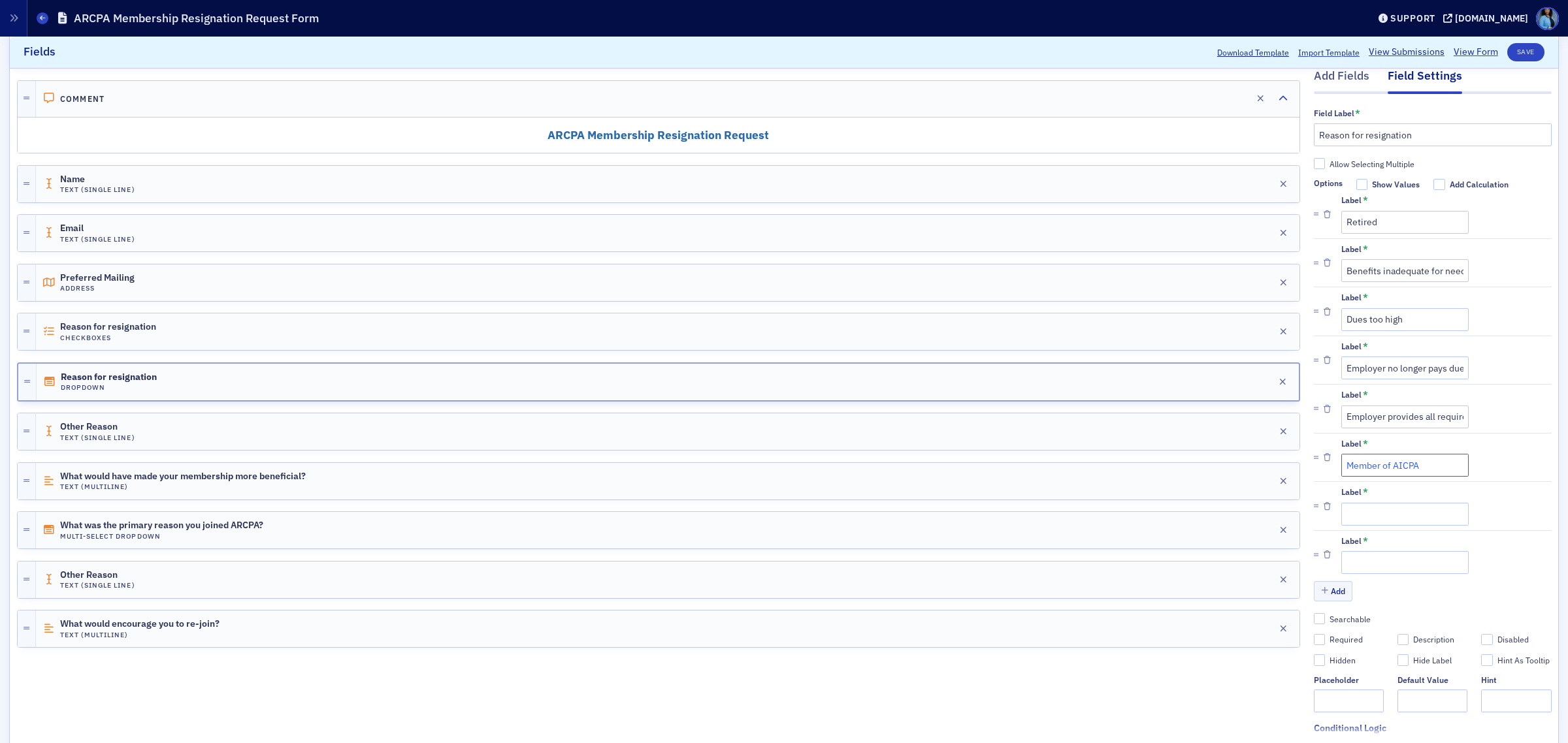
type input "Member of AICPA"
click at [1393, 513] on input "Label *" at bounding box center [1405, 514] width 127 height 23
paste input "Member of another state society"
type input "Member of another state society"
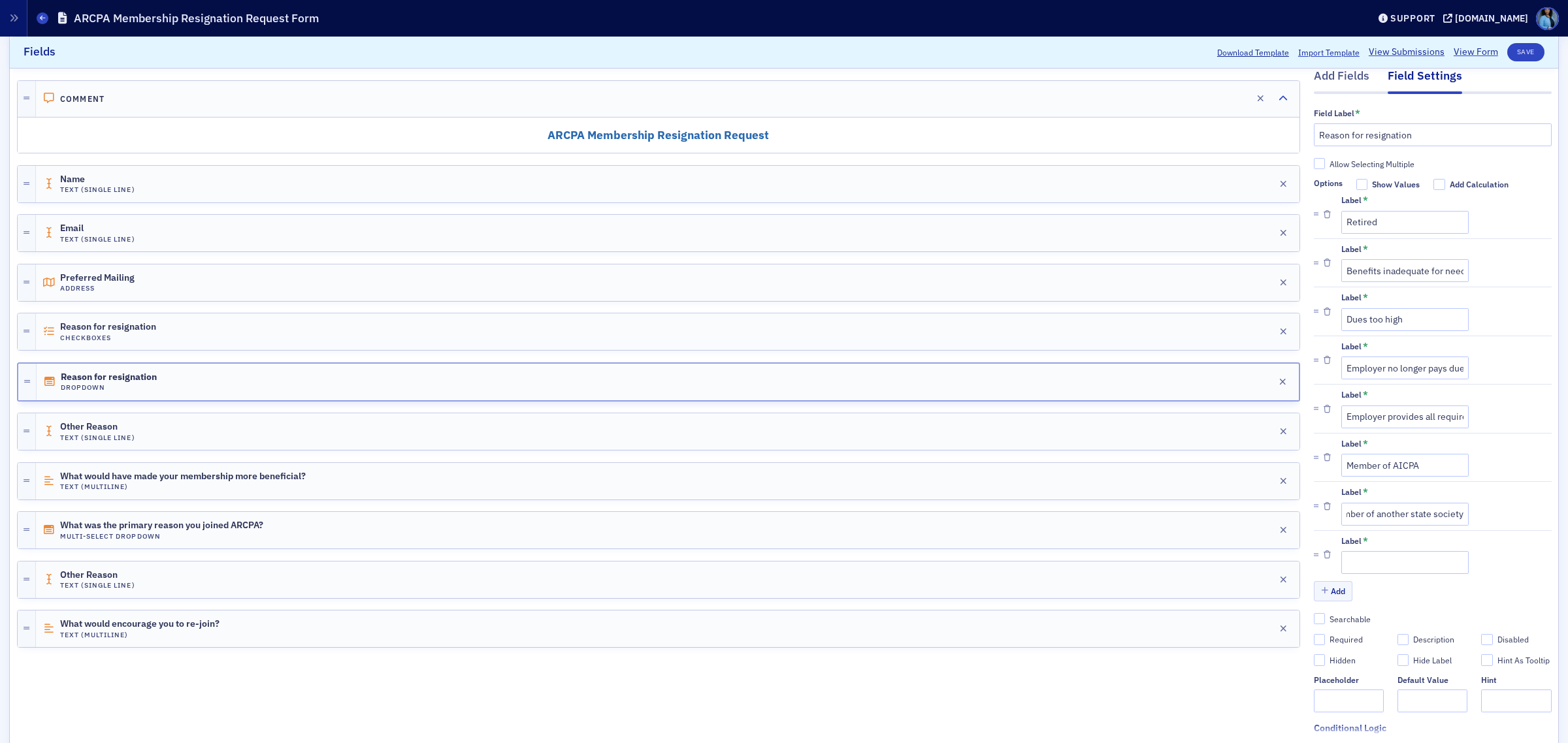
scroll to position [0, 0]
click at [1357, 567] on input "Label *" at bounding box center [1405, 562] width 127 height 23
paste input "Moved out of the country"
type input "Moved out of the country"
click at [1330, 592] on button "Add" at bounding box center [1334, 591] width 39 height 20
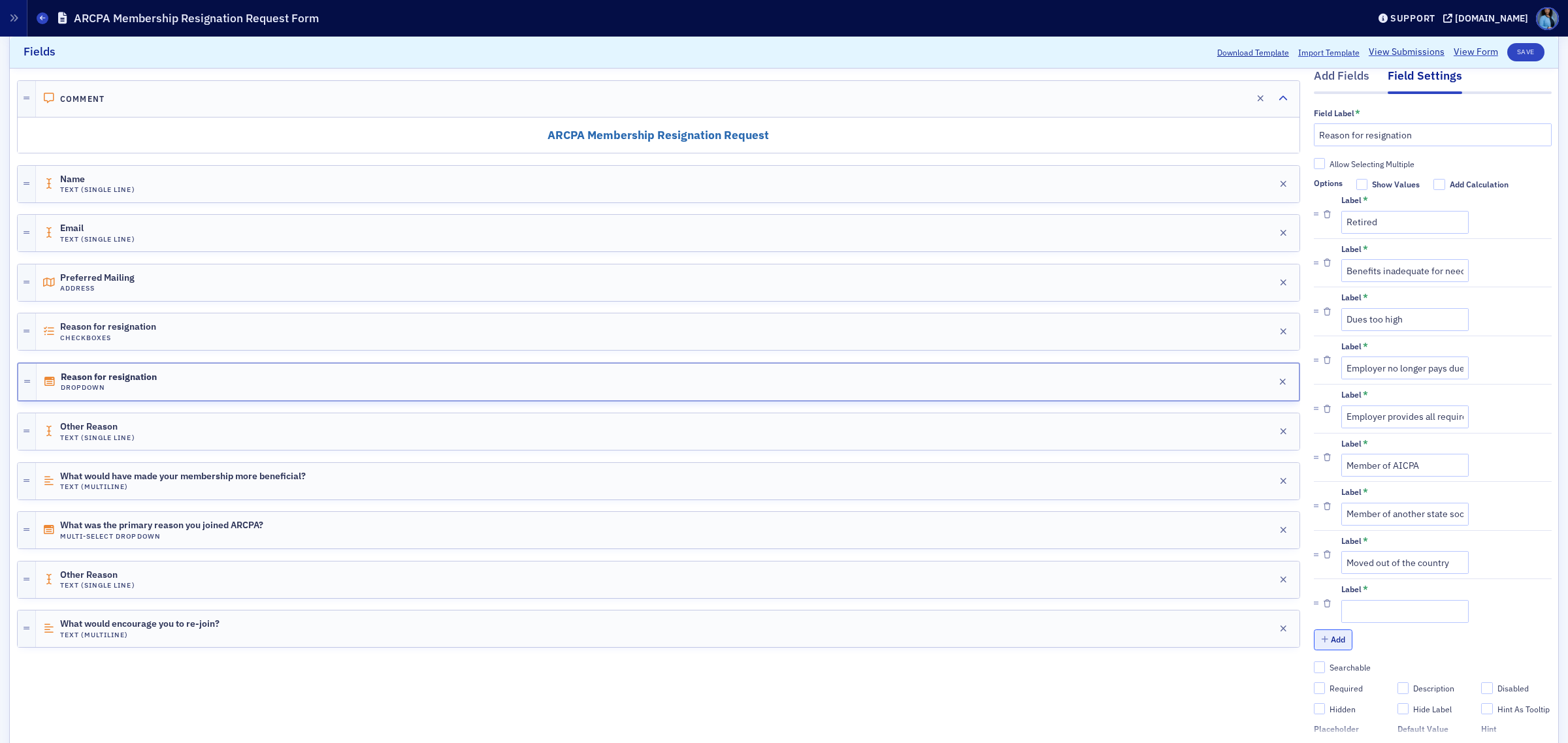
click at [1325, 643] on button "Add" at bounding box center [1334, 639] width 39 height 20
click at [1423, 608] on input "Label *" at bounding box center [1405, 611] width 127 height 23
paste input "Moved out of the state"
type input "Moved out of the state"
click at [1369, 665] on input "Label *" at bounding box center [1405, 660] width 127 height 23
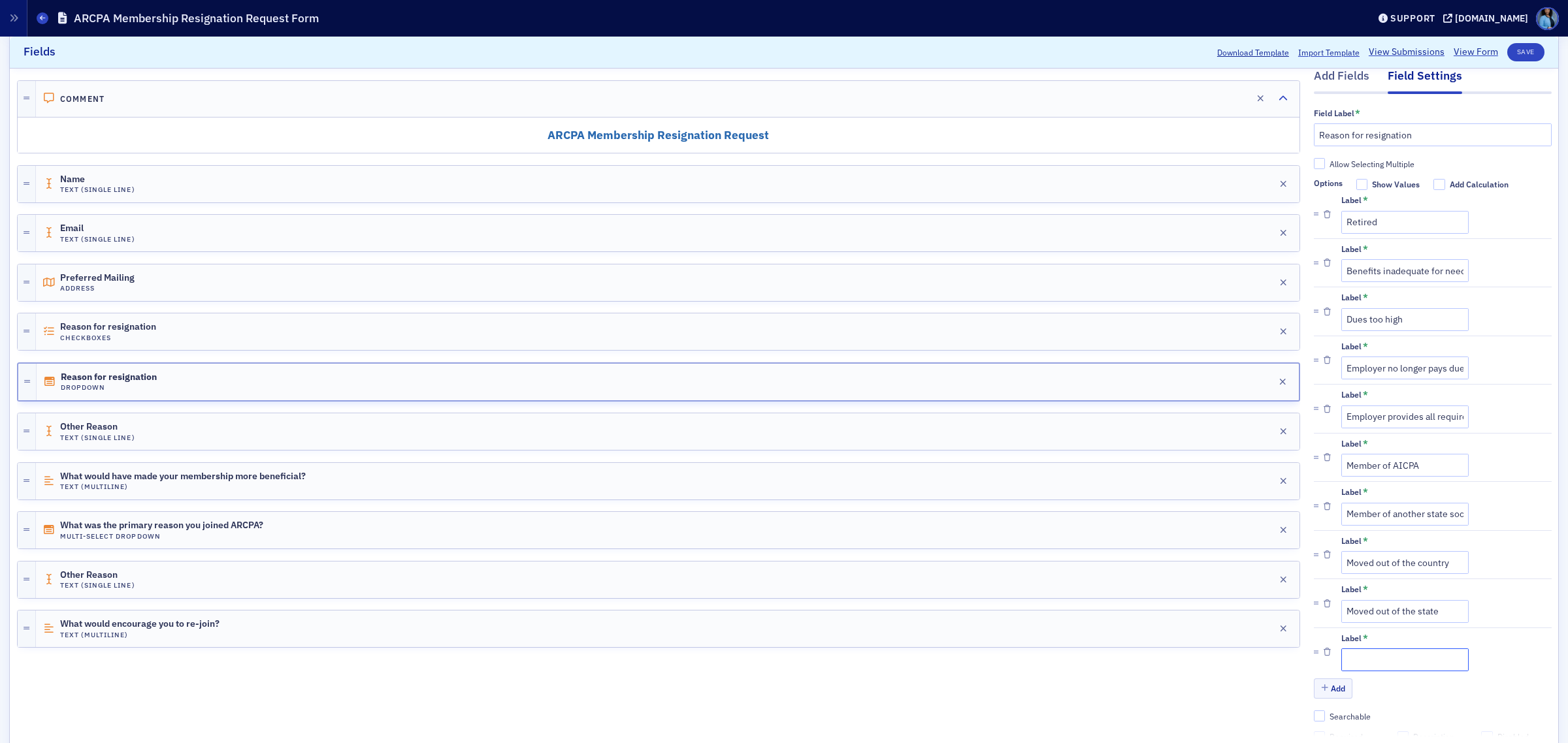
paste input "No longer in profession"
type input "No longer in profession"
click at [1322, 697] on button "Add" at bounding box center [1334, 688] width 39 height 20
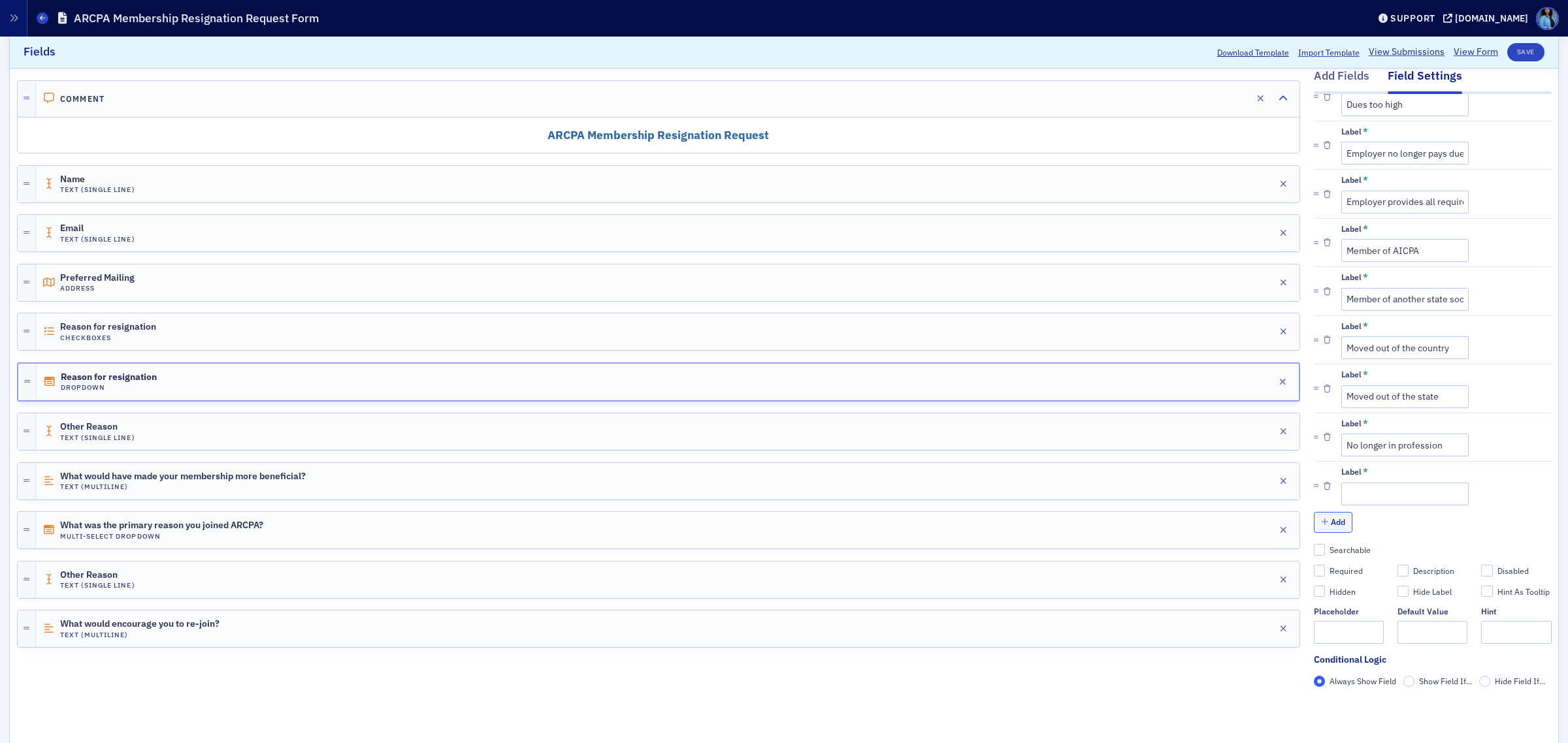
scroll to position [243, 0]
click at [1327, 512] on button "Add" at bounding box center [1334, 521] width 39 height 20
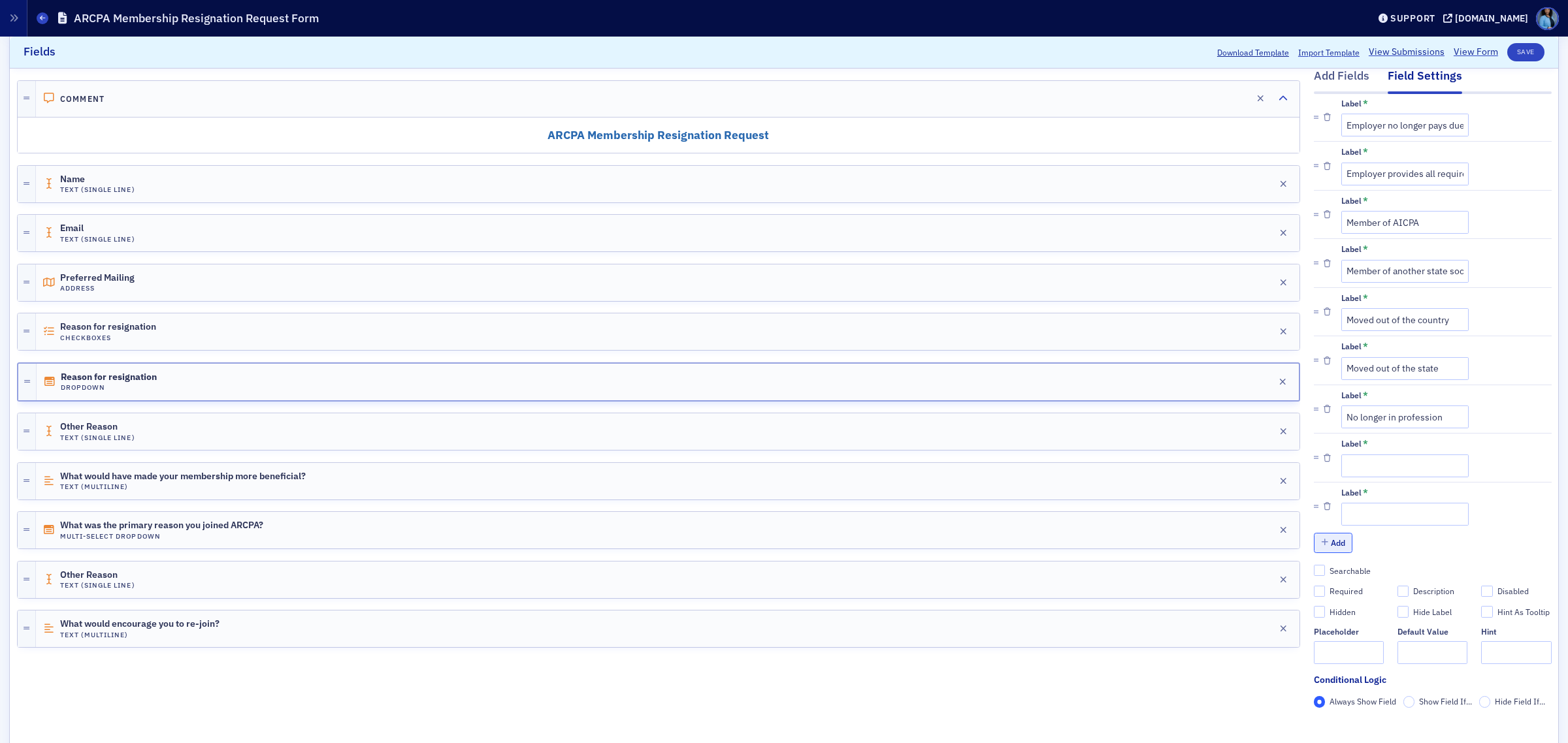
click at [1331, 549] on button "Add" at bounding box center [1334, 542] width 39 height 20
click at [1383, 463] on input "Label *" at bounding box center [1405, 466] width 127 height 23
paste input "No time to participate"
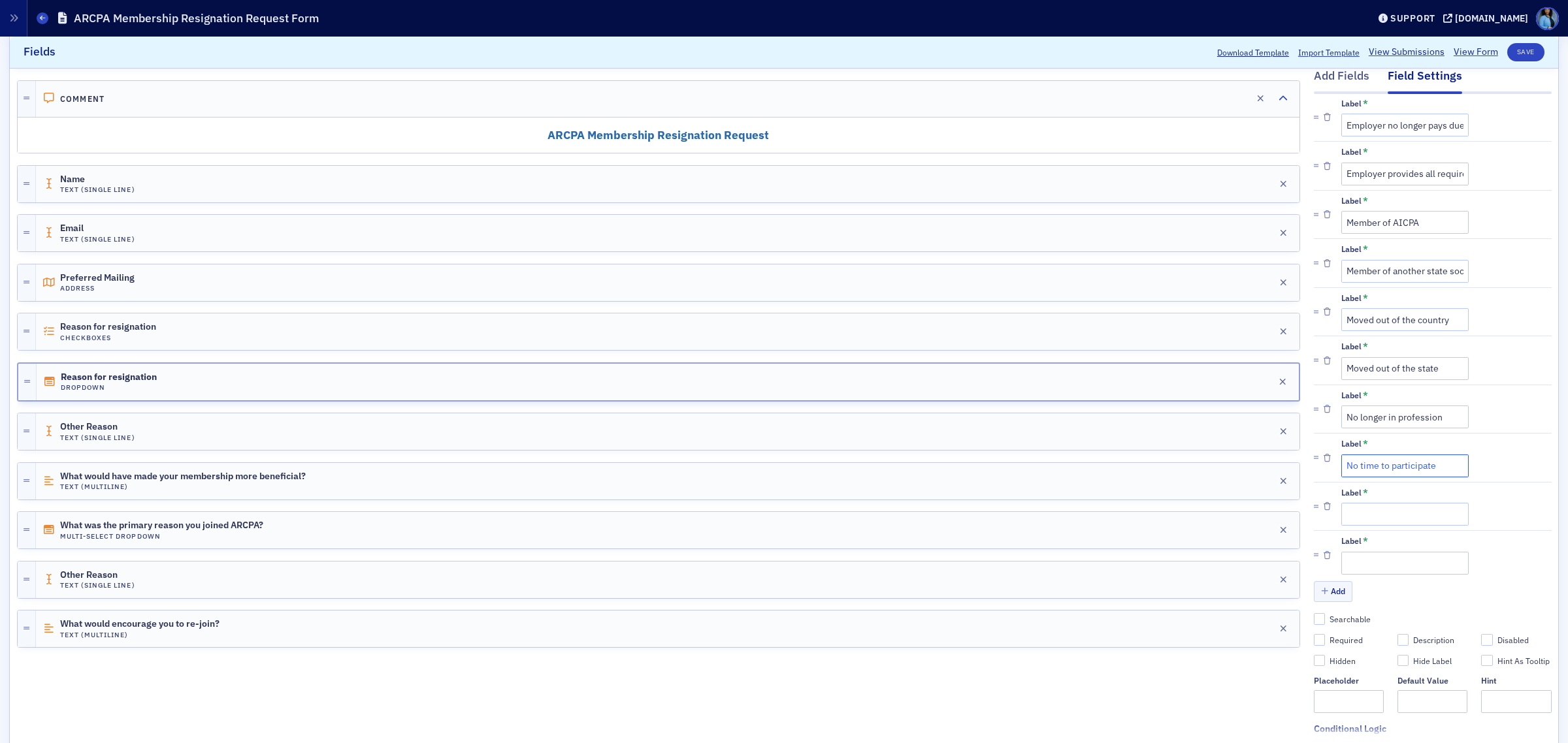
type input "No time to participate"
click at [1404, 514] on input "Label *" at bounding box center [1405, 514] width 127 height 23
paste input "Resigning due to health reasons"
type input "Resigning due to health reasons"
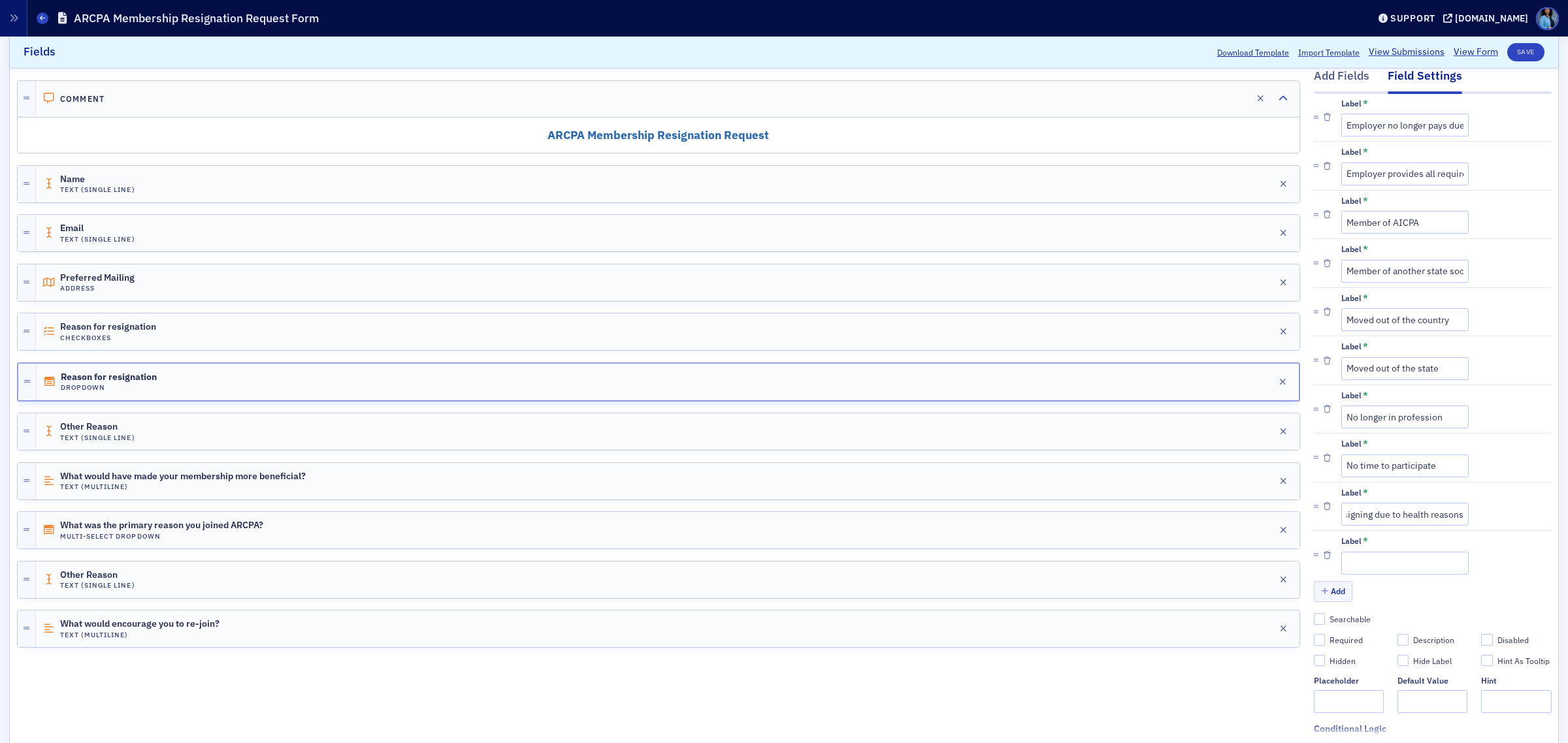
scroll to position [0, 0]
click at [1380, 564] on input "Label *" at bounding box center [1405, 563] width 127 height 23
paste input "Surrendered license"
type input "Surrendered license"
click at [1322, 598] on button "Add" at bounding box center [1334, 591] width 39 height 20
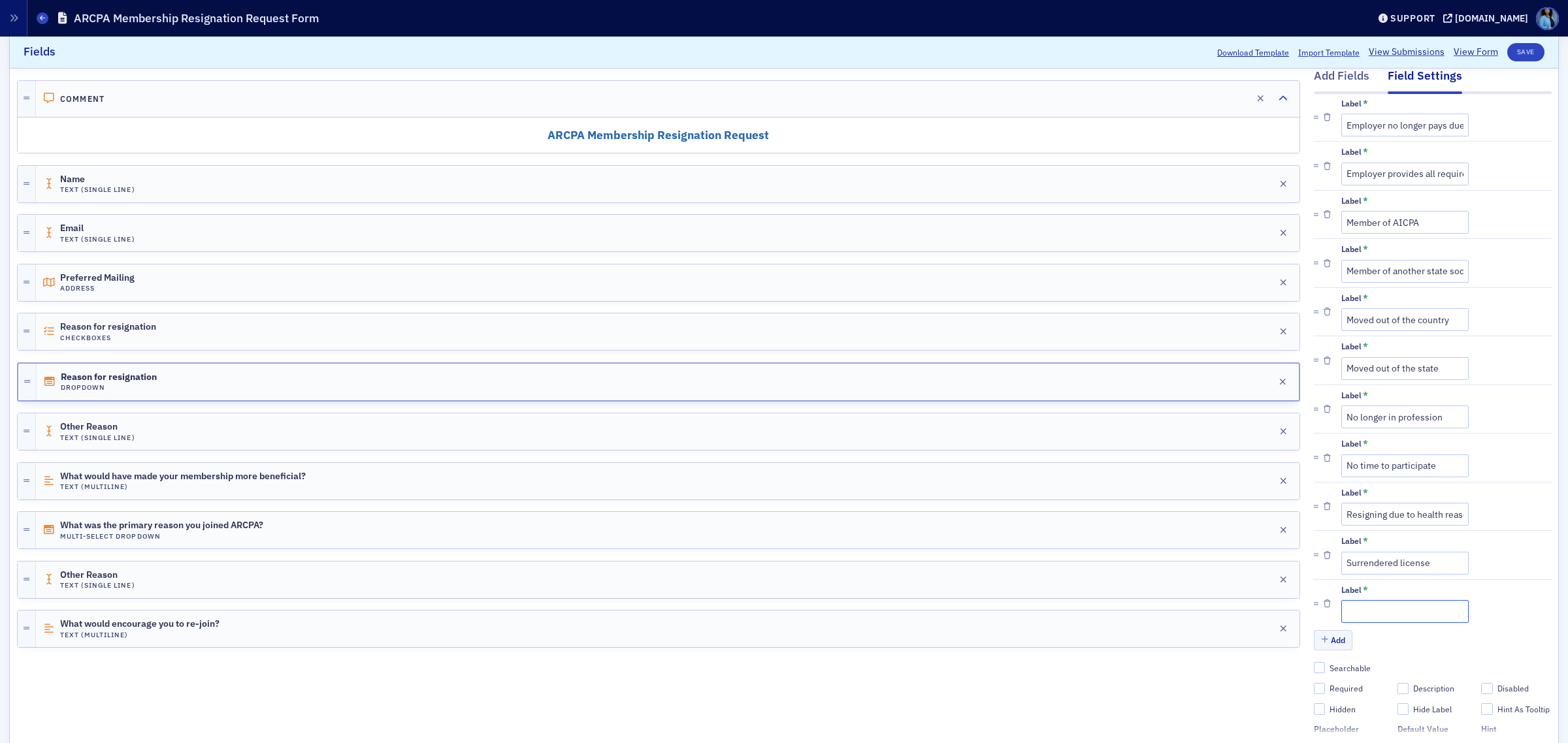
click at [1346, 611] on input "Label *" at bounding box center [1405, 611] width 127 height 23
type input "Other"
click at [1514, 48] on button "Save" at bounding box center [1526, 52] width 37 height 19
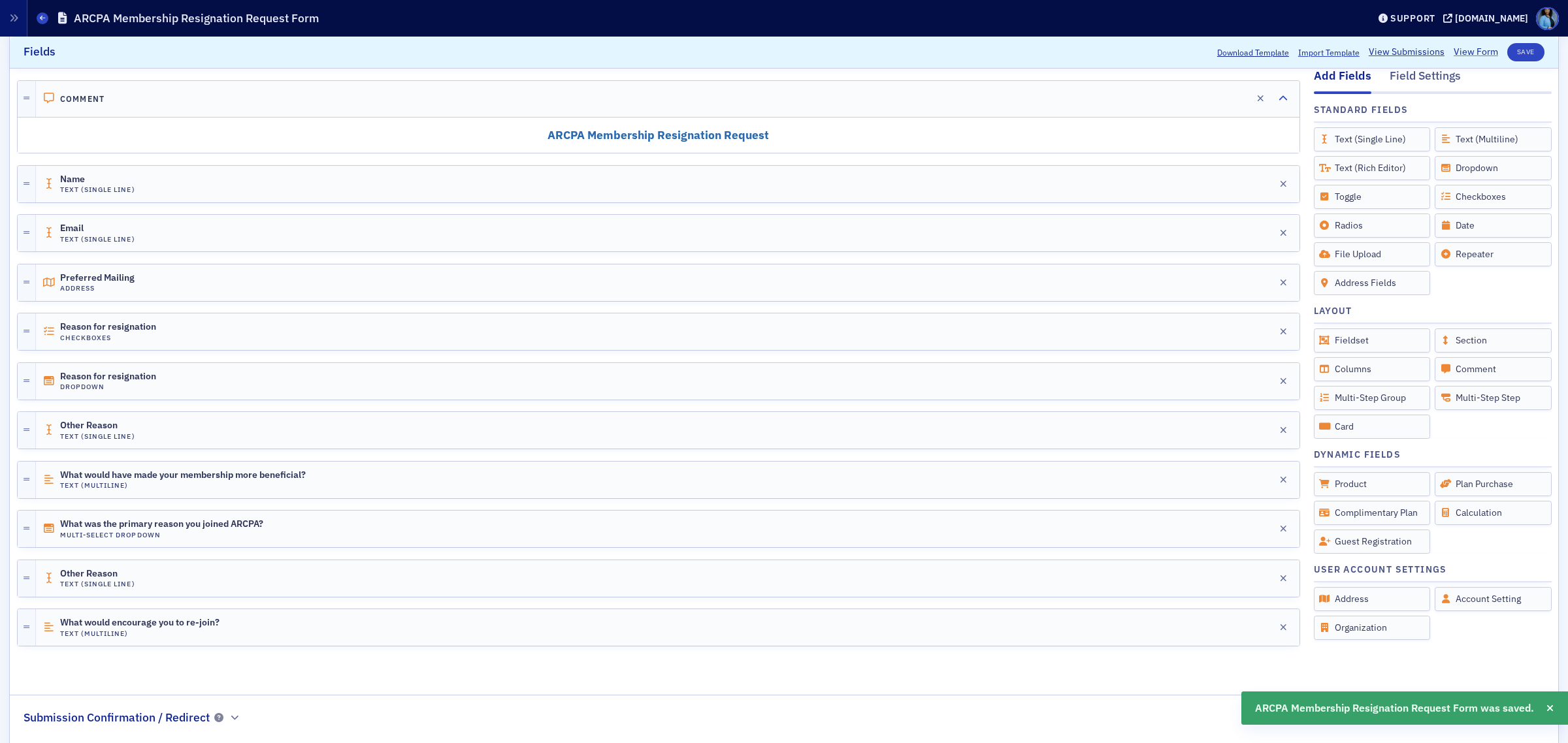
click at [1454, 57] on link "View Form" at bounding box center [1476, 52] width 45 height 13
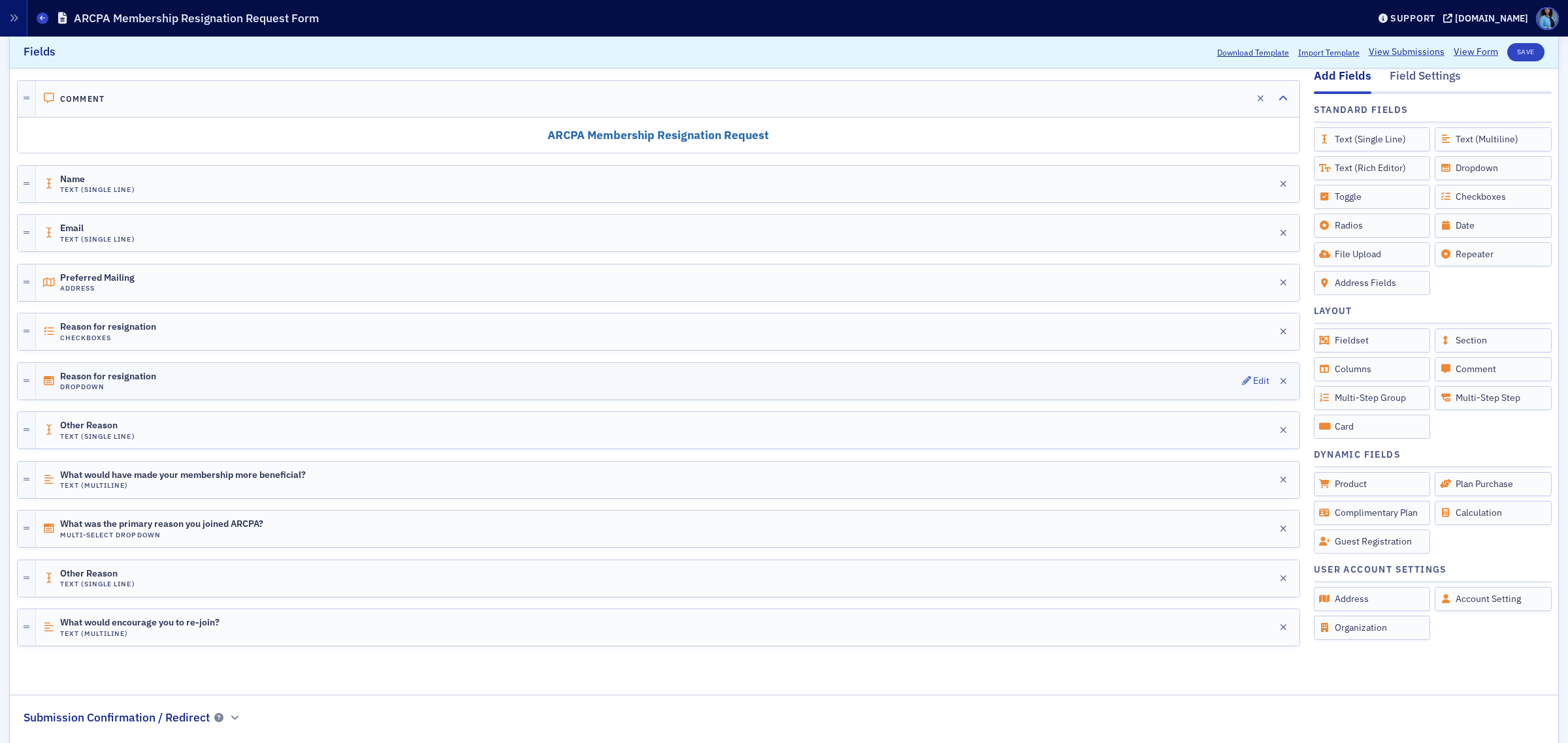
click at [1126, 380] on div "Reason for resignation Dropdown Edit" at bounding box center [668, 381] width 1264 height 36
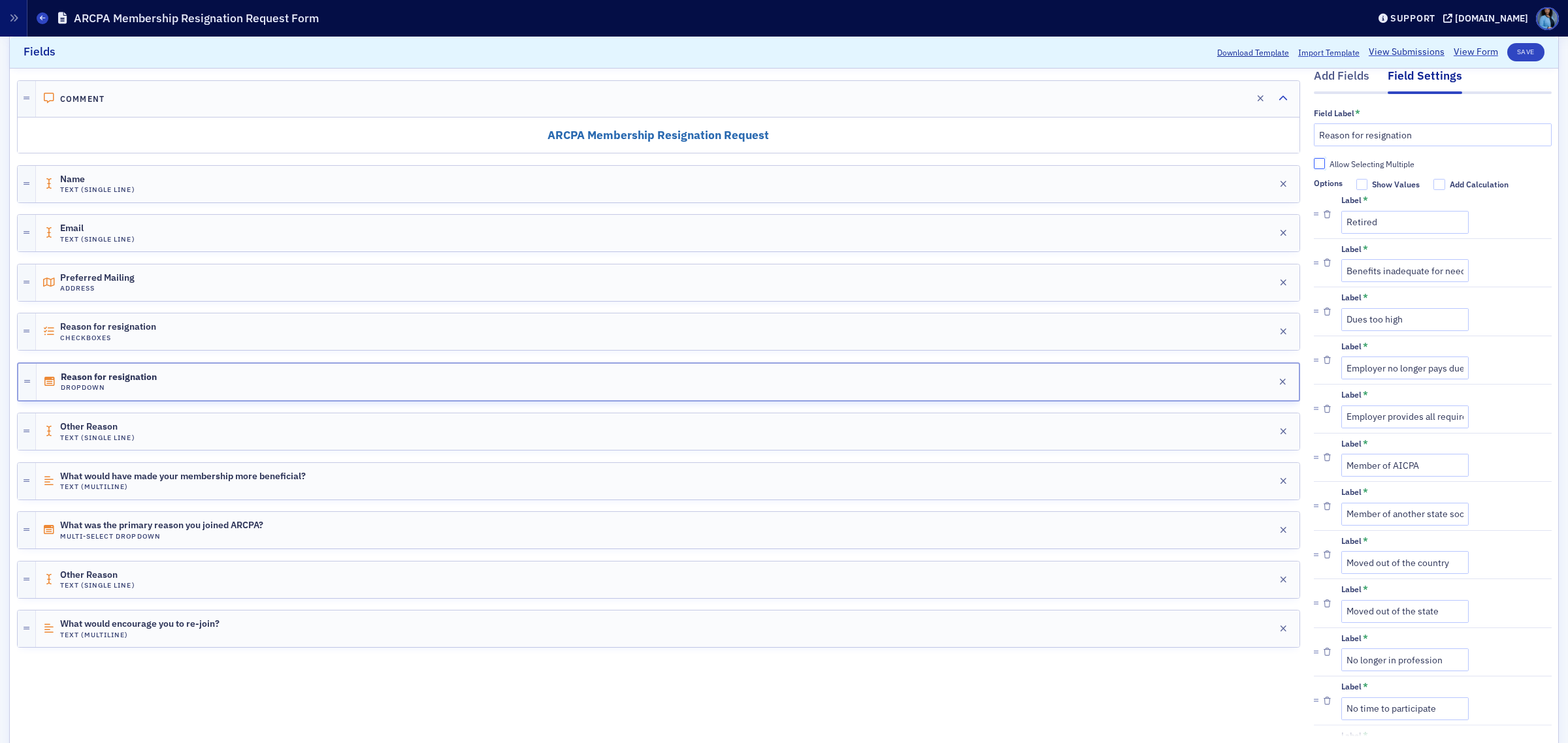
click at [1314, 161] on input "Allow Selecting Multiple" at bounding box center [1320, 164] width 12 height 12
checkbox input "true"
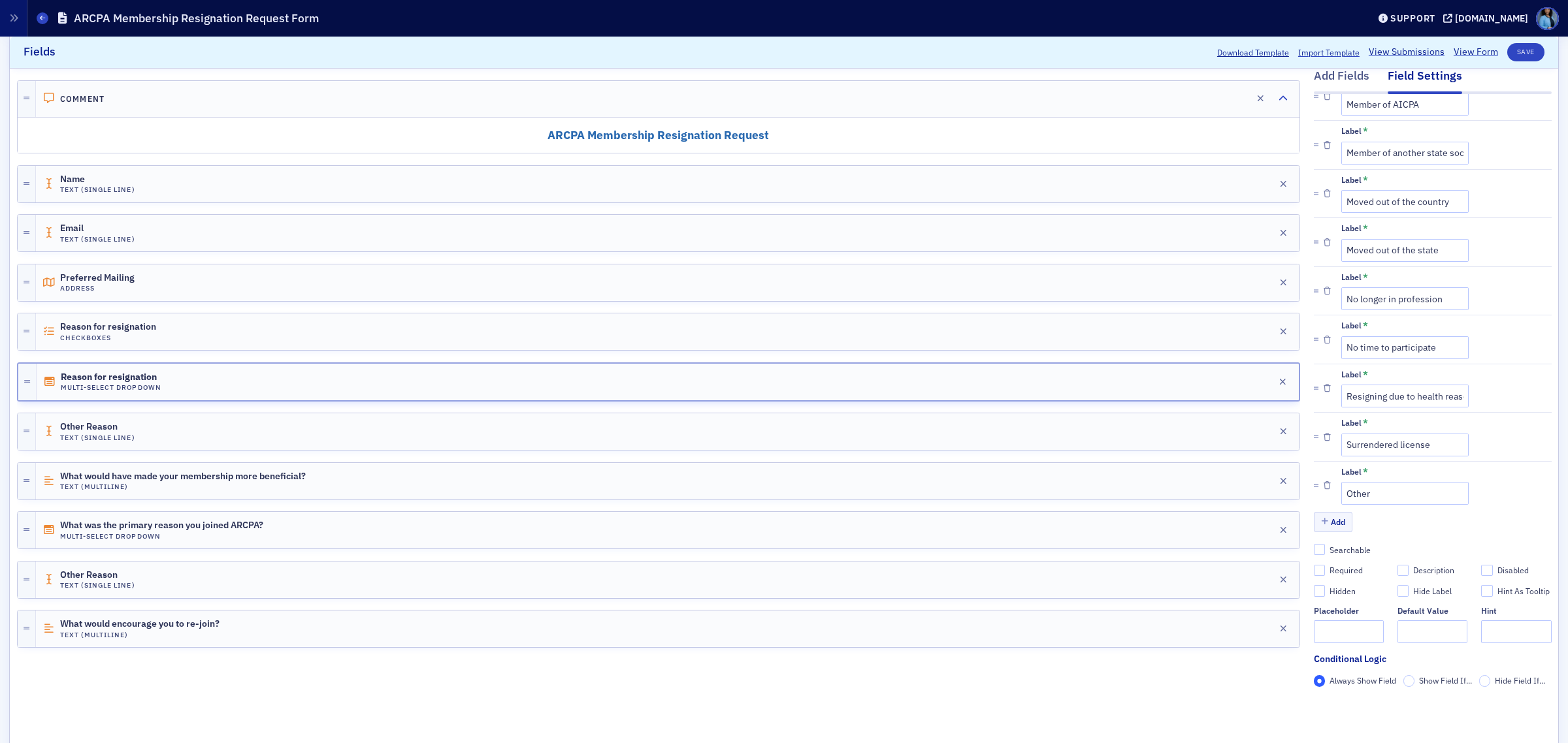
scroll to position [390, 0]
click at [1314, 565] on input "Required" at bounding box center [1320, 571] width 12 height 12
checkbox input "true"
type input "required"
click at [1508, 54] on button "Save" at bounding box center [1526, 52] width 37 height 19
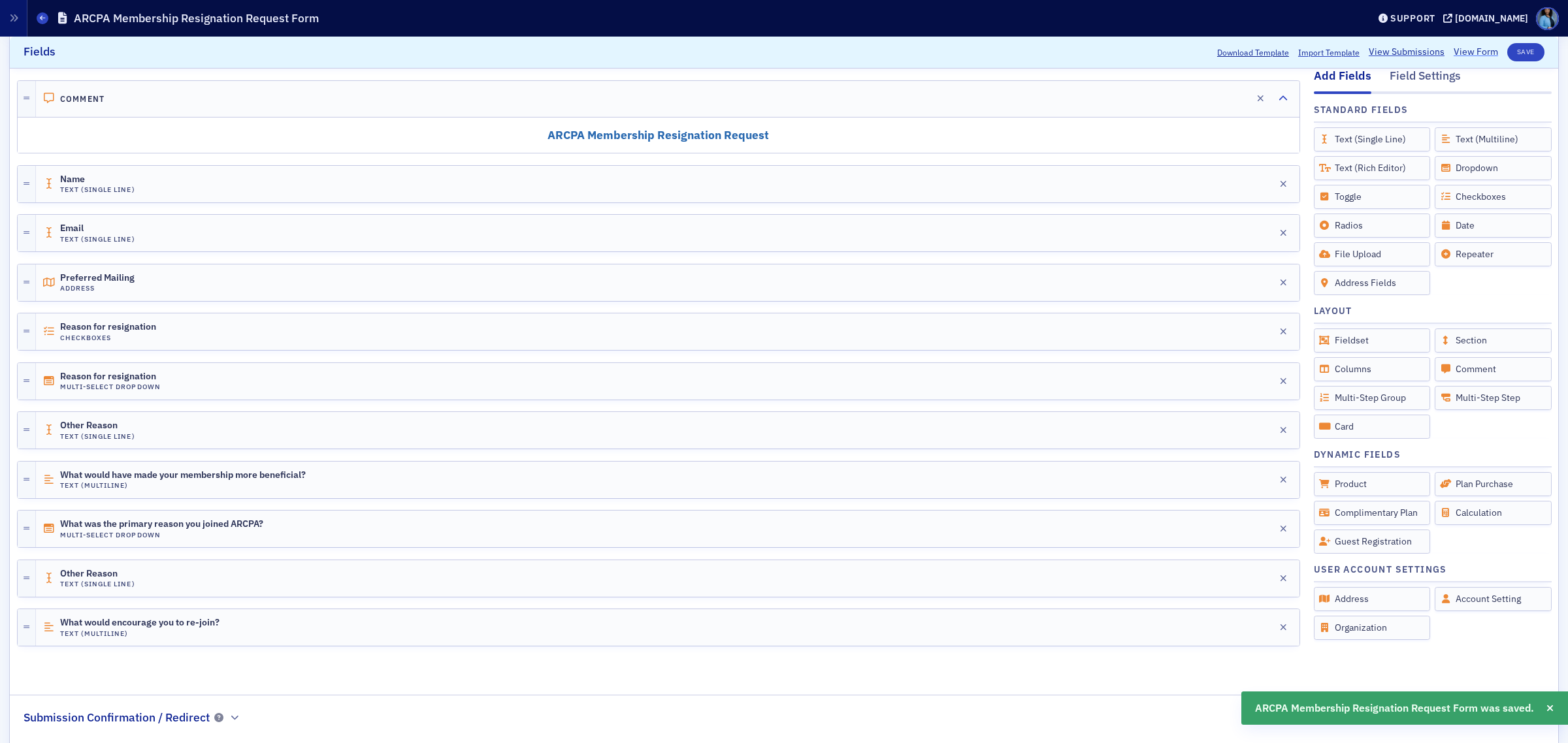
click at [1462, 51] on link "View Form" at bounding box center [1476, 52] width 45 height 13
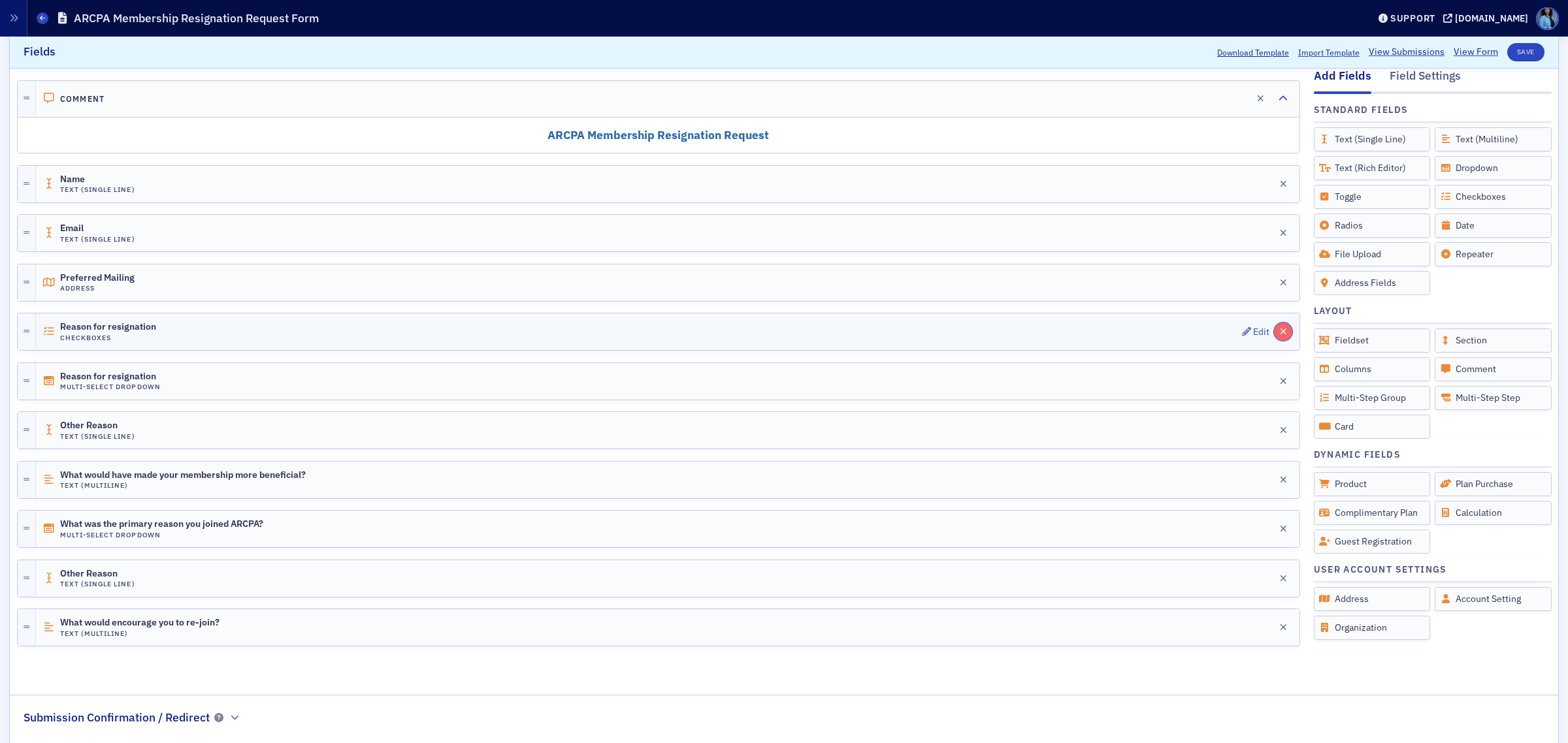
click at [1280, 330] on icon "button" at bounding box center [1284, 332] width 7 height 9
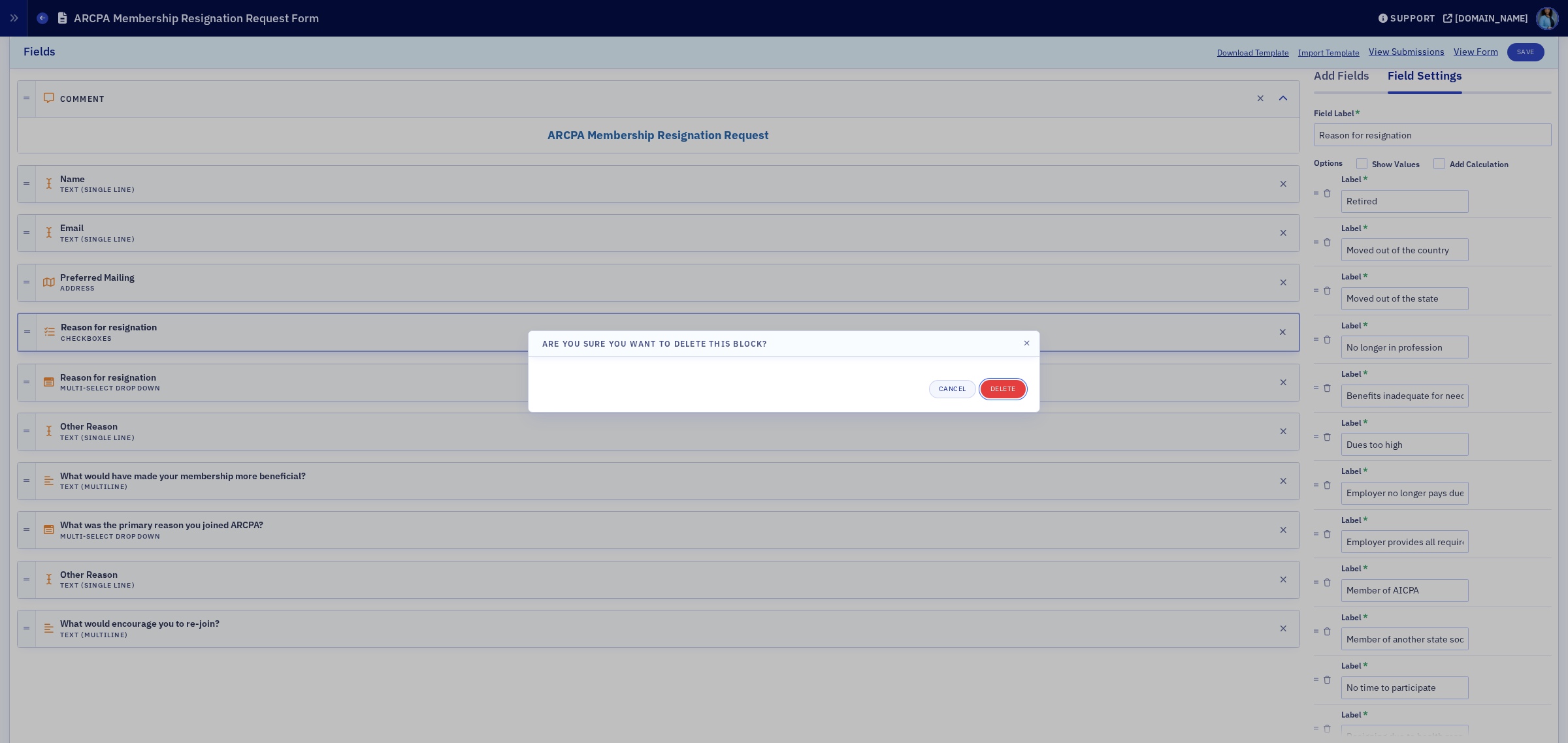
click at [993, 386] on button "Delete" at bounding box center [1003, 389] width 45 height 19
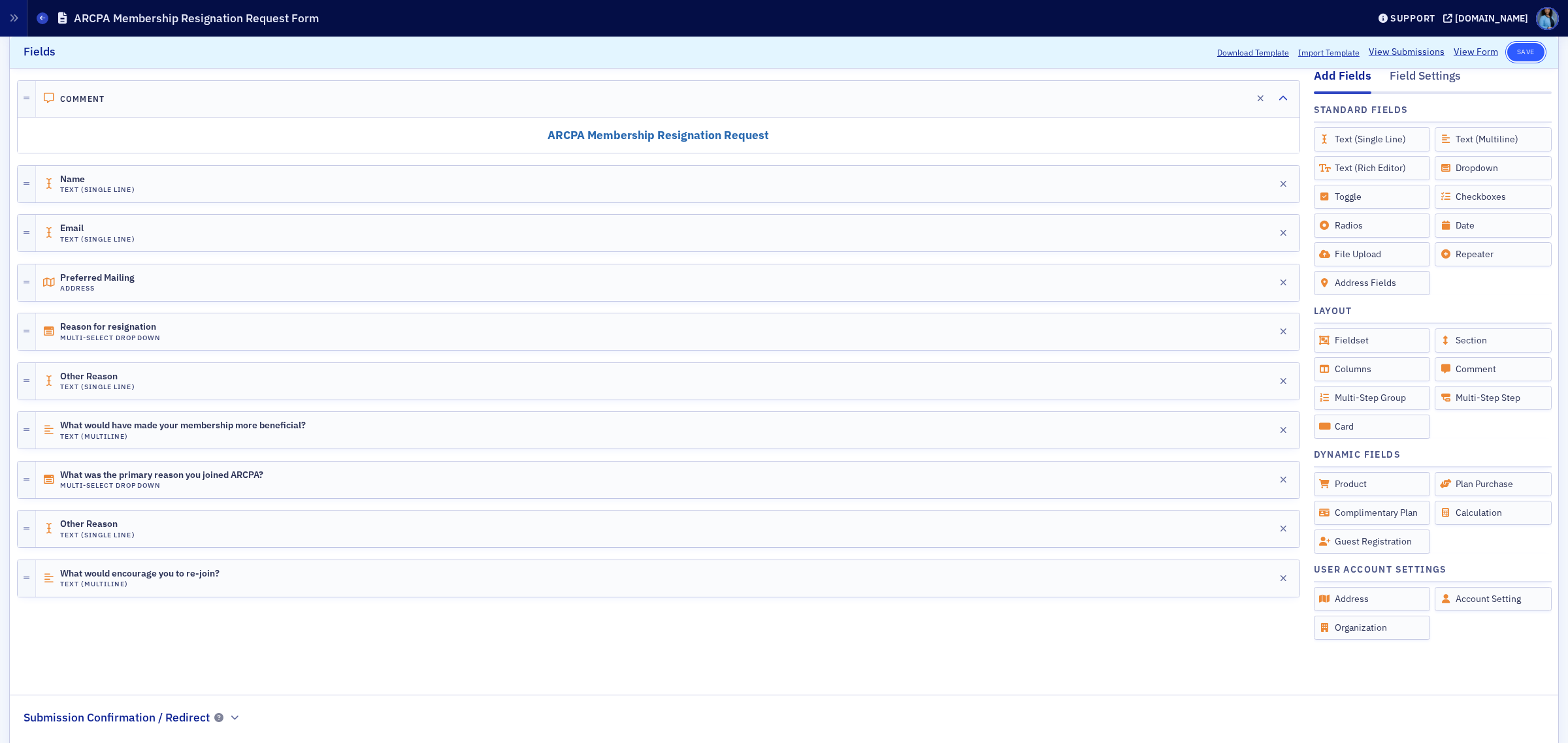
click at [1509, 47] on button "Save" at bounding box center [1526, 52] width 37 height 19
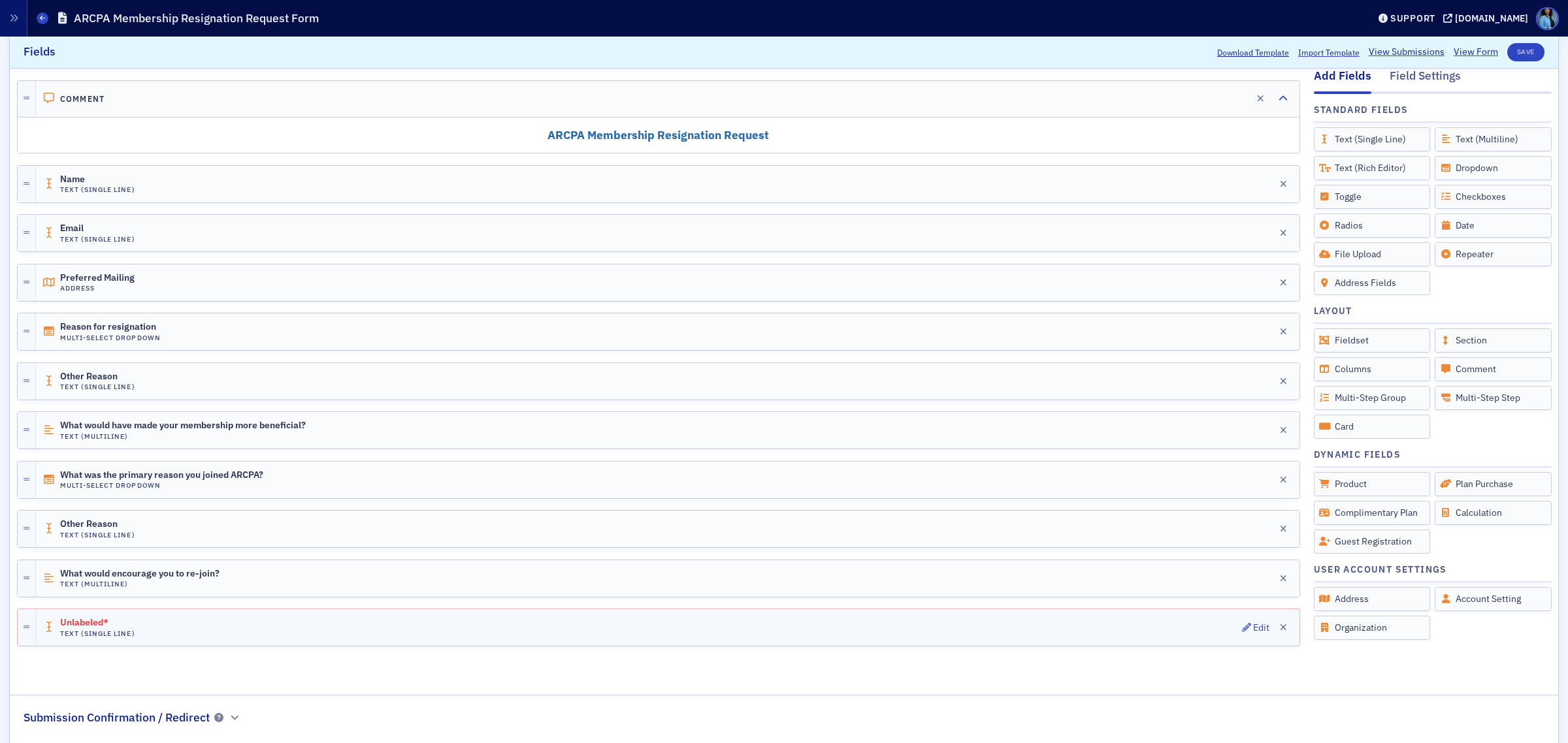
click at [1229, 628] on div "Unlabeled* Text (Single Line) Edit" at bounding box center [668, 627] width 1264 height 36
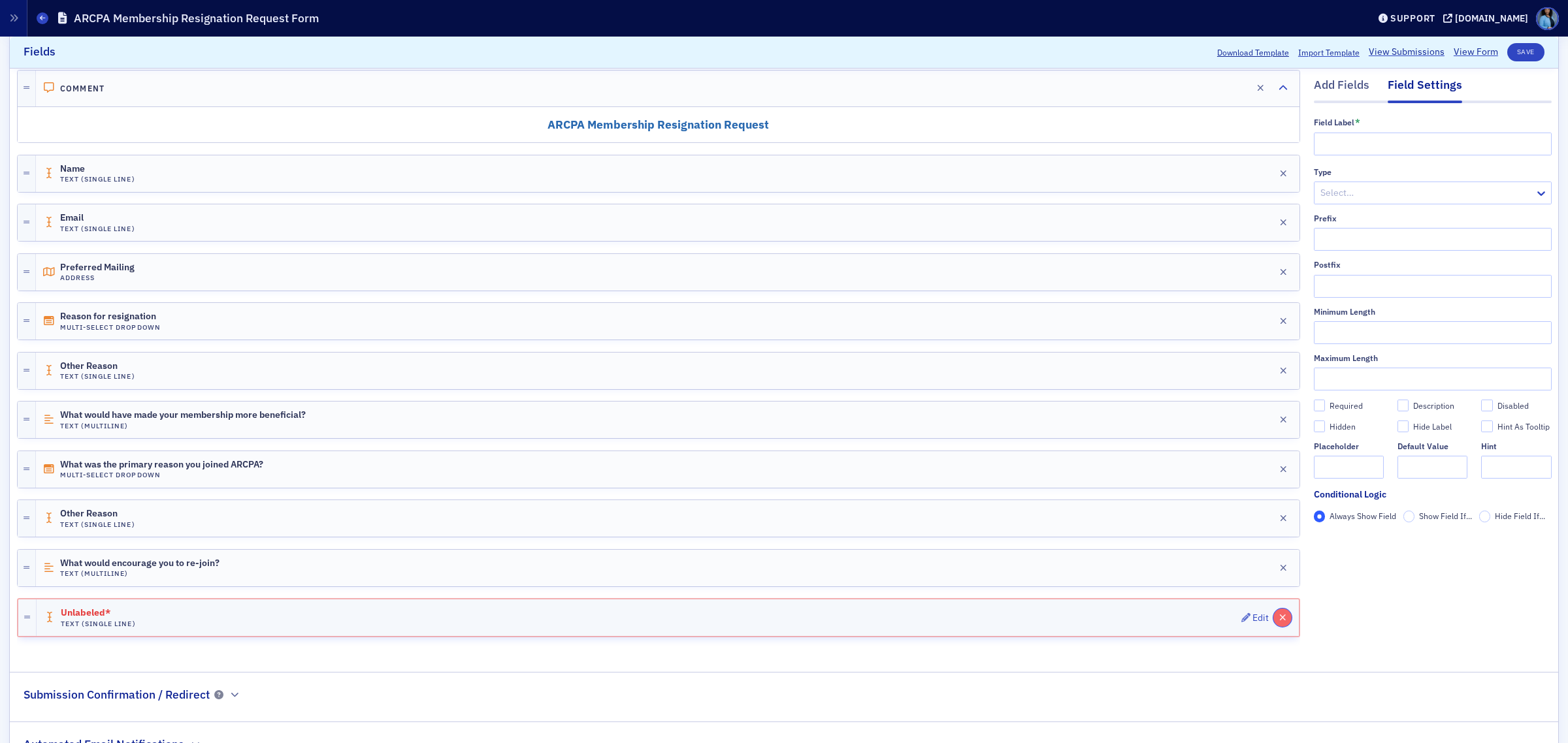
click at [1273, 625] on button "button" at bounding box center [1282, 617] width 19 height 19
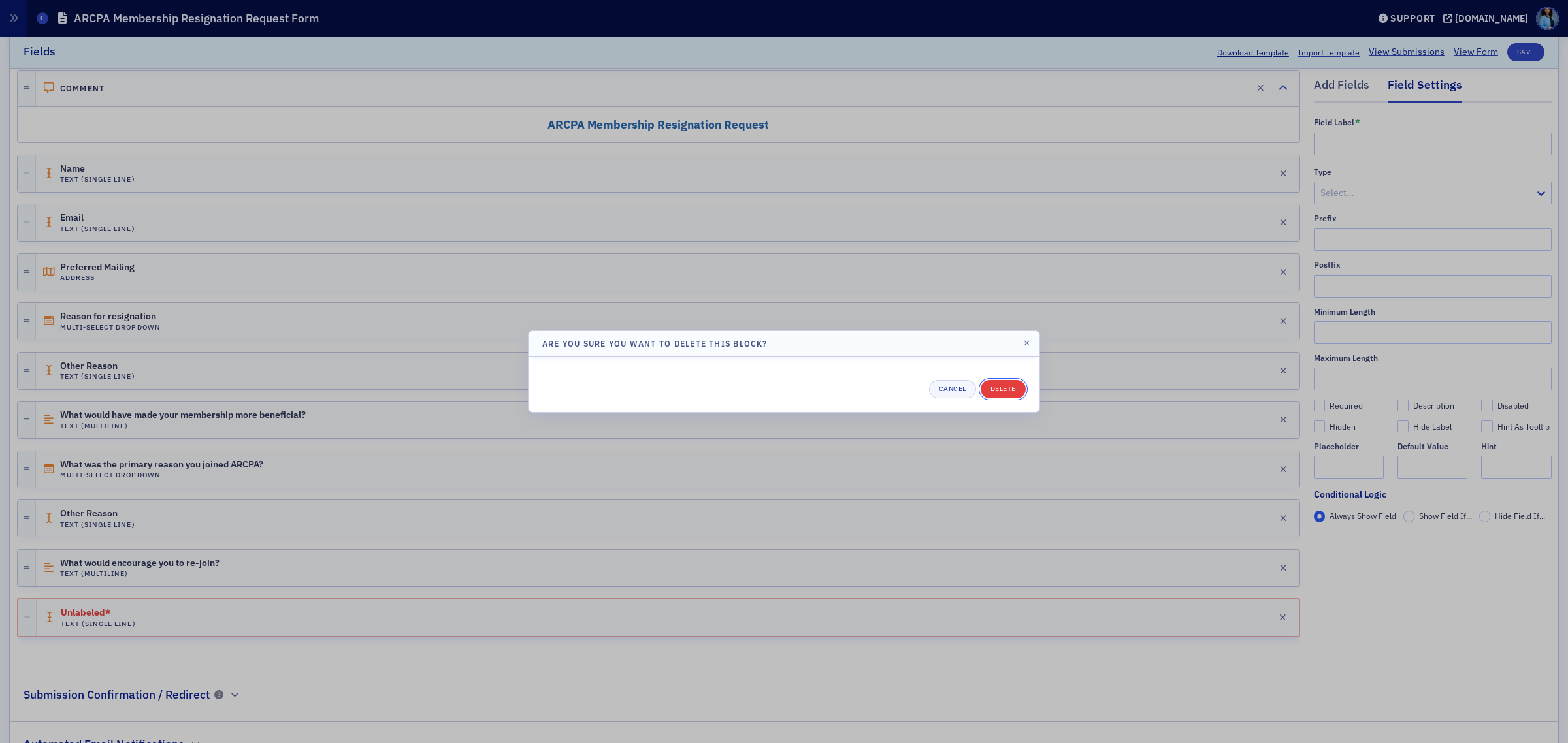
click at [1020, 393] on button "Delete" at bounding box center [1003, 389] width 45 height 19
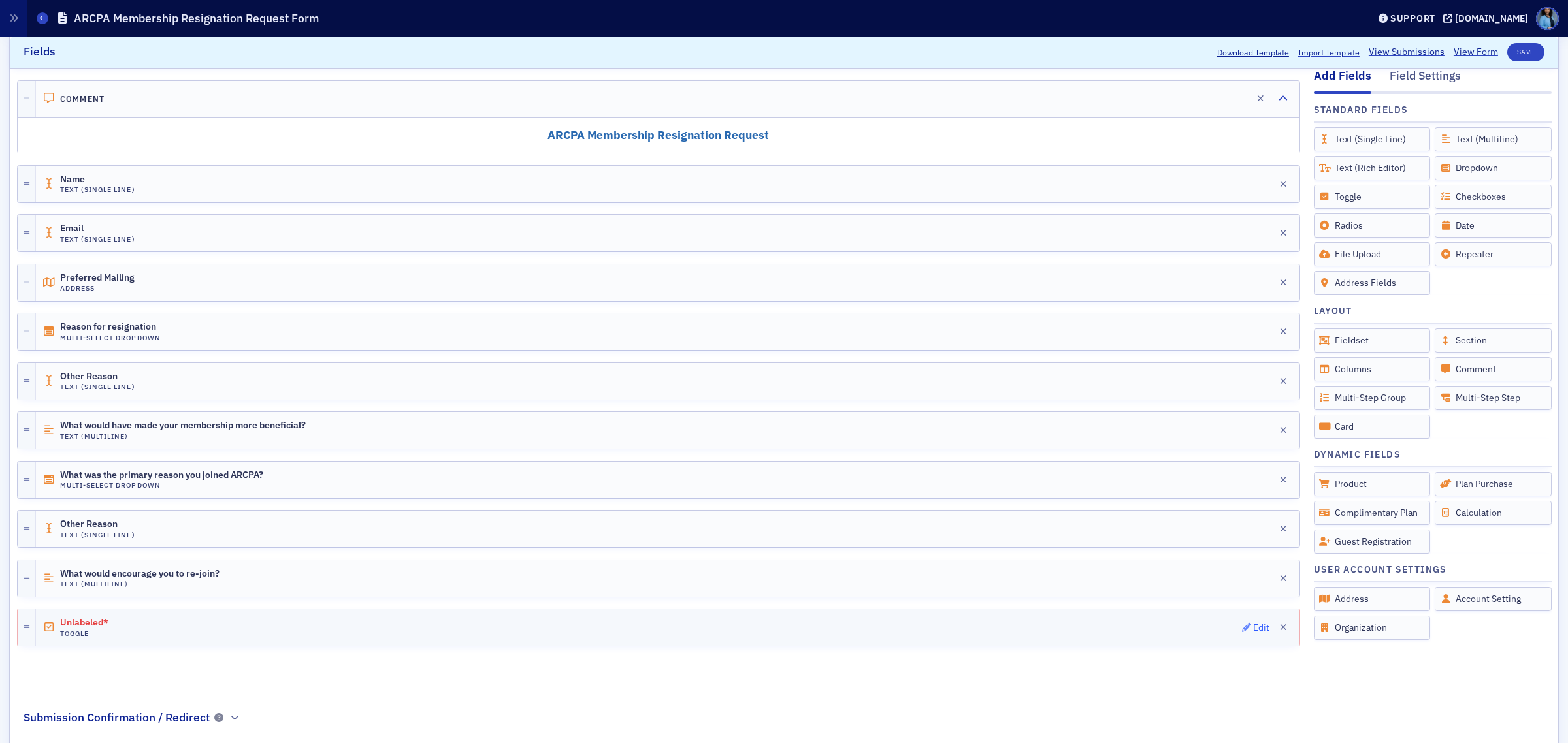
click at [1242, 624] on button "Edit" at bounding box center [1256, 628] width 28 height 19
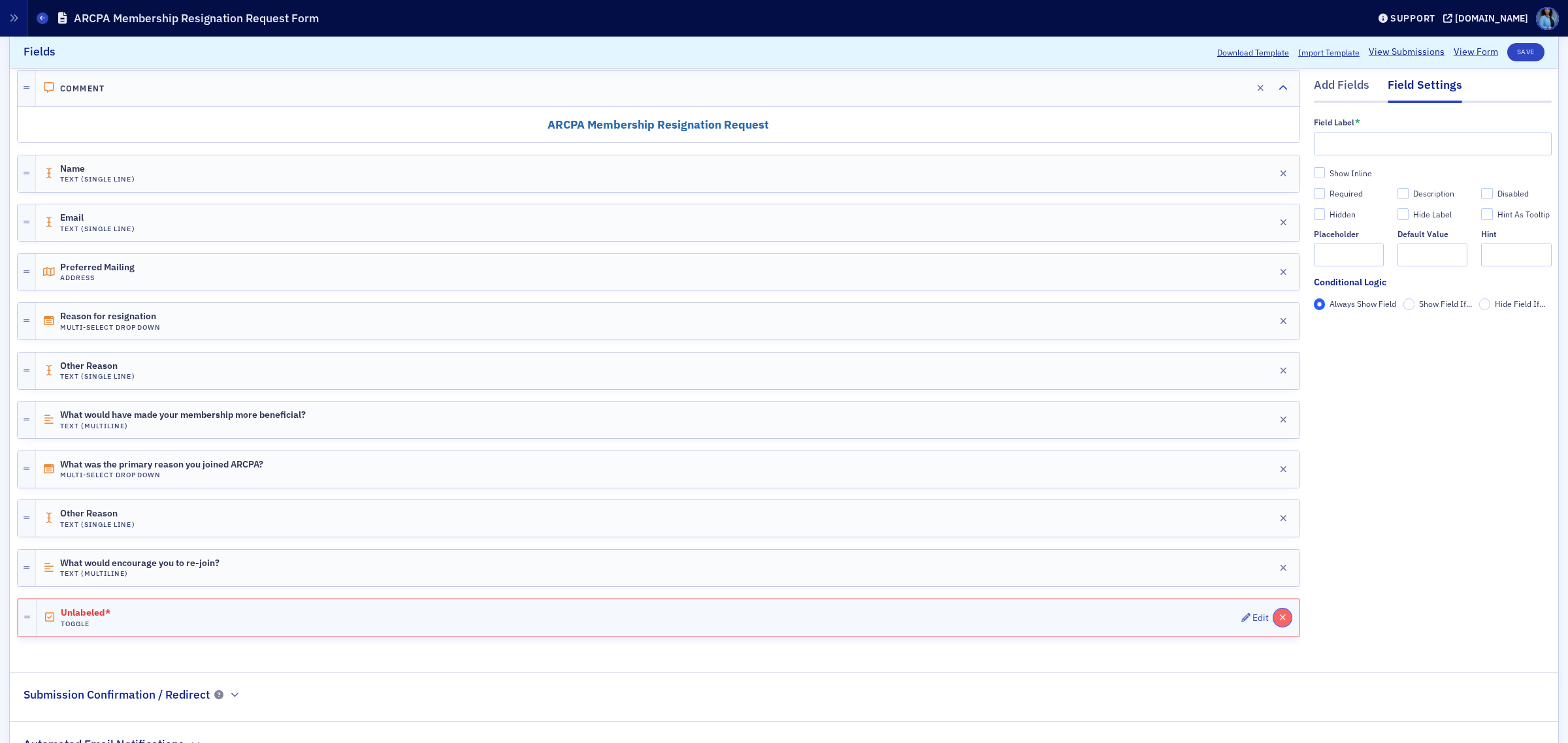
click at [1279, 622] on icon "button" at bounding box center [1283, 617] width 7 height 9
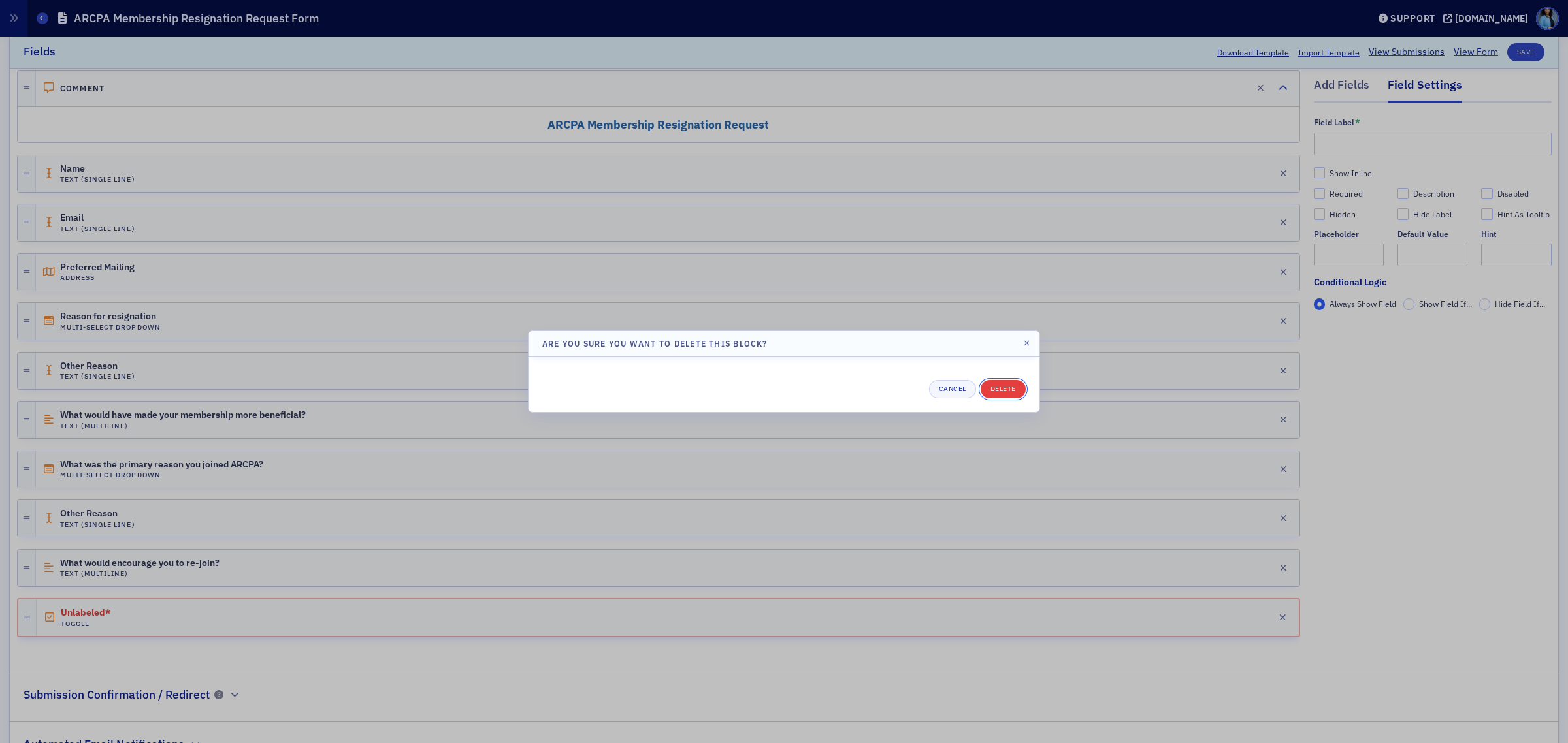
click at [1014, 392] on button "Delete" at bounding box center [1003, 389] width 45 height 19
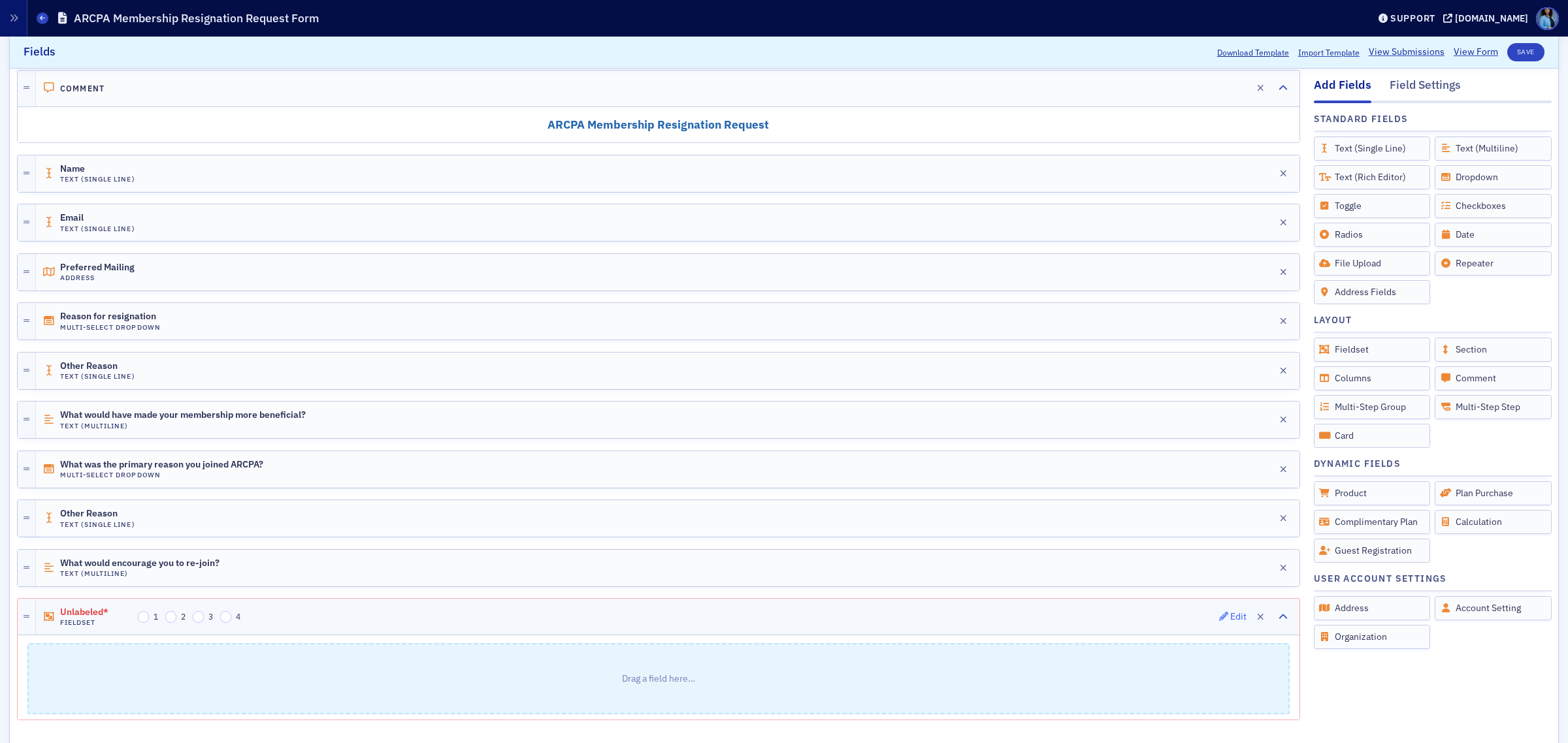
click at [1219, 621] on icon "button" at bounding box center [1223, 617] width 9 height 9
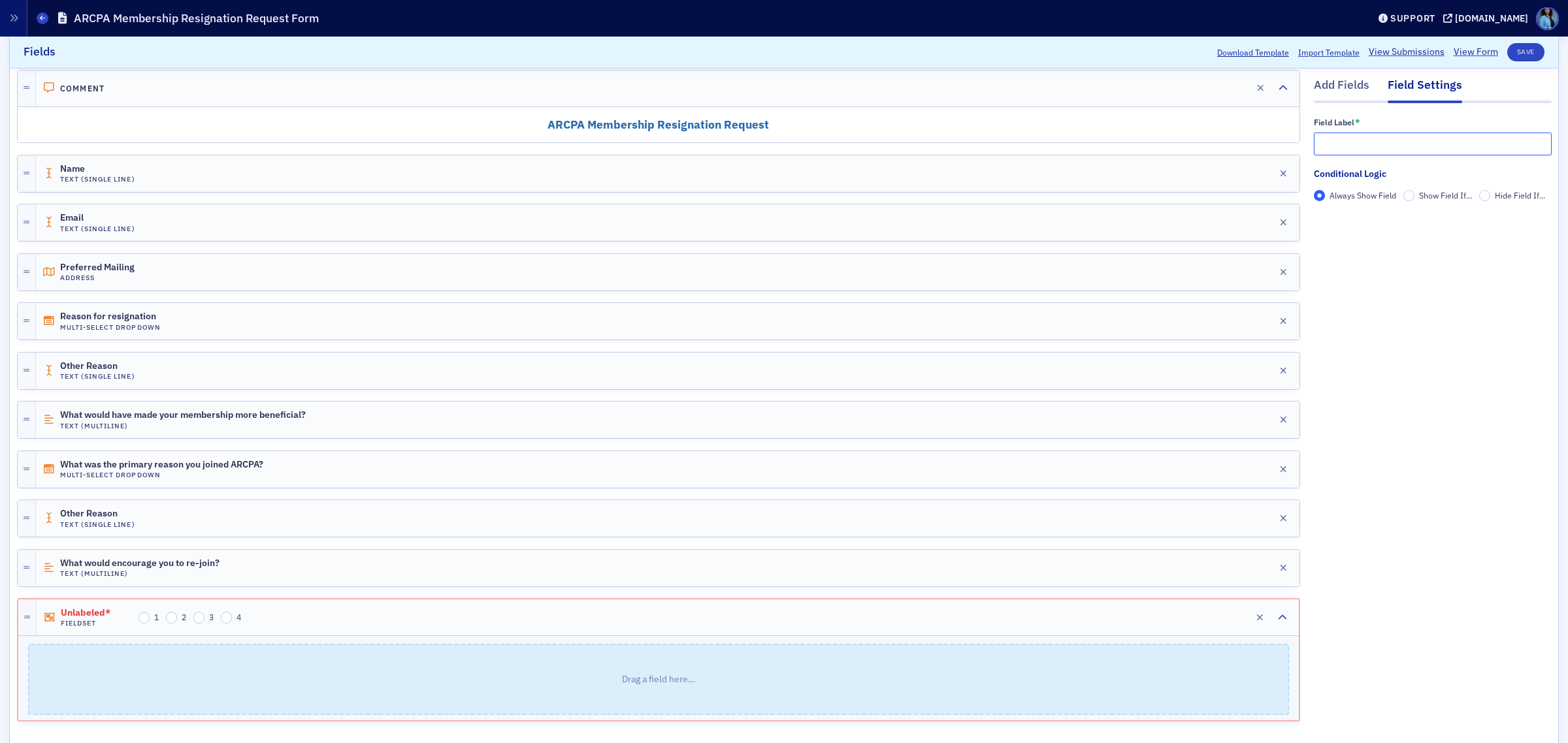
drag, startPoint x: 1358, startPoint y: 152, endPoint x: 1351, endPoint y: 158, distance: 9.2
click at [1358, 152] on input "text" at bounding box center [1433, 144] width 238 height 23
paste input "Confirmation"
type input "Confirmation"
click at [1317, 86] on div "Add Fields" at bounding box center [1342, 89] width 56 height 24
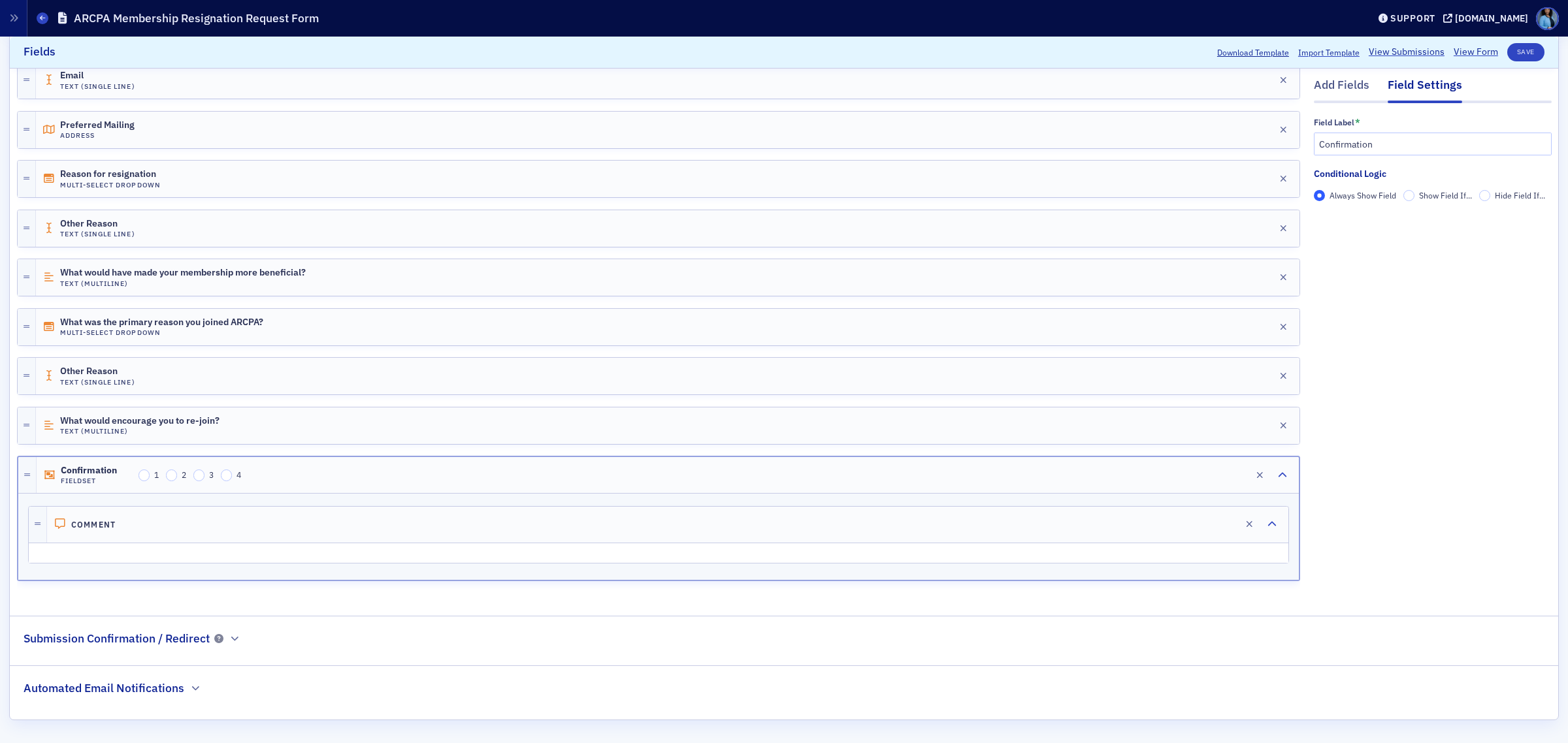
scroll to position [347, 0]
click at [1209, 524] on icon "button" at bounding box center [1213, 524] width 9 height 9
click at [1325, 219] on div "rdw-editor" at bounding box center [1433, 218] width 217 height 12
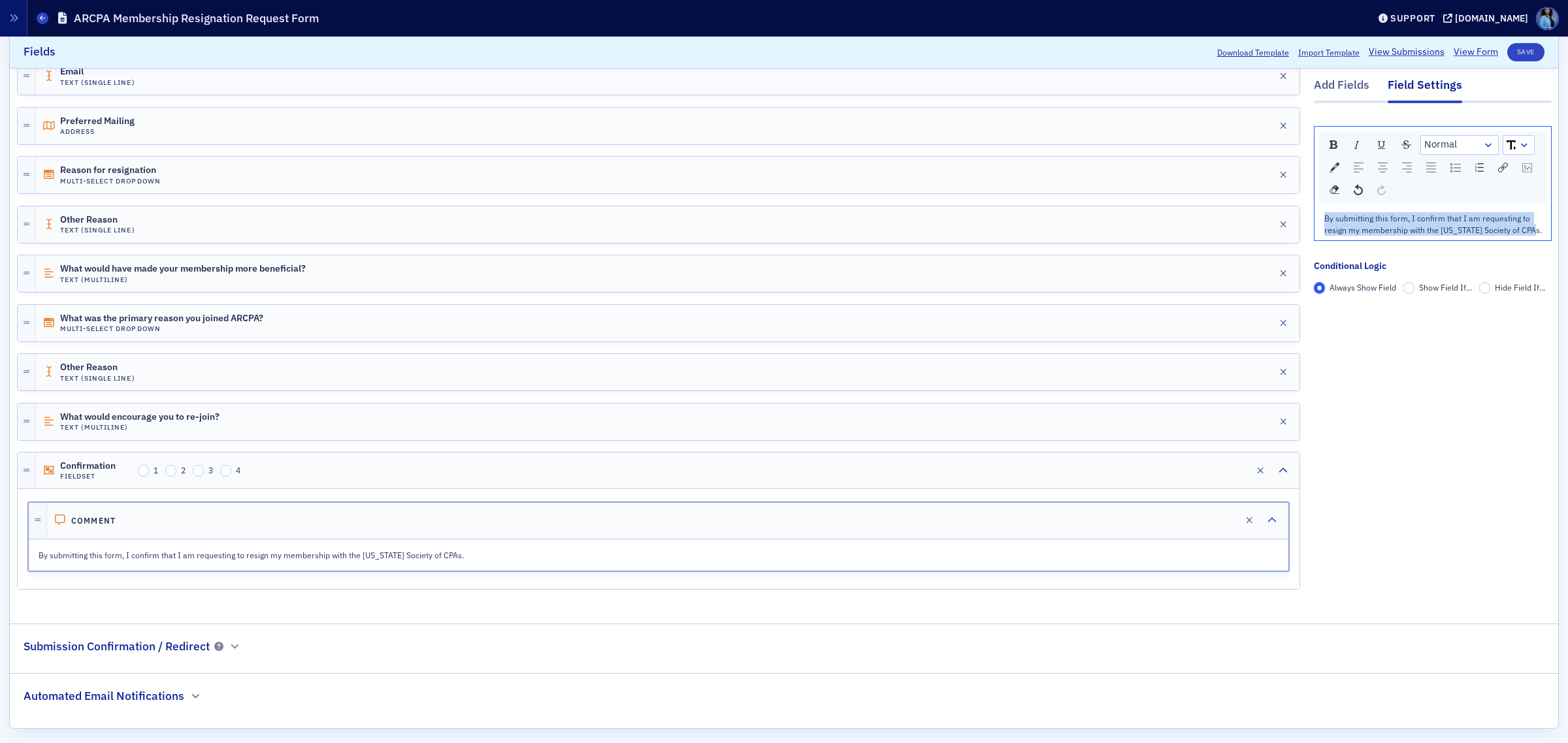
drag, startPoint x: 1526, startPoint y: 231, endPoint x: 1300, endPoint y: 217, distance: 226.4
click at [1300, 217] on div "Add Fields Field Settings Normal By submitting this form, I confirm that I am r…" at bounding box center [784, 258] width 1535 height 693
click at [1520, 139] on link "rdw-dropdown" at bounding box center [1518, 145] width 31 height 19
click at [1504, 287] on li "16" at bounding box center [1518, 282] width 29 height 19
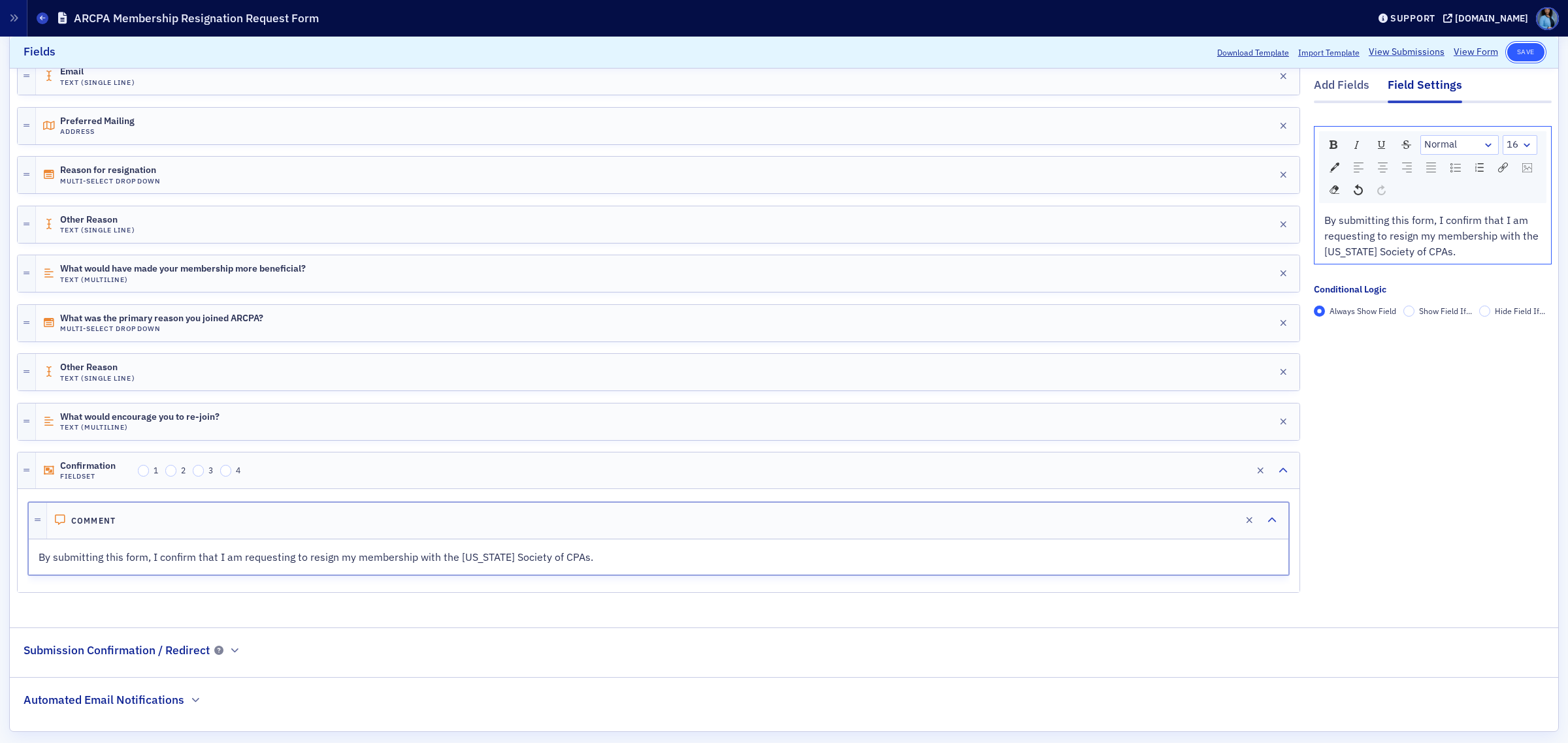
click at [1509, 51] on button "Save" at bounding box center [1526, 52] width 37 height 19
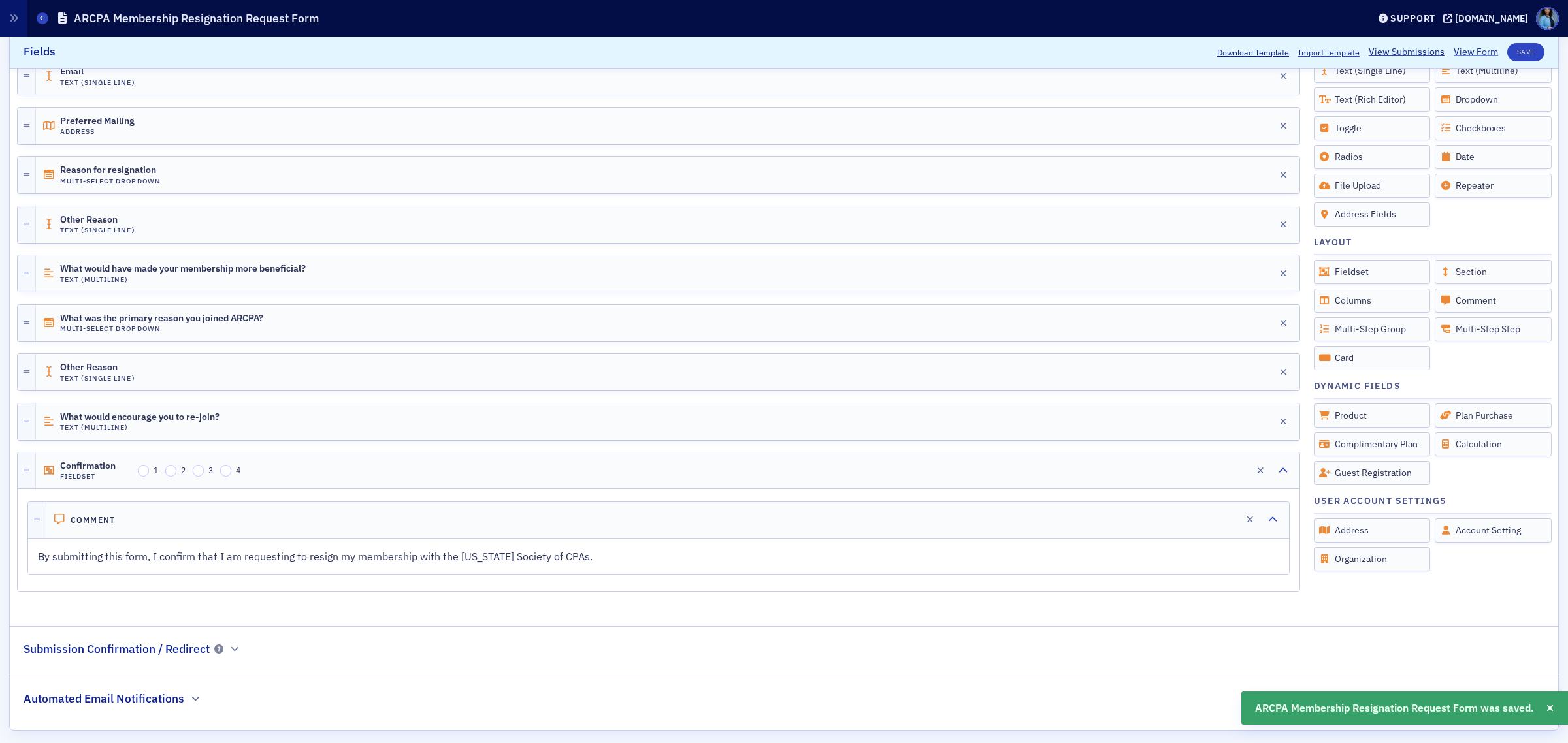
click at [1462, 50] on link "View Form" at bounding box center [1476, 52] width 45 height 13
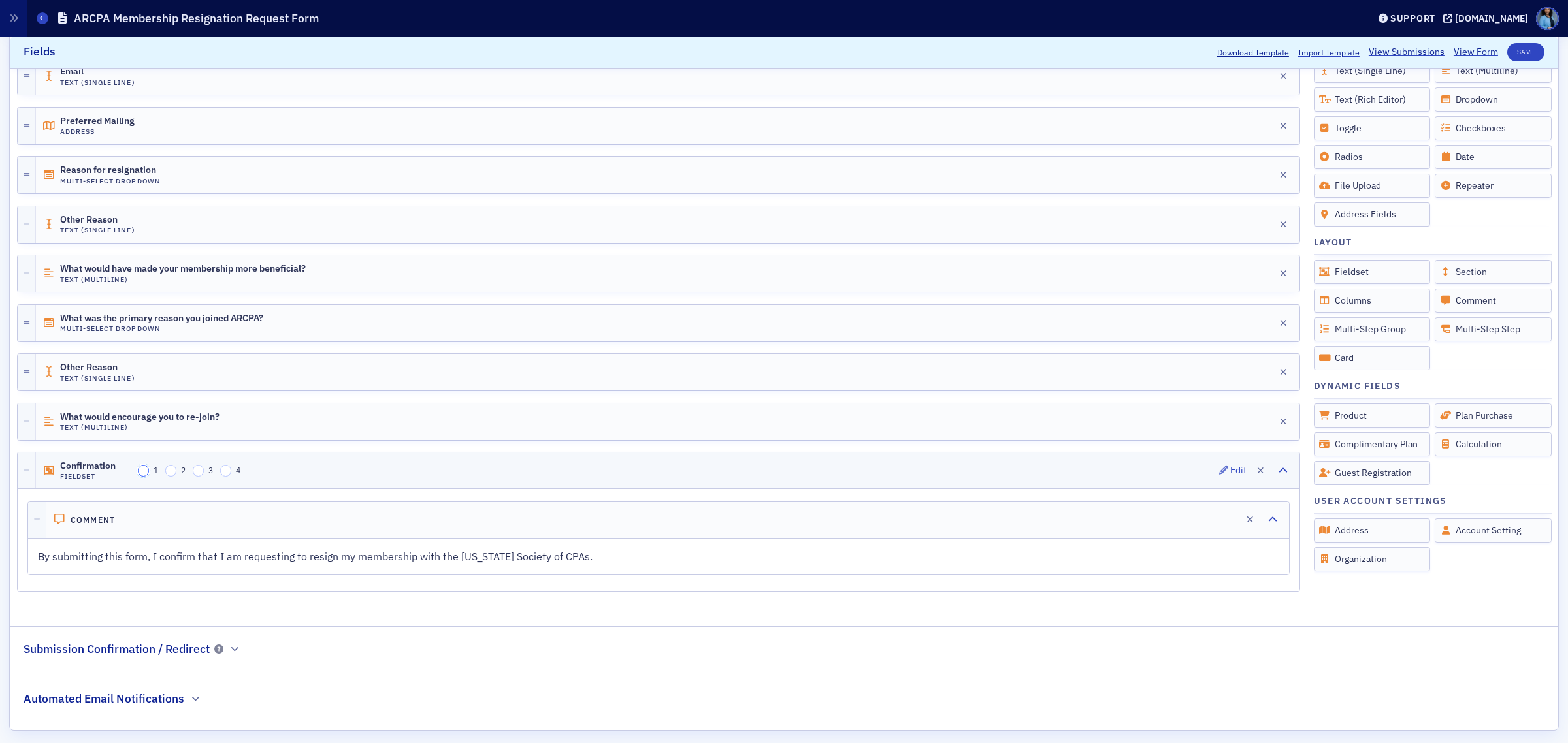
click at [142, 475] on input "1" at bounding box center [144, 471] width 12 height 12
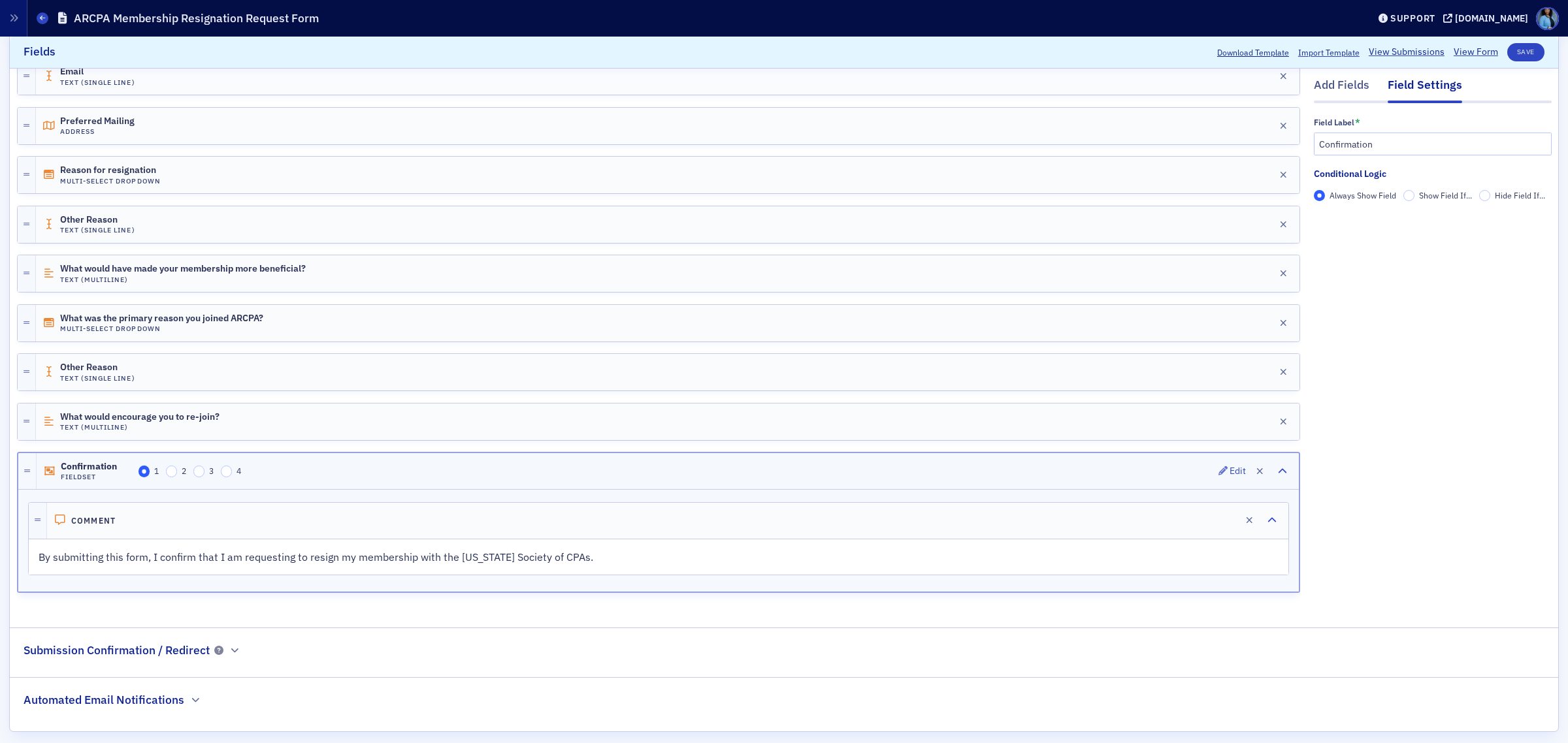
click at [673, 565] on p "By submitting this form, I confirm that I am requesting to resign my membership…" at bounding box center [659, 556] width 1241 height 16
click at [1209, 530] on button "Edit" at bounding box center [1223, 521] width 28 height 19
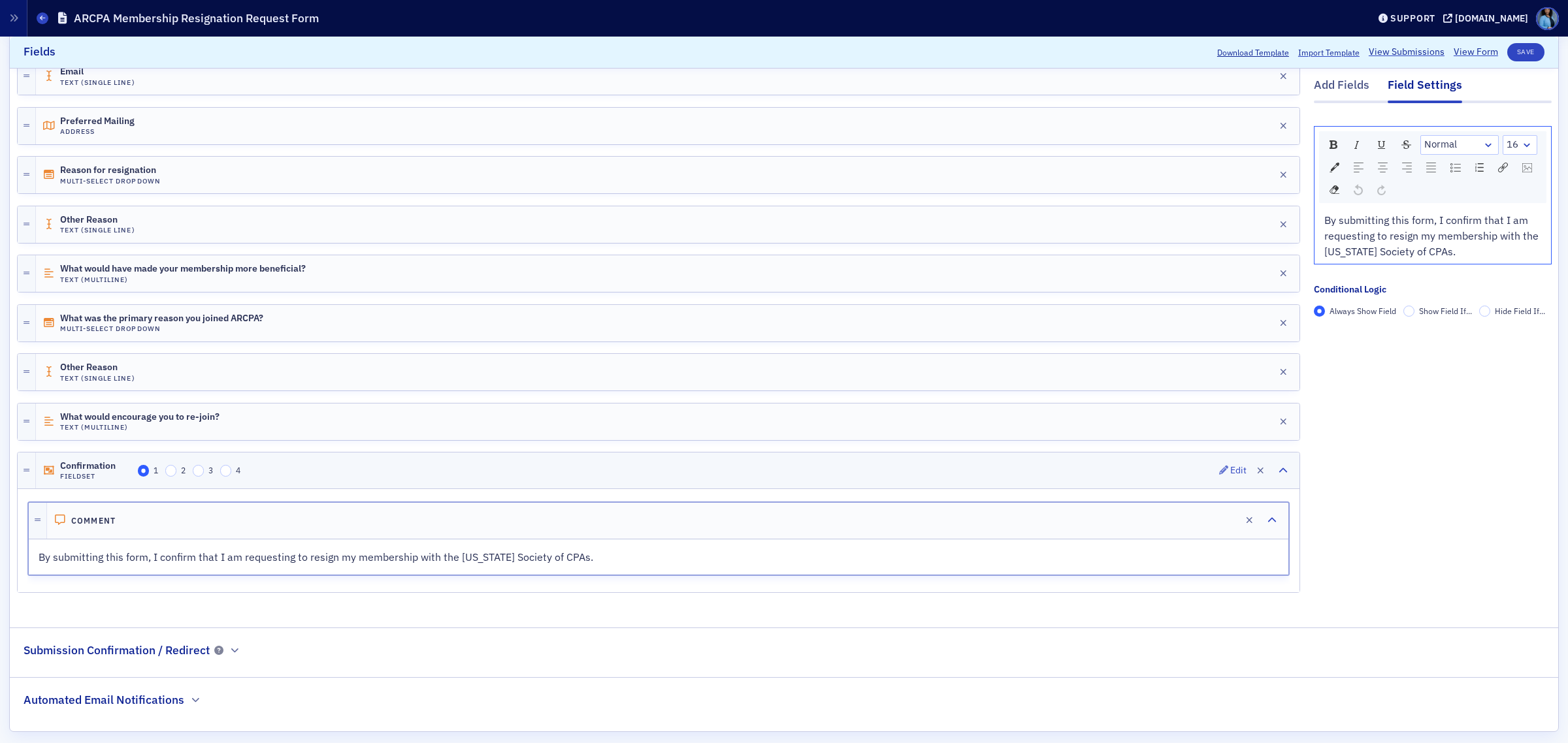
click at [1324, 237] on div "By submitting this form, I confirm that I am requesting to resign my membership…" at bounding box center [1433, 235] width 218 height 47
click at [1508, 51] on button "Save" at bounding box center [1526, 52] width 37 height 19
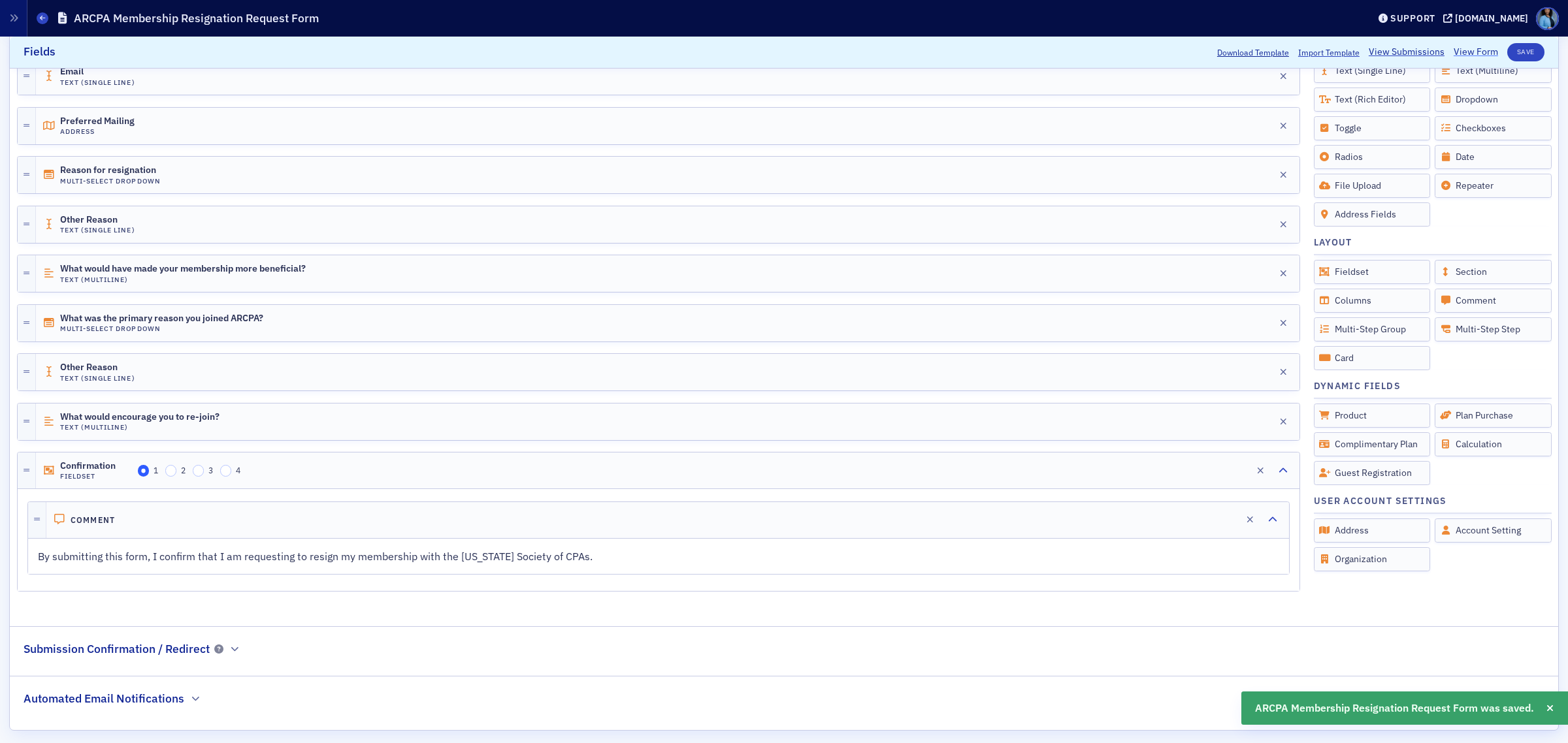
click at [1464, 56] on link "View Form" at bounding box center [1476, 52] width 45 height 13
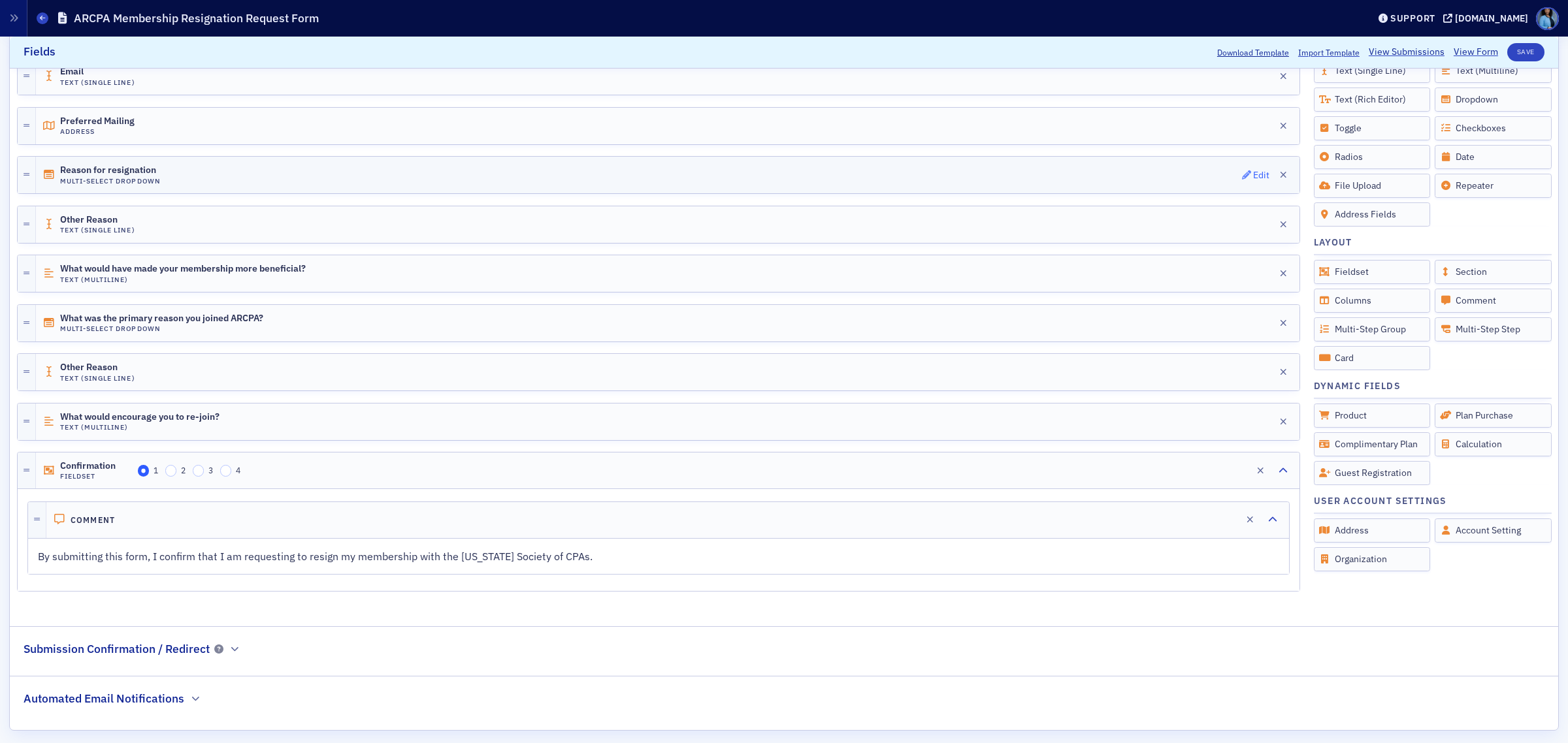
click at [1242, 176] on icon "button" at bounding box center [1247, 175] width 9 height 9
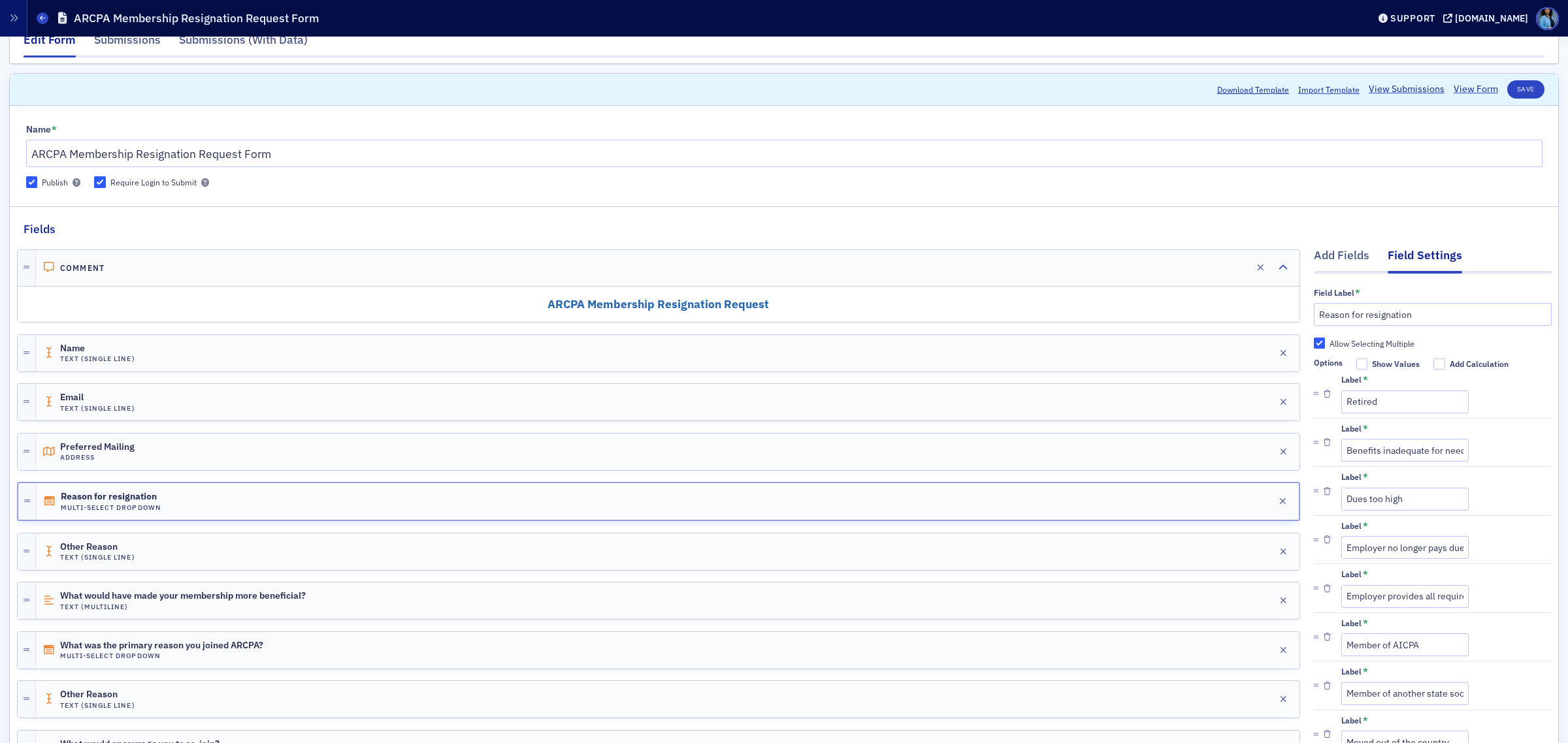
scroll to position [20, 0]
click at [1360, 315] on input "Reason for resignation" at bounding box center [1433, 315] width 238 height 23
type input "Reason for Resignation"
click at [1513, 94] on button "Save" at bounding box center [1526, 90] width 37 height 19
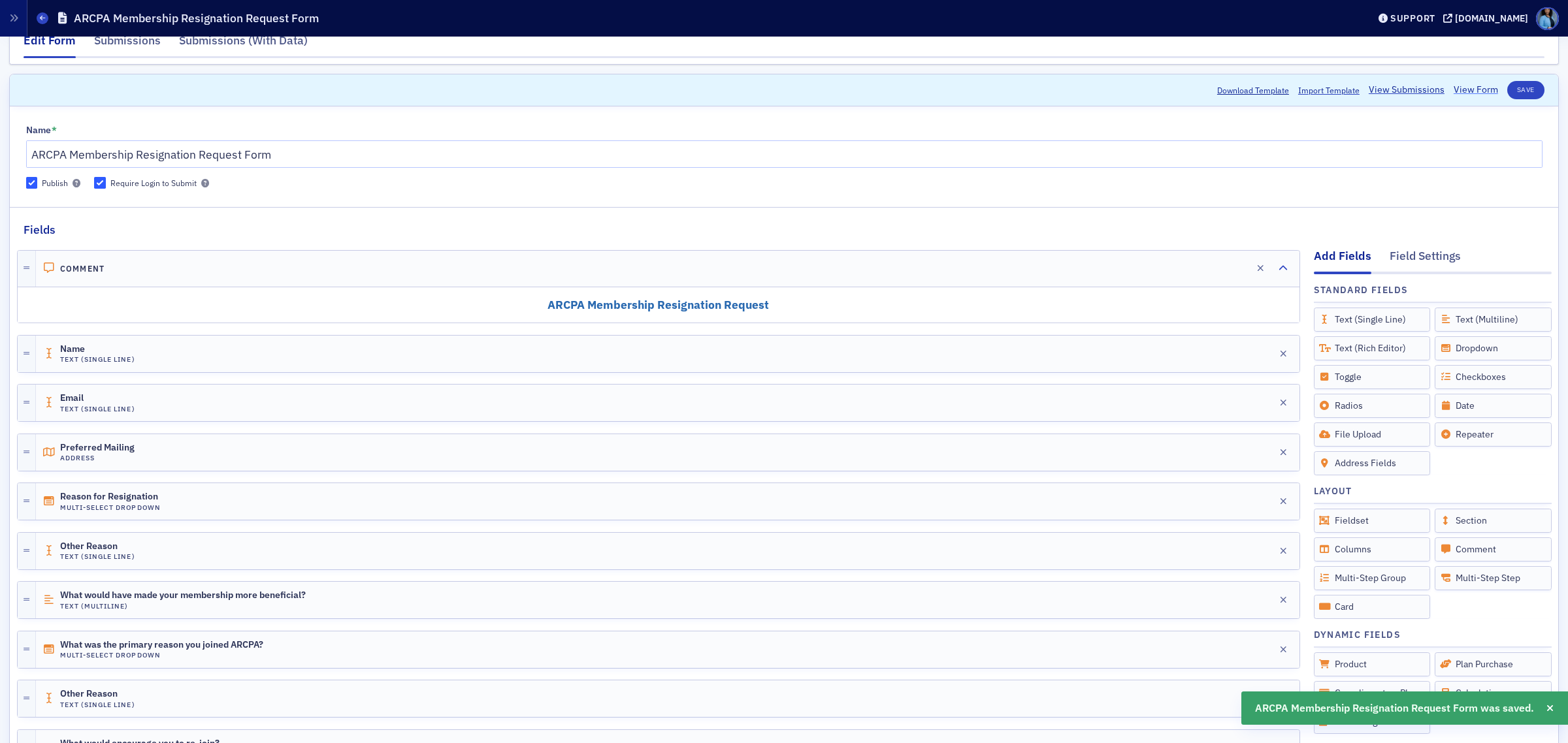
click at [1468, 92] on link "View Form" at bounding box center [1476, 90] width 45 height 13
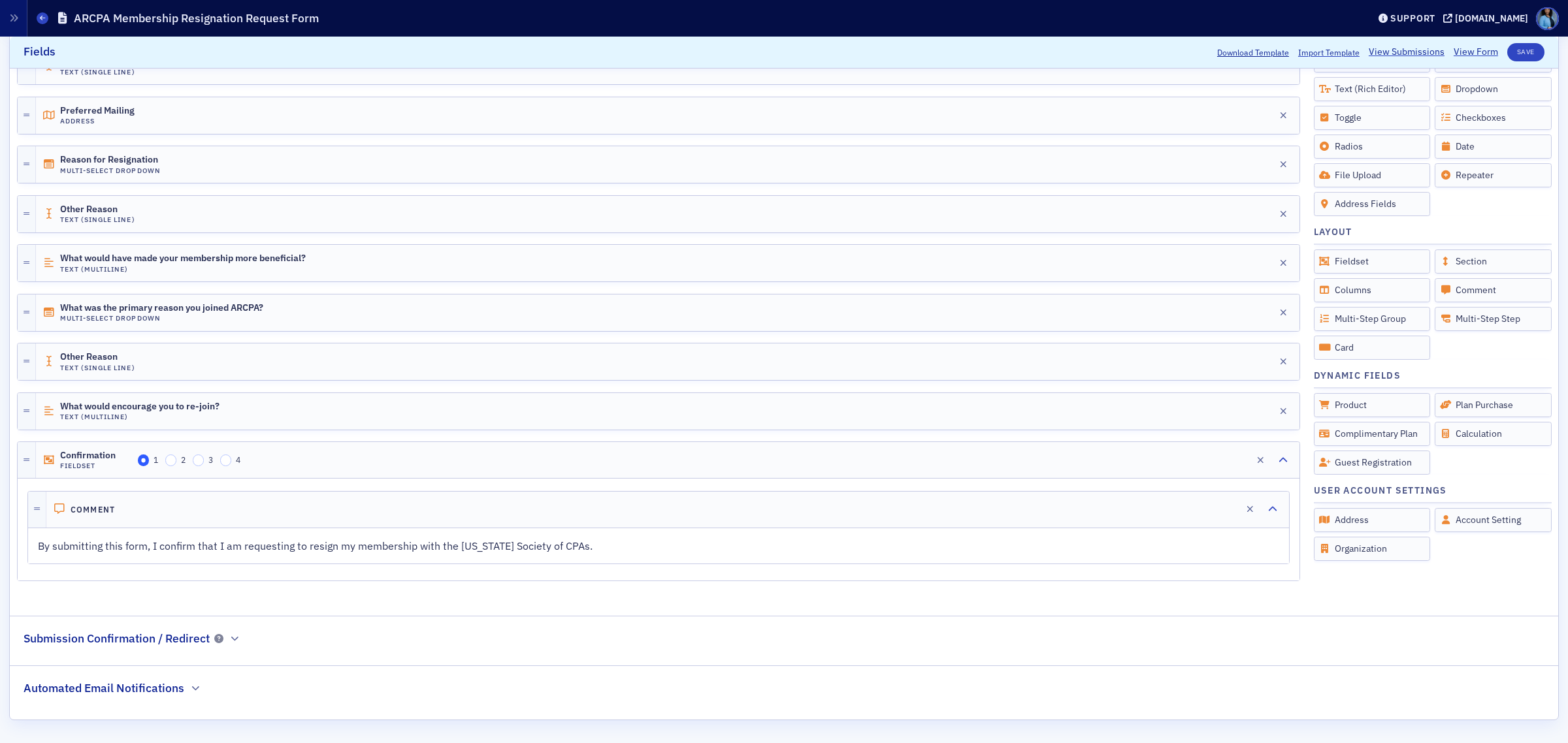
scroll to position [362, 0]
click at [219, 640] on icon at bounding box center [219, 639] width 9 height 9
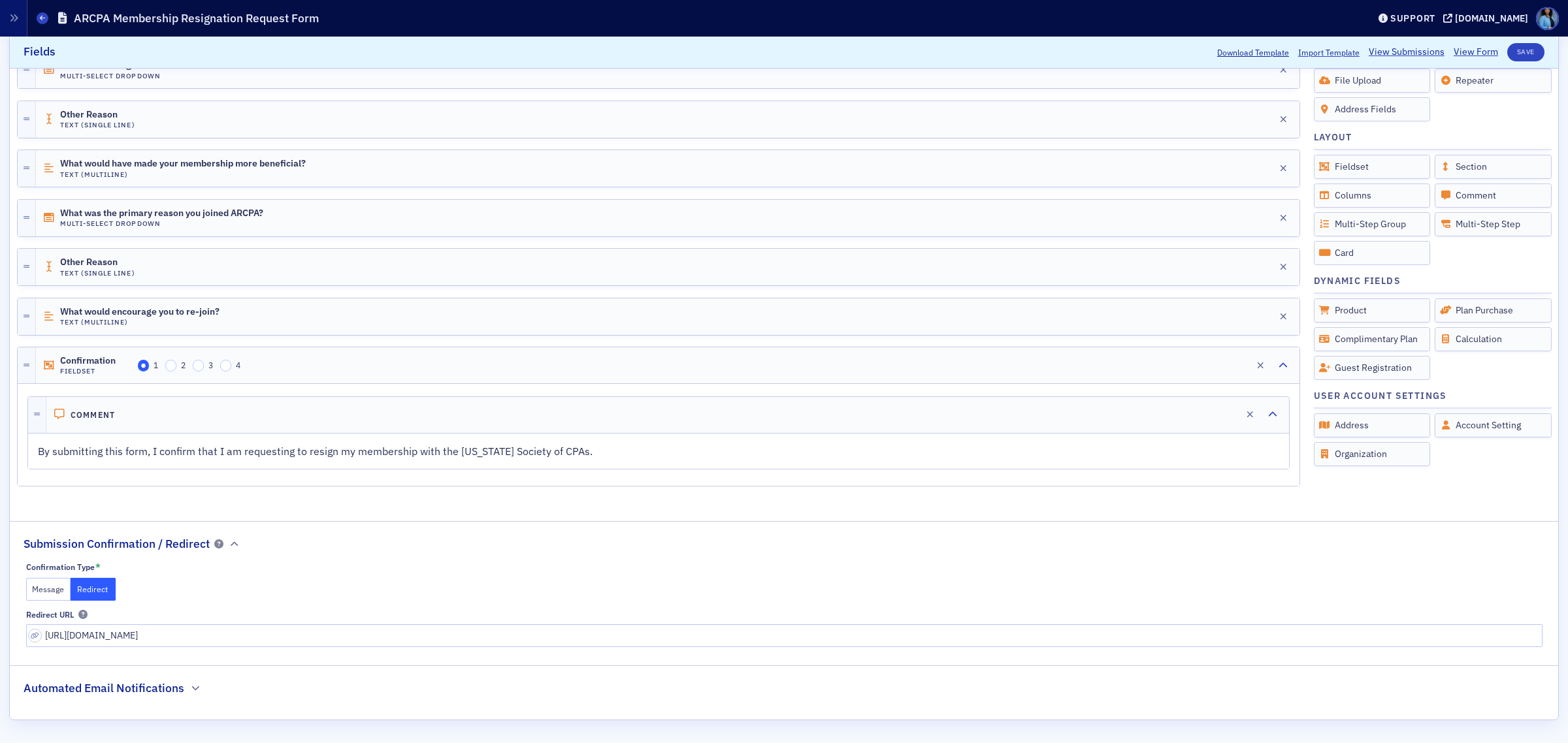
click at [40, 588] on button "Message" at bounding box center [48, 589] width 45 height 23
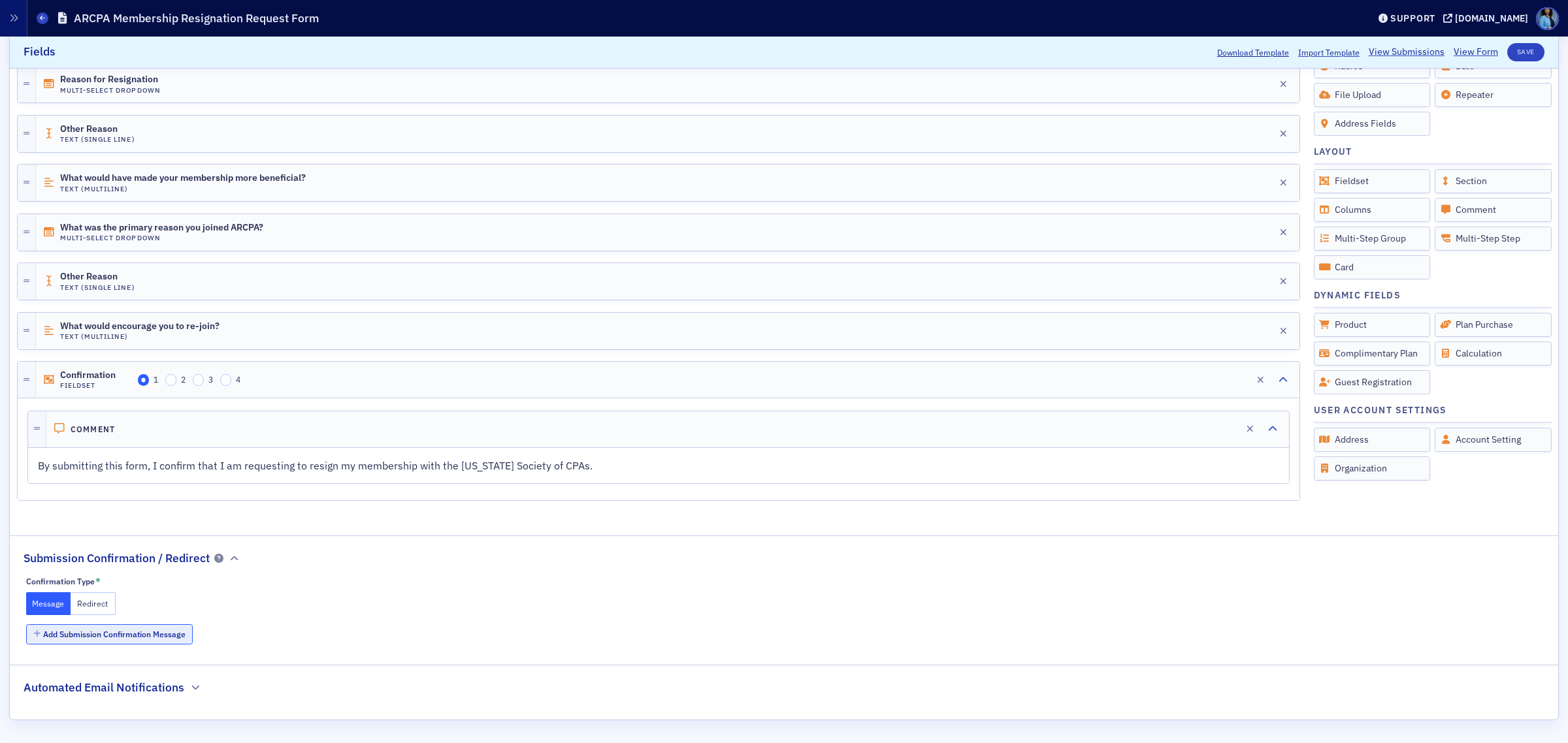
click at [145, 642] on button "Add Submission Confirmation Message" at bounding box center [109, 634] width 167 height 20
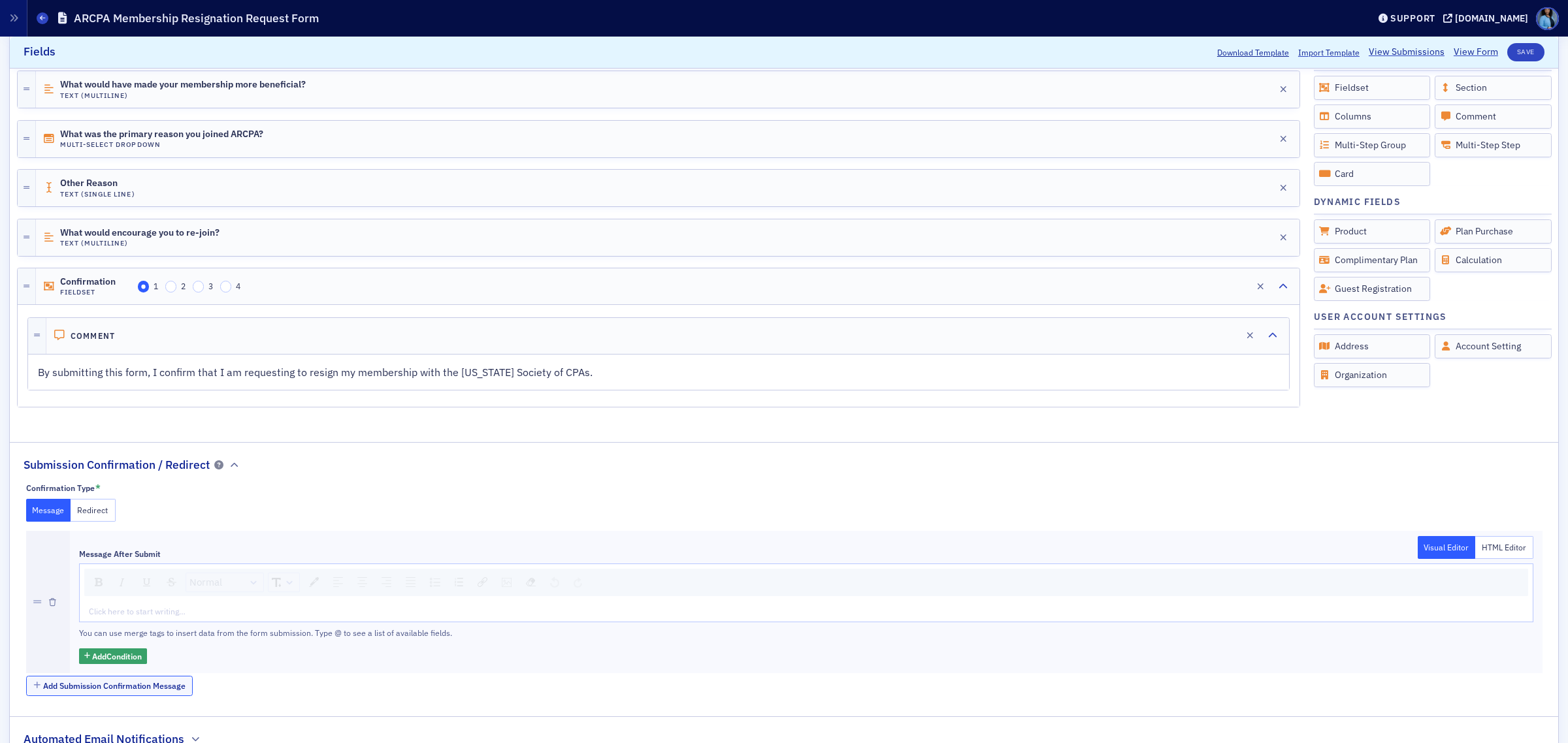
scroll to position [588, 0]
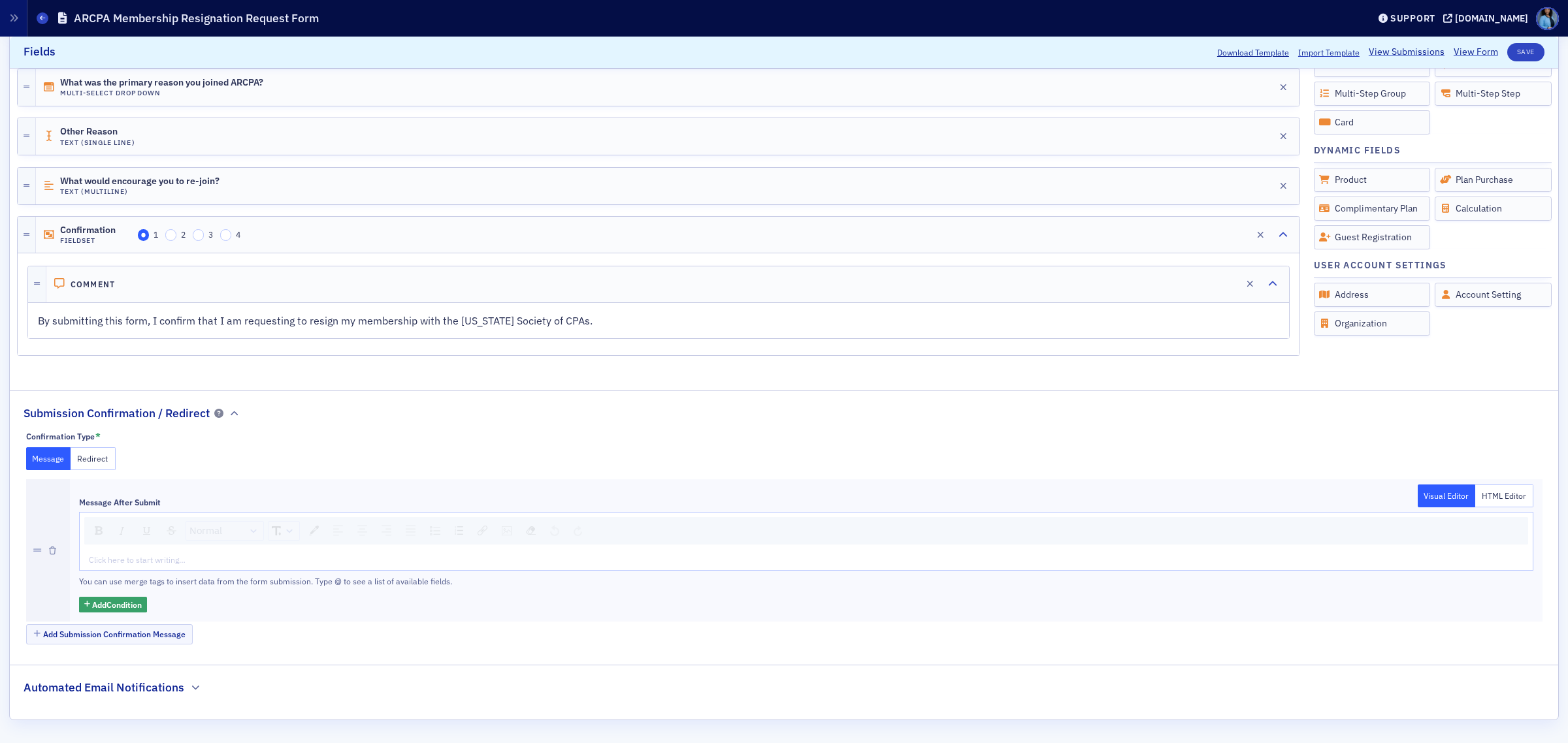
click at [126, 557] on div "rdw-editor" at bounding box center [806, 560] width 1434 height 12
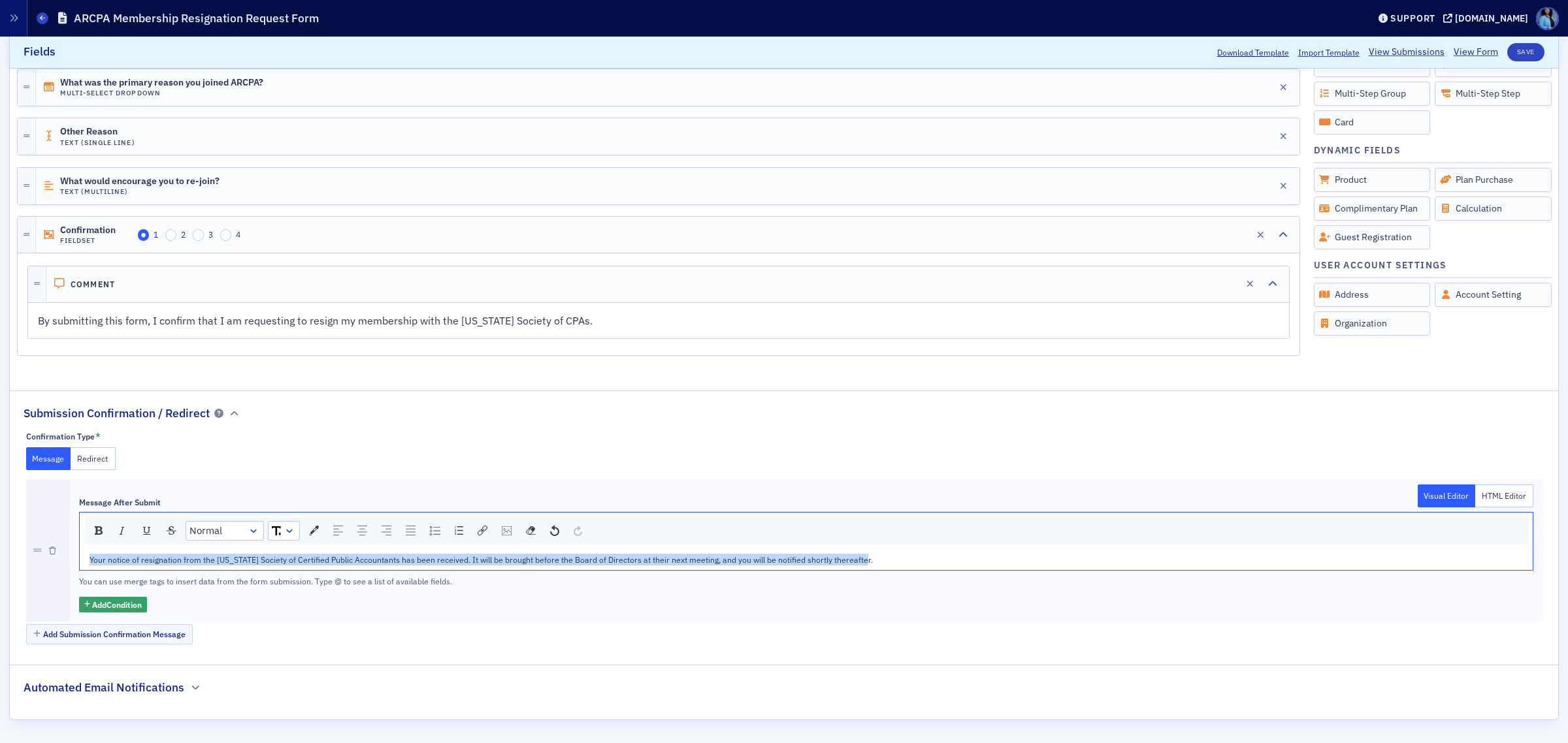
drag, startPoint x: 876, startPoint y: 559, endPoint x: 75, endPoint y: 550, distance: 801.1
click at [75, 550] on div "Message After Submit Visual Editor HTML Editor Normal Your notice of resignatio…" at bounding box center [806, 550] width 1473 height 143
click at [292, 537] on div "rdw-dropdown" at bounding box center [289, 531] width 10 height 13
click at [281, 649] on li "14" at bounding box center [284, 649] width 29 height 19
click at [289, 527] on div "rdw-dropdown" at bounding box center [292, 530] width 10 height 13
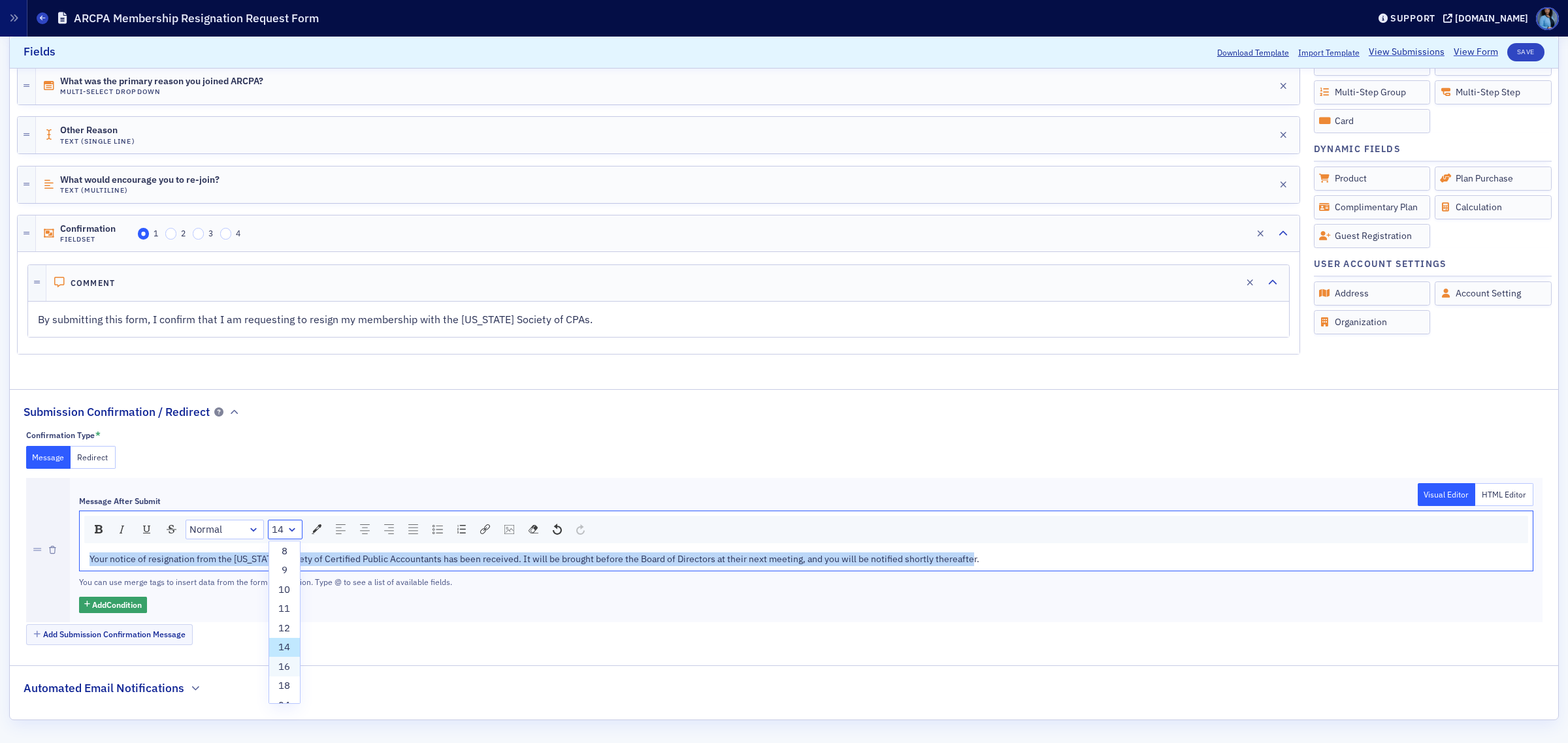
click at [280, 658] on li "16" at bounding box center [285, 666] width 31 height 19
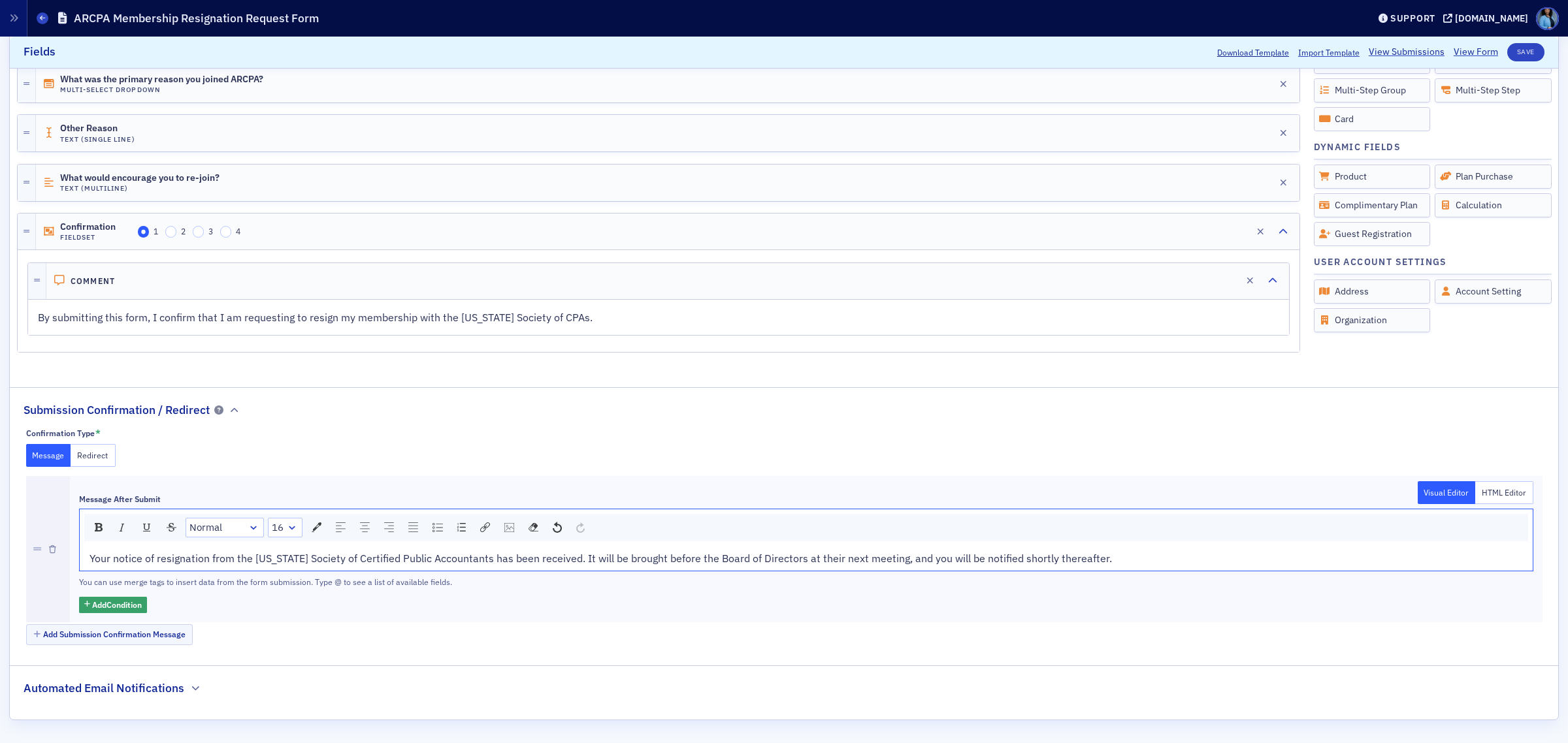
click at [169, 684] on h2 "Automated Email Notifications" at bounding box center [104, 688] width 161 height 17
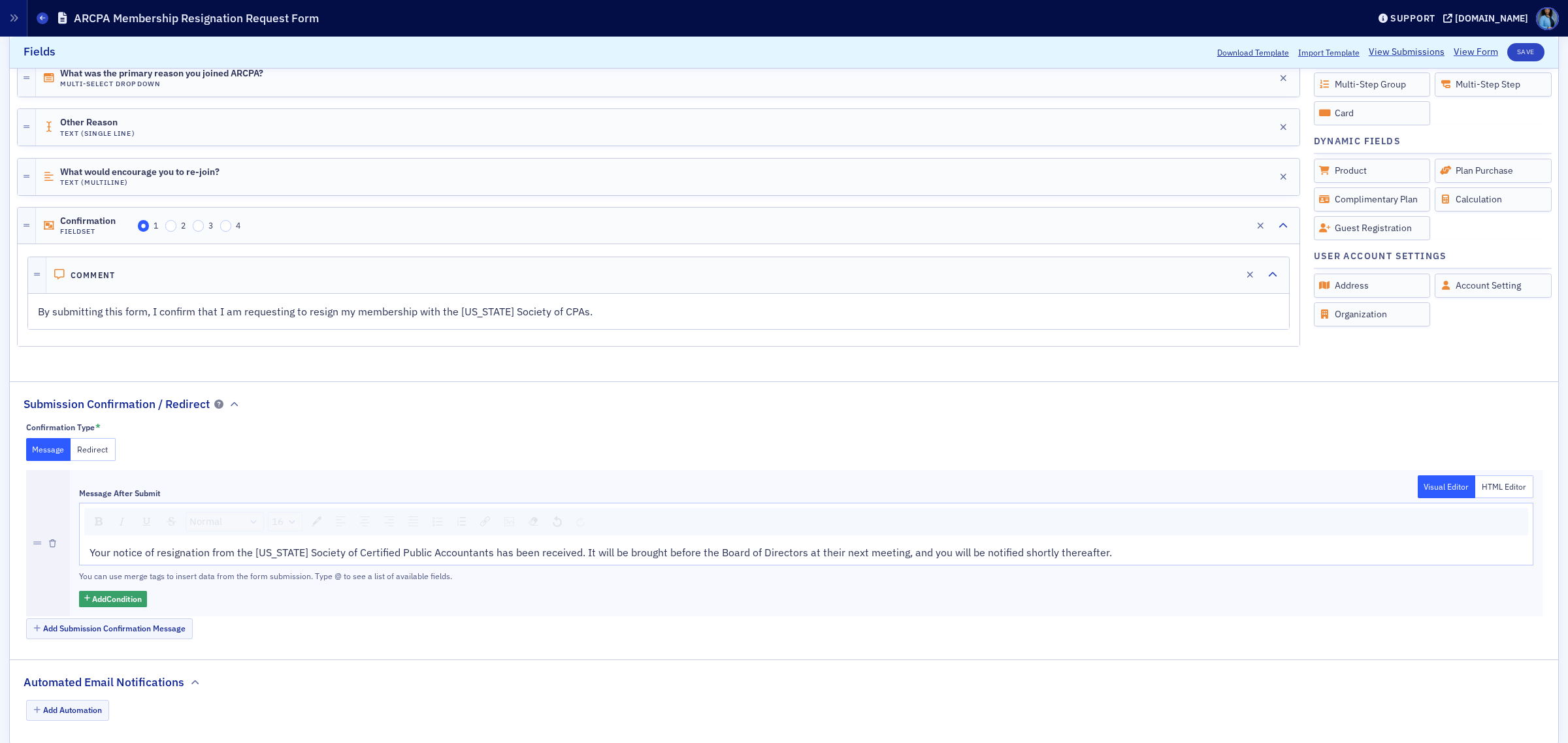
scroll to position [624, 0]
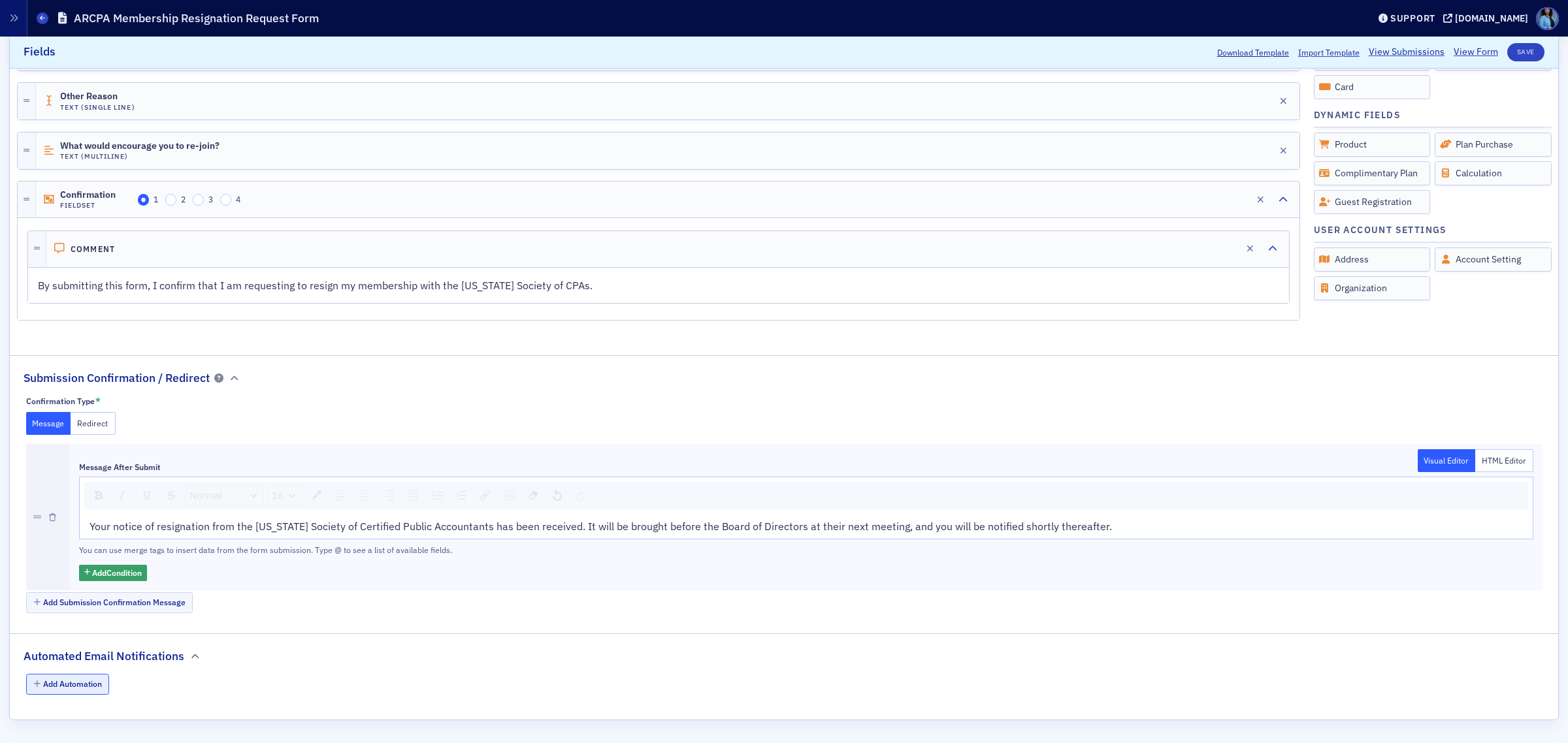
click at [92, 683] on button "Add Automation" at bounding box center [68, 684] width 83 height 20
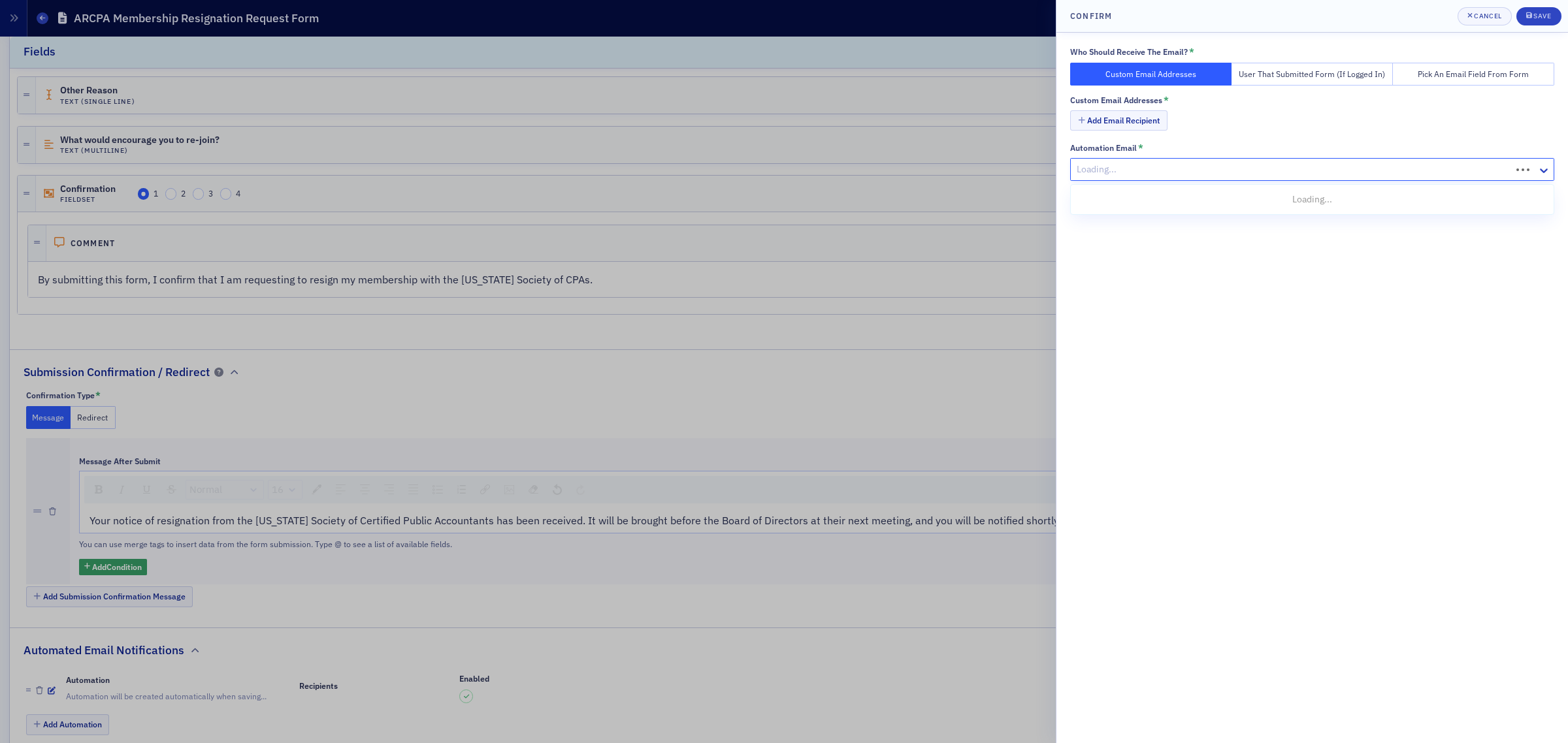
click at [1192, 164] on div at bounding box center [1293, 170] width 435 height 16
click at [1192, 164] on div at bounding box center [1299, 170] width 449 height 16
click at [1095, 126] on button "Add Email Recipient" at bounding box center [1119, 120] width 97 height 20
click at [1140, 128] on input "text" at bounding box center [1327, 121] width 457 height 23
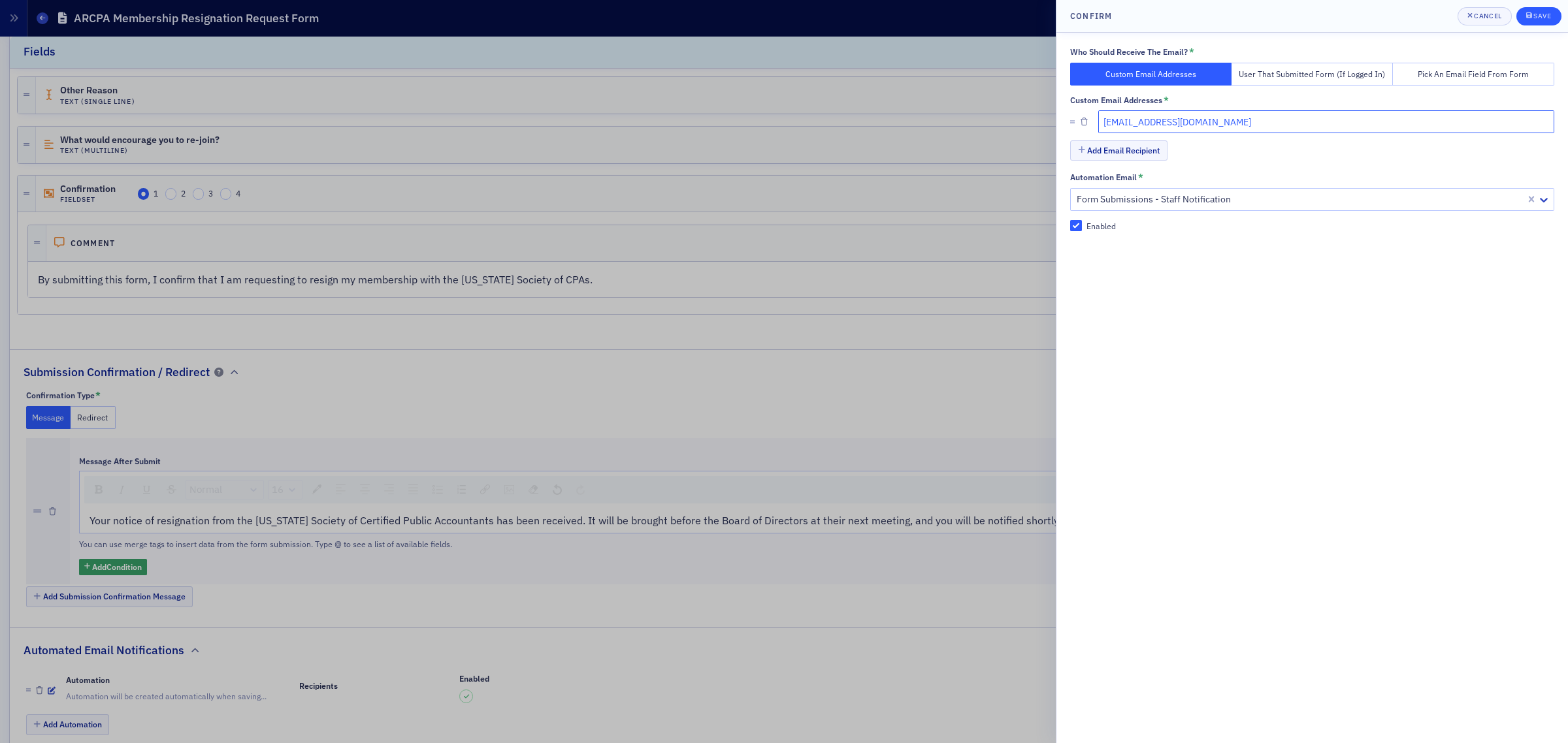
type input "[EMAIL_ADDRESS][DOMAIN_NAME]"
click at [1546, 19] on span "Save" at bounding box center [1539, 16] width 25 height 10
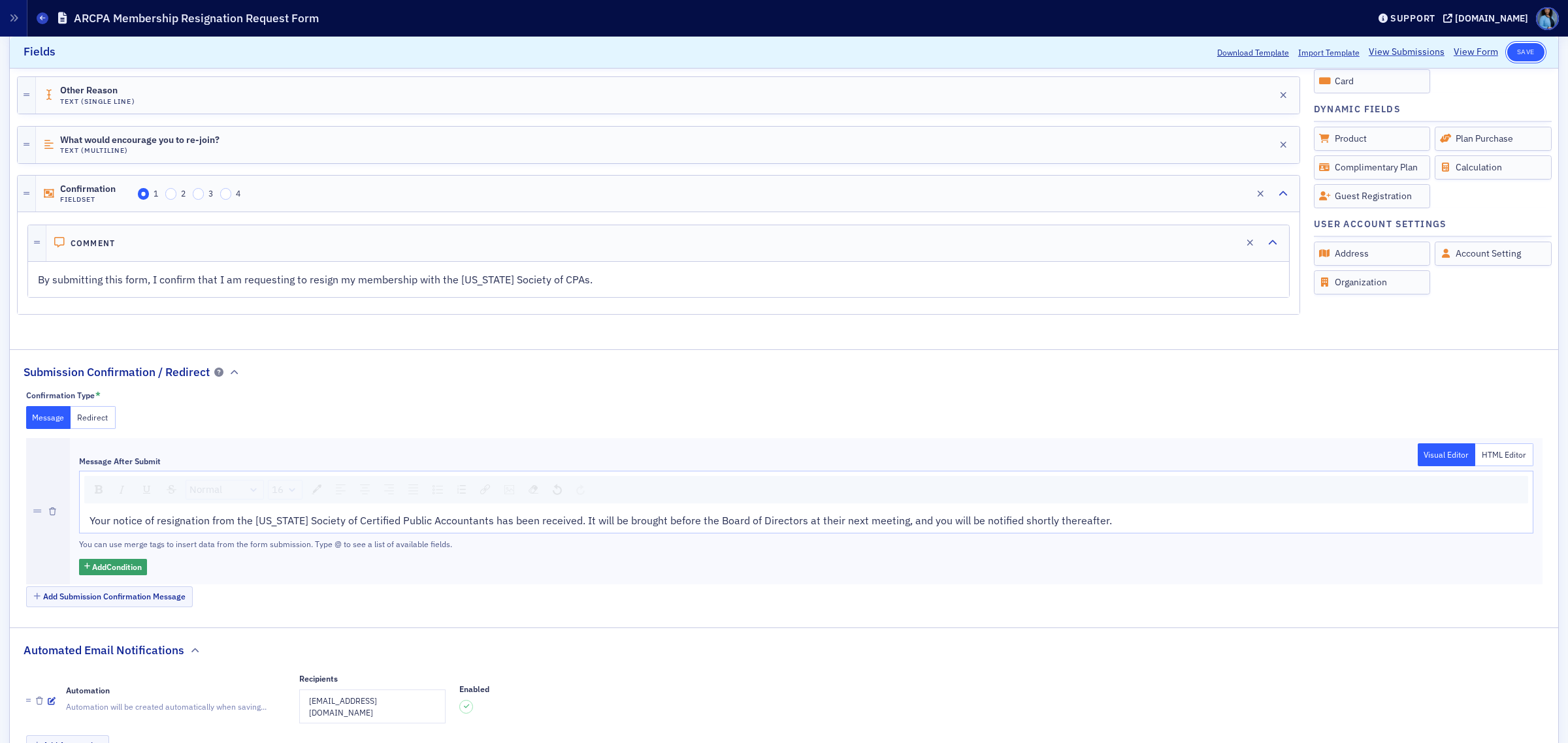
click at [1514, 53] on button "Save" at bounding box center [1526, 52] width 37 height 19
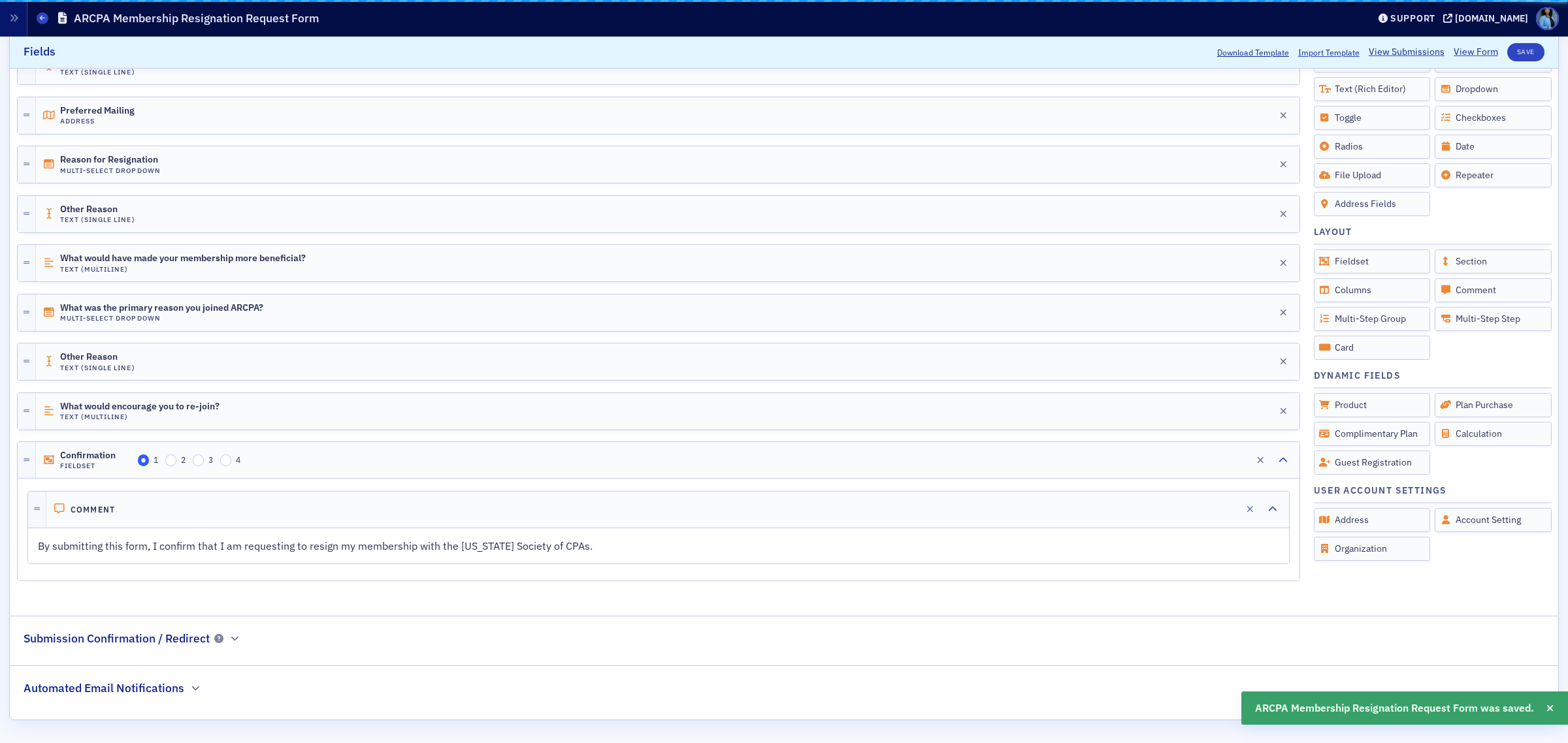
scroll to position [362, 0]
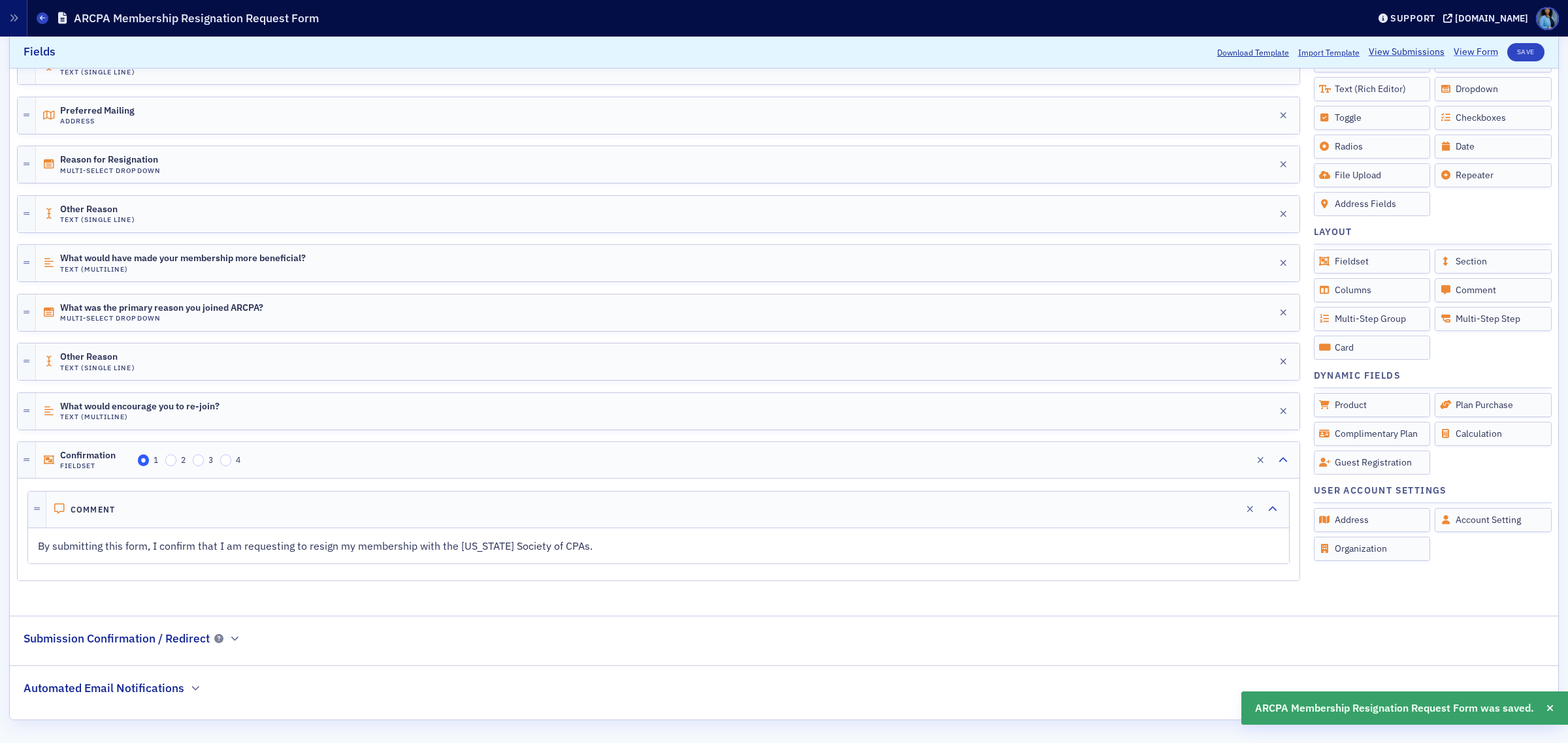
click at [1465, 57] on link "View Form" at bounding box center [1476, 52] width 45 height 13
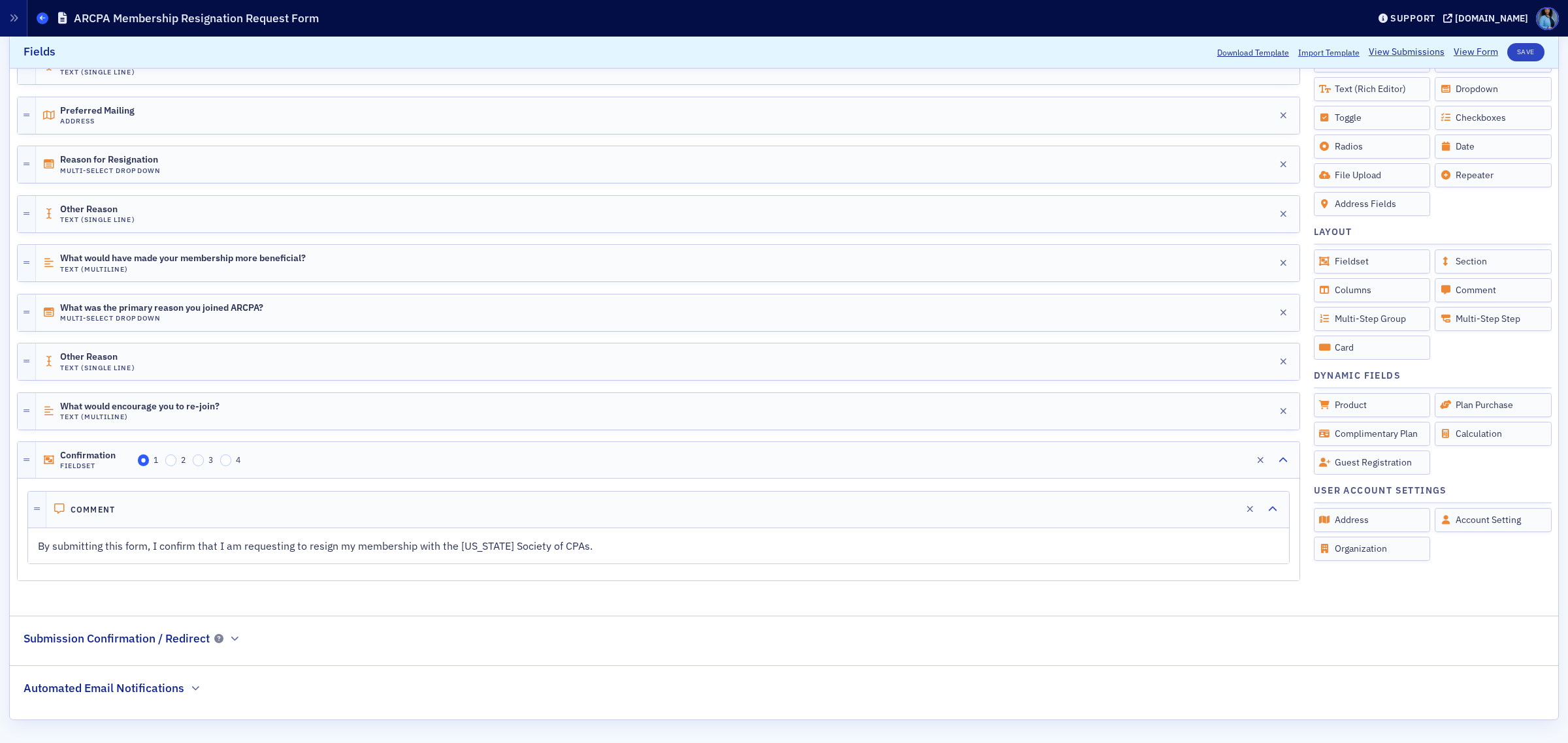
click at [47, 17] on span at bounding box center [42, 19] width 12 height 12
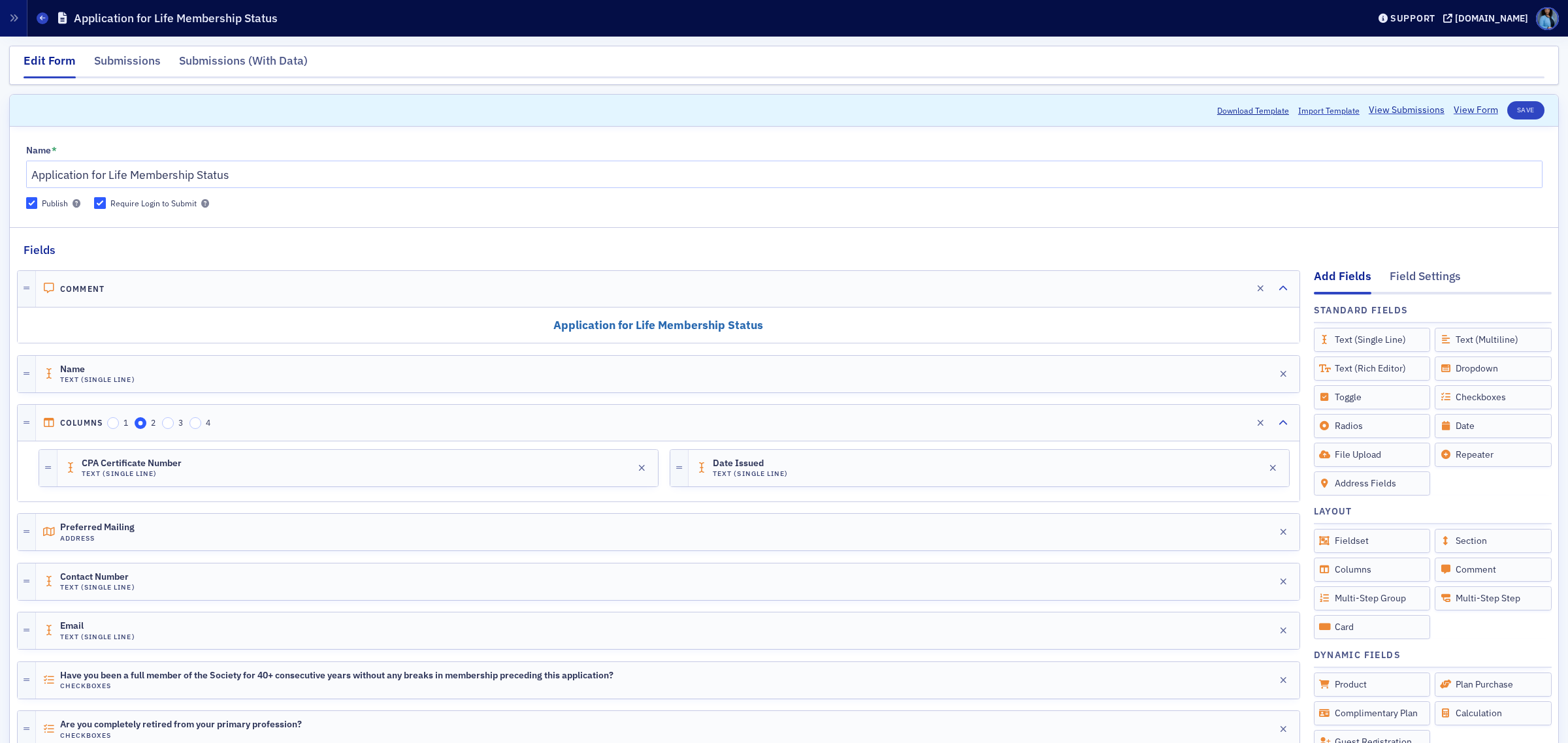
click at [877, 330] on h2 "Application for Life Membership Status" at bounding box center [659, 326] width 1262 height 16
click at [1219, 284] on icon "button" at bounding box center [1223, 289] width 9 height 9
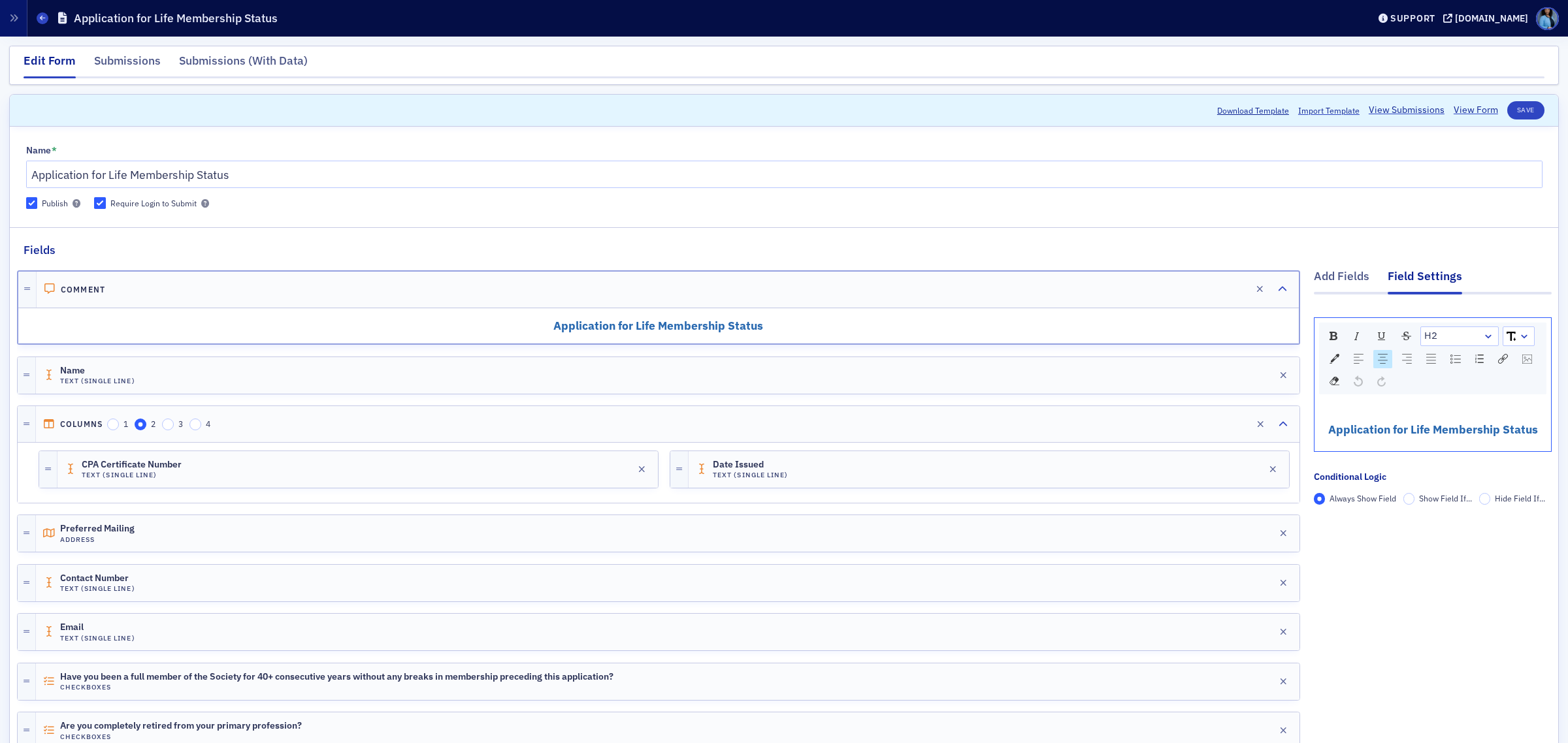
click at [1517, 337] on link "rdw-dropdown" at bounding box center [1518, 336] width 31 height 19
click at [1519, 337] on div "rdw-dropdown" at bounding box center [1524, 336] width 10 height 13
